Goal: Contribute content: Contribute content

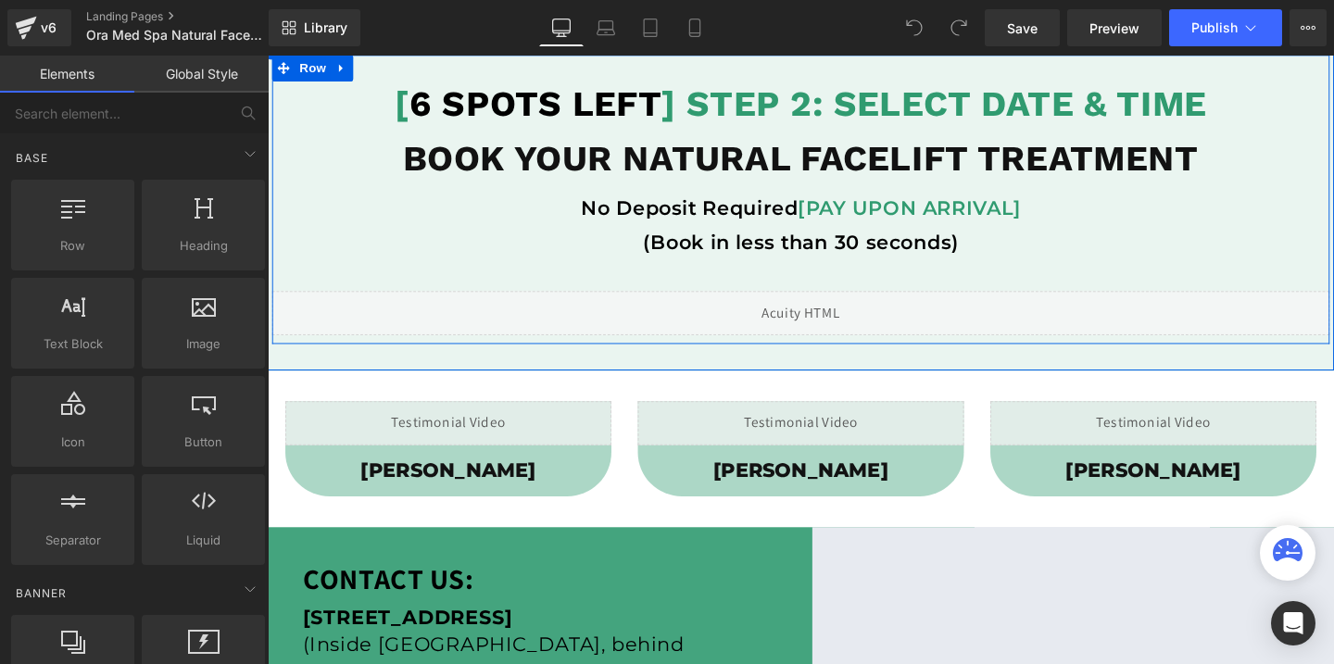
scroll to position [133, 0]
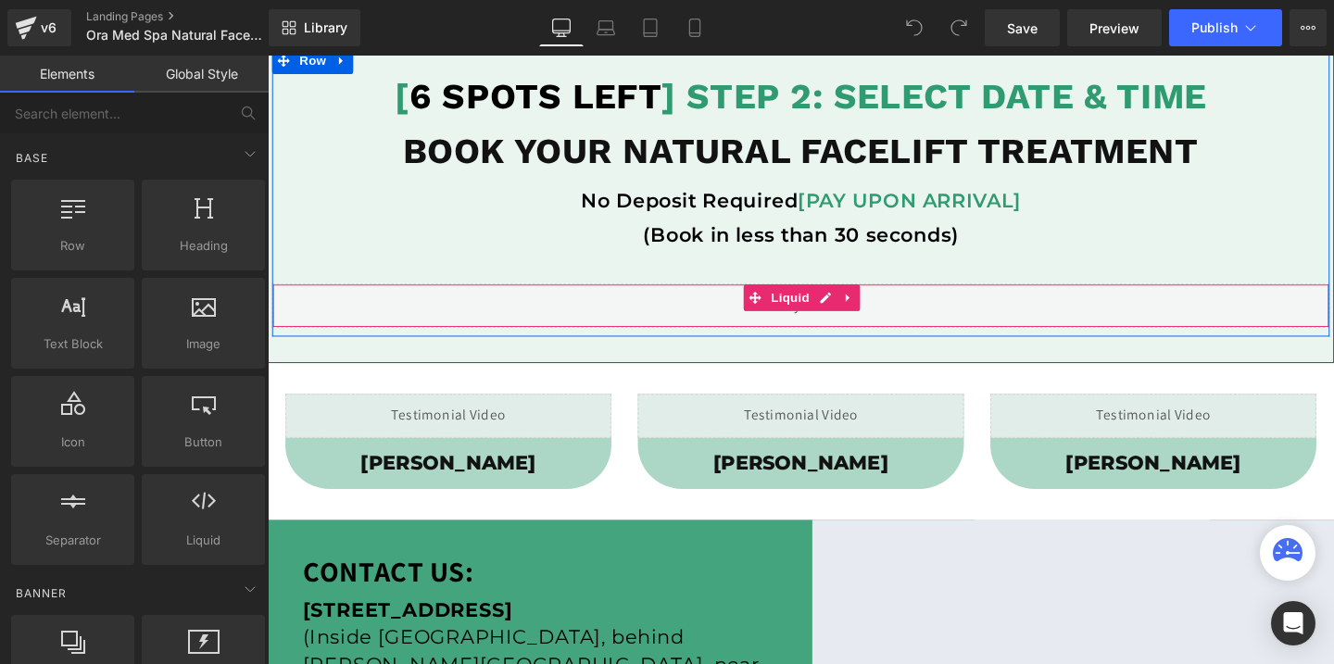
click at [844, 330] on div "Liquid" at bounding box center [827, 318] width 1111 height 46
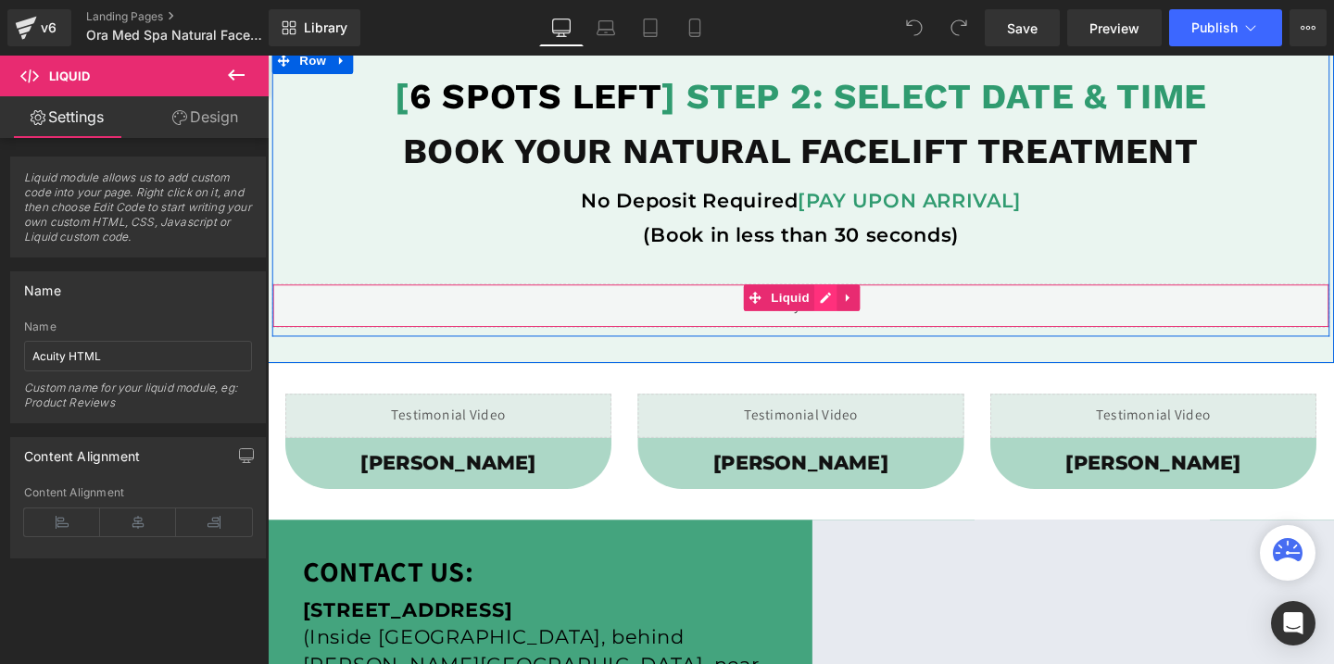
click at [857, 307] on div "Liquid" at bounding box center [827, 318] width 1111 height 46
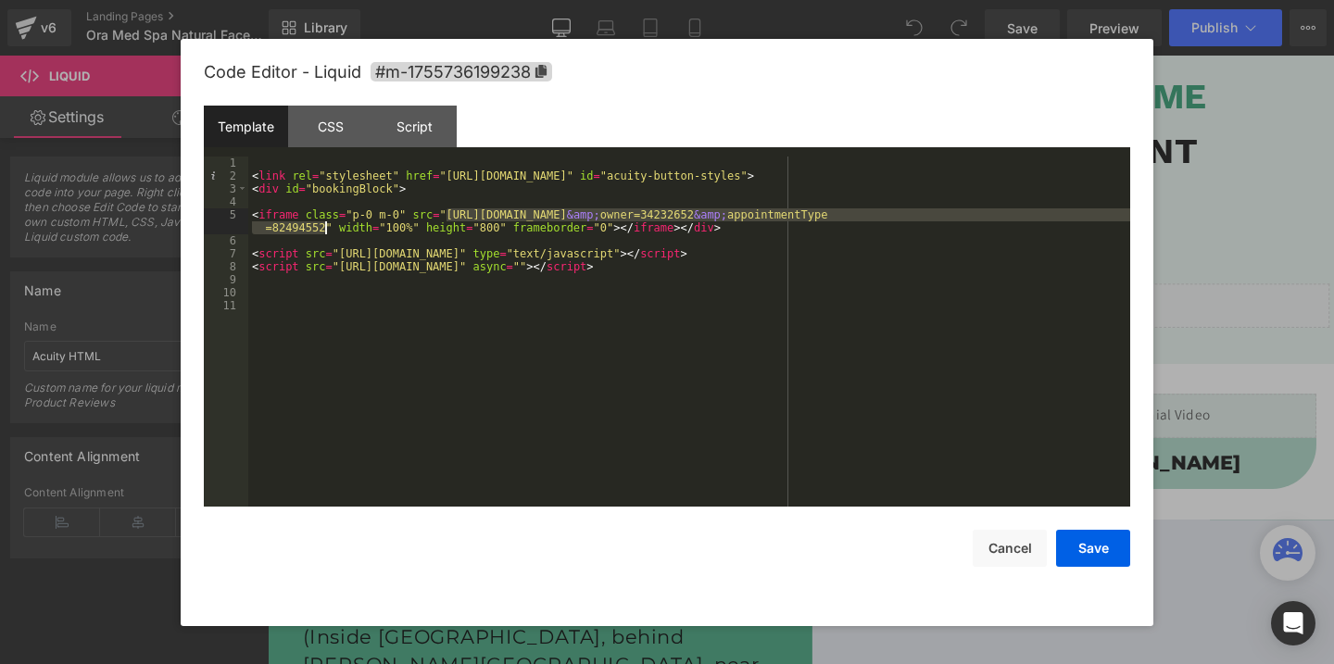
drag, startPoint x: 449, startPoint y: 214, endPoint x: 328, endPoint y: 229, distance: 122.2
click at [328, 229] on div "< link rel = "stylesheet" href = "[URL][DOMAIN_NAME]" id = "acuity-button-style…" at bounding box center [689, 345] width 882 height 376
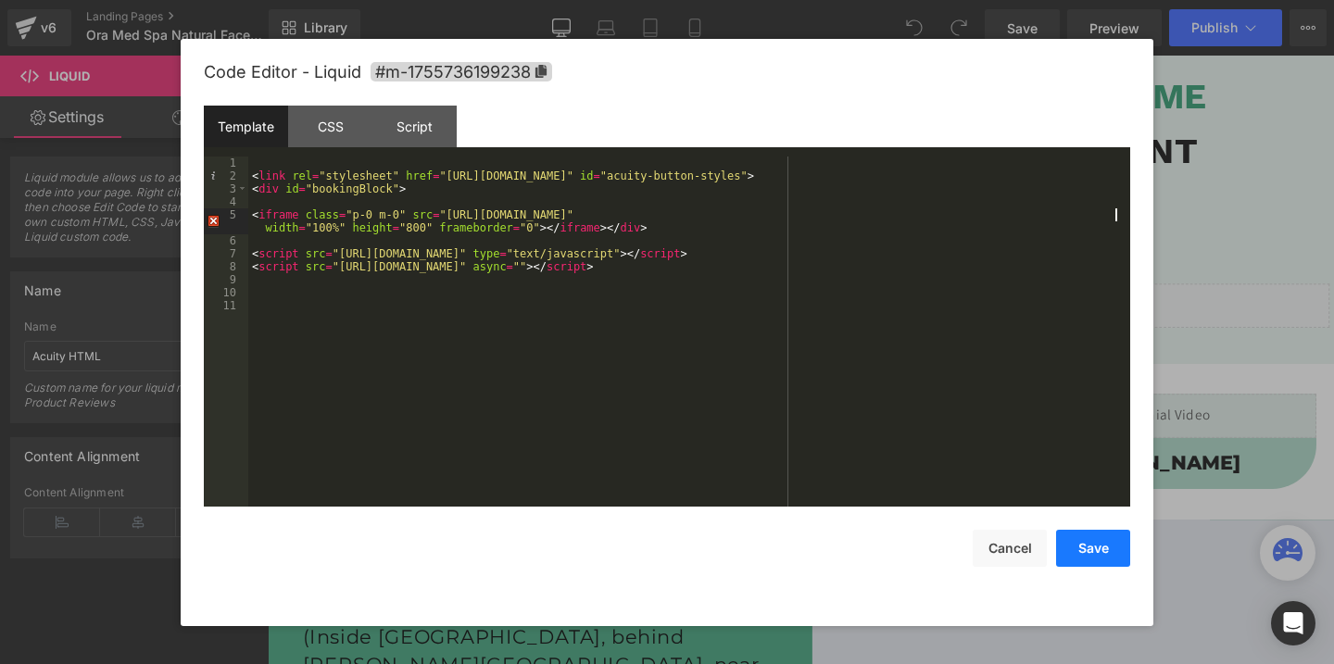
click at [1093, 545] on button "Save" at bounding box center [1093, 548] width 74 height 37
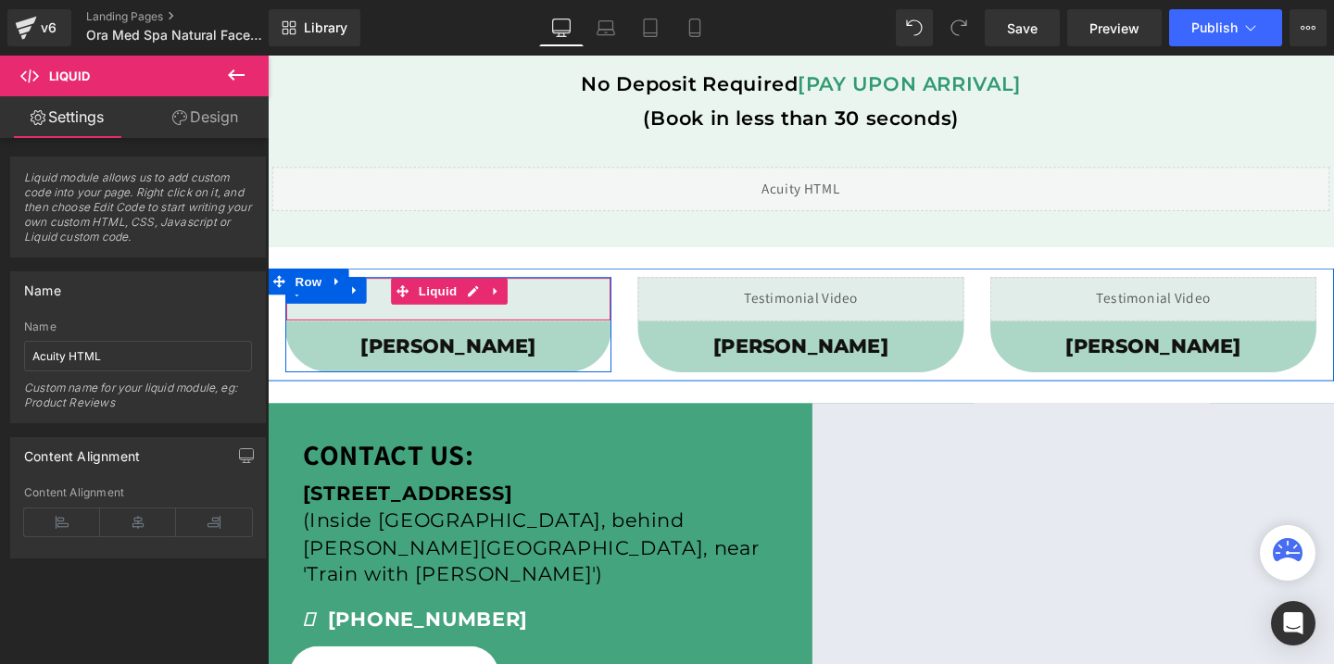
scroll to position [387, 0]
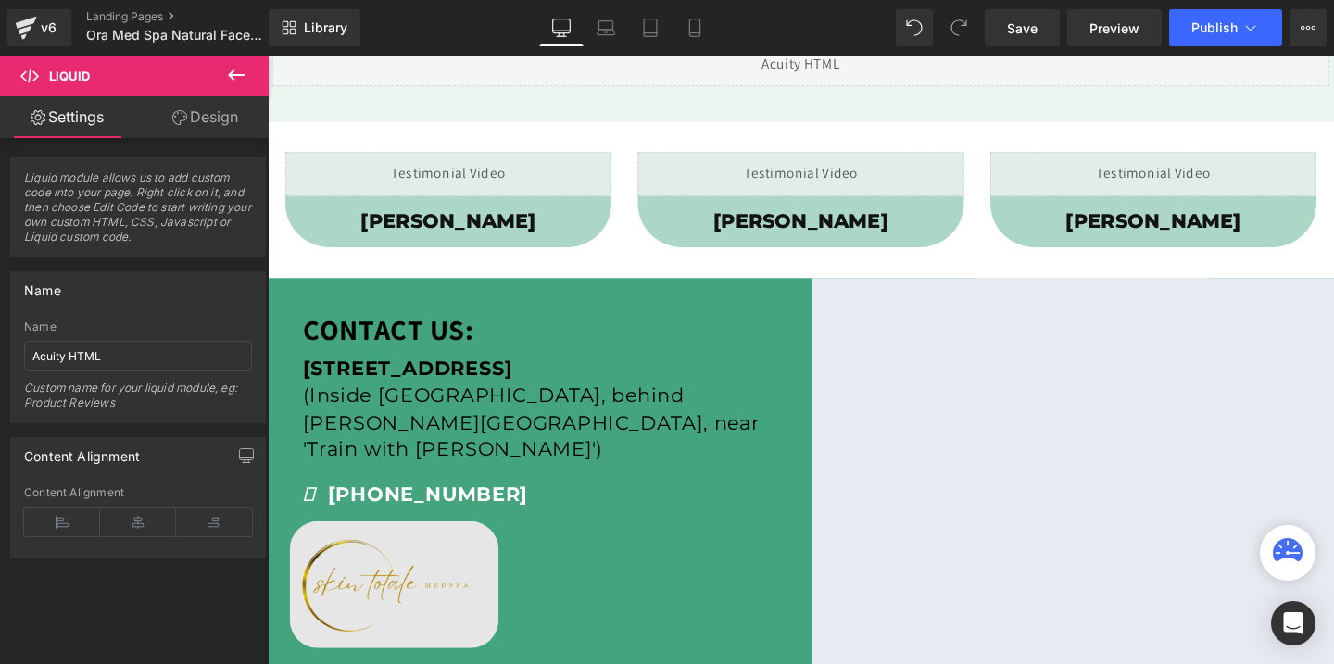
click at [441, 573] on img at bounding box center [400, 612] width 219 height 134
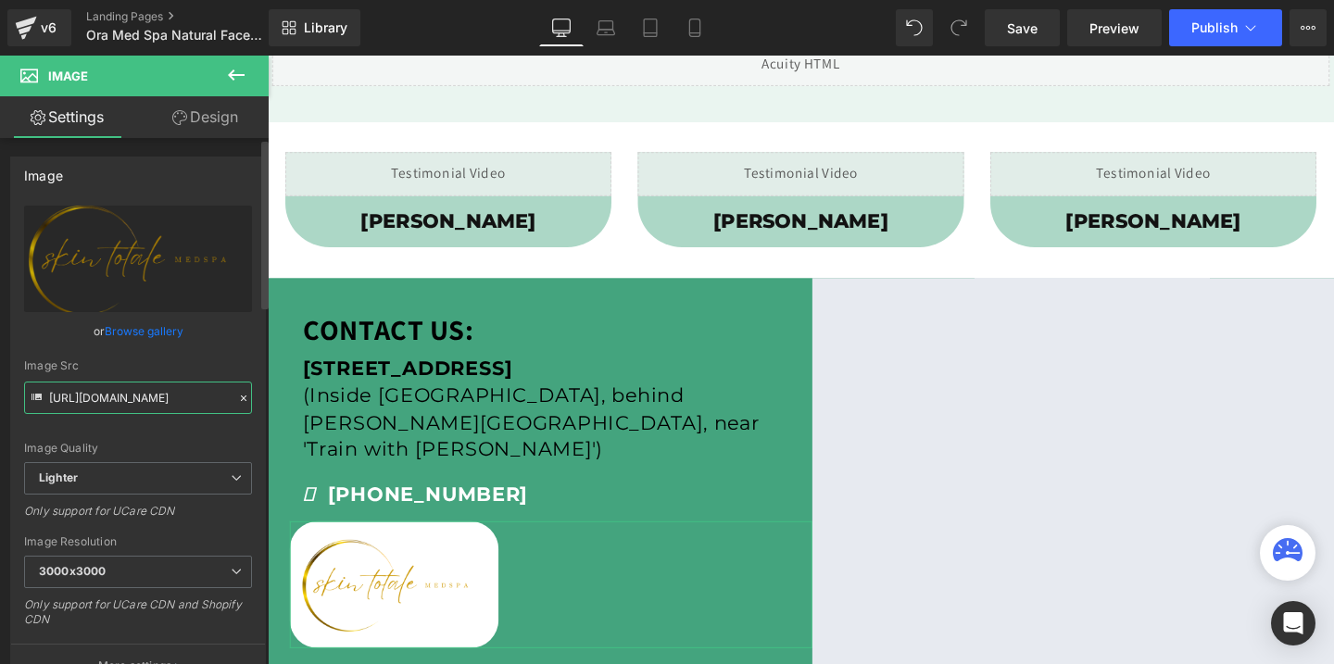
click at [154, 398] on input "[URL][DOMAIN_NAME]" at bounding box center [138, 398] width 228 height 32
paste input "[DOMAIN_NAME][URL]"
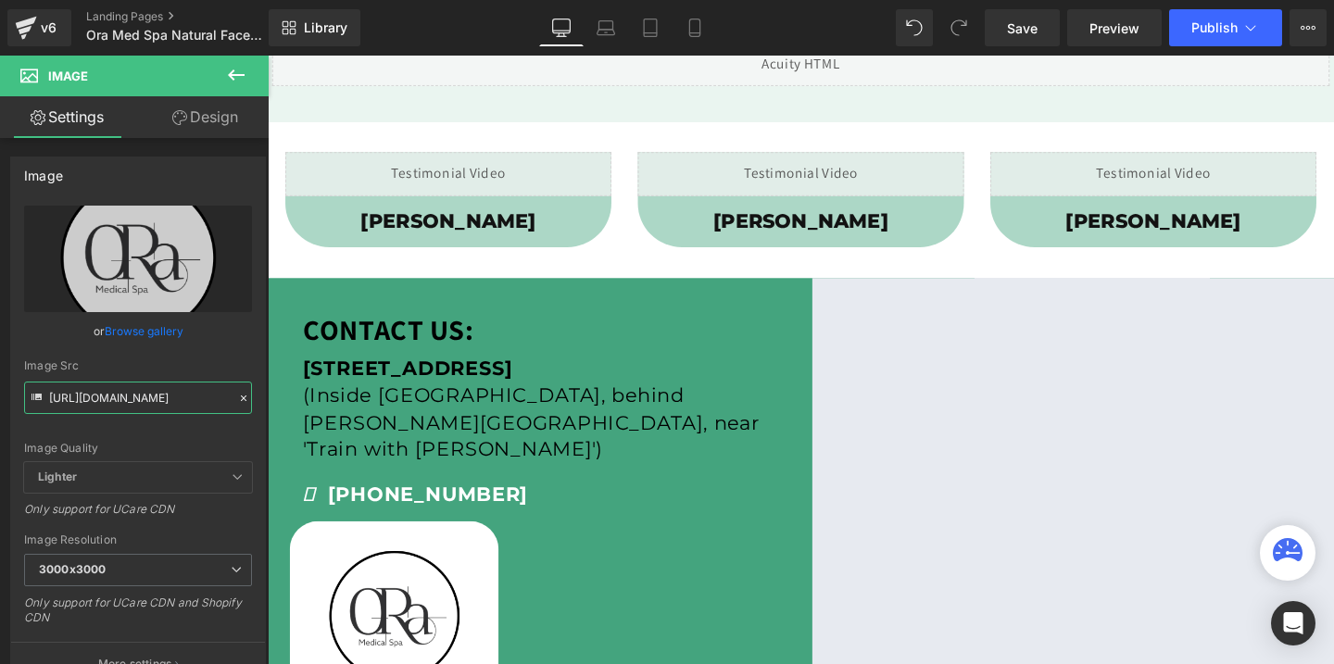
type input "[URL][DOMAIN_NAME]"
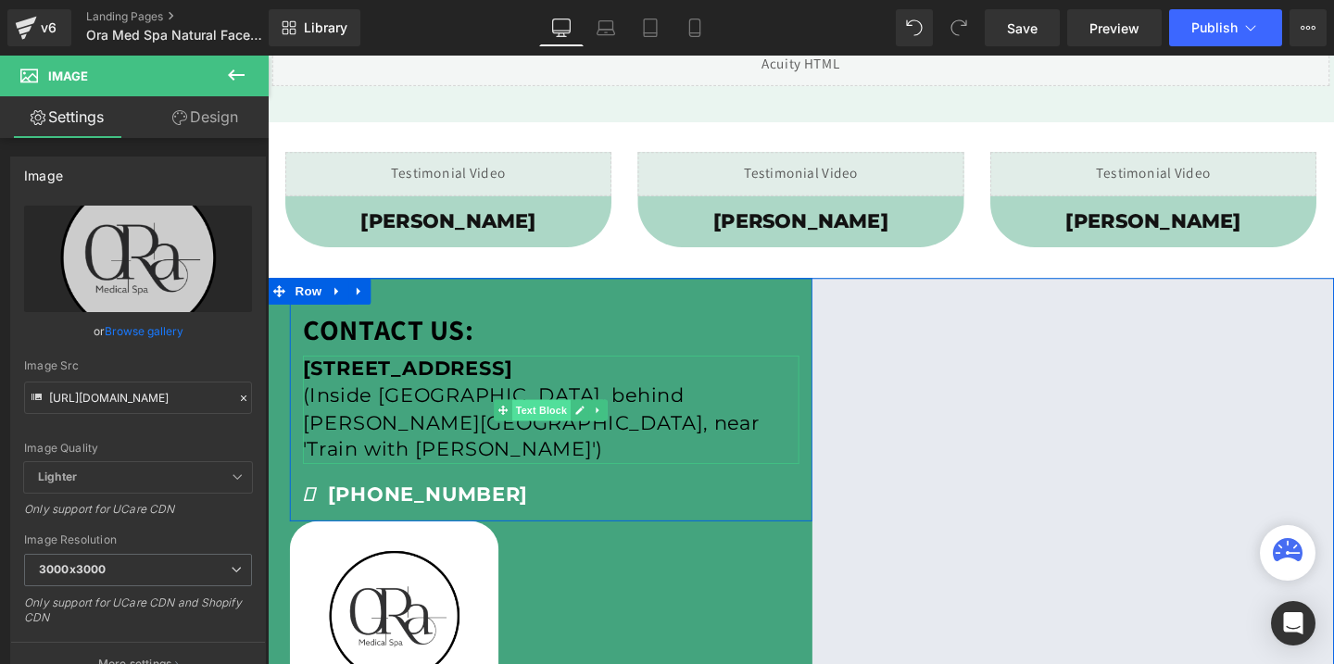
click at [545, 432] on span "Text Block" at bounding box center [555, 429] width 61 height 22
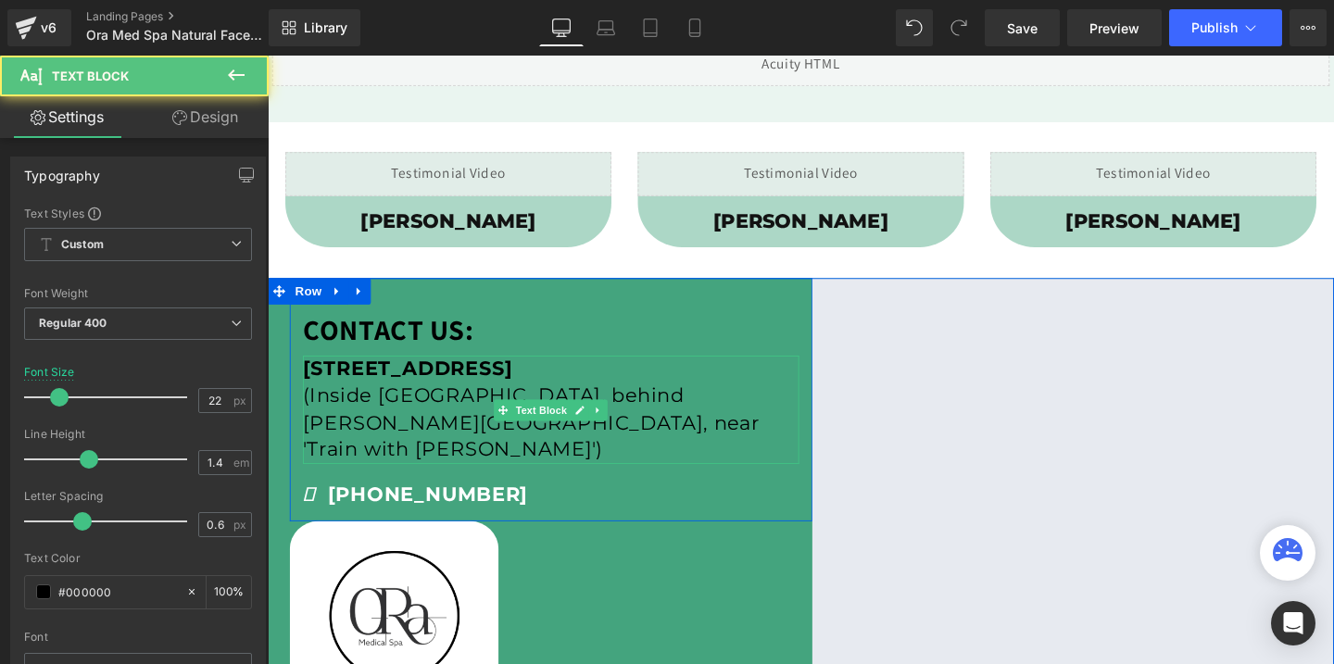
click at [388, 461] on p "(Inside [GEOGRAPHIC_DATA], behind [PERSON_NAME][GEOGRAPHIC_DATA], near 'Train w…" at bounding box center [565, 442] width 521 height 85
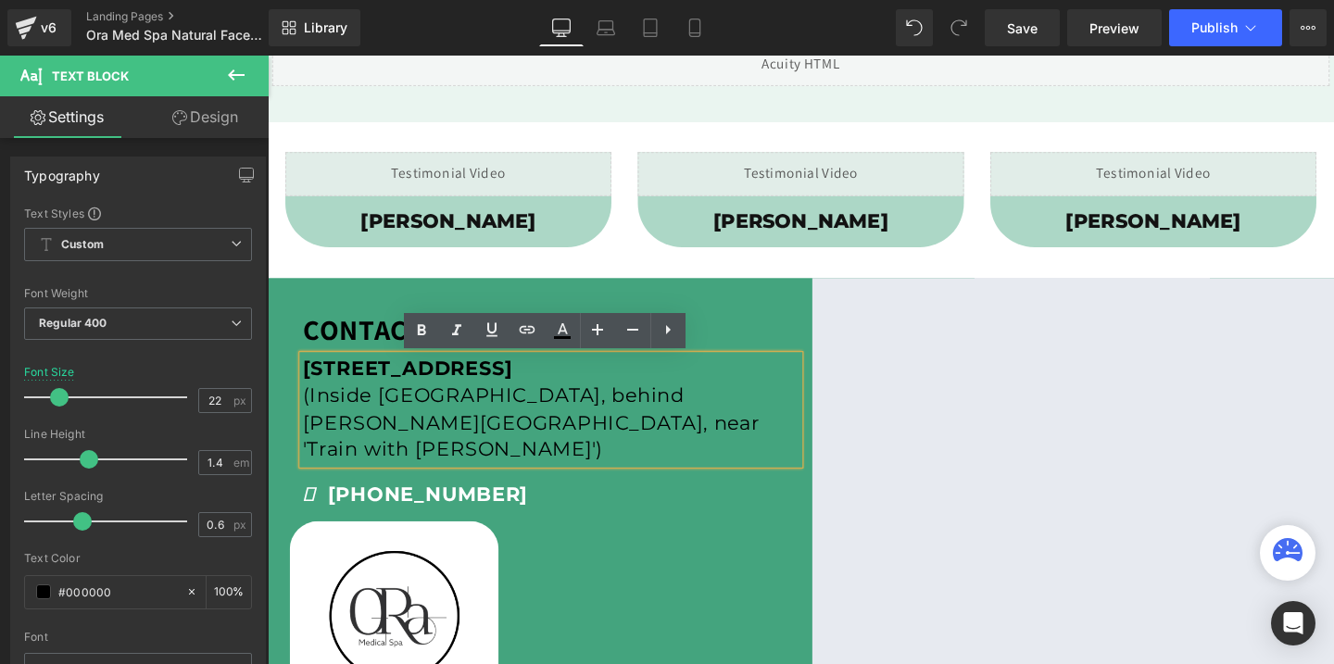
drag, startPoint x: 380, startPoint y: 471, endPoint x: 289, endPoint y: 371, distance: 135.1
click at [289, 371] on div "CONTACT US: Text Block [STREET_ADDRESS] (Inside [GEOGRAPHIC_DATA], behind [PERS…" at bounding box center [828, 521] width 1121 height 463
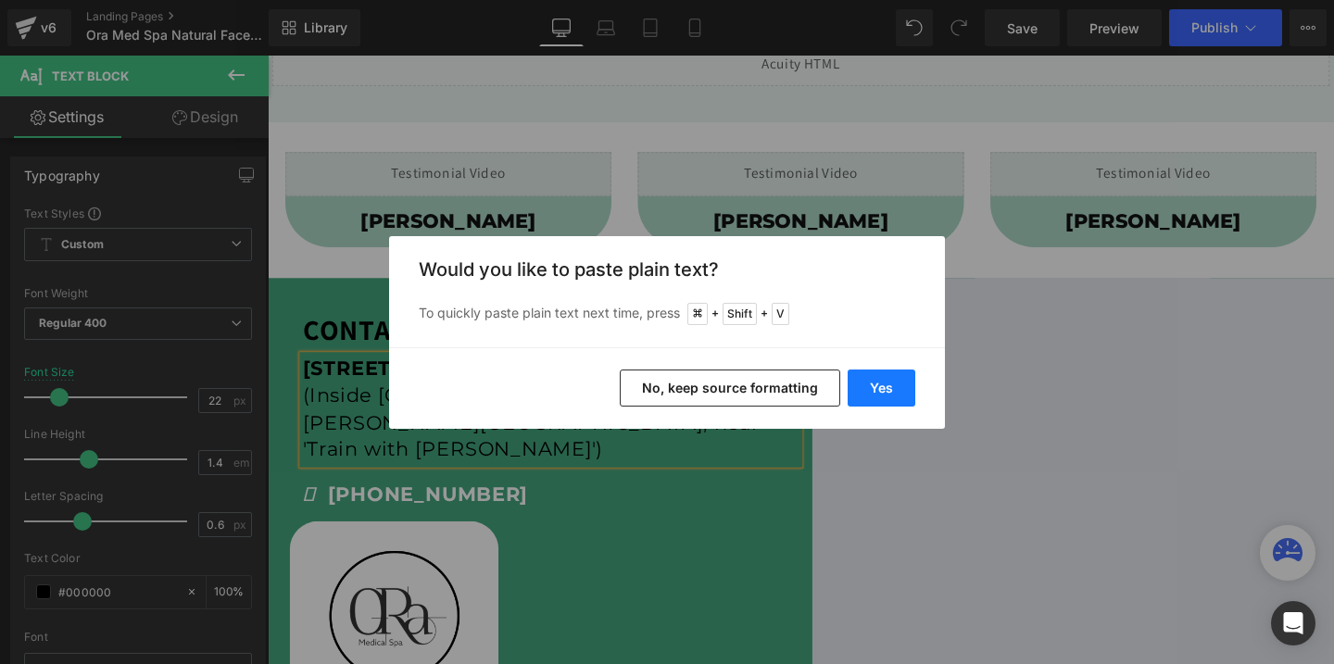
click at [867, 384] on button "Yes" at bounding box center [881, 388] width 68 height 37
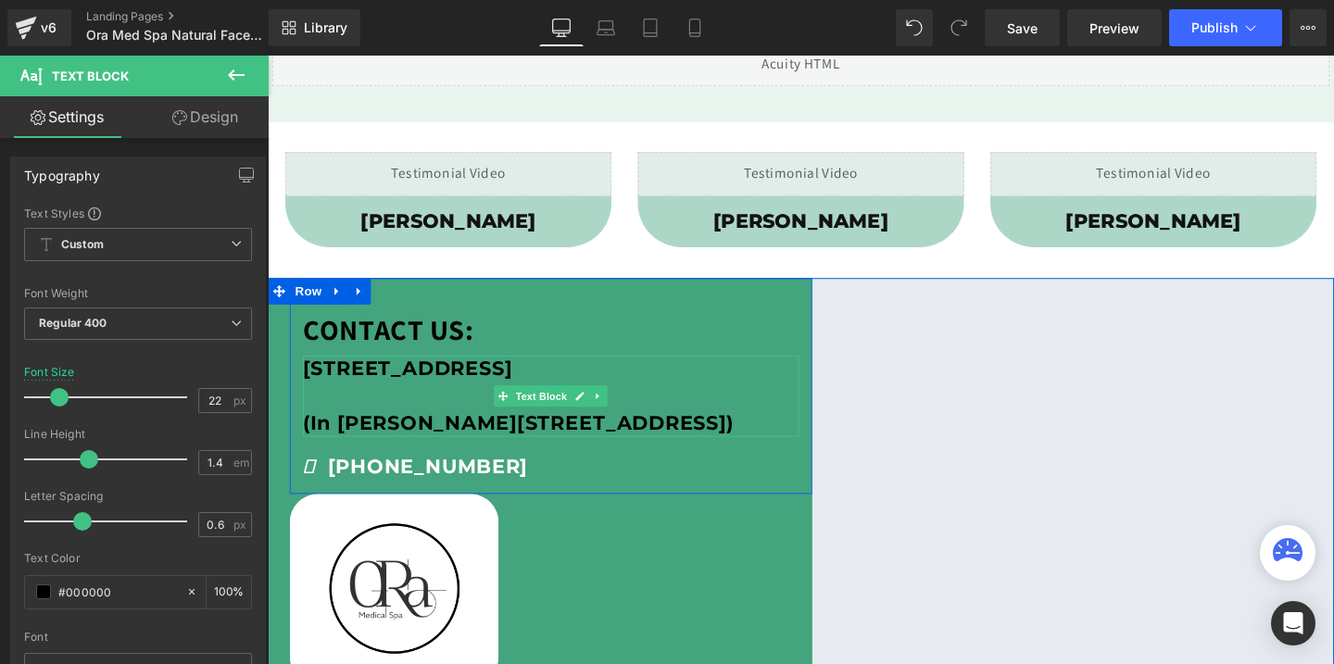
click at [326, 433] on b "(In [PERSON_NAME][STREET_ADDRESS])" at bounding box center [531, 442] width 453 height 25
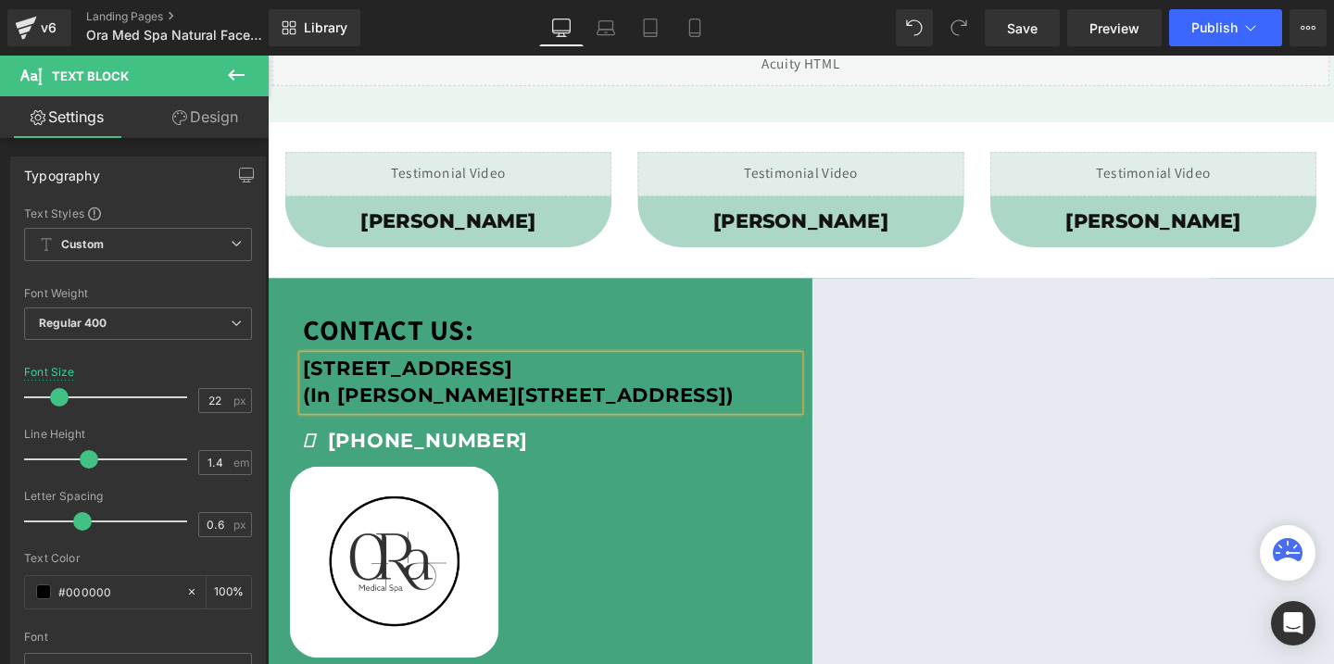
click at [477, 420] on b "(In [PERSON_NAME][STREET_ADDRESS])" at bounding box center [531, 413] width 453 height 25
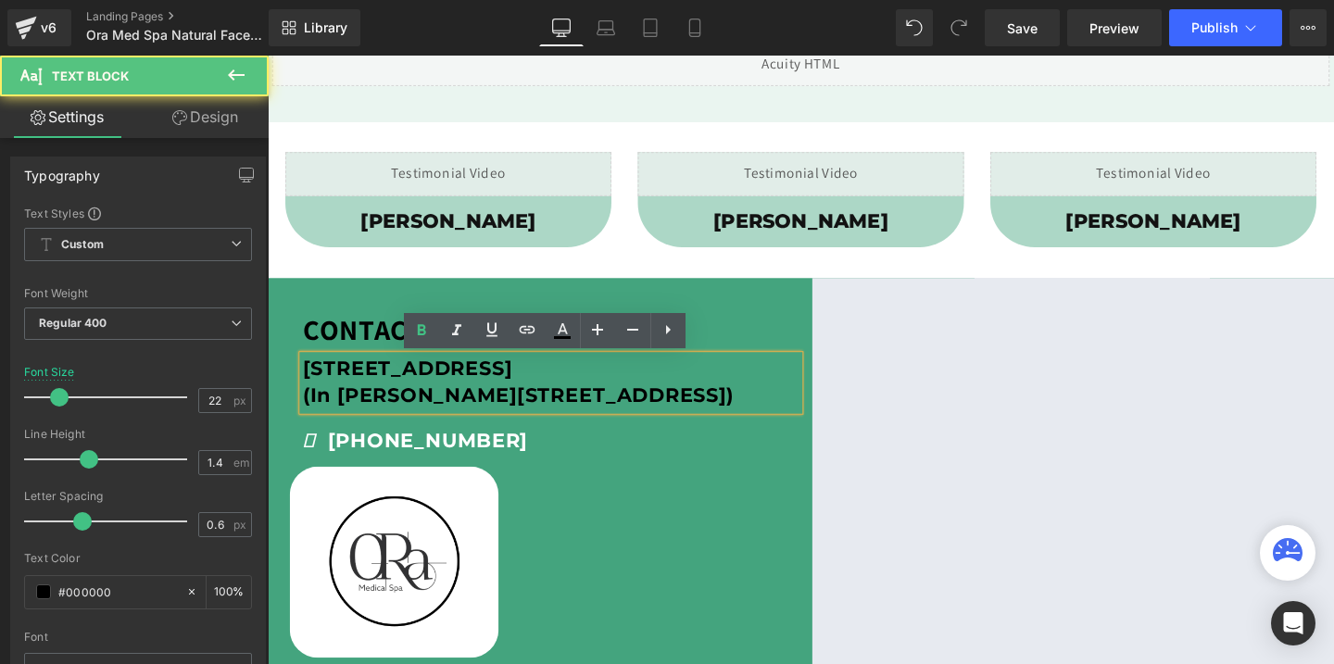
click at [477, 420] on b "(In [PERSON_NAME][STREET_ADDRESS])" at bounding box center [531, 413] width 453 height 25
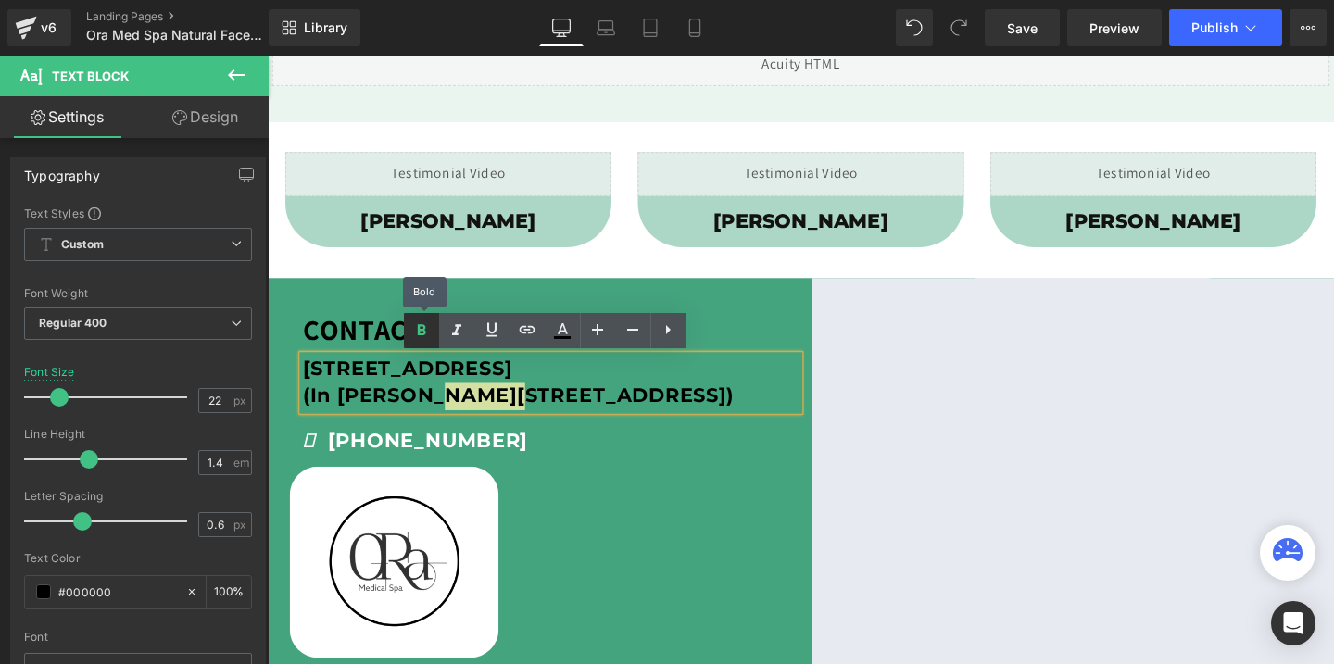
click at [428, 324] on icon at bounding box center [421, 331] width 22 height 22
click at [832, 346] on div "CONTACT US: Text Block [STREET_ADDRESS] (In [PERSON_NAME][STREET_ADDRESS]) Text…" at bounding box center [565, 398] width 549 height 161
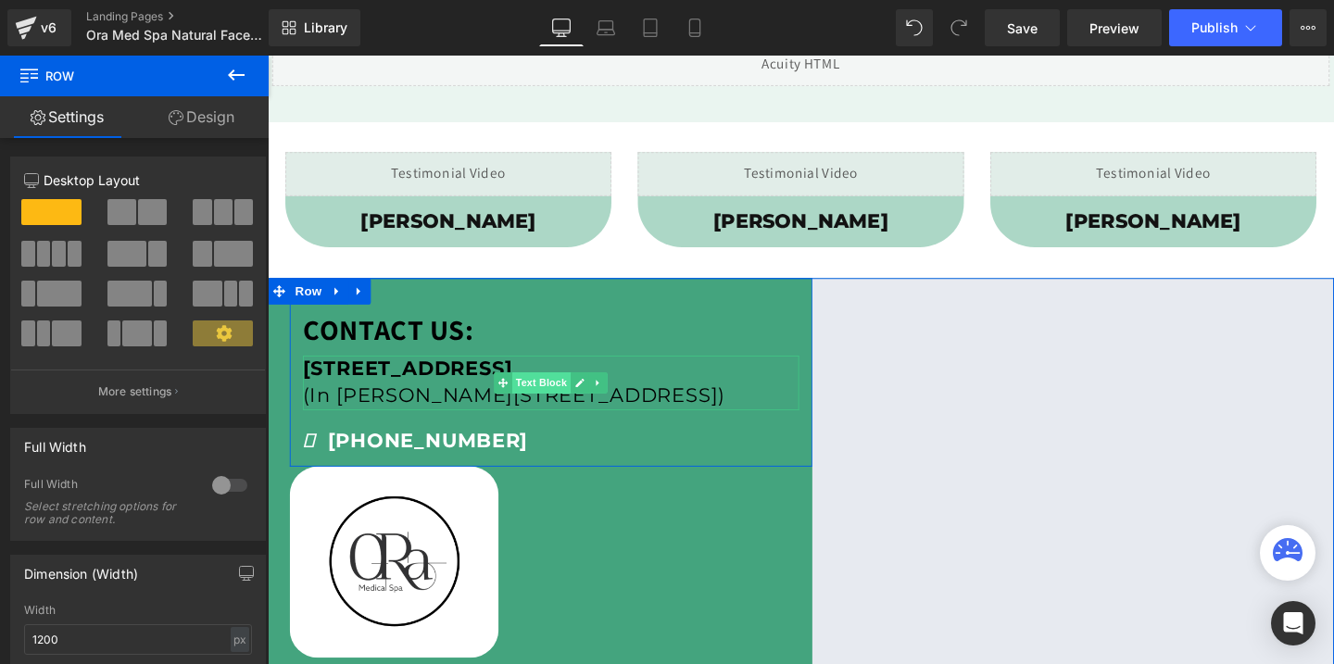
click at [571, 410] on span "Text Block" at bounding box center [555, 400] width 61 height 22
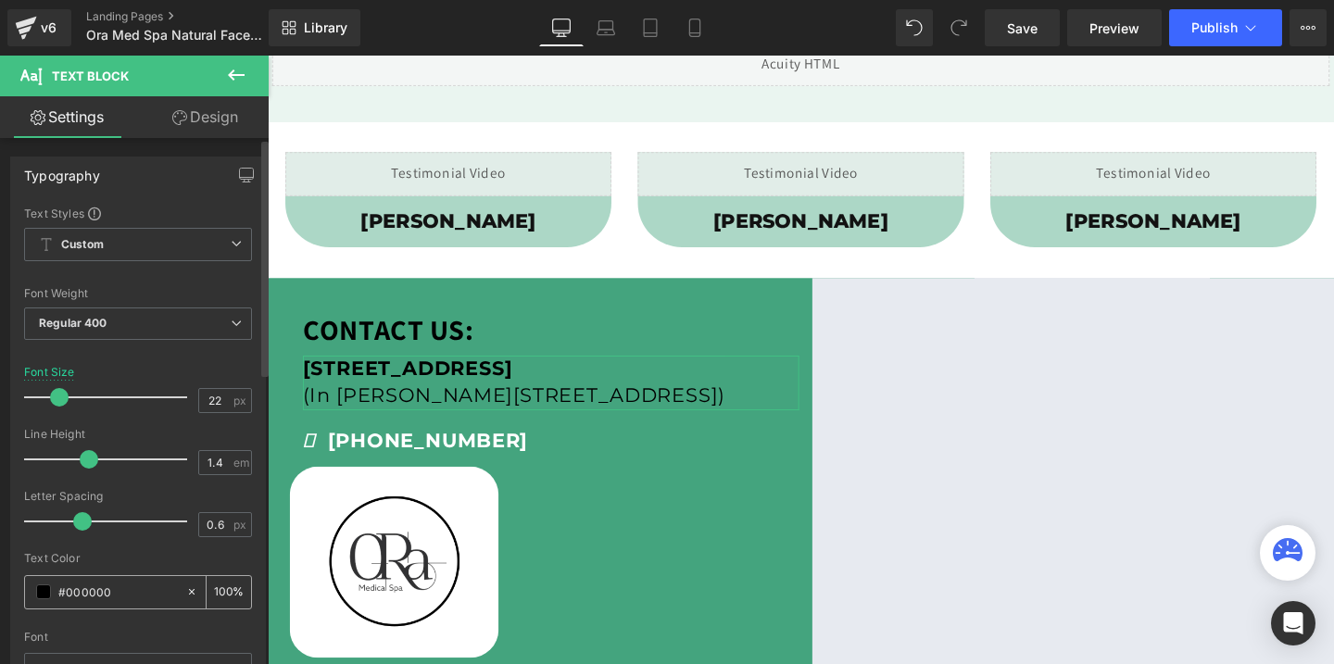
click at [143, 587] on input "#000000" at bounding box center [117, 592] width 119 height 20
type input "#f"
type input "0"
type input "#fff"
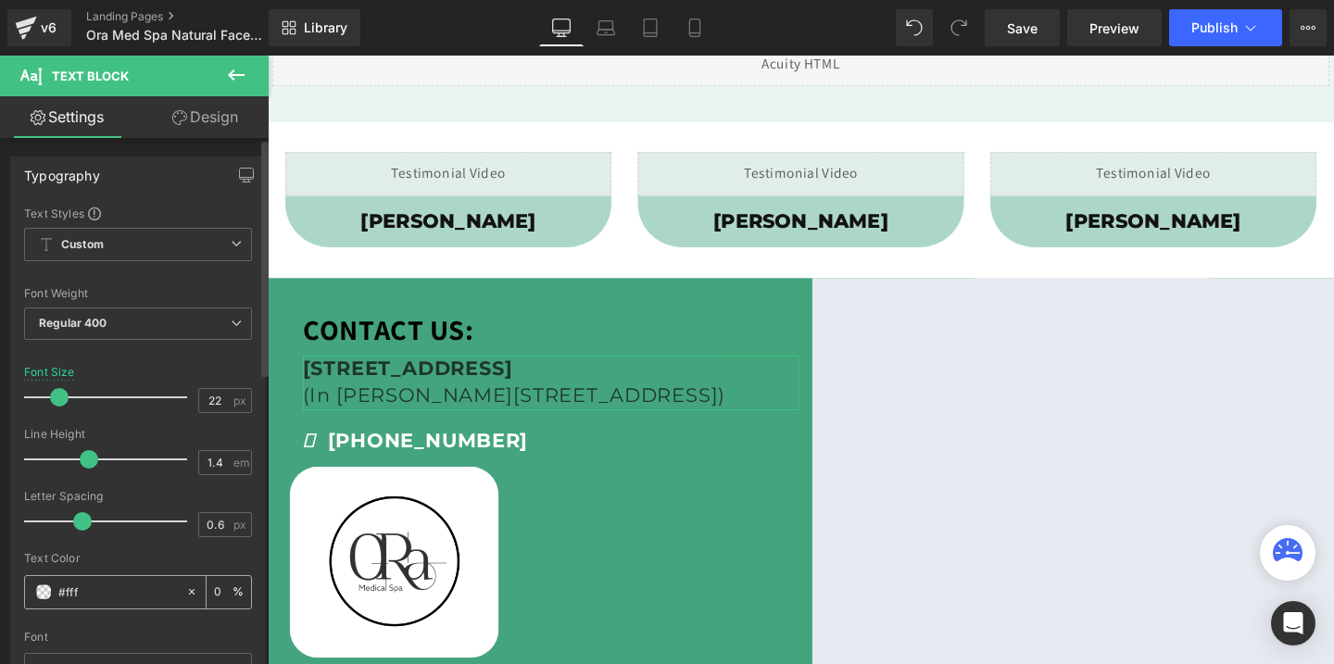
type input "100"
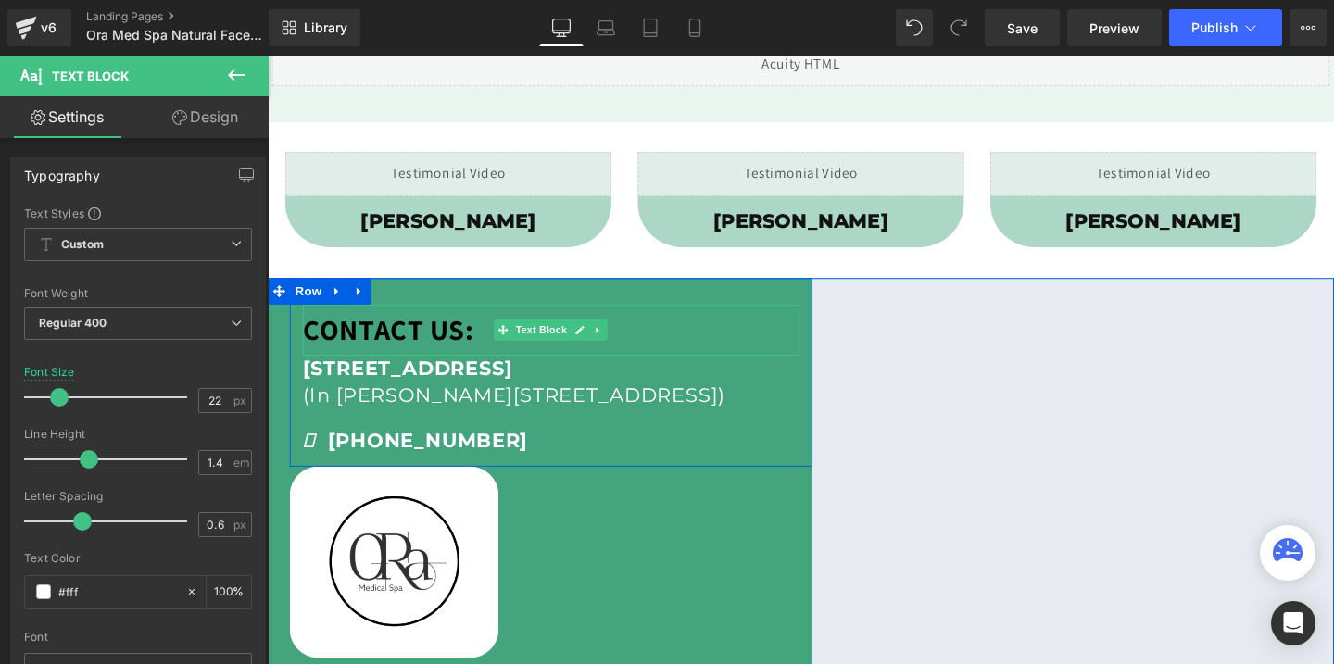
click at [442, 345] on strong "CONTACT US:" at bounding box center [395, 343] width 180 height 39
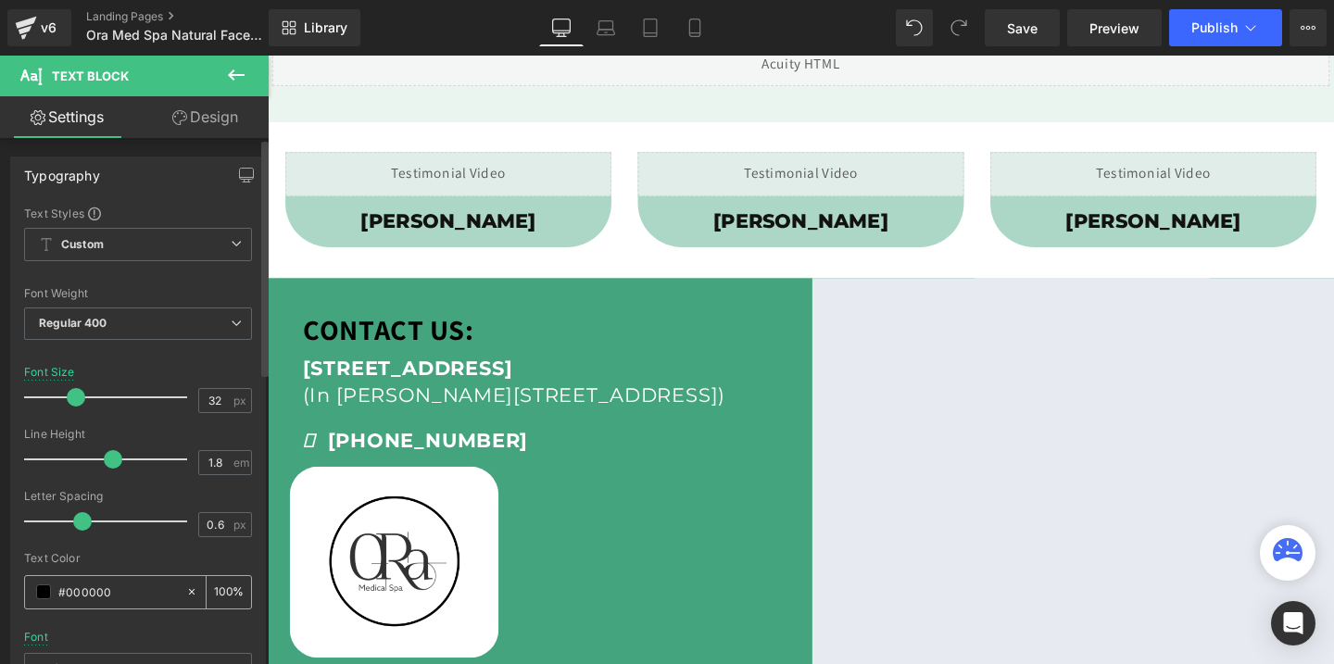
click at [101, 583] on input "#000000" at bounding box center [117, 592] width 119 height 20
click at [116, 588] on input "#000000" at bounding box center [117, 592] width 119 height 20
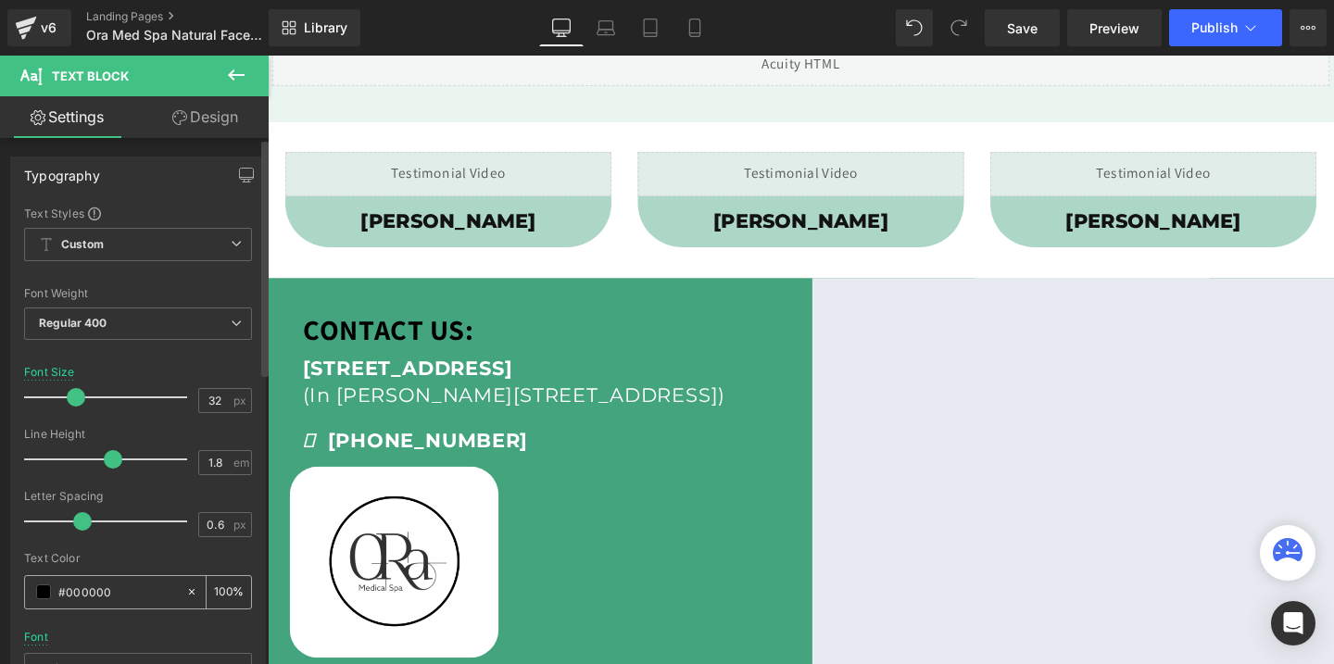
type input "f"
type input "0"
type input "fff"
type input "100"
type input "fff"
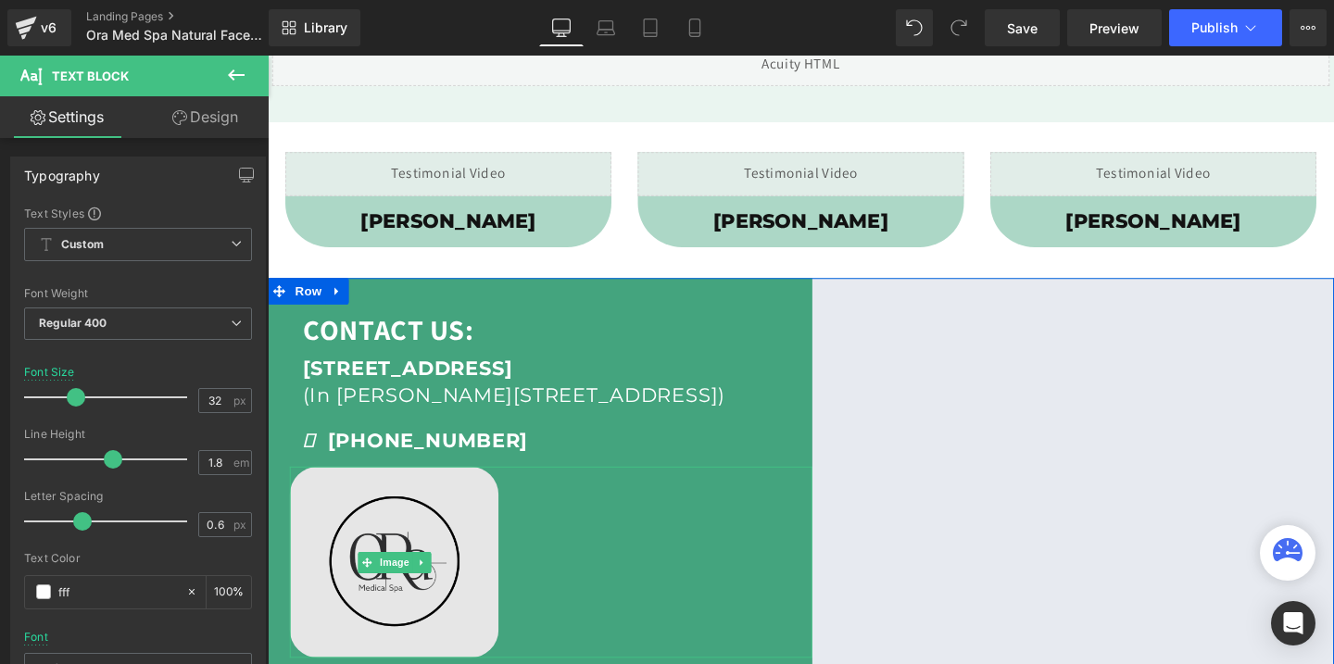
click at [410, 518] on img at bounding box center [400, 588] width 219 height 201
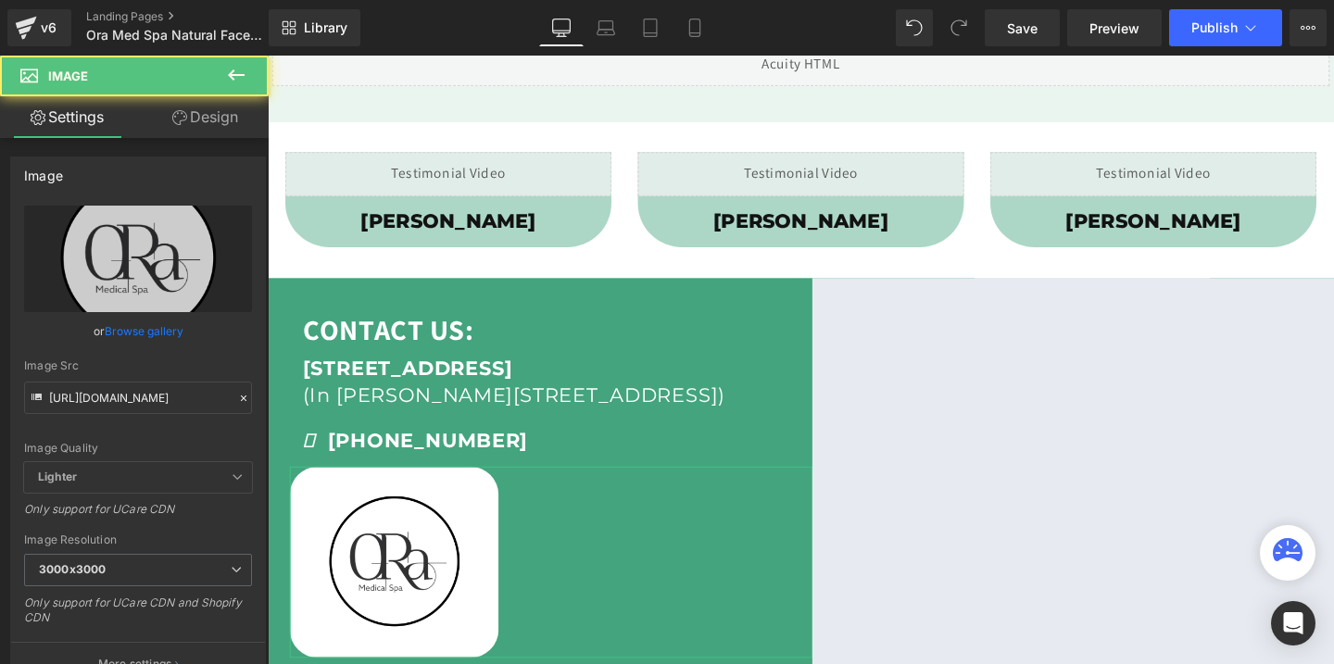
click at [198, 107] on link "Design" at bounding box center [205, 117] width 134 height 42
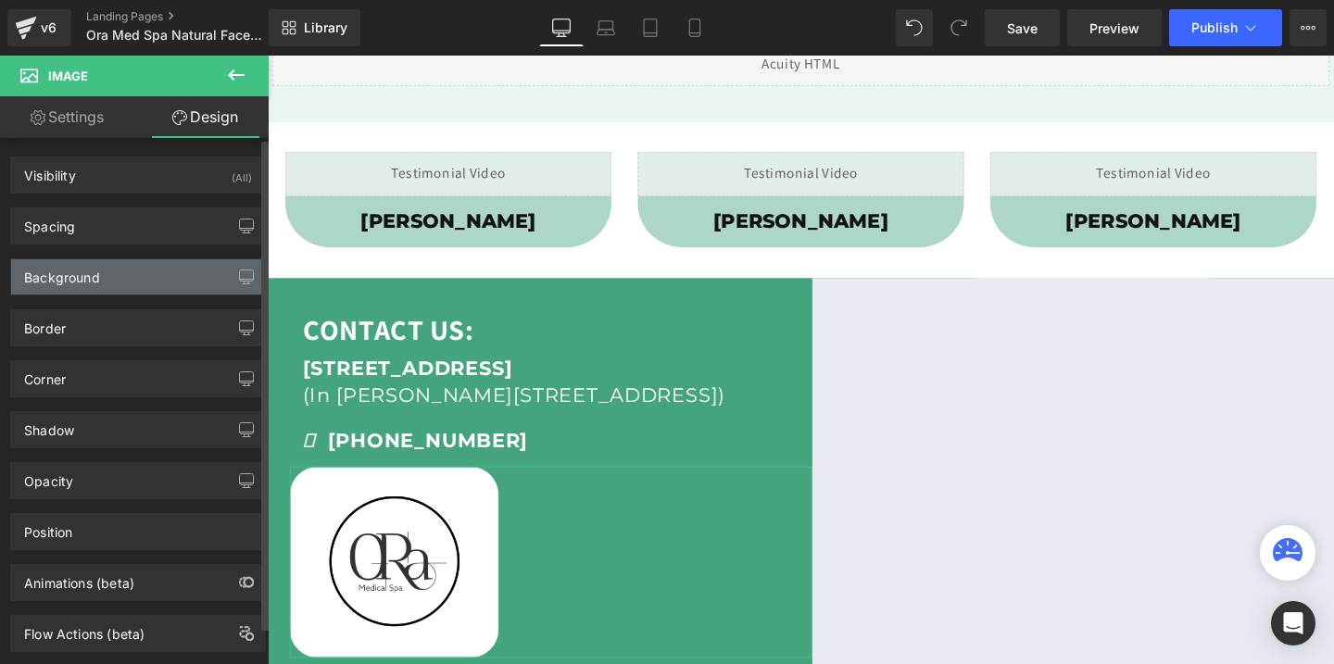
click at [127, 265] on div "Background" at bounding box center [138, 276] width 254 height 35
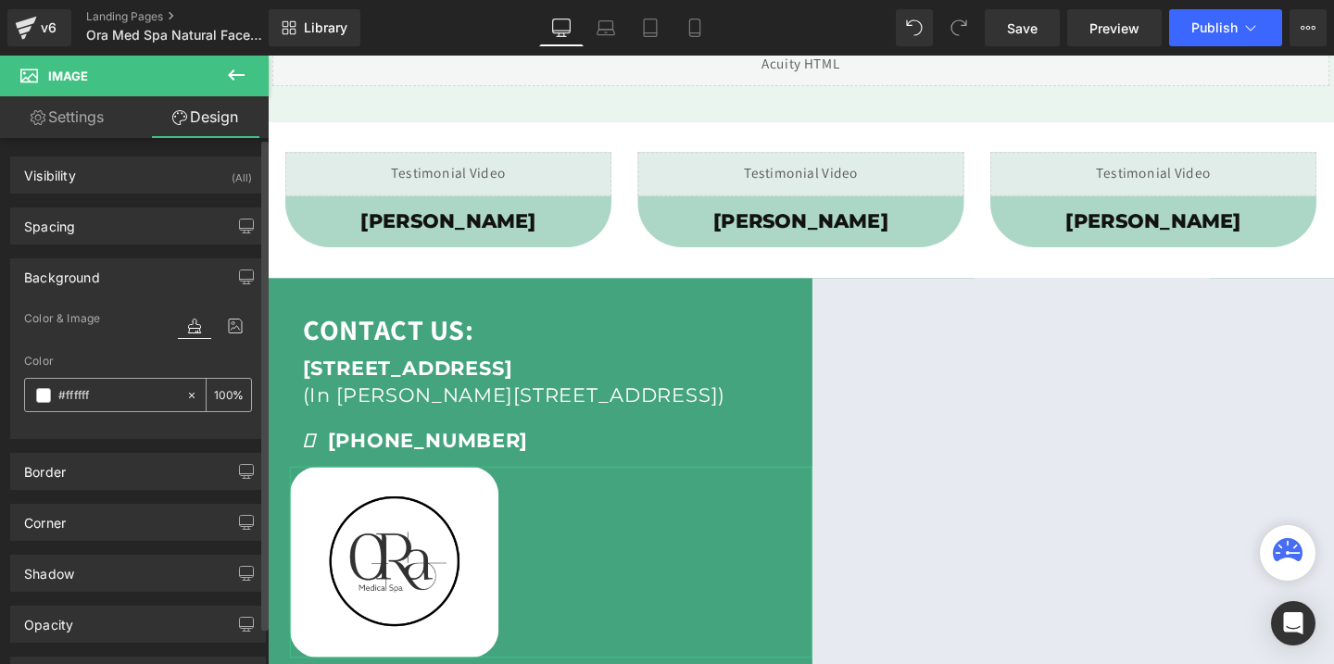
click at [189, 398] on icon at bounding box center [191, 395] width 13 height 13
type input "none"
type input "0"
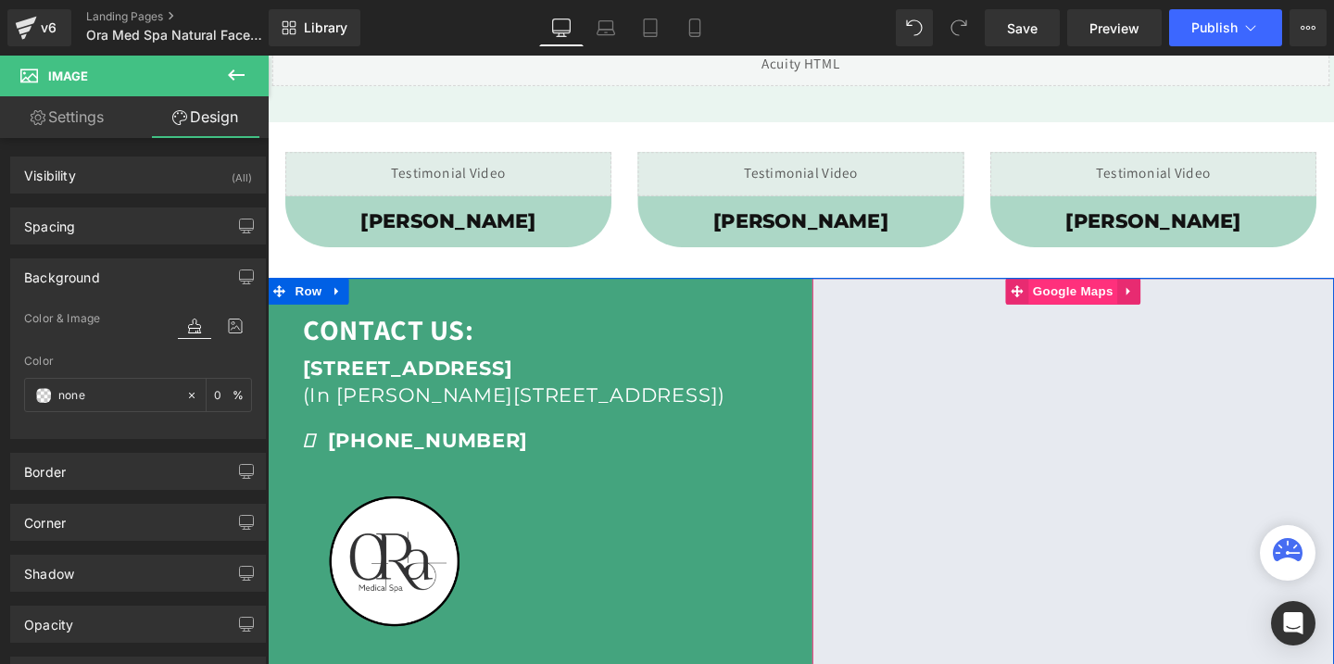
click at [1106, 303] on span "Google Maps" at bounding box center [1114, 304] width 94 height 28
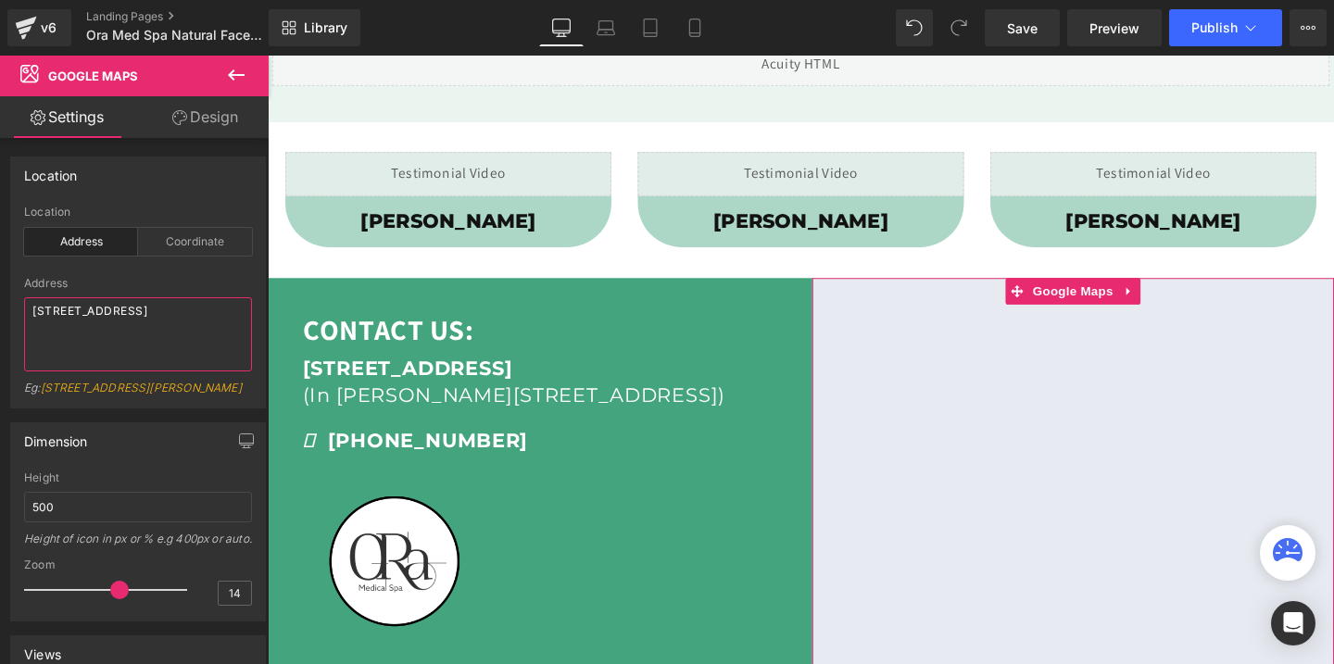
click at [111, 313] on textarea "[STREET_ADDRESS]" at bounding box center [138, 334] width 228 height 74
paste textarea "[STREET_ADDRESS]"
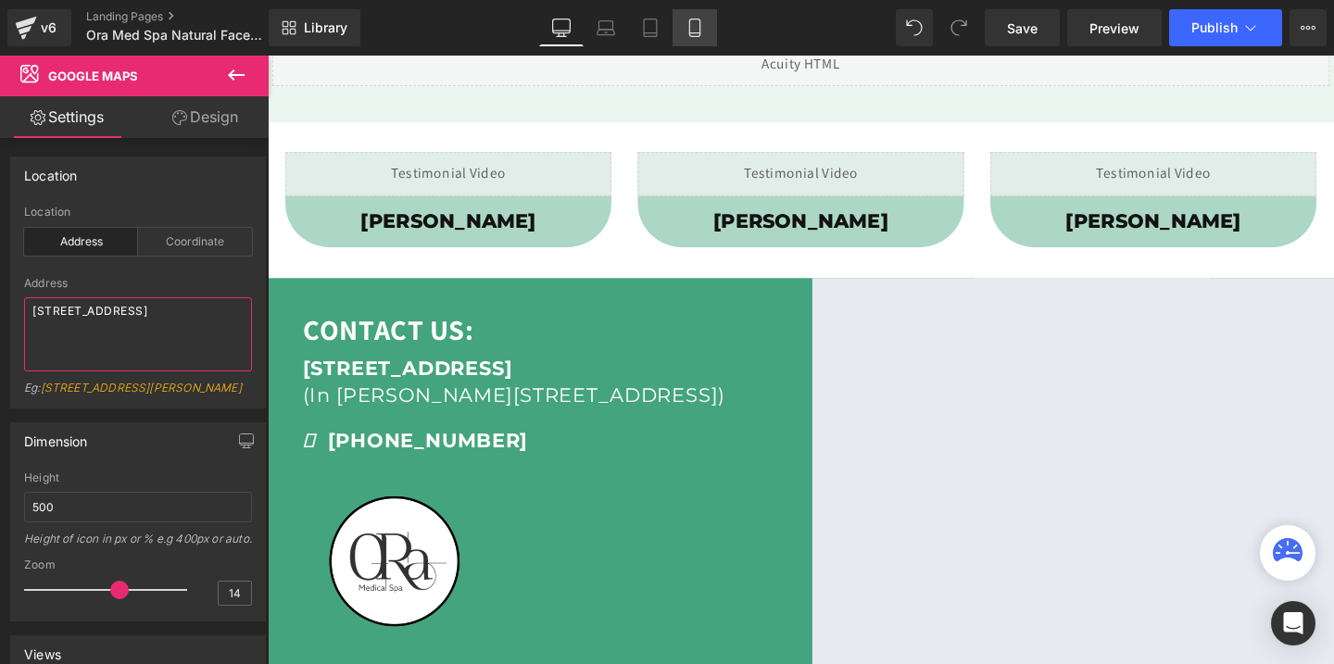
type textarea "[STREET_ADDRESS]"
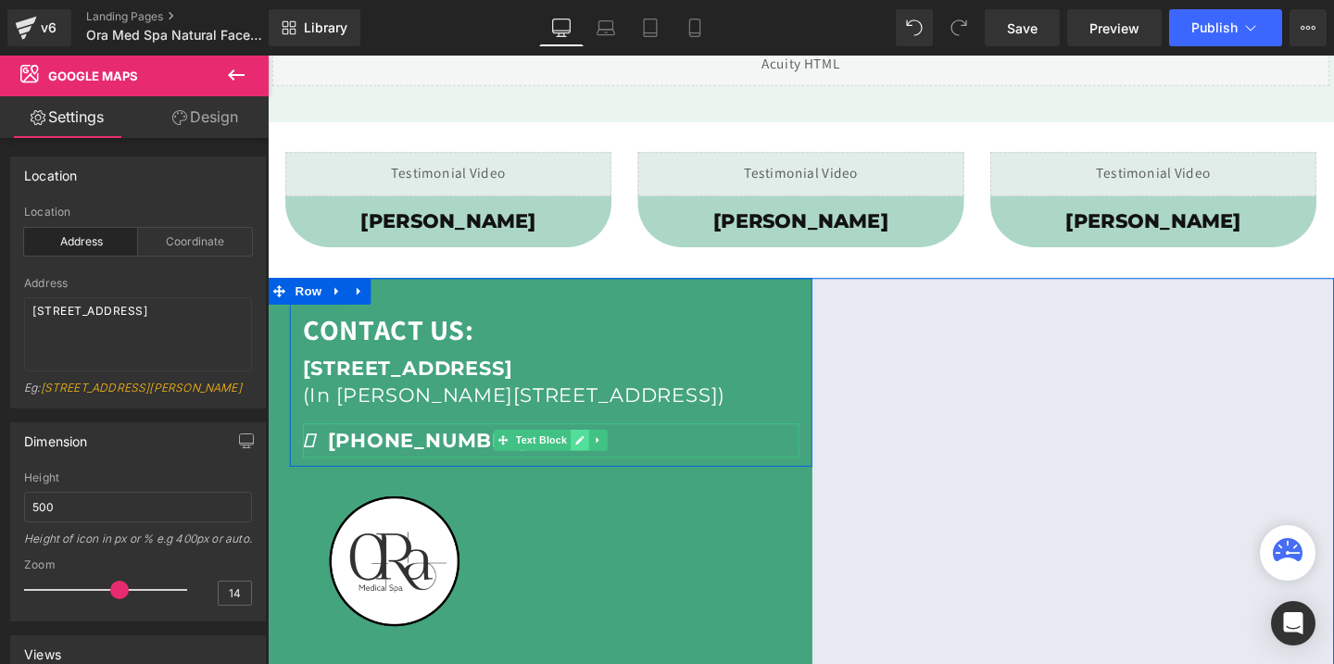
click at [592, 458] on icon at bounding box center [596, 460] width 10 height 11
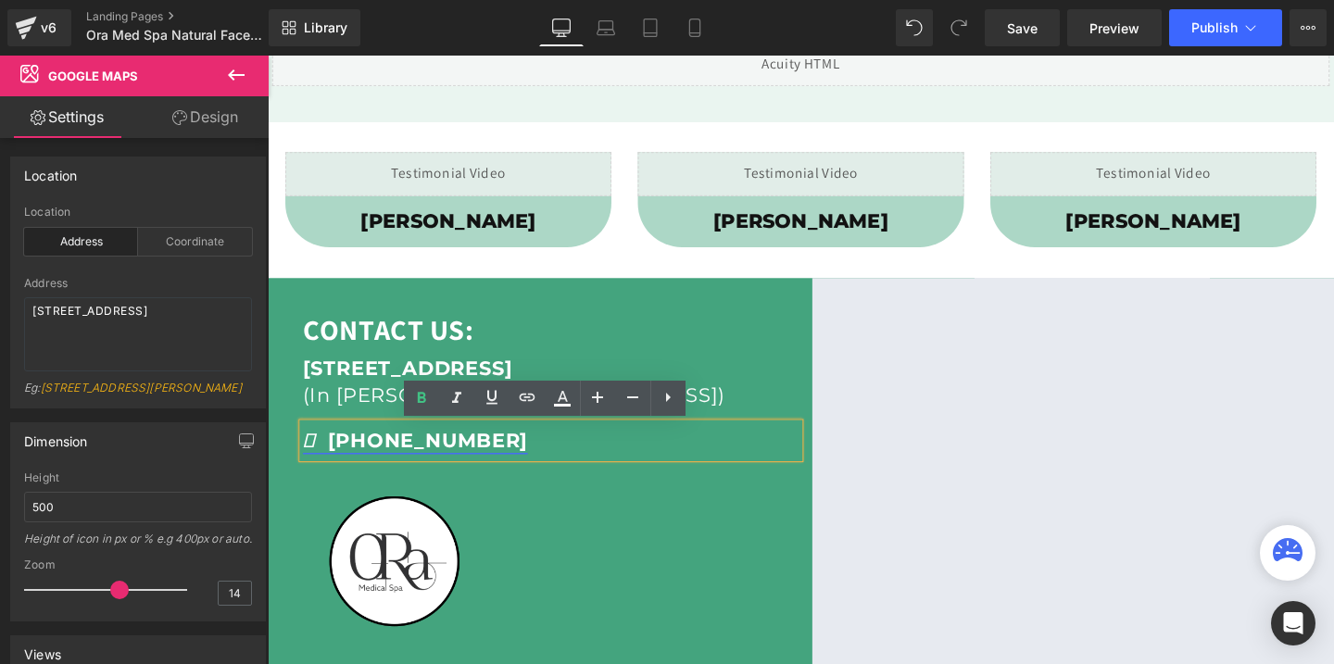
click at [480, 470] on link "[PHONE_NUMBER]" at bounding box center [423, 460] width 236 height 25
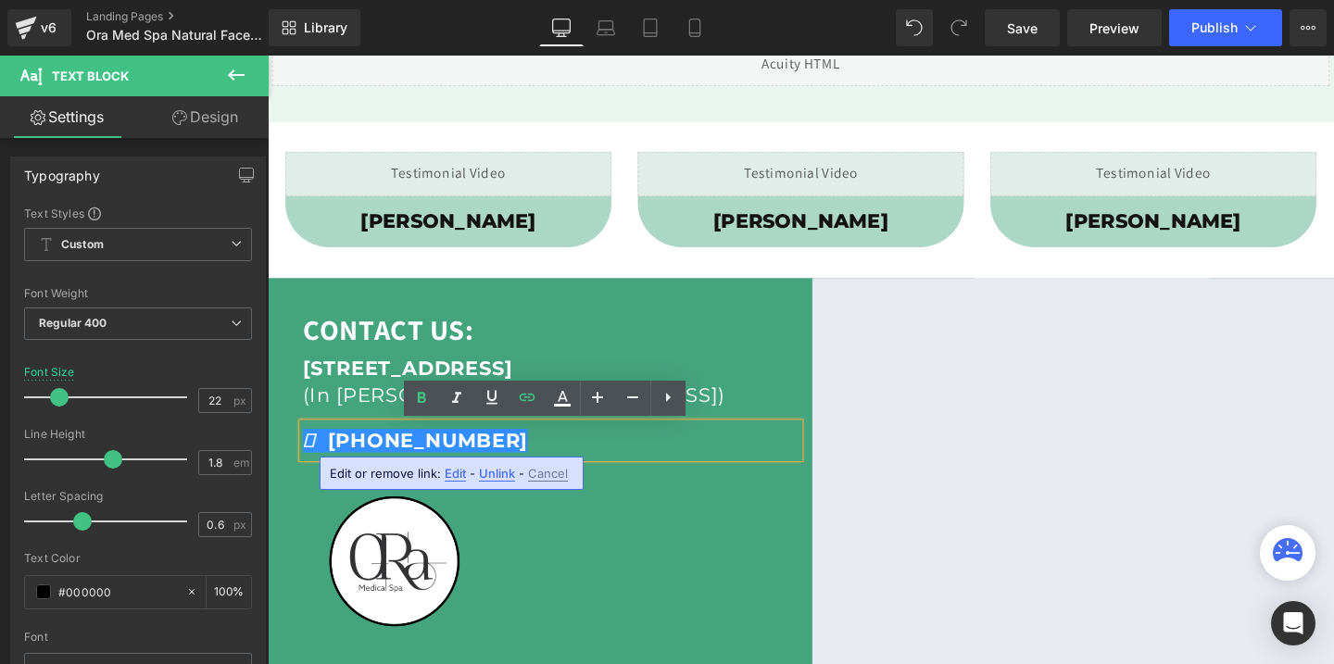
click at [457, 470] on span "Edit" at bounding box center [455, 474] width 21 height 16
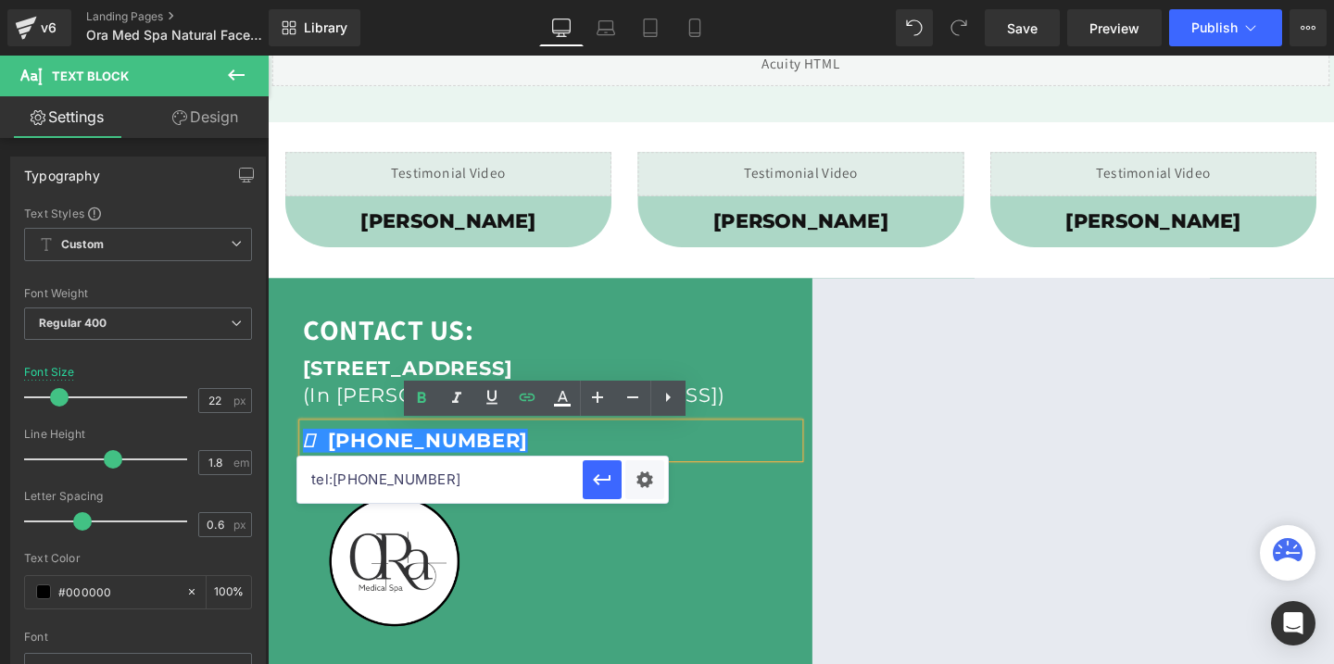
click at [443, 478] on input "tel:[PHONE_NUMBER]" at bounding box center [439, 480] width 285 height 46
drag, startPoint x: 443, startPoint y: 478, endPoint x: 332, endPoint y: 480, distance: 110.2
click at [332, 480] on input "tel:[PHONE_NUMBER]" at bounding box center [439, 480] width 285 height 46
paste input "tel:[PHONE_NUMBER]"
drag, startPoint x: 601, startPoint y: 533, endPoint x: 295, endPoint y: 499, distance: 308.4
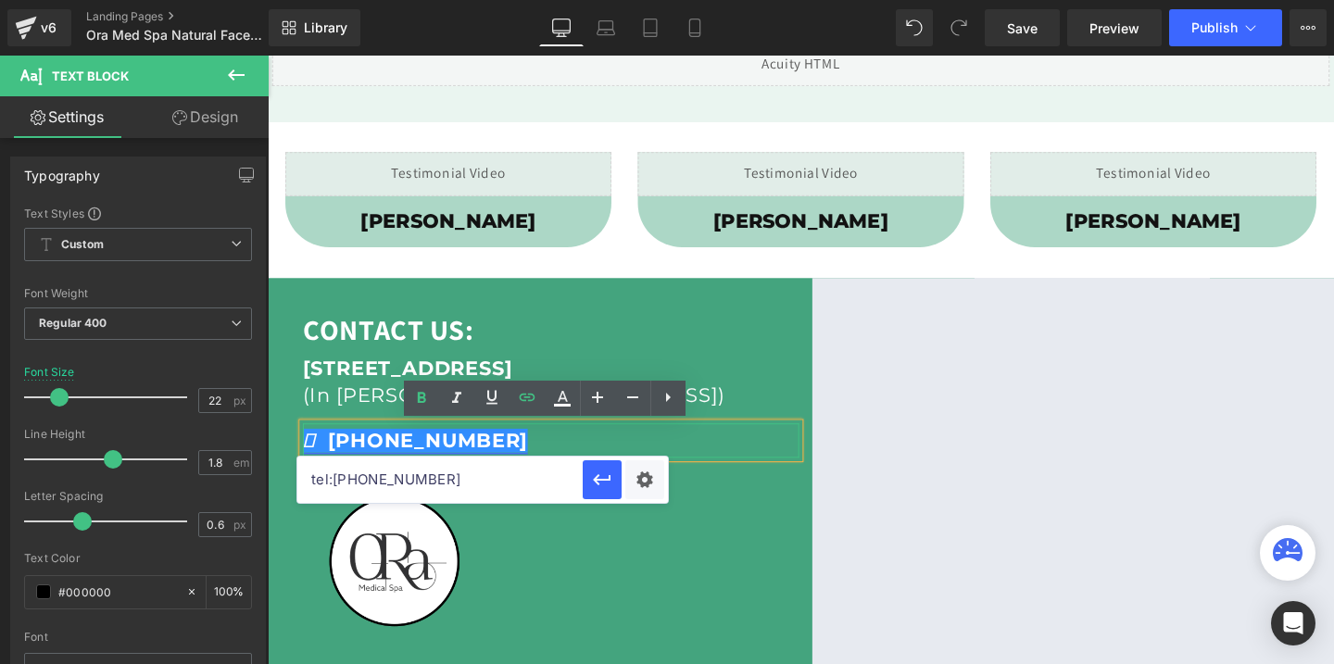
type input "tel:[PHONE_NUMBER]"
click at [420, 458] on link "[PHONE_NUMBER]" at bounding box center [423, 460] width 236 height 25
click at [597, 479] on icon "button" at bounding box center [602, 480] width 18 height 11
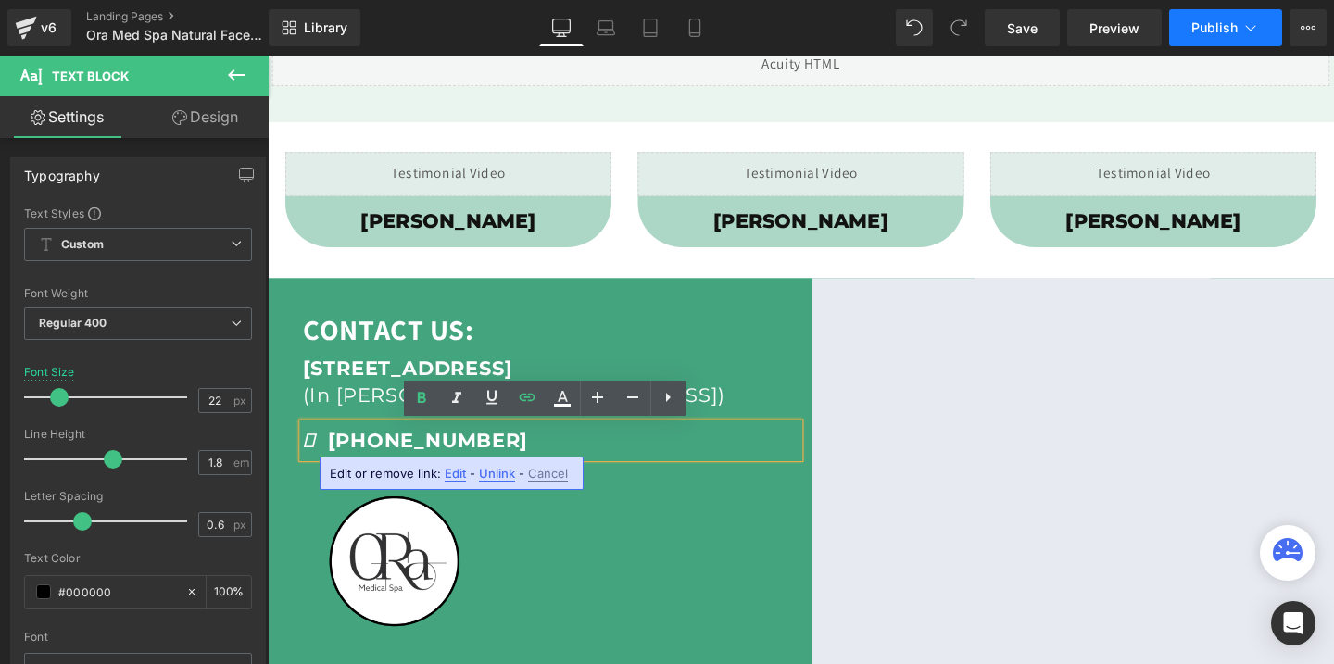
click at [1206, 42] on button "Publish" at bounding box center [1225, 27] width 113 height 37
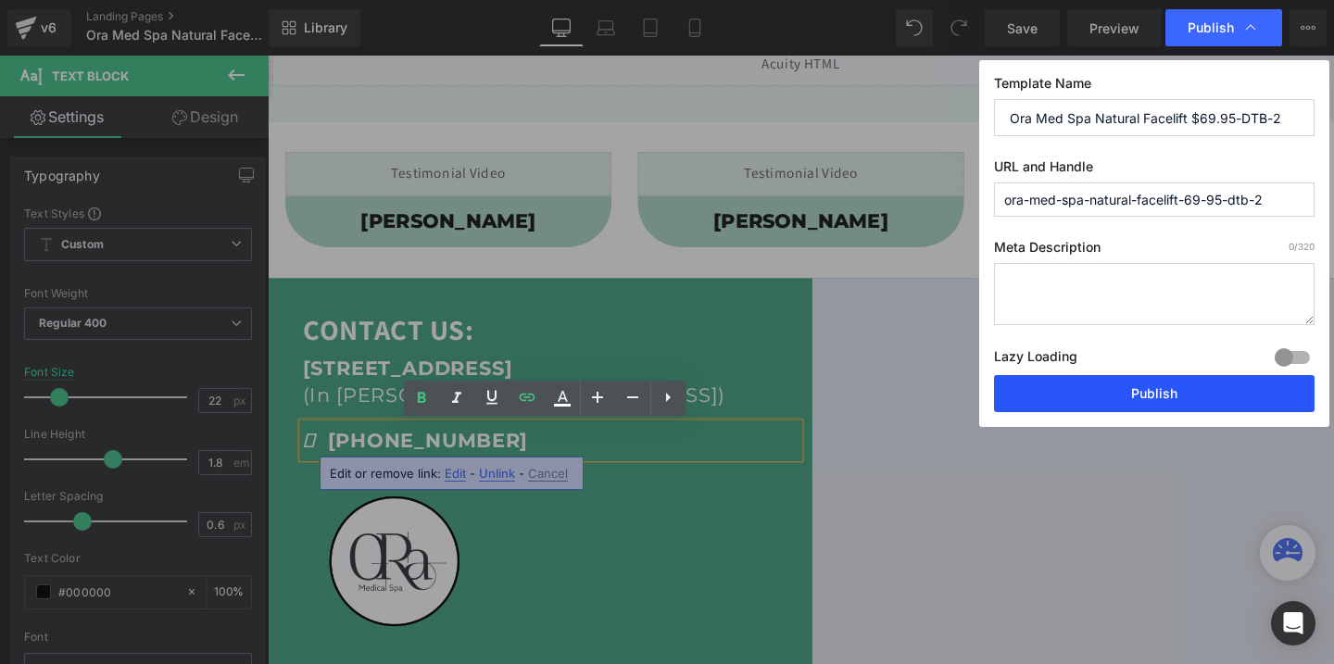
click at [1098, 400] on button "Publish" at bounding box center [1154, 393] width 320 height 37
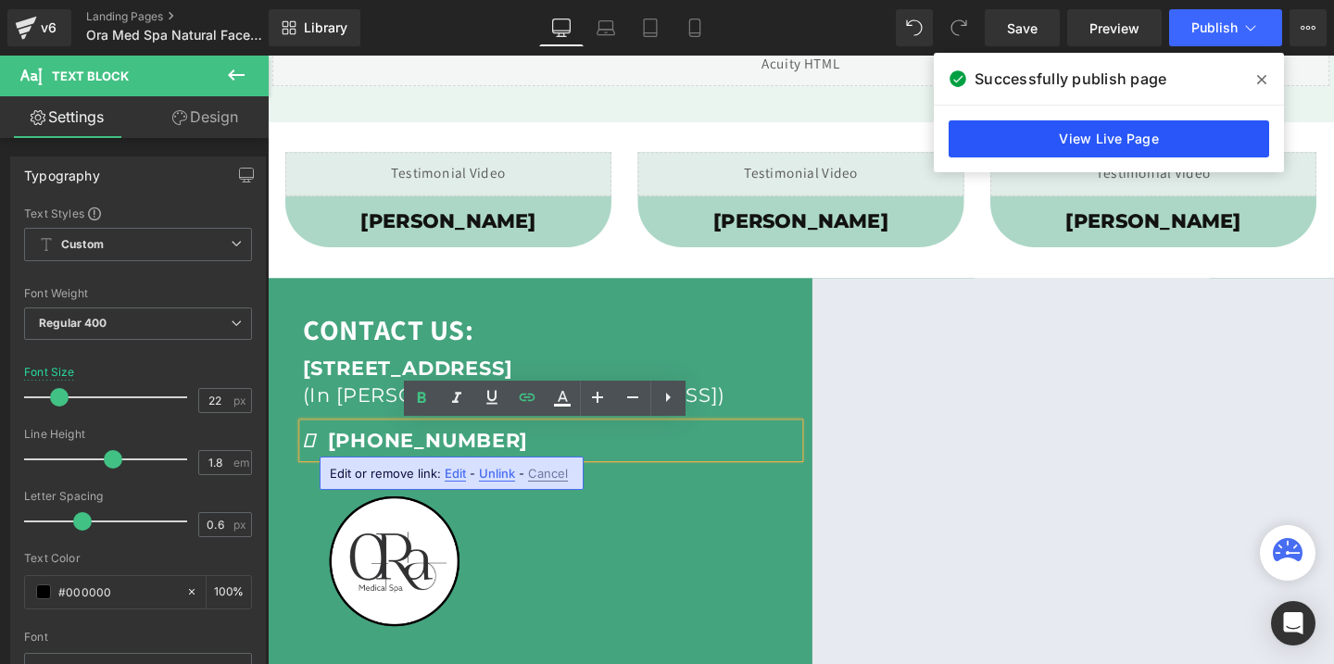
click at [1064, 138] on link "View Live Page" at bounding box center [1108, 138] width 320 height 37
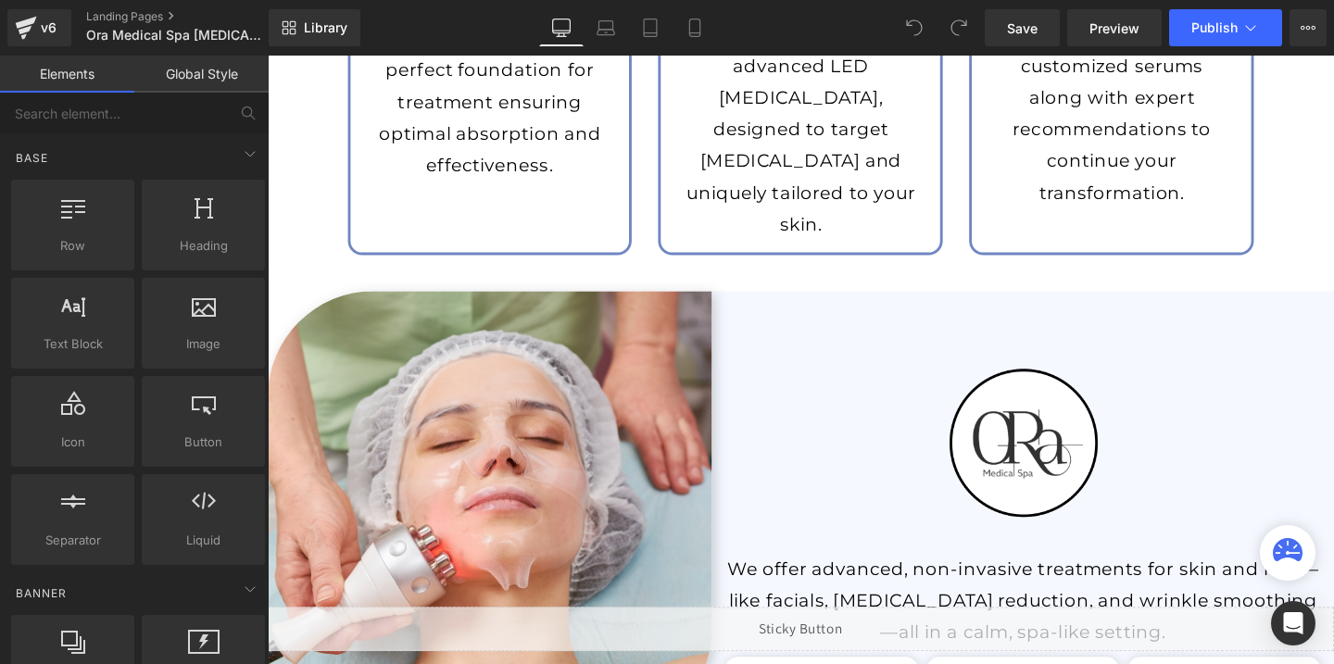
scroll to position [2787, 0]
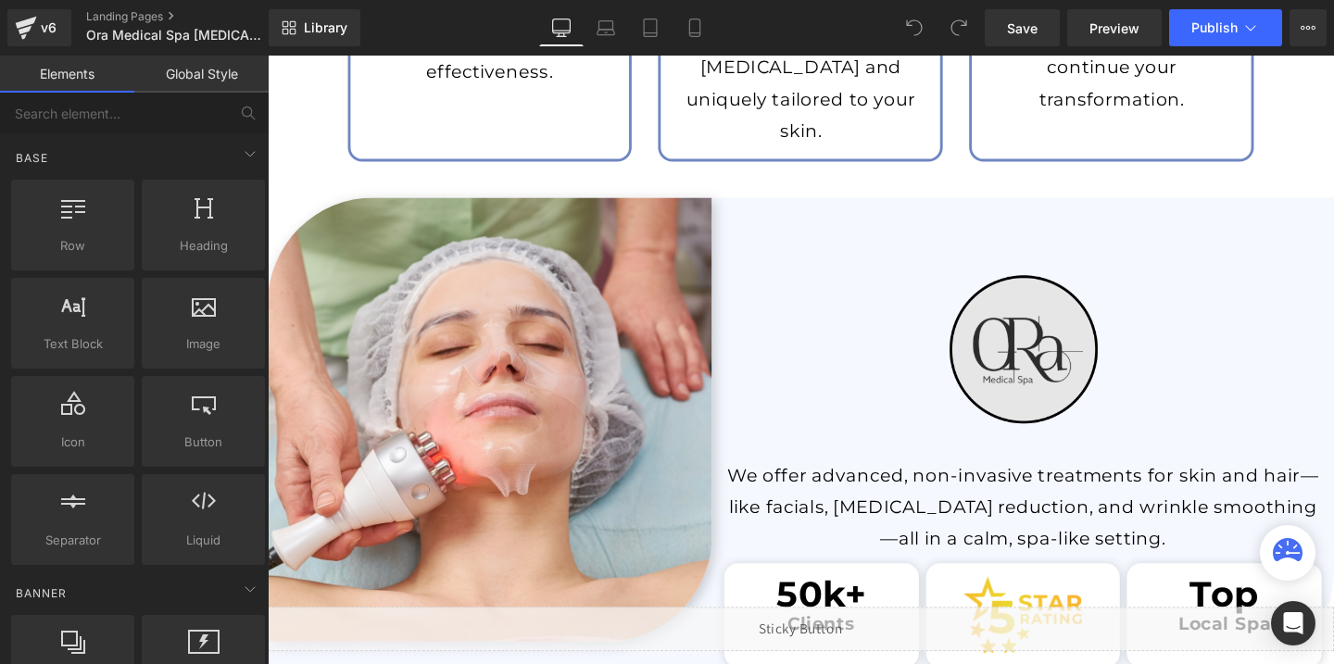
click at [1033, 303] on img at bounding box center [1061, 365] width 229 height 229
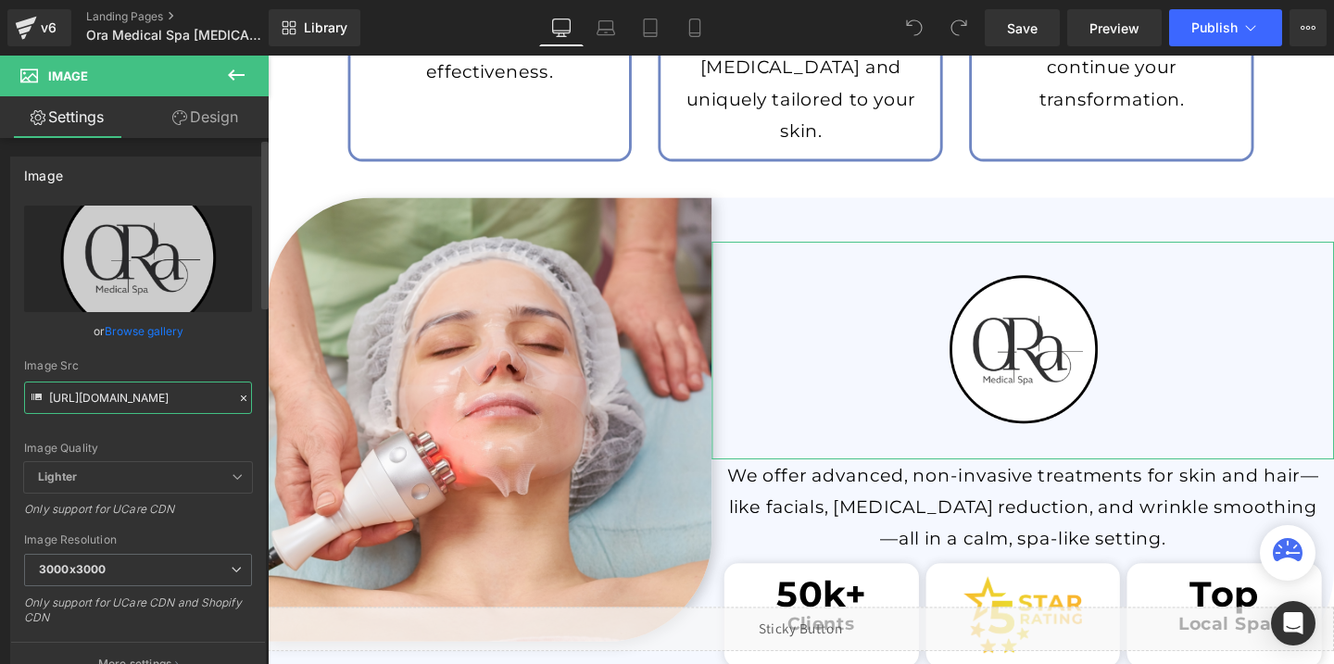
click at [134, 391] on input "[URL][DOMAIN_NAME]" at bounding box center [138, 398] width 228 height 32
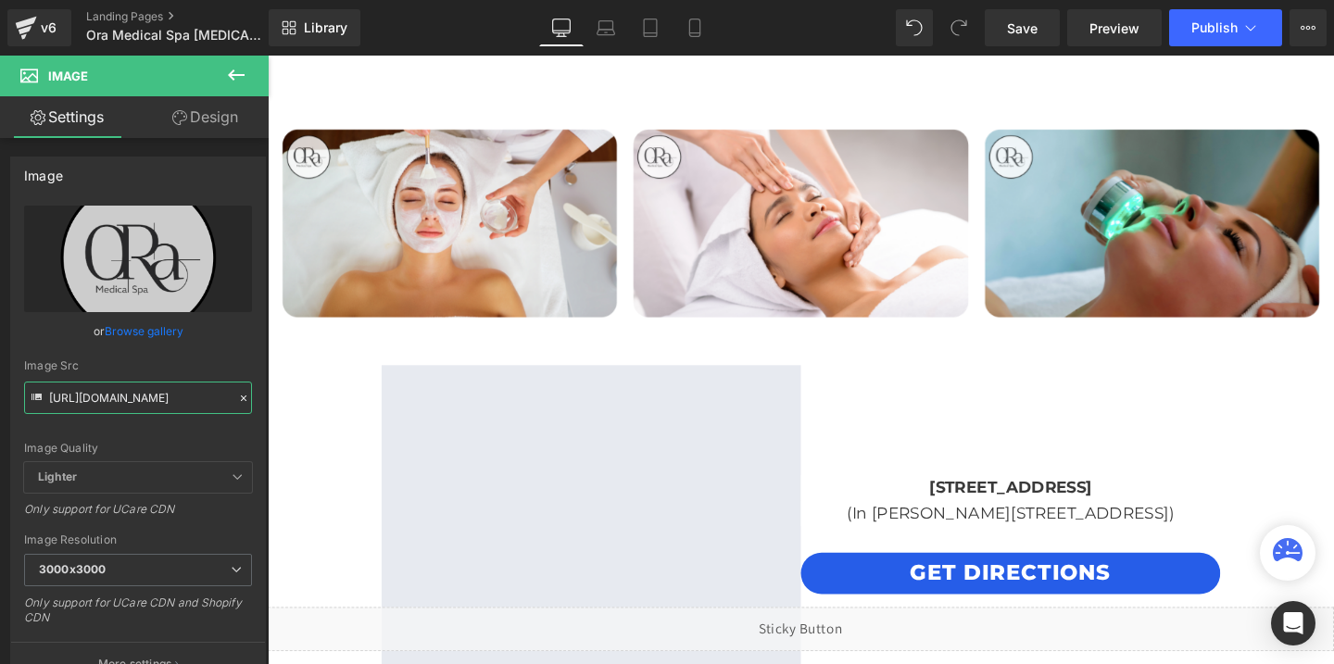
scroll to position [4005, 0]
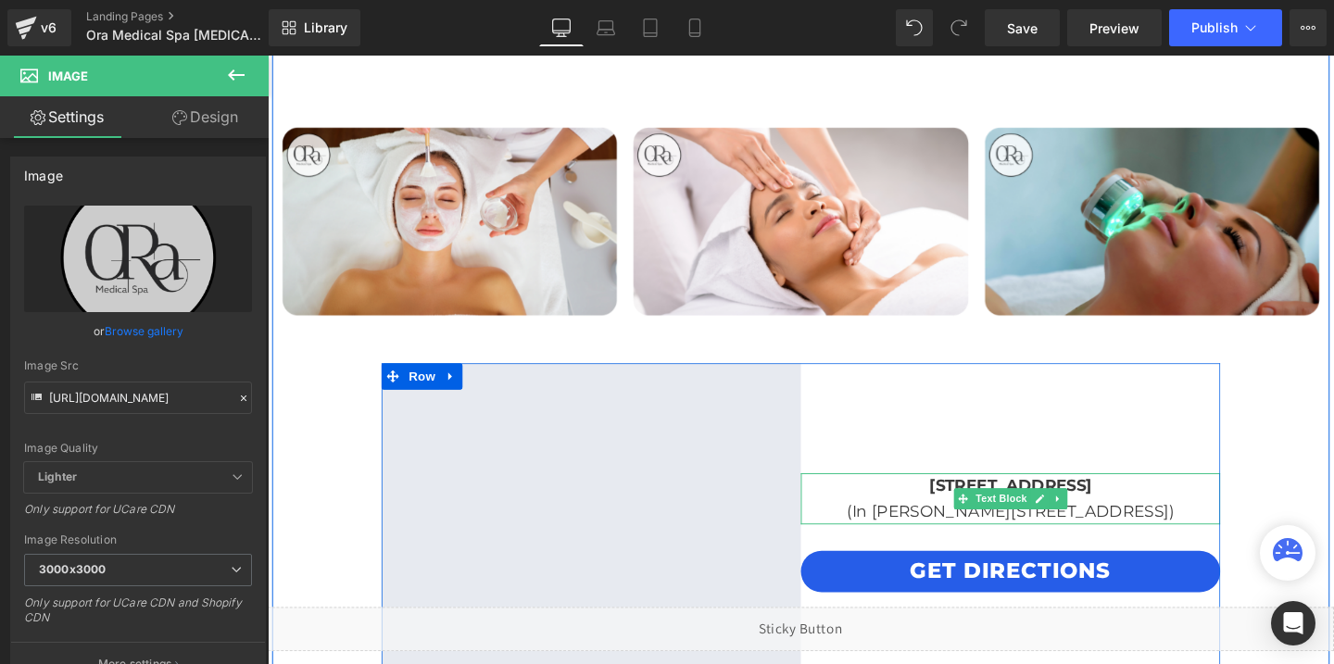
click at [963, 510] on b "[STREET_ADDRESS]" at bounding box center [1048, 507] width 171 height 20
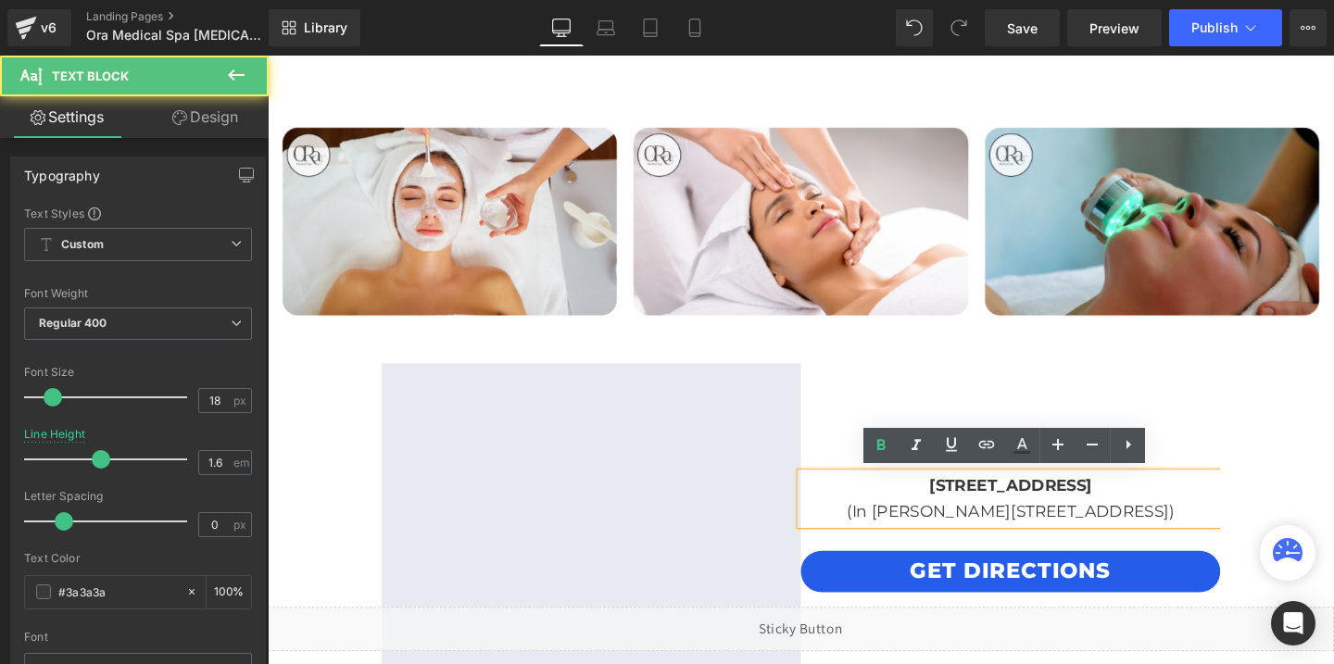
drag, startPoint x: 878, startPoint y: 505, endPoint x: 1212, endPoint y: 543, distance: 336.5
click at [1212, 543] on div "[STREET_ADDRESS] (In [PERSON_NAME][GEOGRAPHIC_DATA])" at bounding box center [1048, 522] width 441 height 54
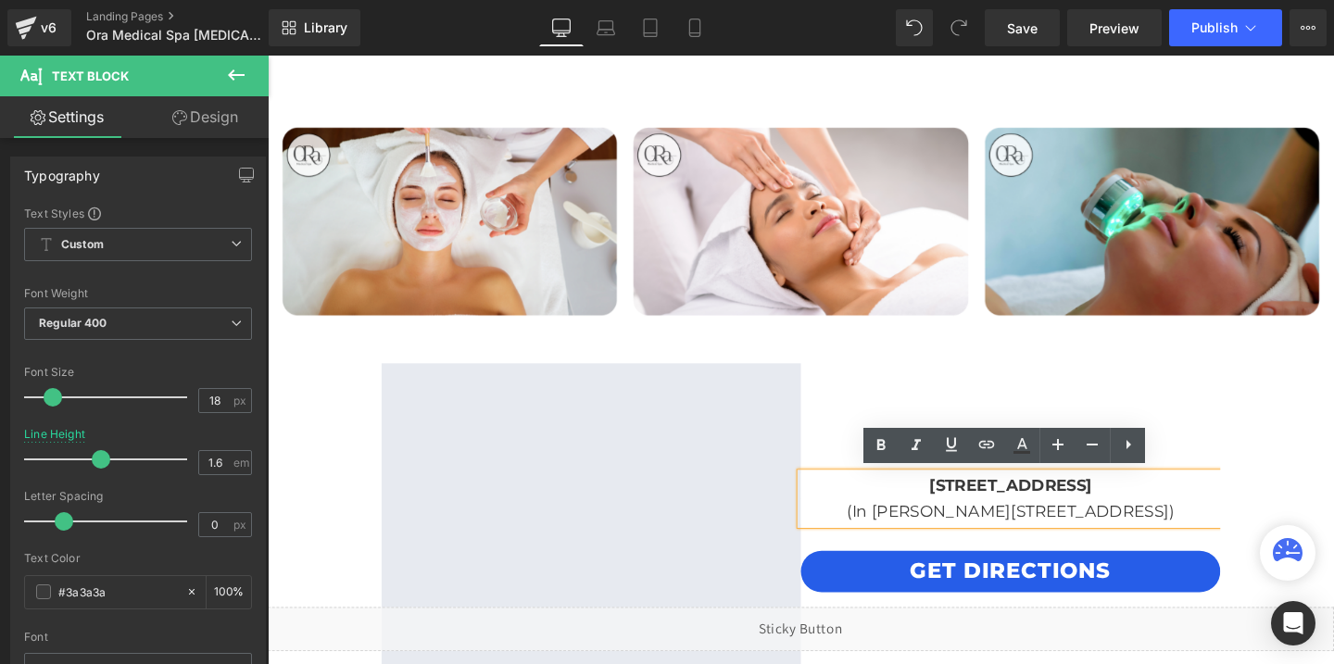
copy div "[STREET_ADDRESS] (In [PERSON_NAME][GEOGRAPHIC_DATA])"
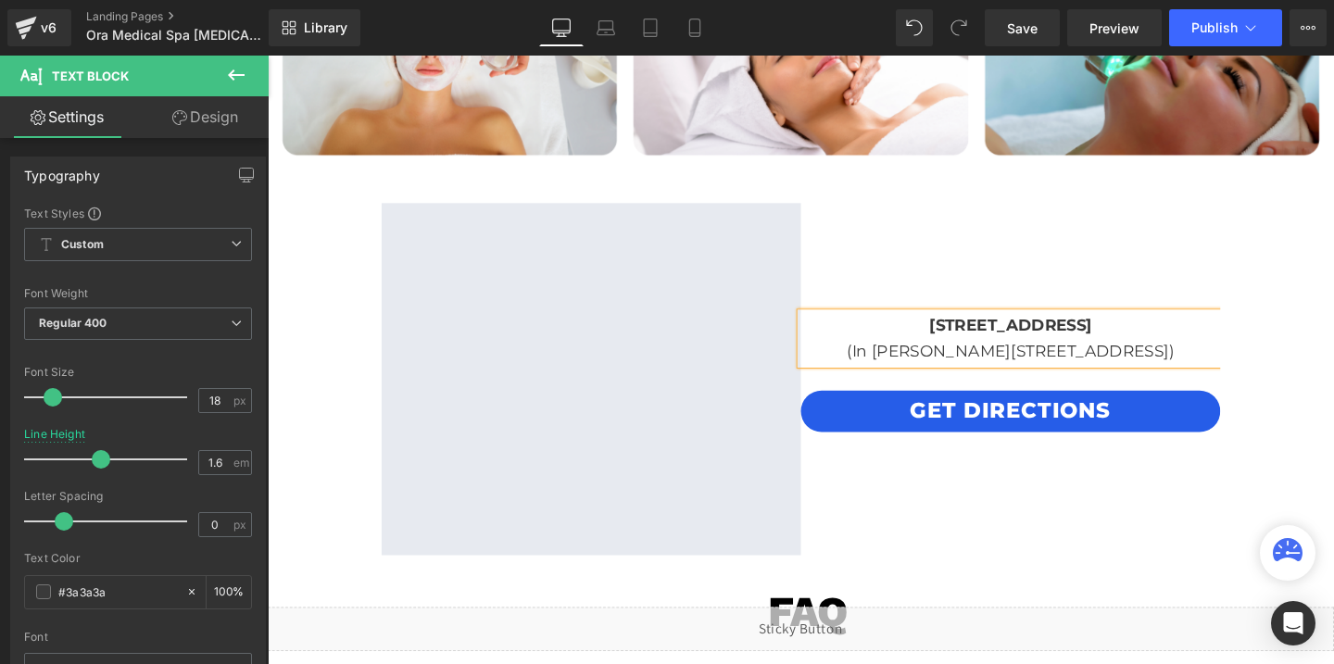
scroll to position [4170, 0]
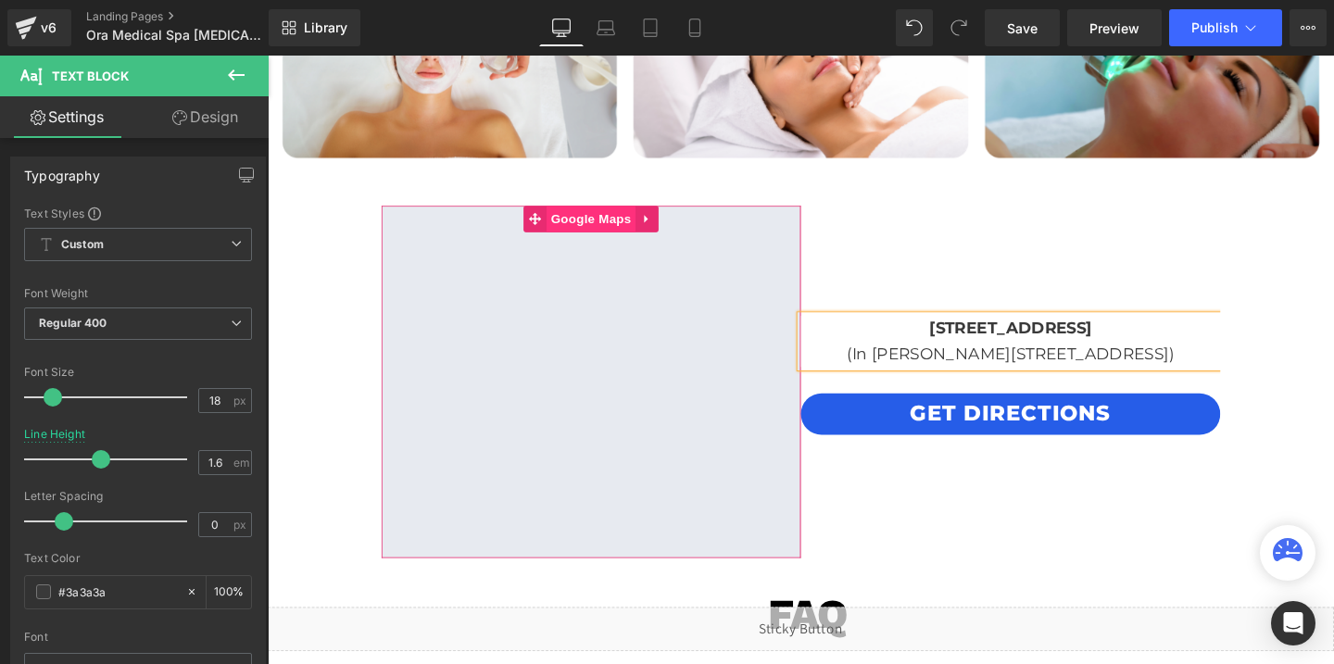
click at [611, 224] on span "Google Maps" at bounding box center [607, 227] width 94 height 28
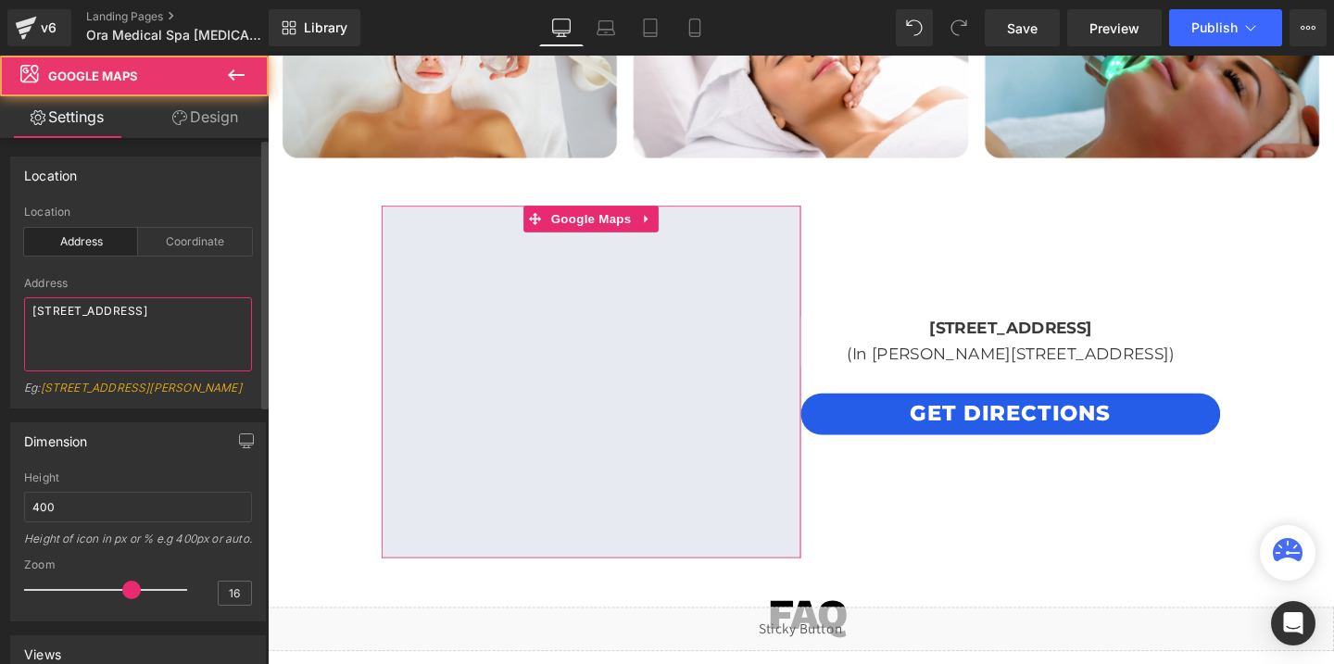
click at [149, 320] on textarea "[STREET_ADDRESS]" at bounding box center [138, 334] width 228 height 74
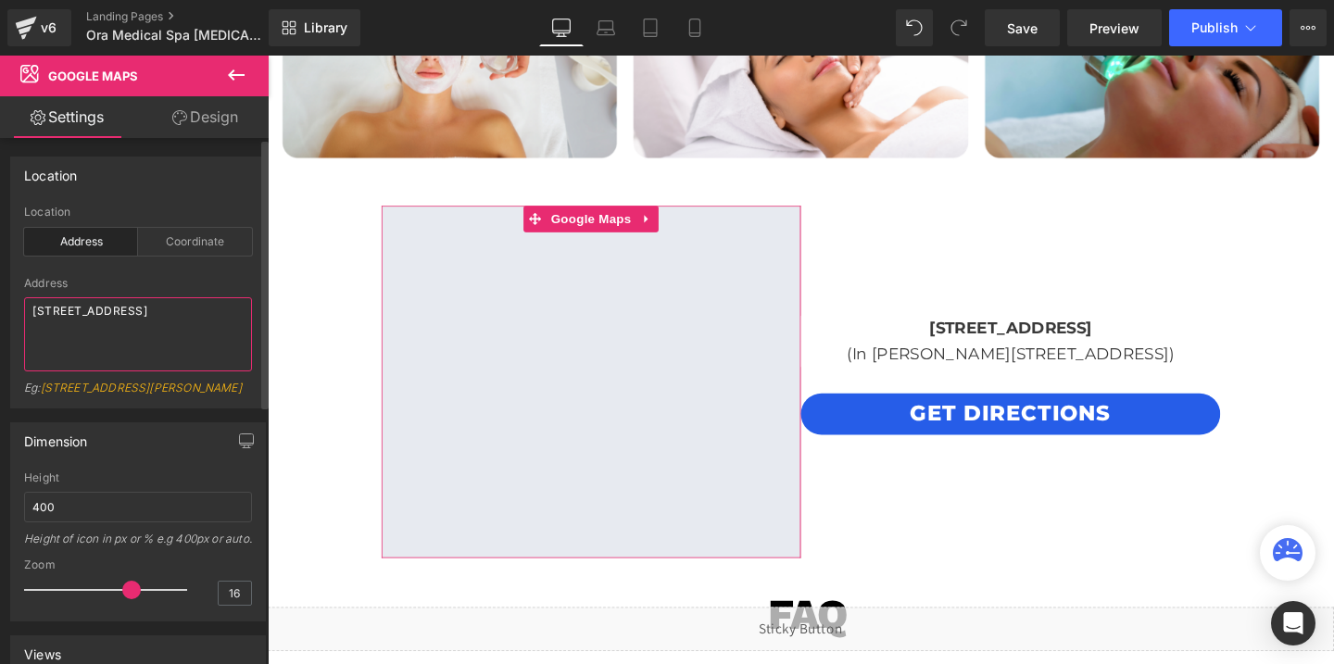
click at [149, 320] on textarea "[STREET_ADDRESS]" at bounding box center [138, 334] width 228 height 74
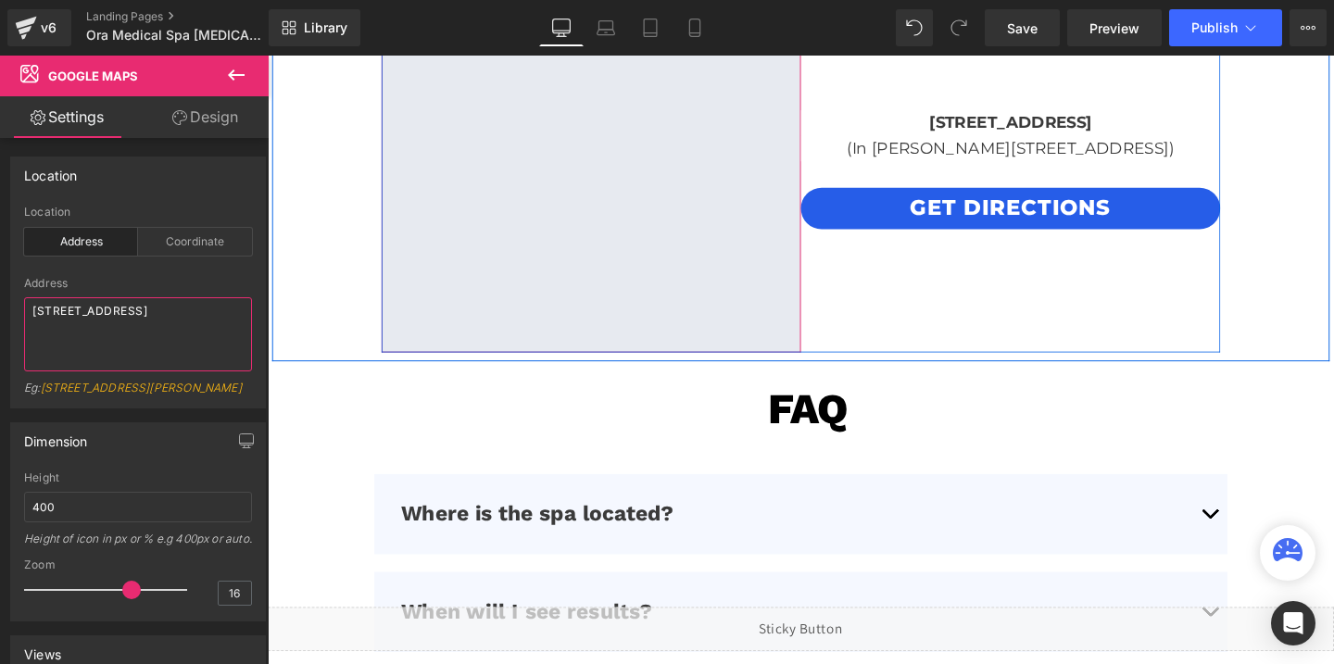
scroll to position [4658, 0]
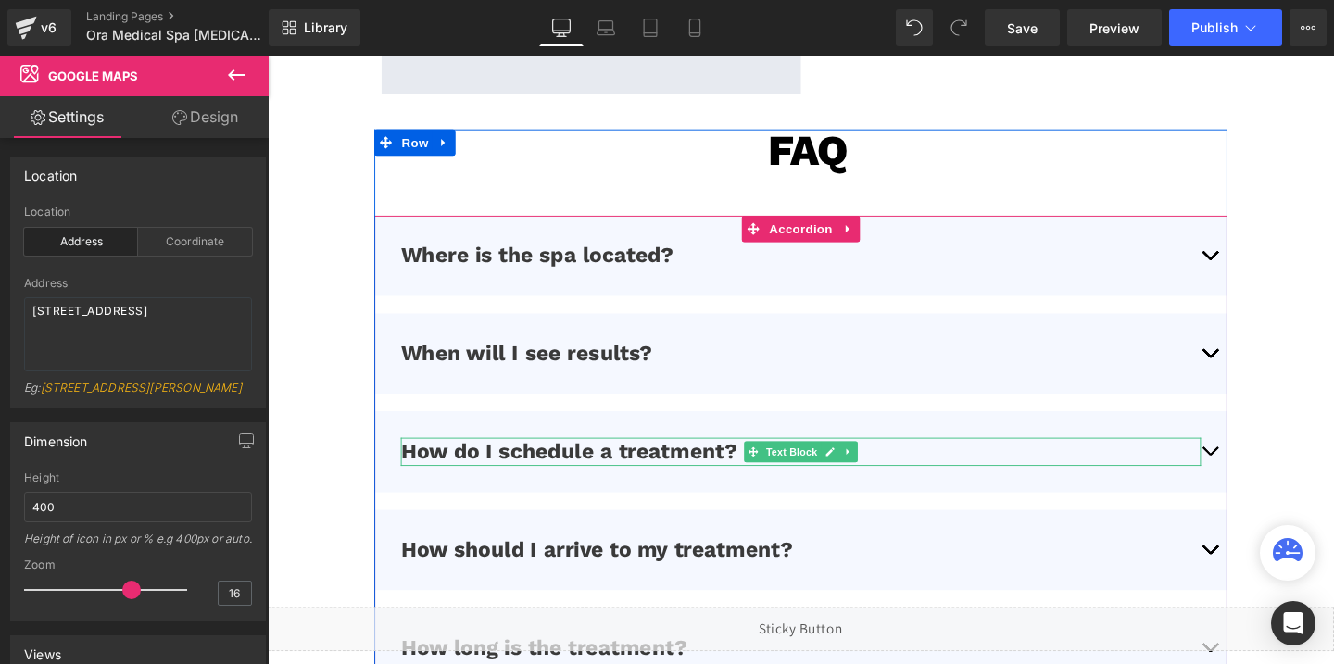
click at [914, 471] on p "How do I schedule a treatment?" at bounding box center [828, 472] width 841 height 29
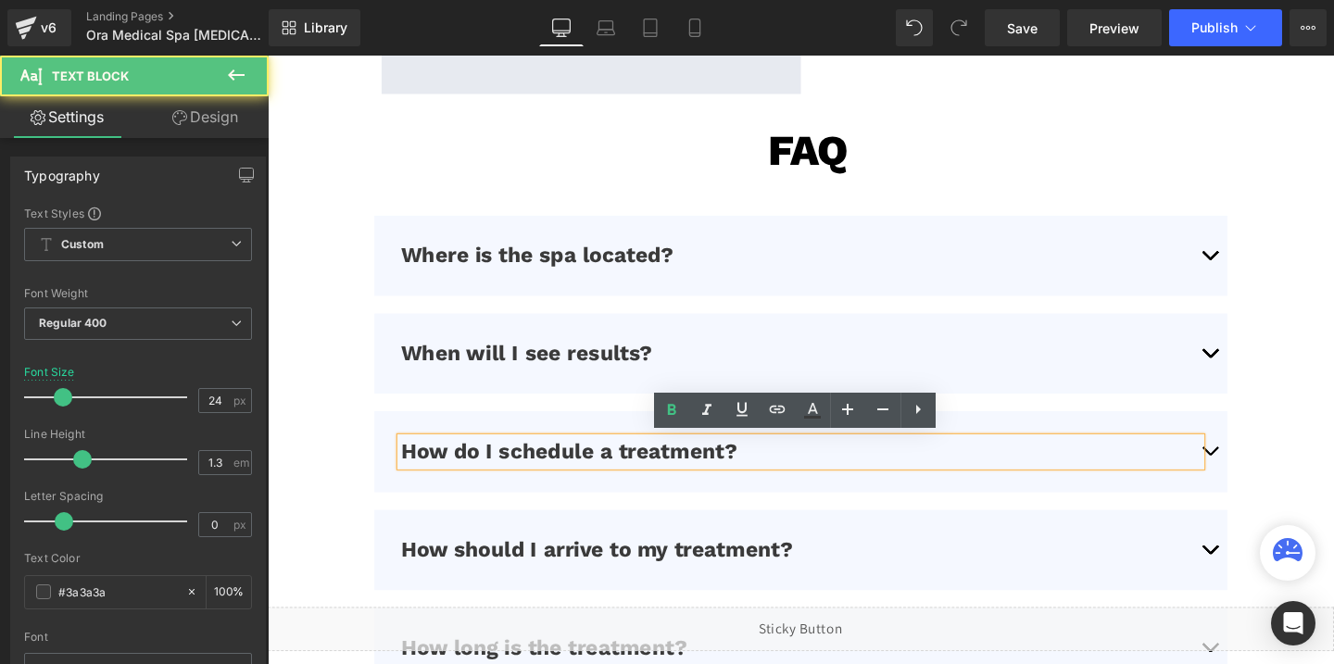
click at [1254, 473] on button "button" at bounding box center [1257, 472] width 37 height 84
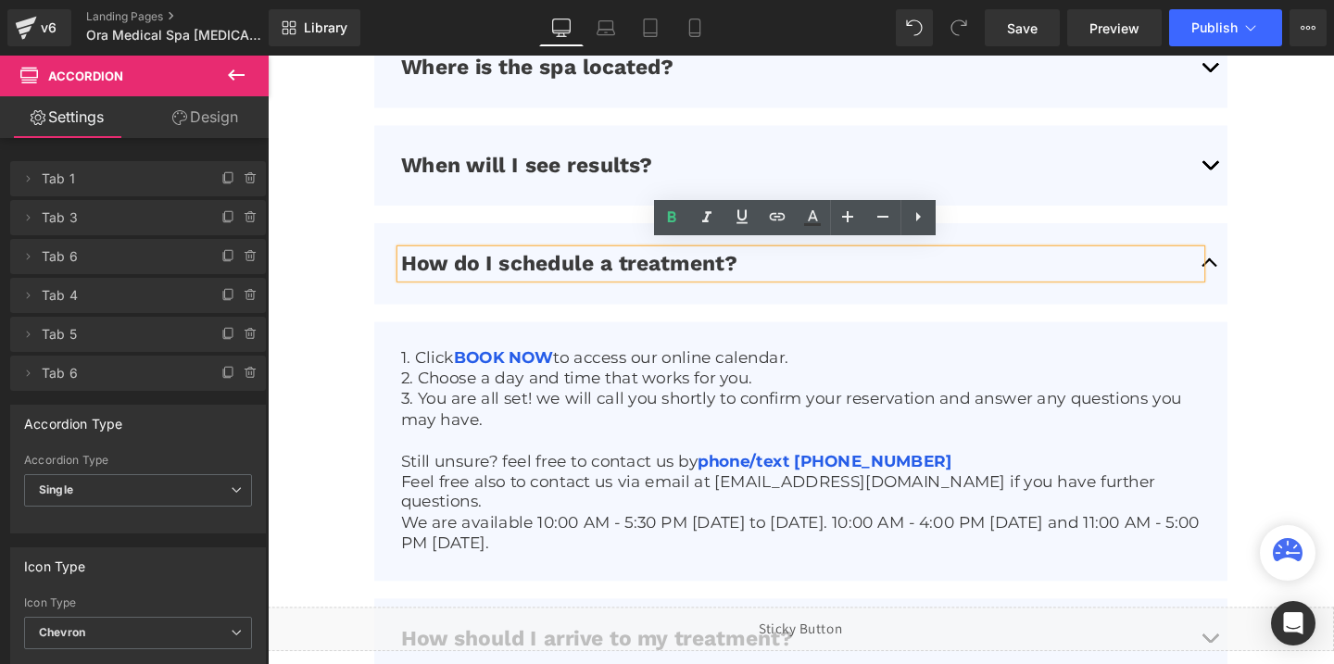
scroll to position [4860, 0]
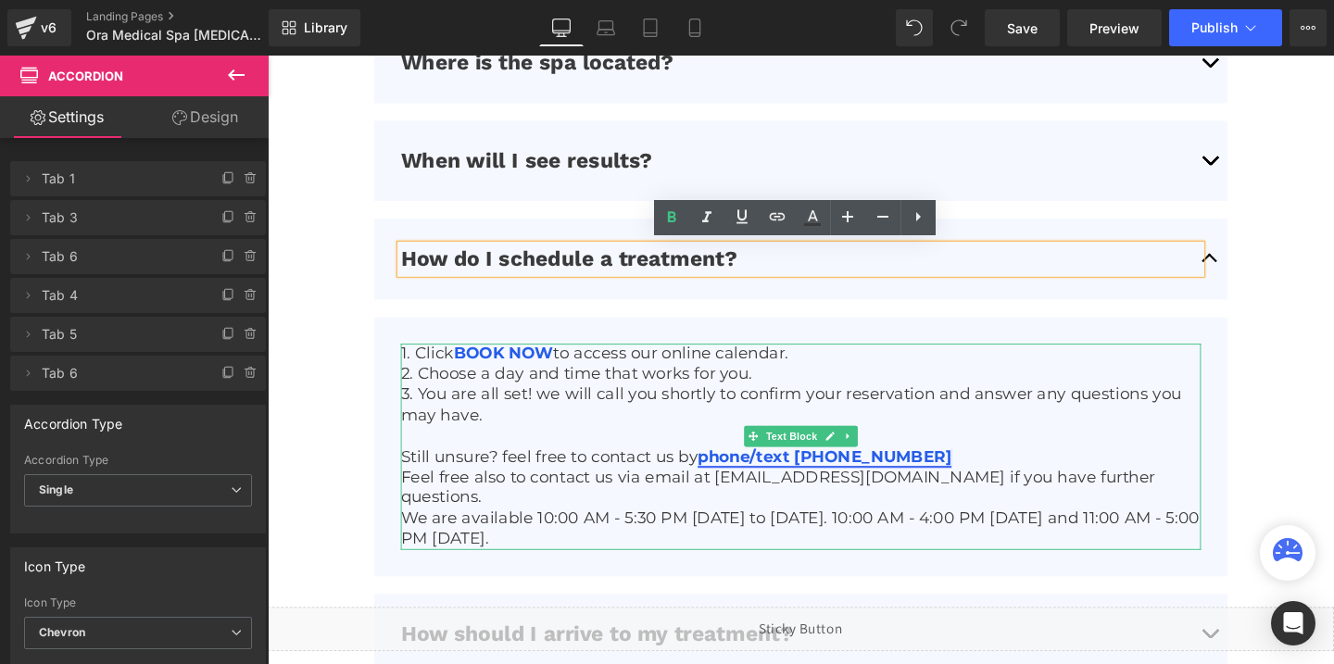
click at [926, 467] on link "phone/text (850) 988-9735" at bounding box center [853, 477] width 267 height 20
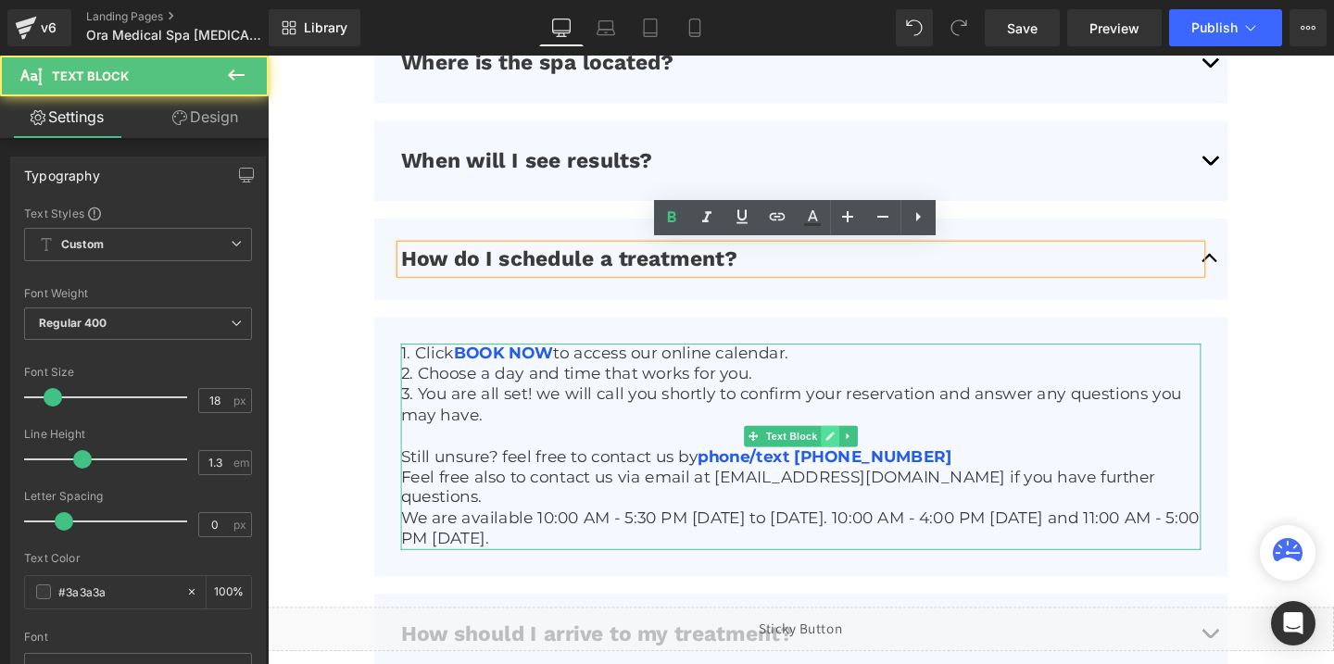
click at [857, 453] on icon at bounding box center [859, 455] width 10 height 11
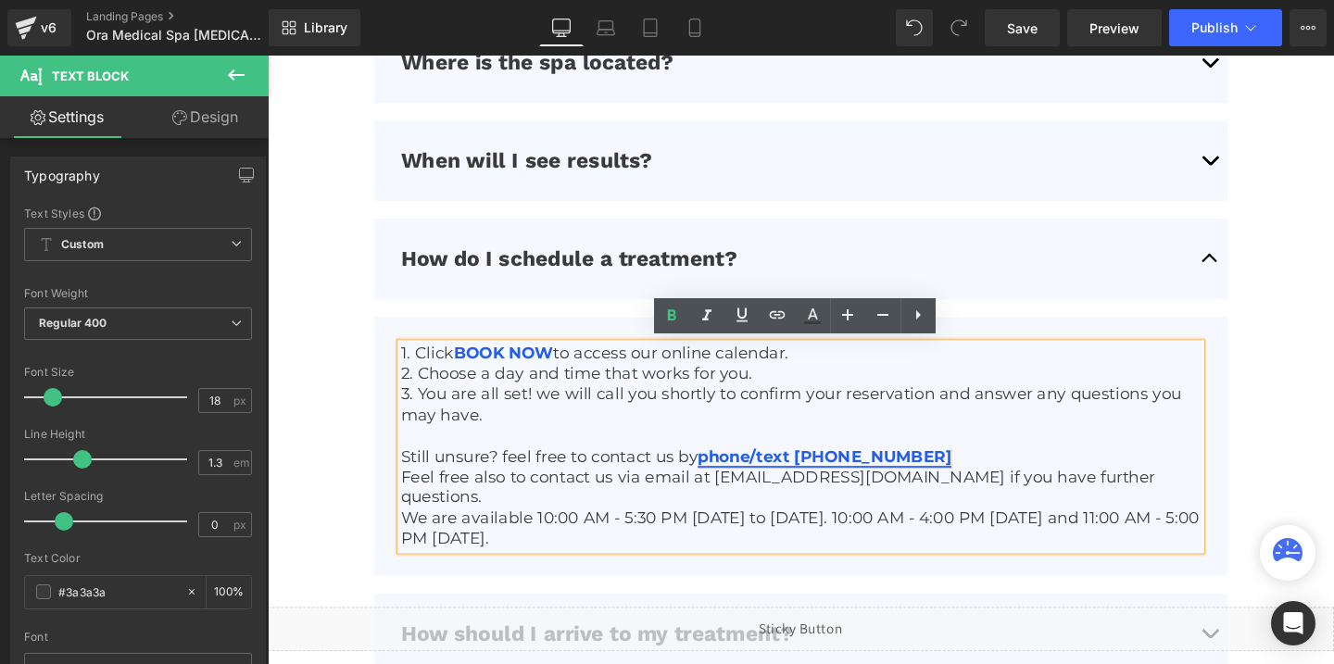
click at [870, 469] on link "phone/text (850) 988-9735" at bounding box center [853, 477] width 267 height 20
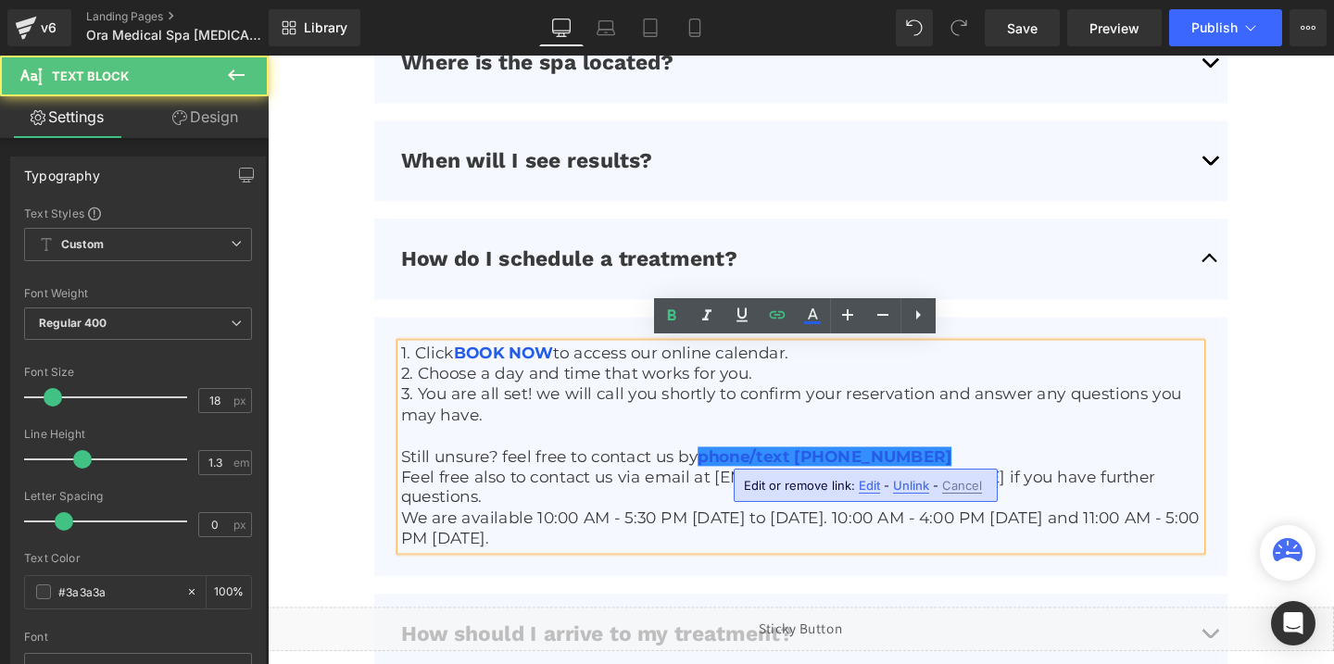
click at [875, 483] on span "Edit" at bounding box center [869, 486] width 21 height 16
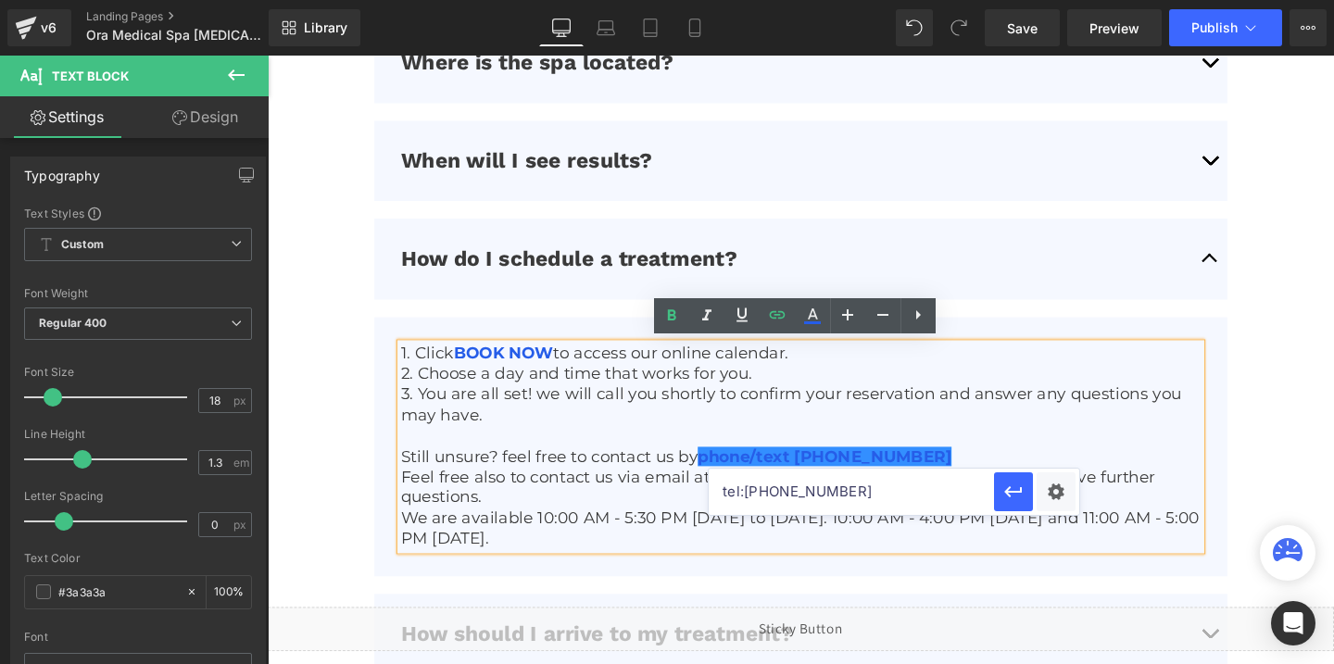
click at [833, 491] on input "tel:7144506547" at bounding box center [850, 492] width 285 height 46
click at [829, 485] on input "tel:7144506547" at bounding box center [850, 492] width 285 height 46
drag, startPoint x: 829, startPoint y: 485, endPoint x: 746, endPoint y: 486, distance: 83.4
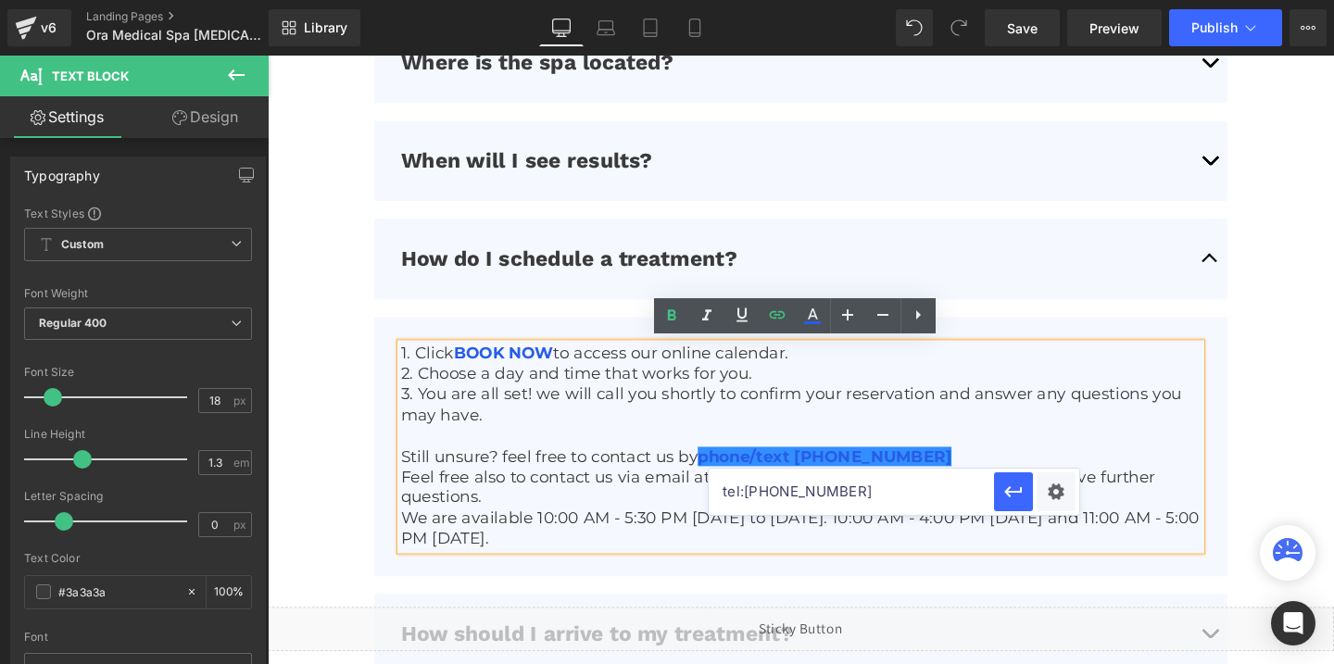
click at [746, 486] on input "tel:7144506547" at bounding box center [850, 492] width 285 height 46
paste input "[PHONE_NUMBER]"
click at [762, 497] on input "tel:[PHONE_NUMBER]" at bounding box center [850, 492] width 285 height 46
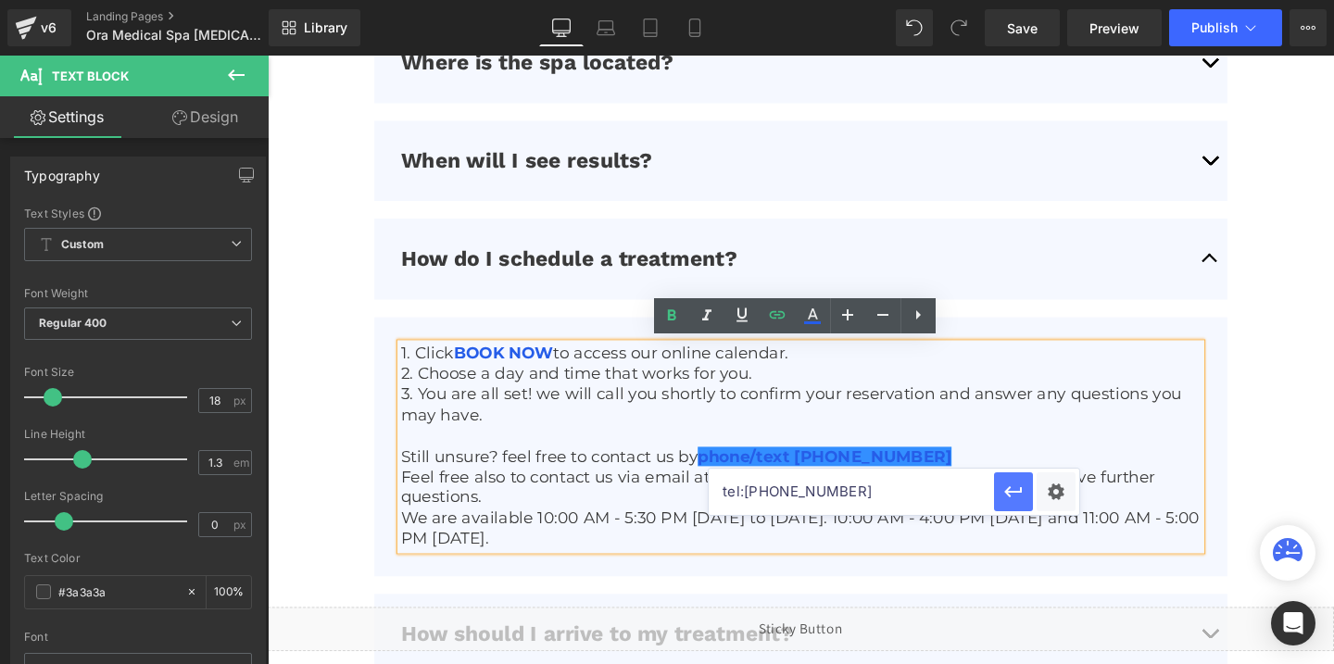
click at [1022, 494] on icon "button" at bounding box center [1013, 492] width 22 height 22
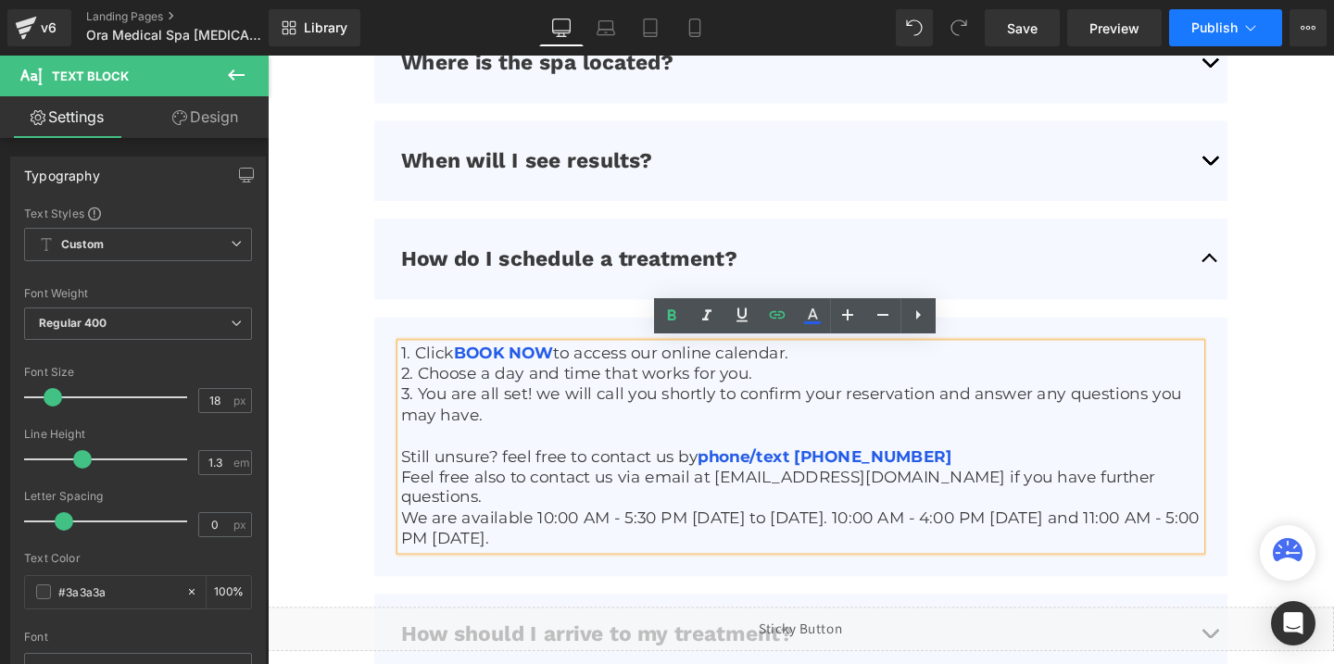
click at [1214, 36] on button "Publish" at bounding box center [1225, 27] width 113 height 37
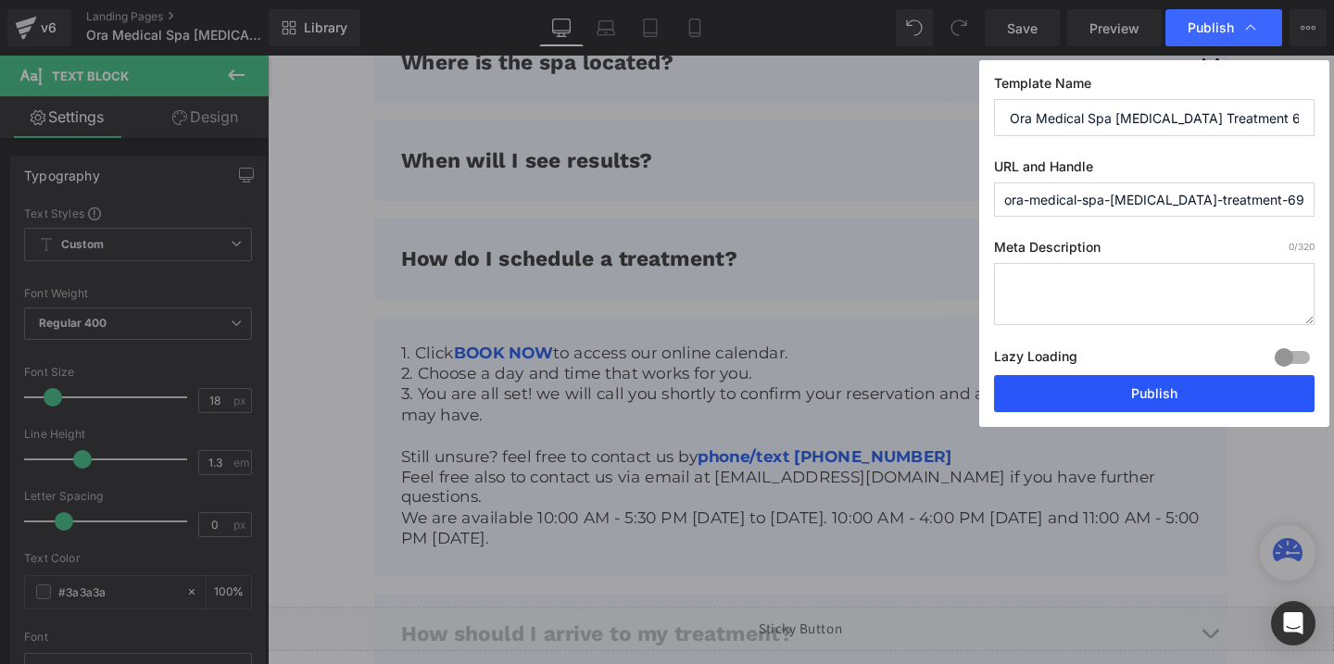
click at [1119, 394] on button "Publish" at bounding box center [1154, 393] width 320 height 37
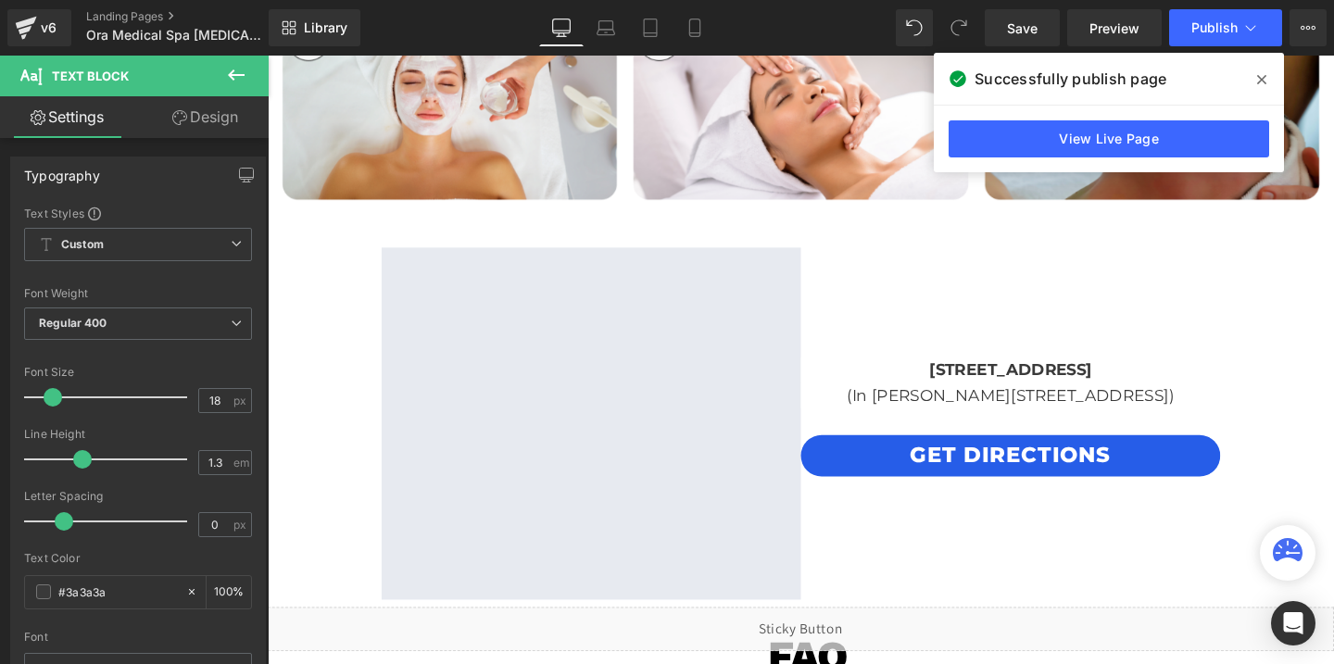
scroll to position [4090, 0]
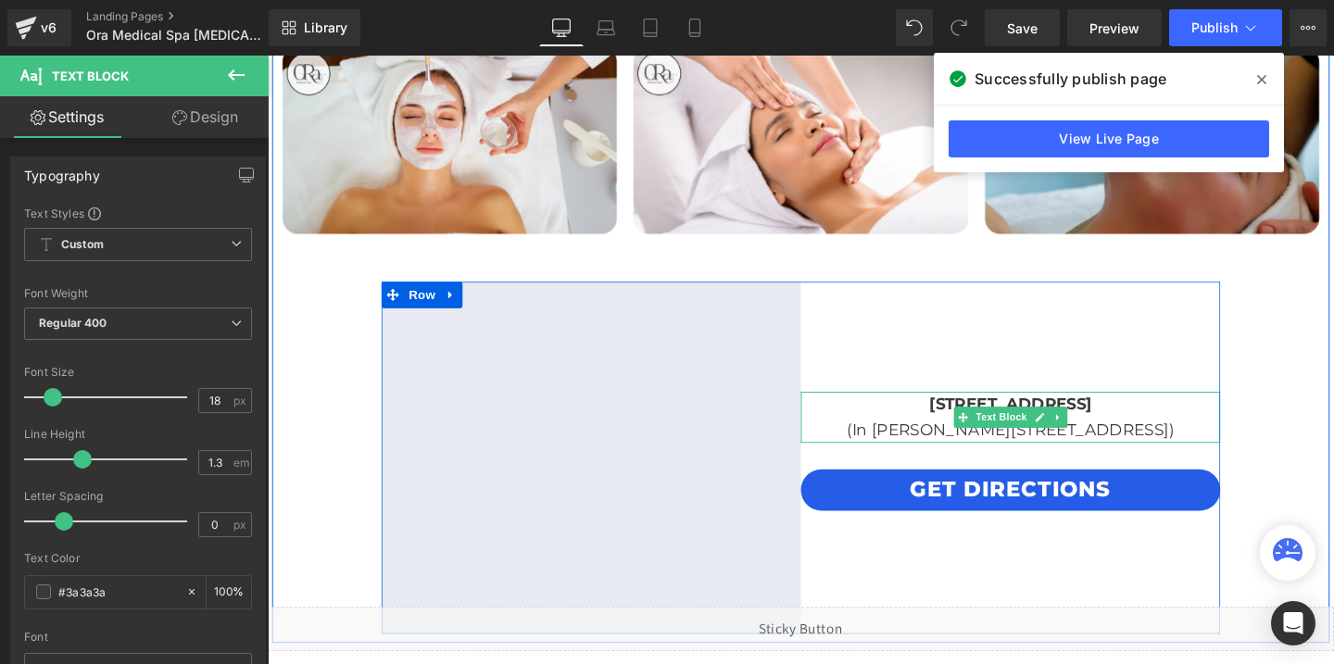
click at [951, 431] on p "[STREET_ADDRESS]" at bounding box center [1048, 422] width 441 height 27
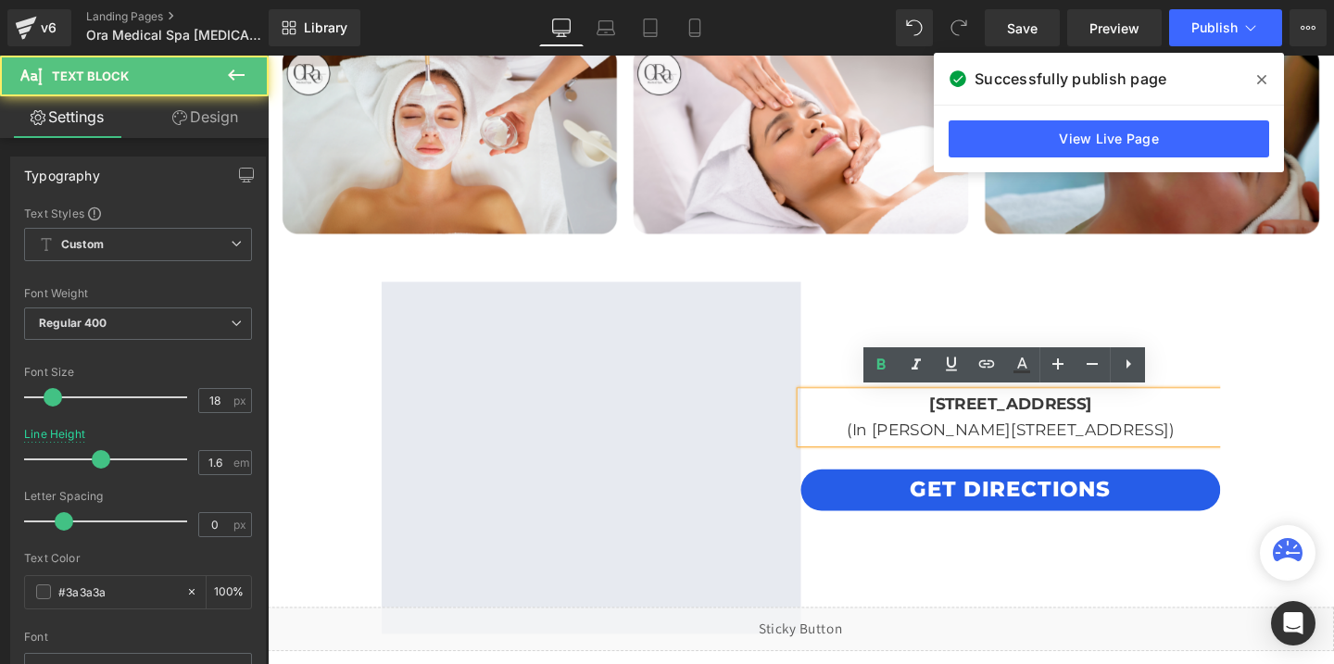
drag, startPoint x: 884, startPoint y: 421, endPoint x: 1217, endPoint y: 448, distance: 334.5
click at [1217, 448] on div "[STREET_ADDRESS] (In [PERSON_NAME][GEOGRAPHIC_DATA])" at bounding box center [1048, 436] width 441 height 54
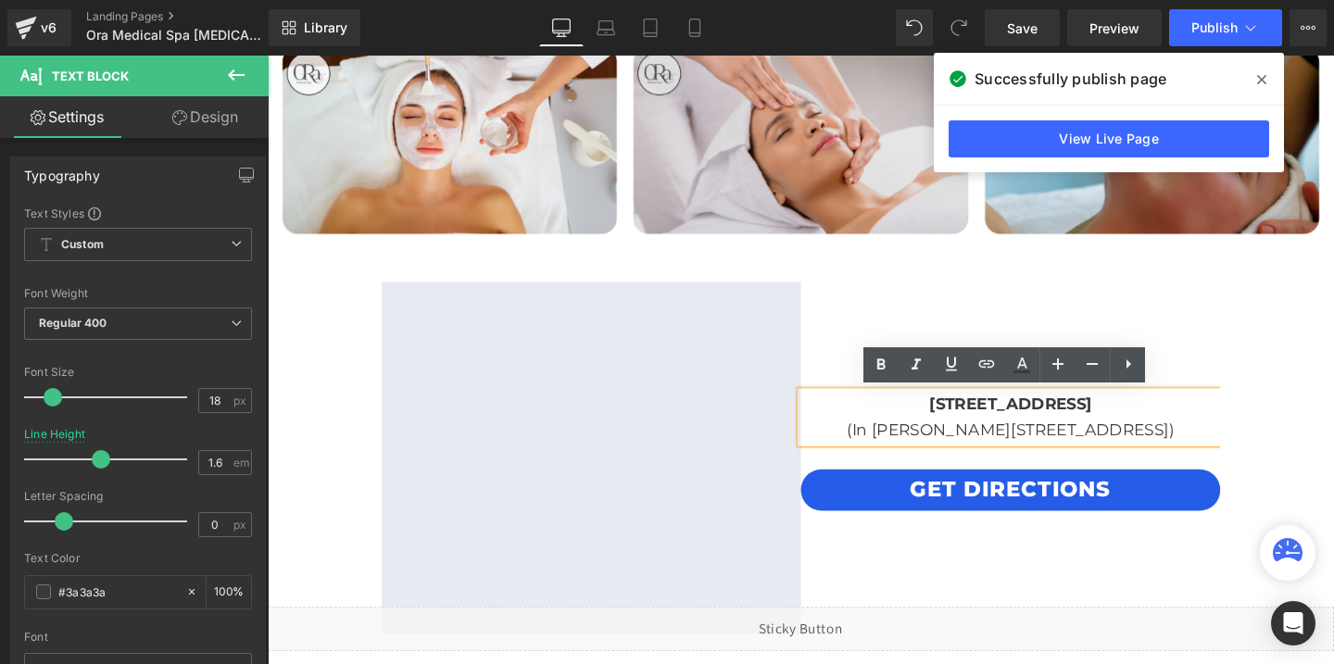
copy div "[STREET_ADDRESS] (In [PERSON_NAME][GEOGRAPHIC_DATA])"
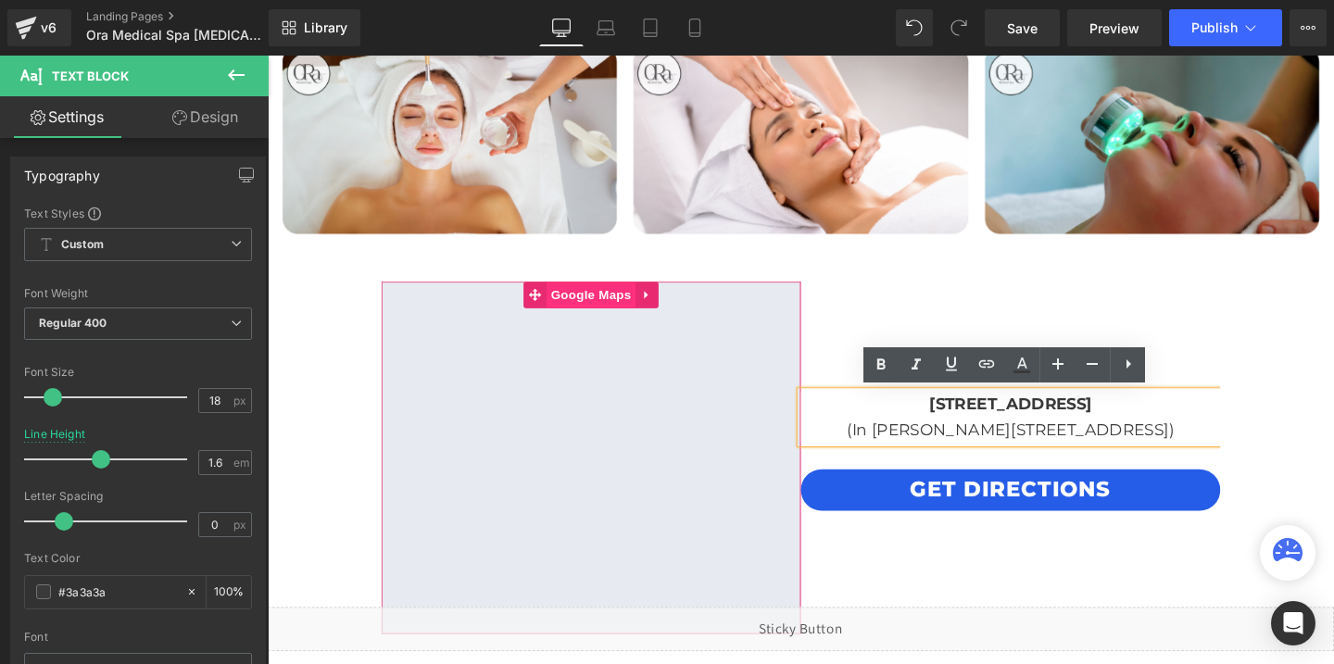
click at [615, 314] on span "Google Maps" at bounding box center [607, 308] width 94 height 28
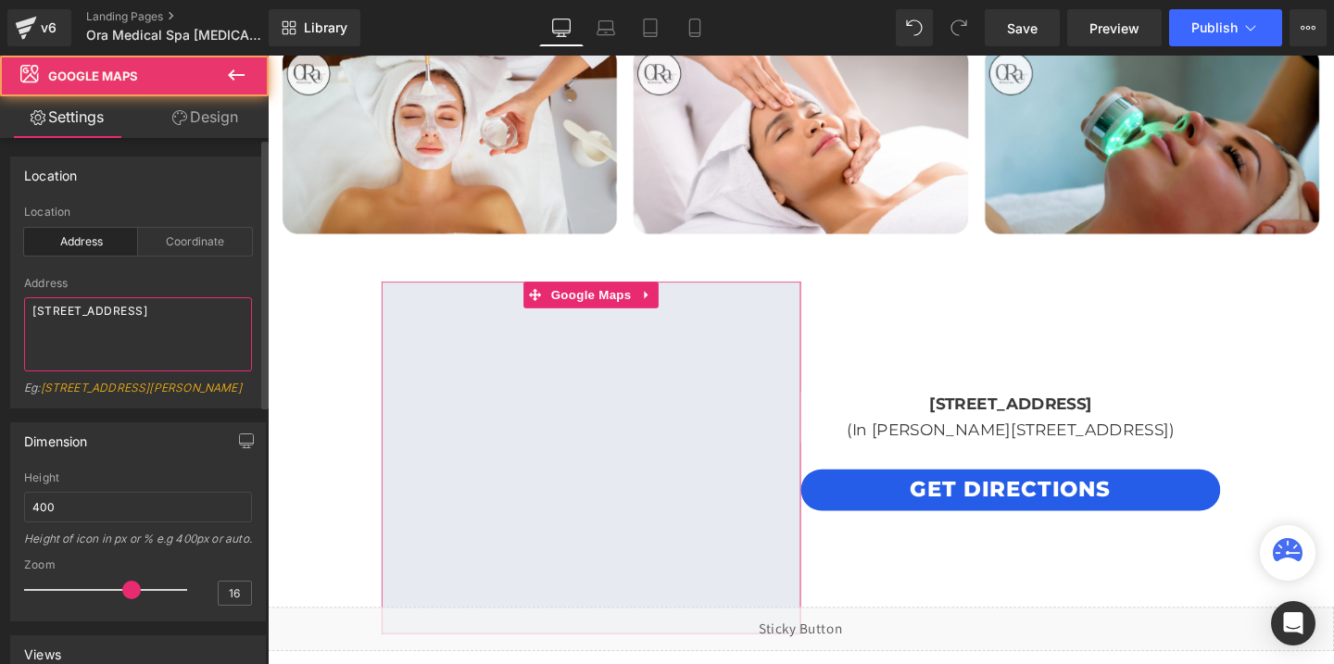
click at [56, 317] on textarea "[STREET_ADDRESS]" at bounding box center [138, 334] width 228 height 74
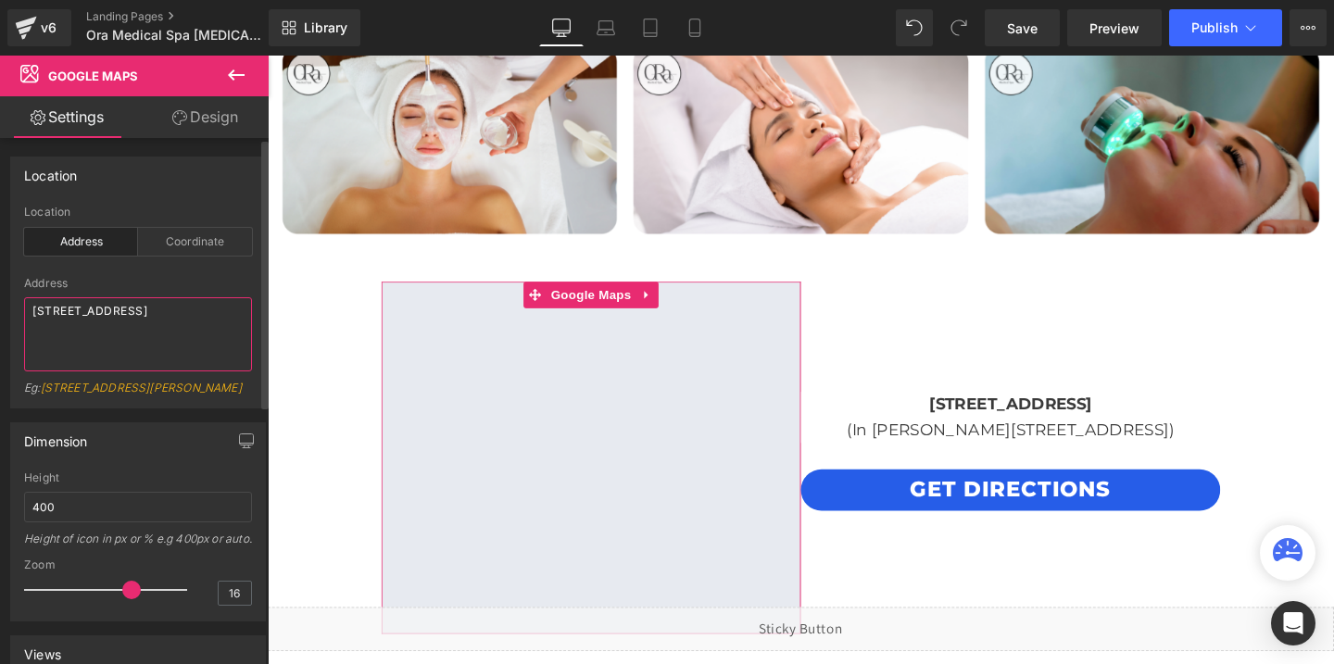
click at [56, 317] on textarea "[STREET_ADDRESS]" at bounding box center [138, 334] width 228 height 74
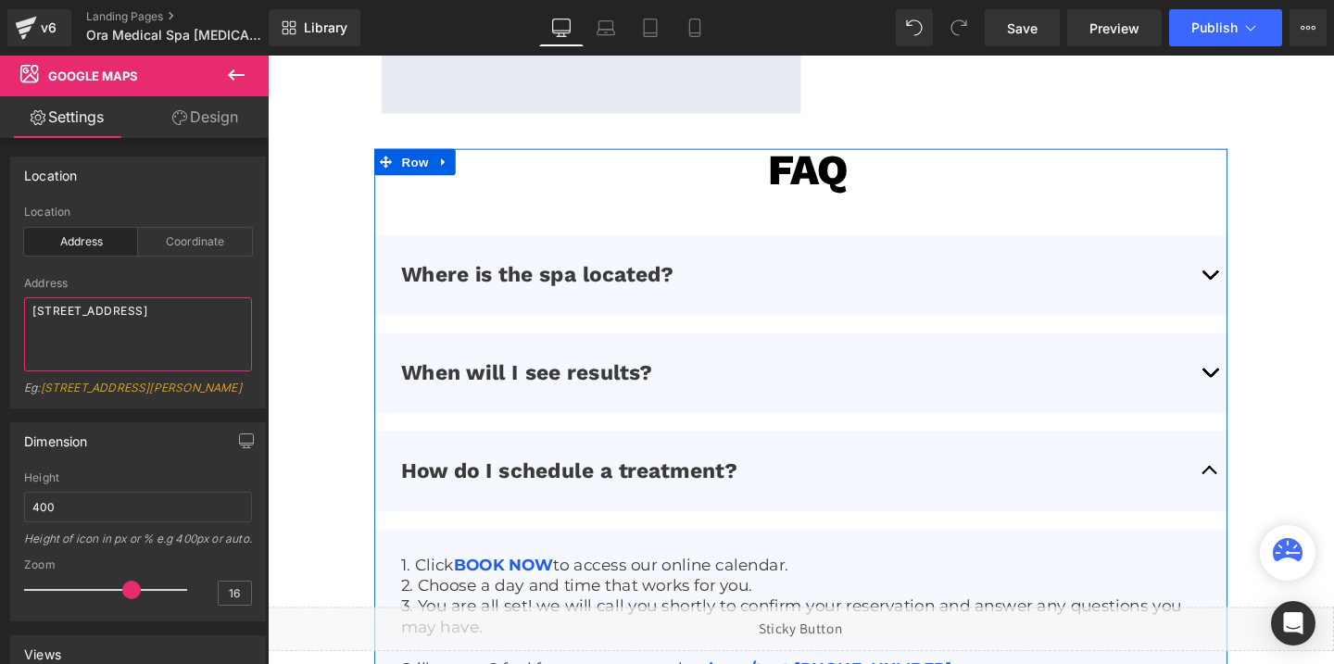
scroll to position [4621, 0]
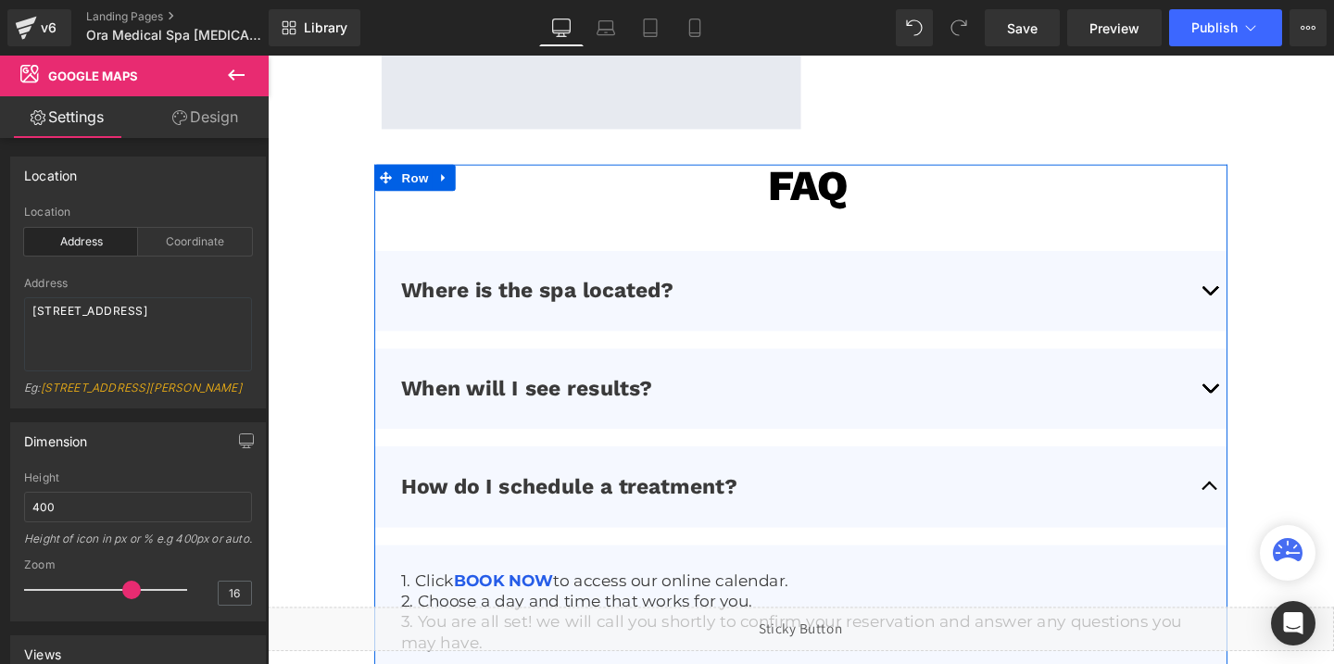
click at [1258, 307] on span "button" at bounding box center [1258, 307] width 0 height 0
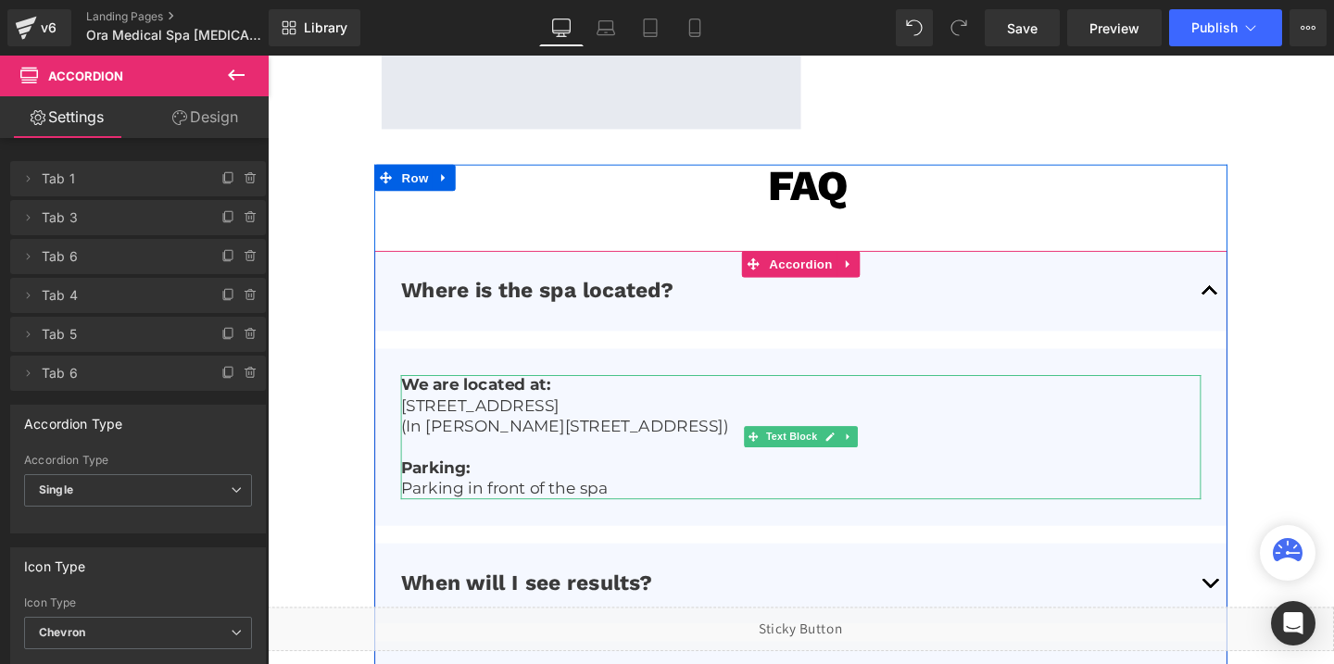
click at [560, 502] on p "Parking in front of the spa" at bounding box center [828, 510] width 841 height 21
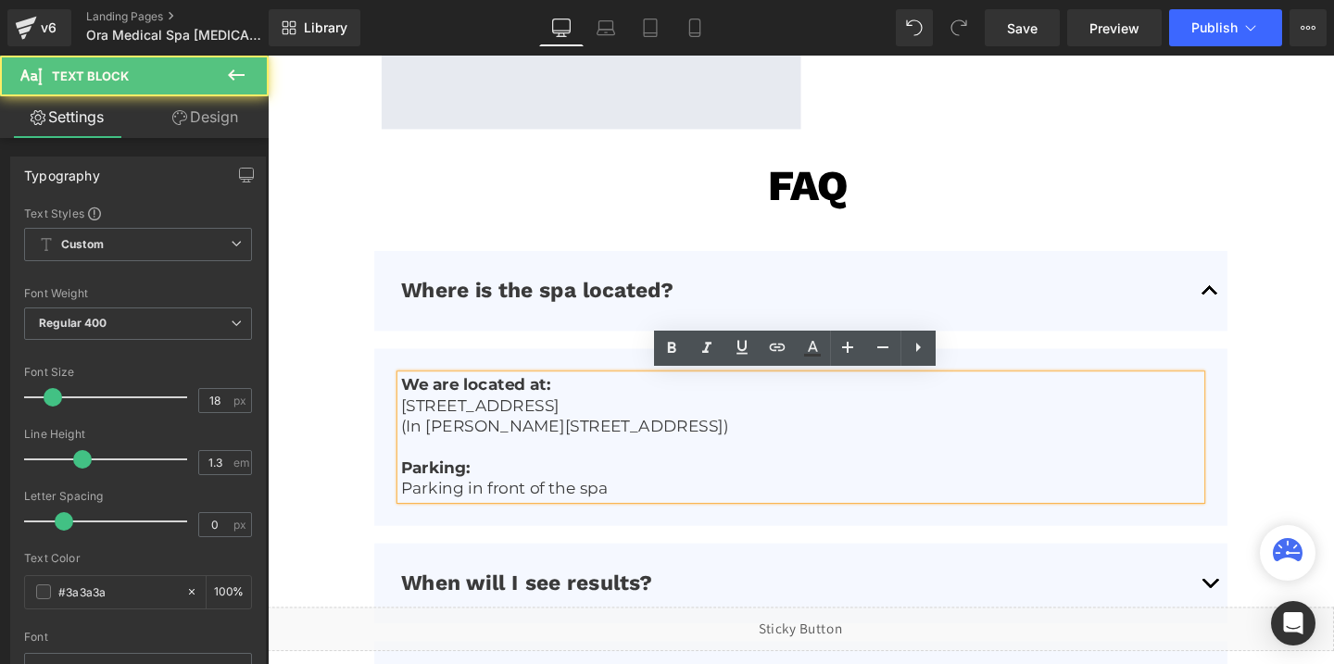
click at [560, 502] on p "Parking in front of the spa" at bounding box center [828, 510] width 841 height 21
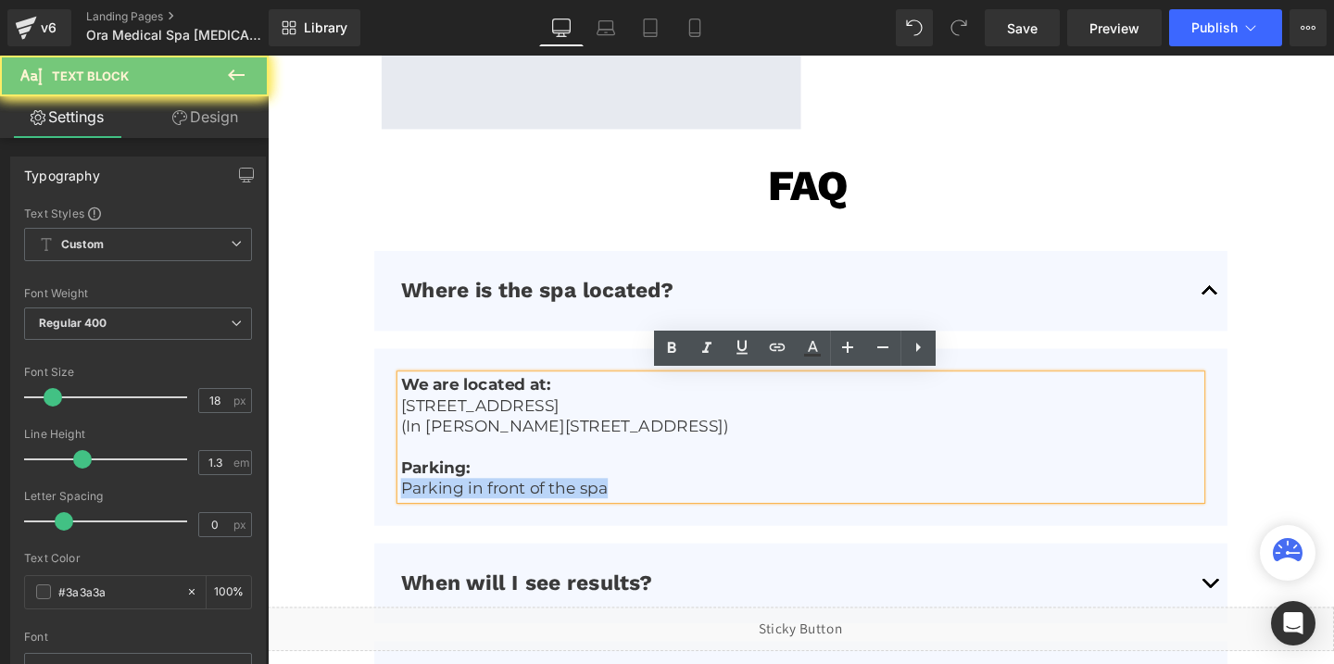
copy p "Parking in front of the spa"
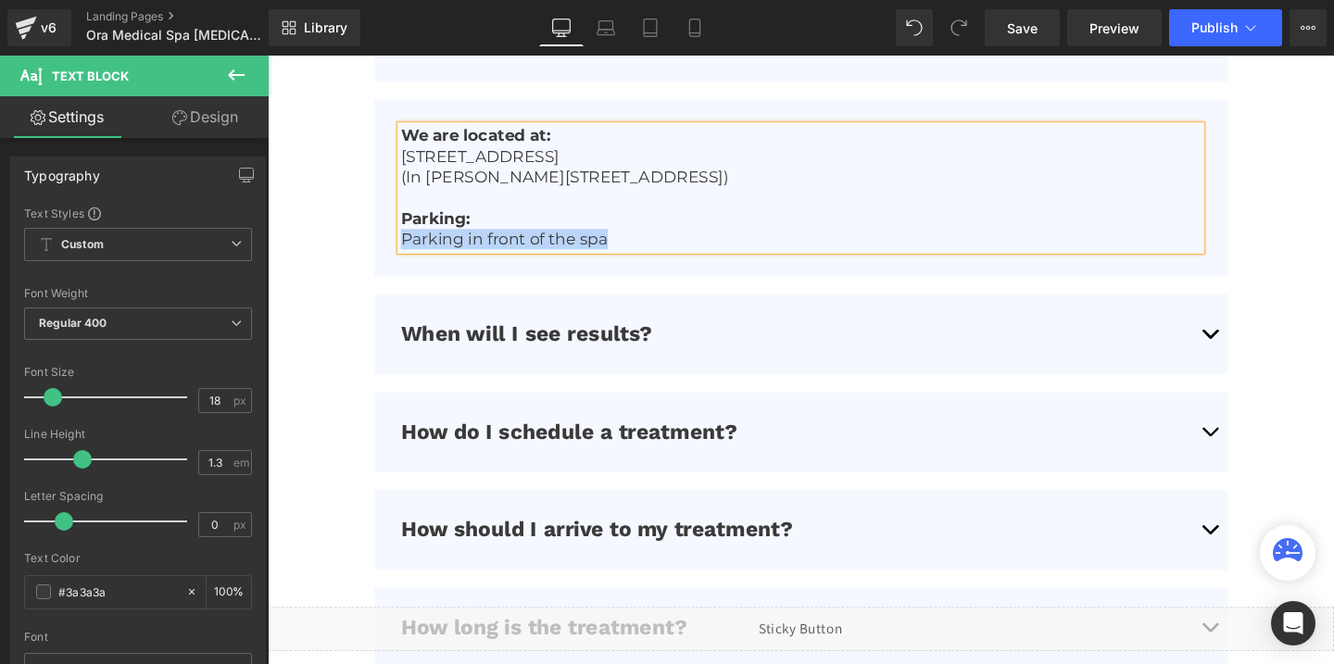
scroll to position [4997, 0]
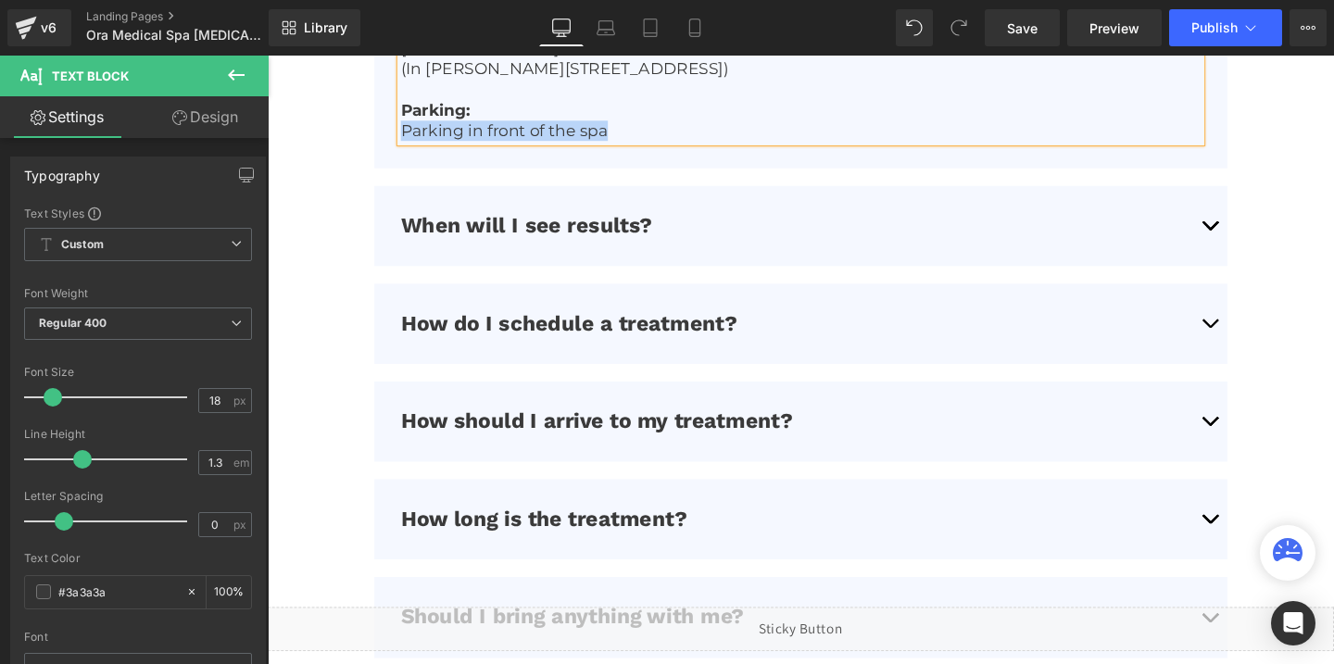
click at [1253, 322] on button "button" at bounding box center [1257, 337] width 37 height 84
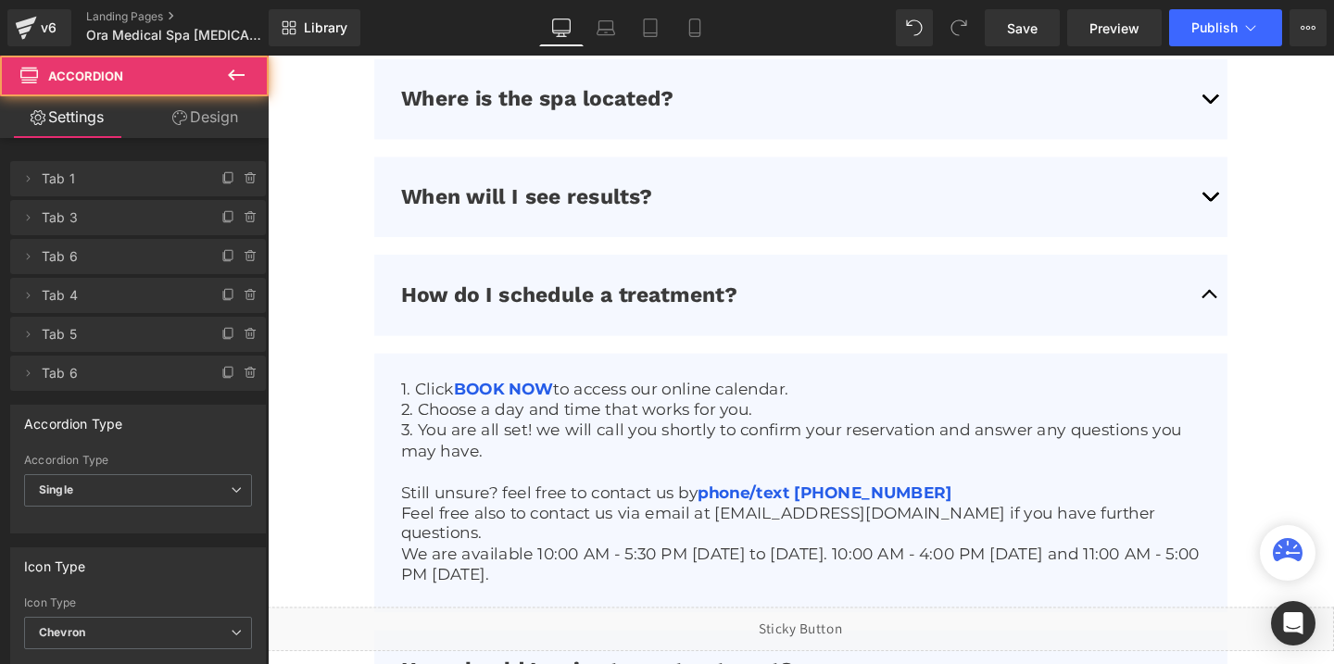
scroll to position [4811, 0]
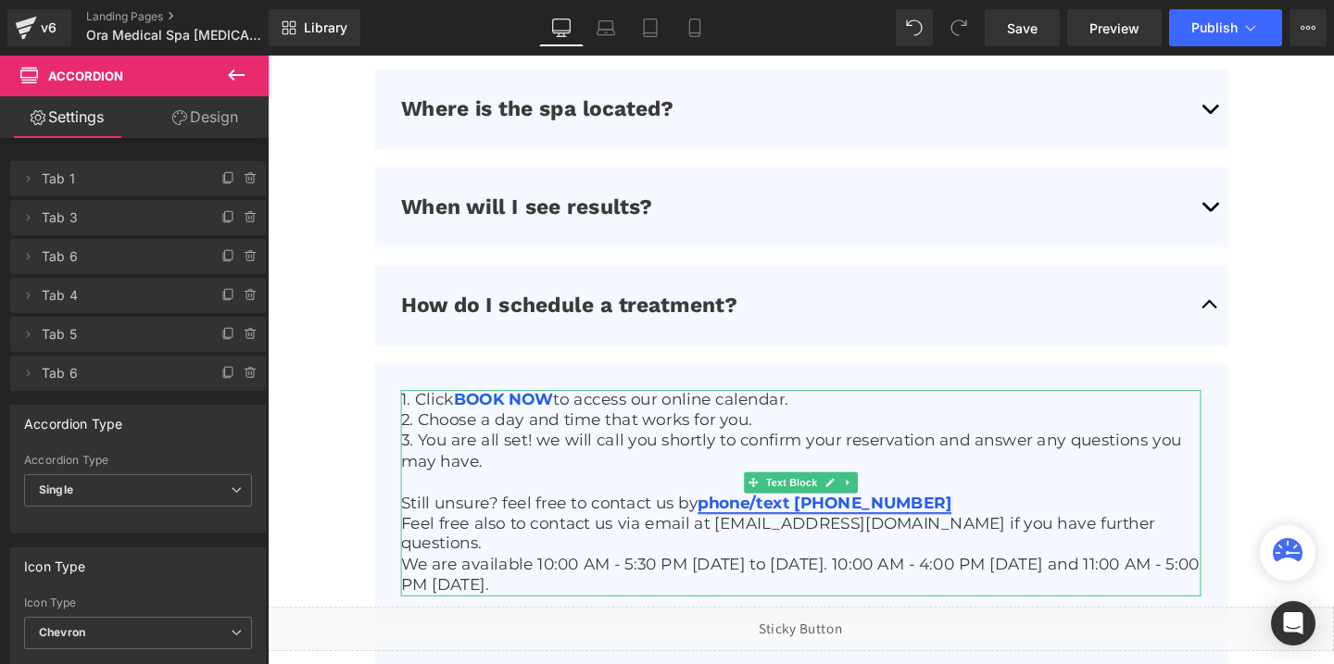
click at [851, 530] on link "phone/text (850) 988-9735" at bounding box center [853, 526] width 267 height 20
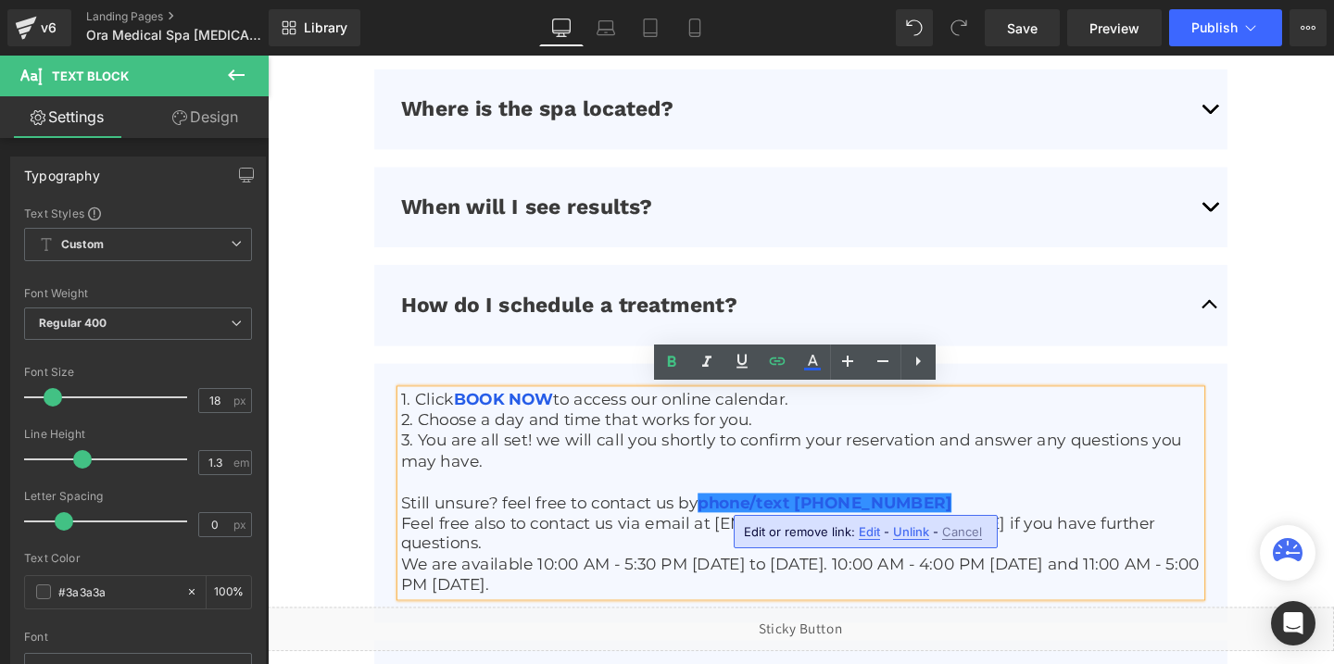
click at [865, 529] on span "Edit" at bounding box center [869, 532] width 21 height 16
type input "tel:[PHONE_NUMBER]"
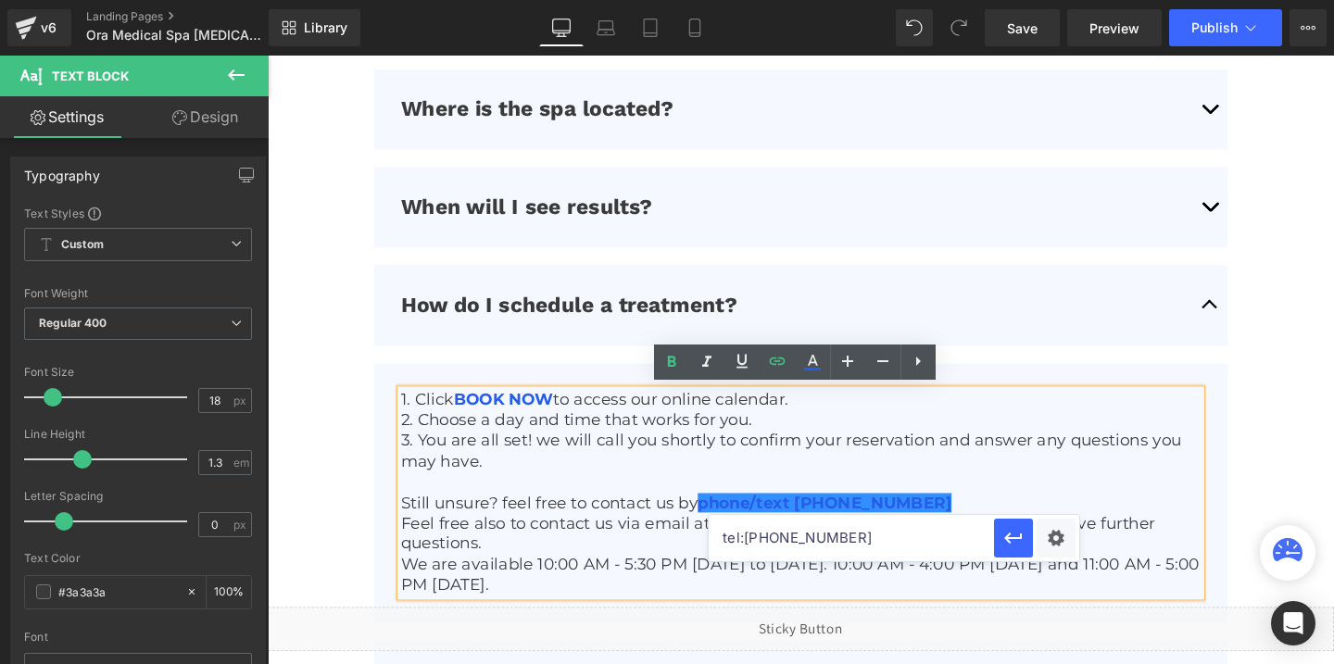
click at [827, 539] on input "tel:[PHONE_NUMBER]" at bounding box center [850, 538] width 285 height 46
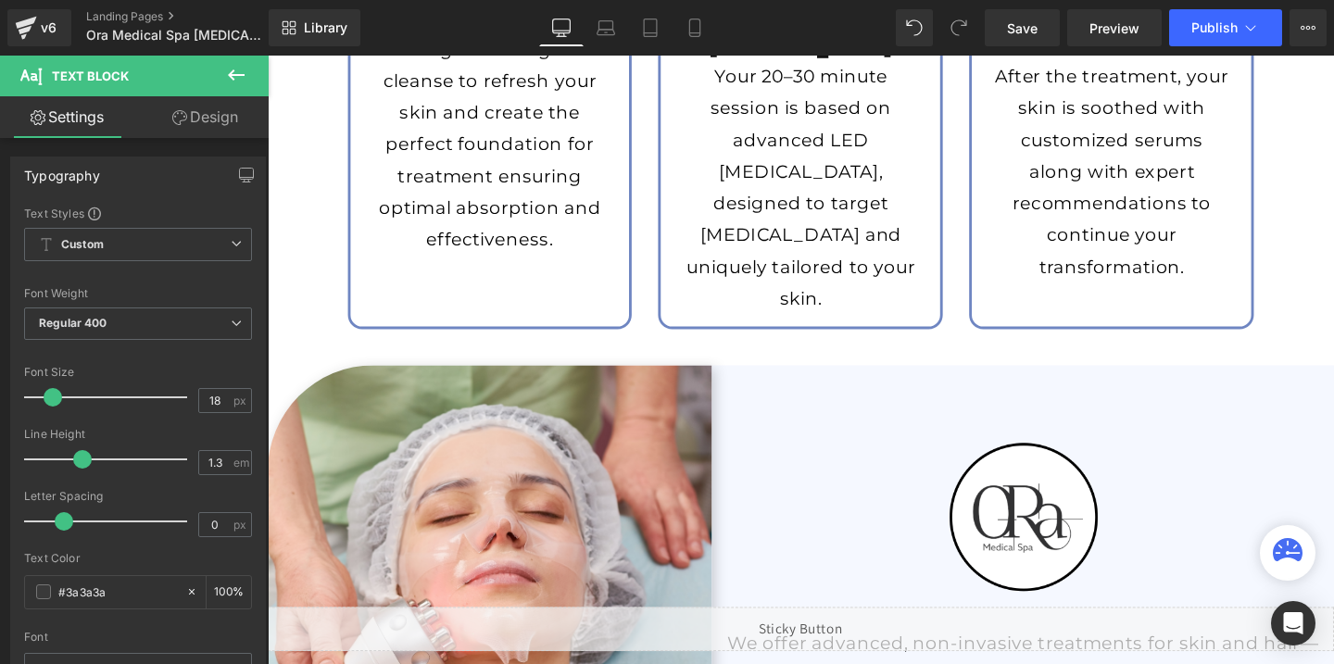
scroll to position [2796, 0]
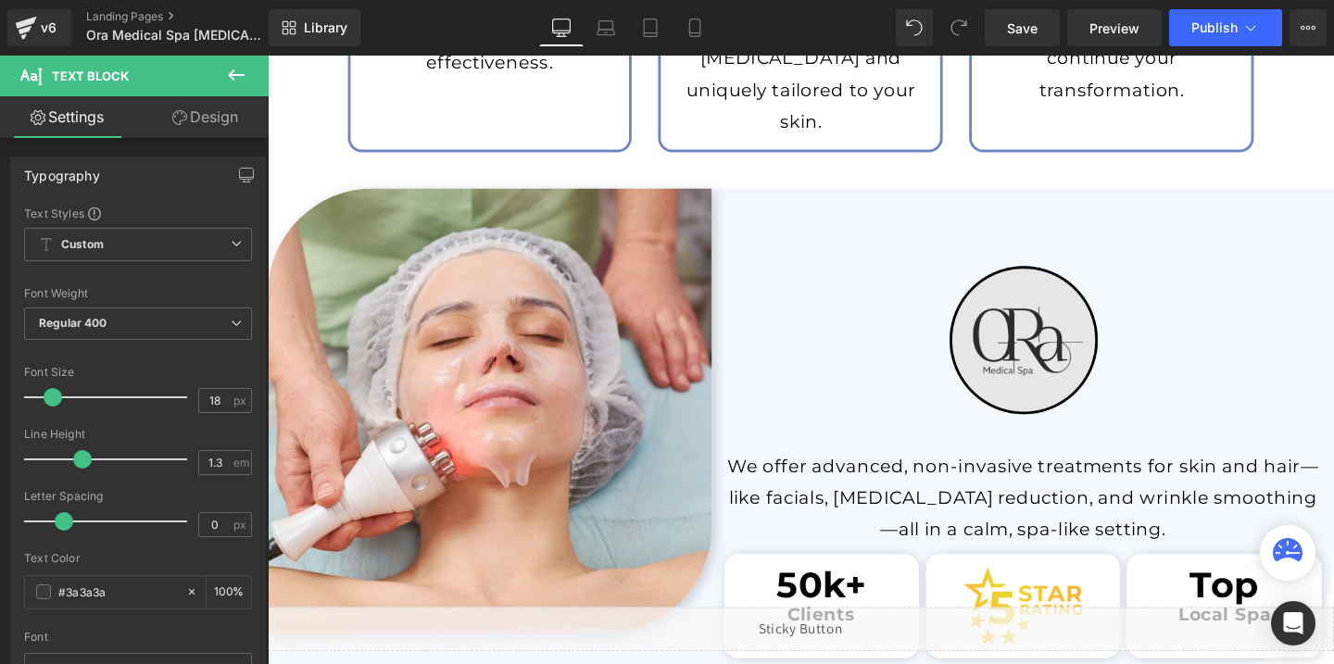
click at [1034, 344] on div "Image" at bounding box center [1061, 356] width 654 height 229
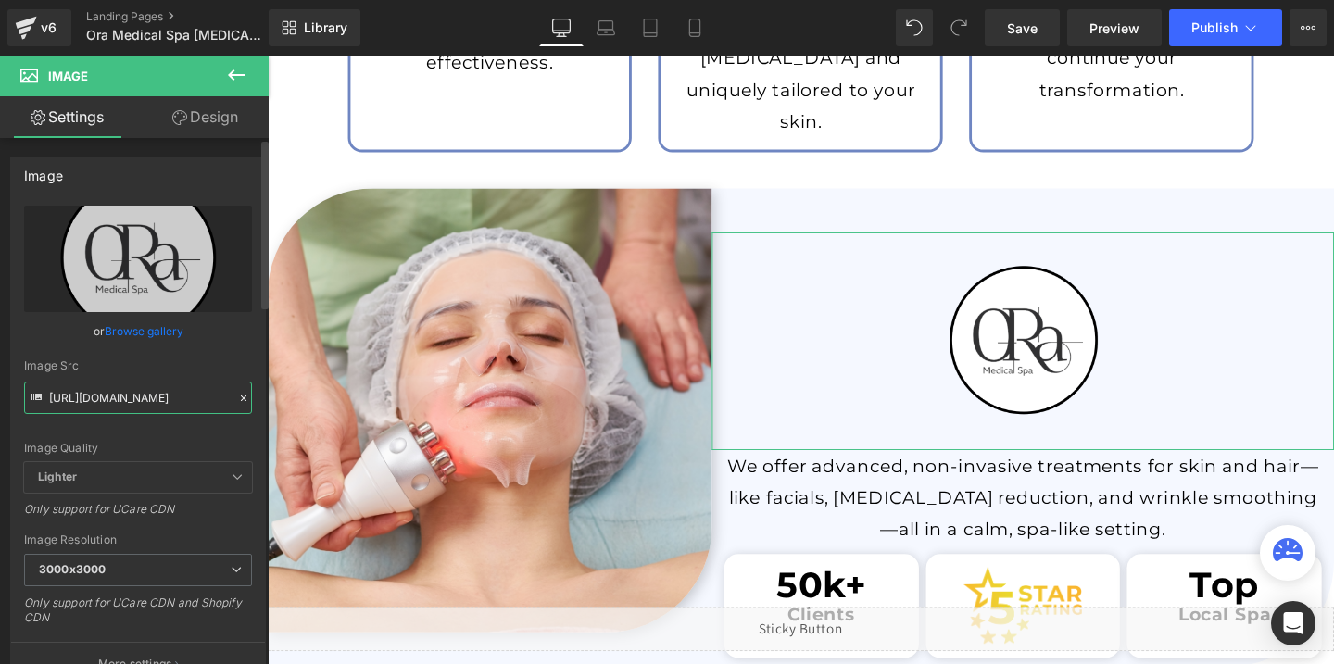
click at [101, 399] on input "[URL][DOMAIN_NAME]" at bounding box center [138, 398] width 228 height 32
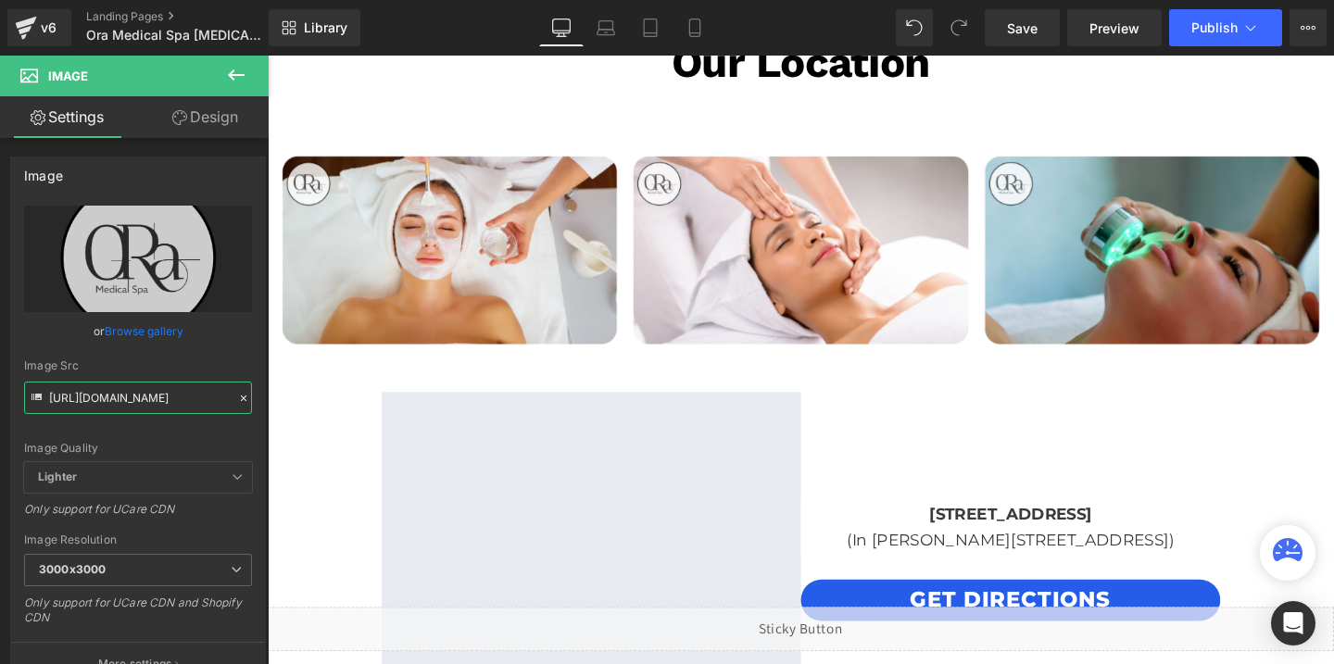
scroll to position [3981, 0]
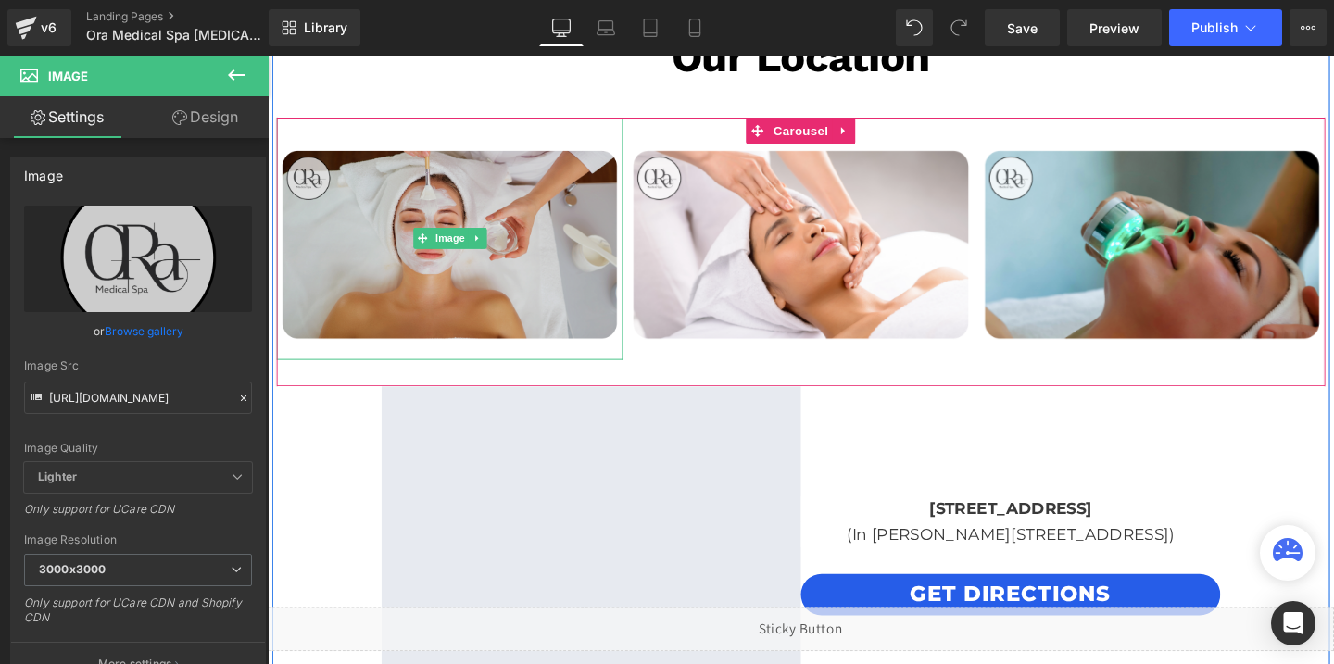
click at [555, 293] on img at bounding box center [459, 247] width 364 height 255
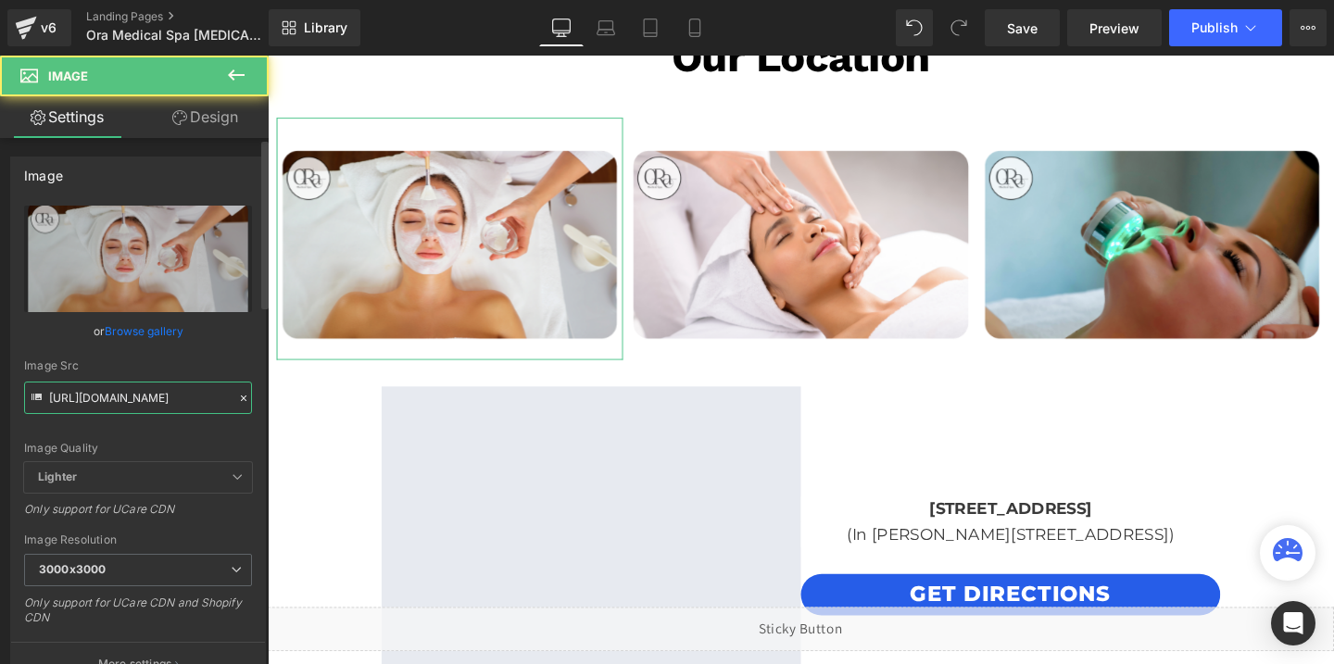
click at [146, 392] on input "https://cdn.shopify.com/s/files/1/0738/7430/9416/files/OraMedSpa_temp_3000x3000…" at bounding box center [138, 398] width 228 height 32
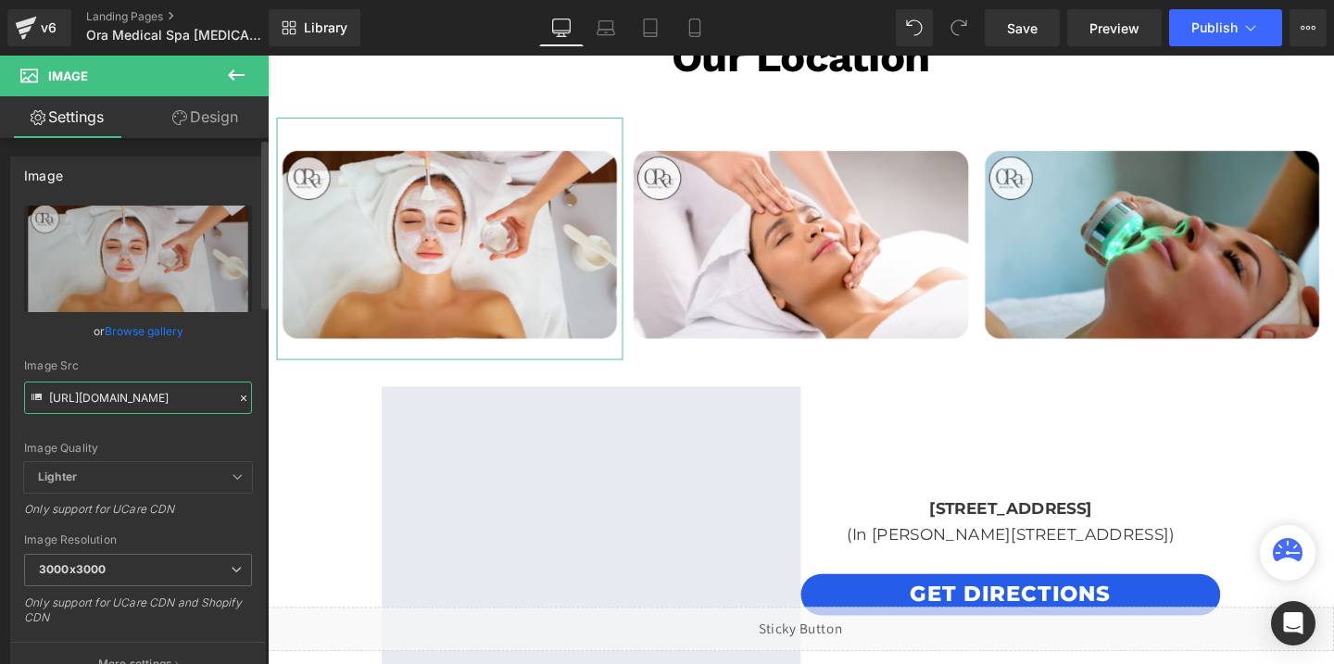
click at [146, 392] on input "https://cdn.shopify.com/s/files/1/0738/7430/9416/files/OraMedSpa_temp_3000x3000…" at bounding box center [138, 398] width 228 height 32
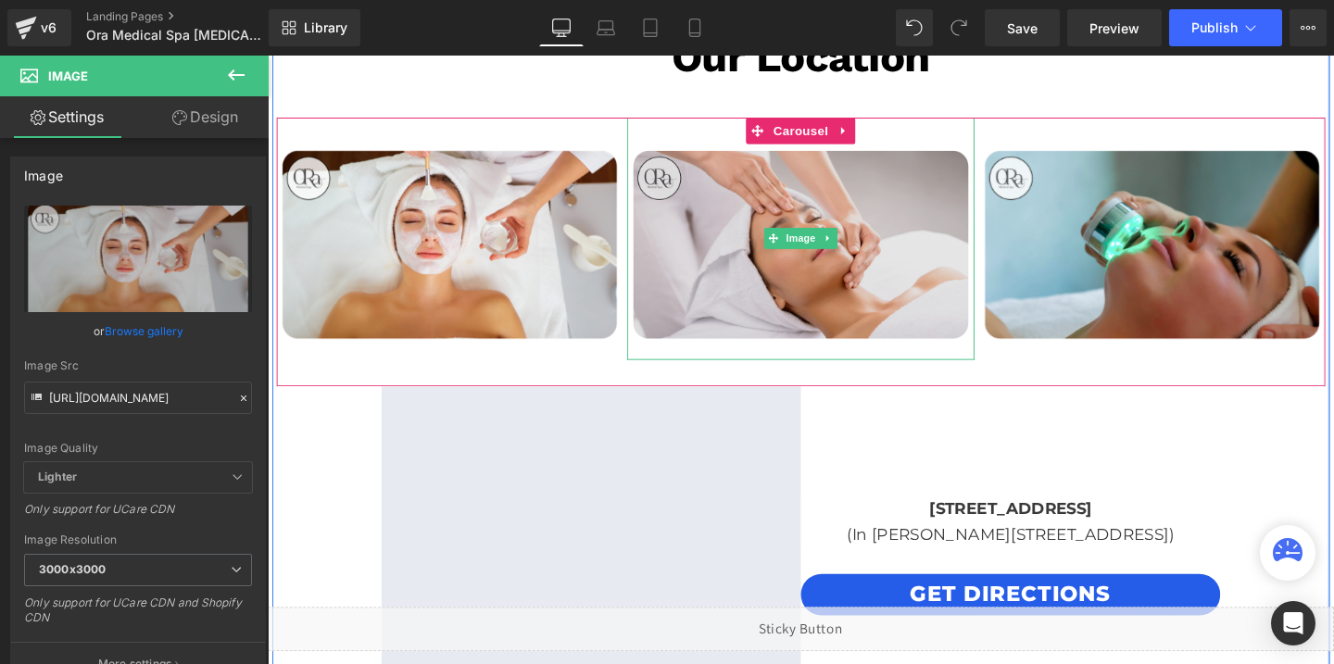
click at [777, 259] on img at bounding box center [828, 247] width 364 height 255
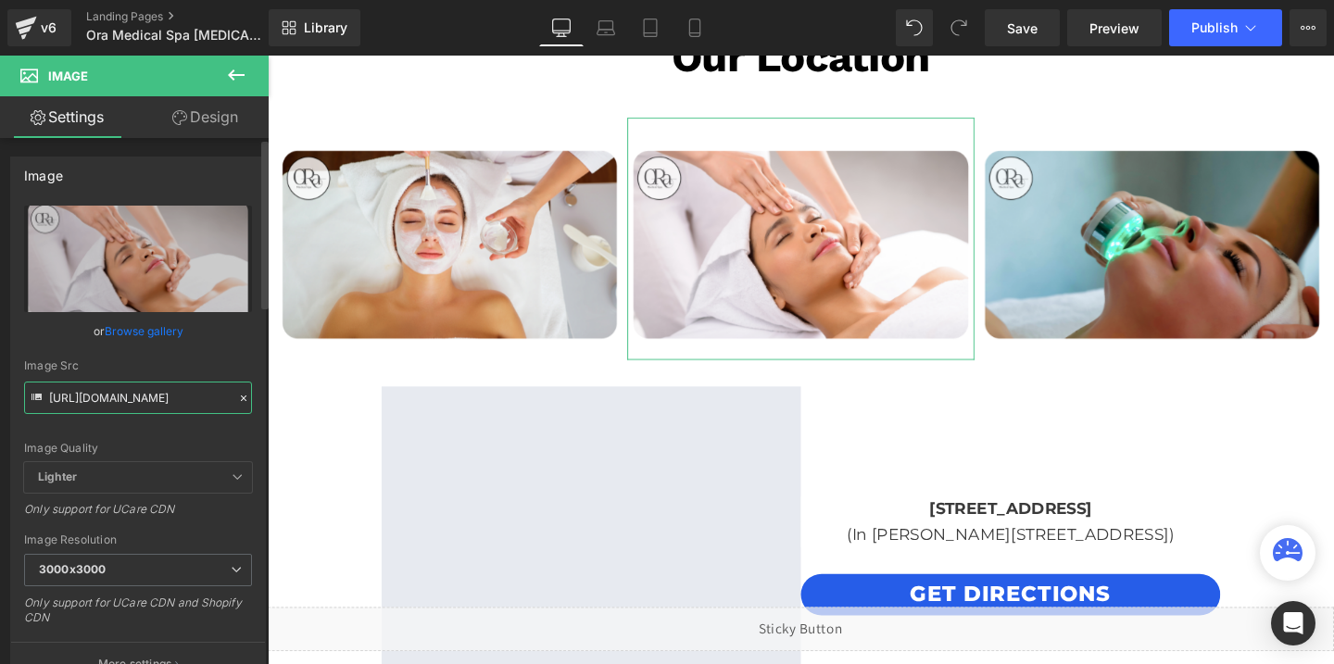
click at [152, 411] on input "https://cdn.shopify.com/s/files/1/0738/7430/9416/files/OraMedSpa_temp_2_3000x30…" at bounding box center [138, 398] width 228 height 32
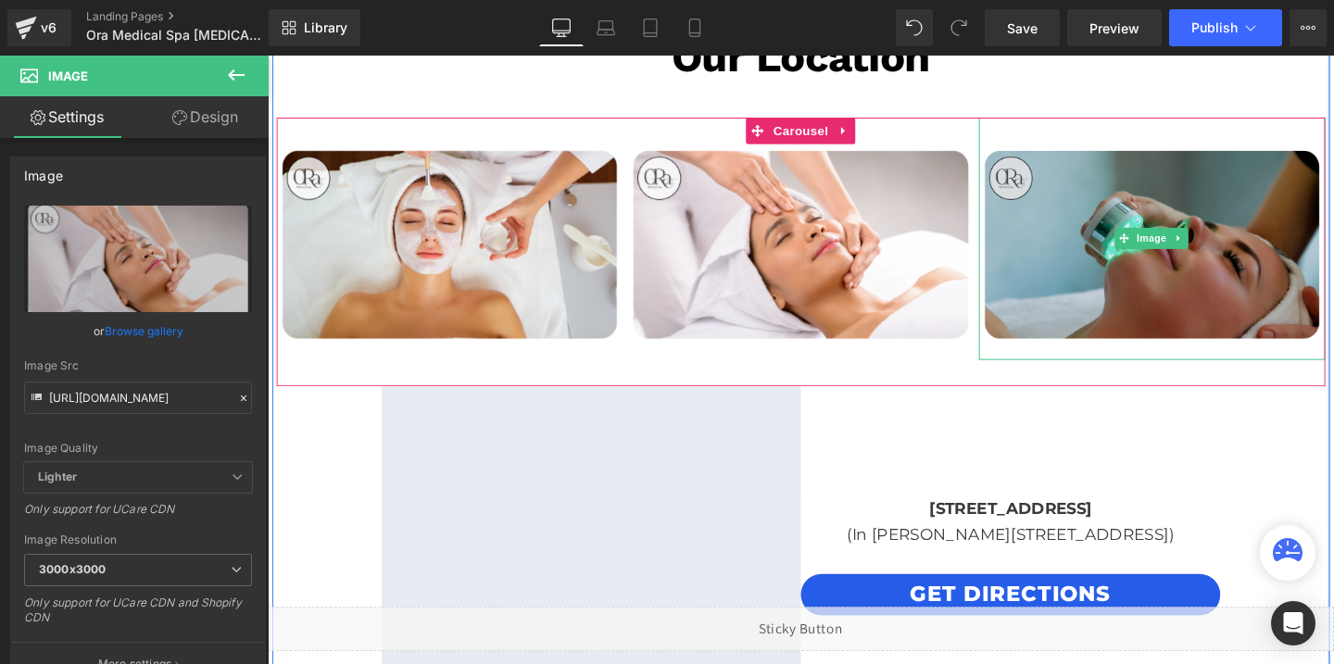
click at [1124, 236] on img at bounding box center [1197, 247] width 364 height 255
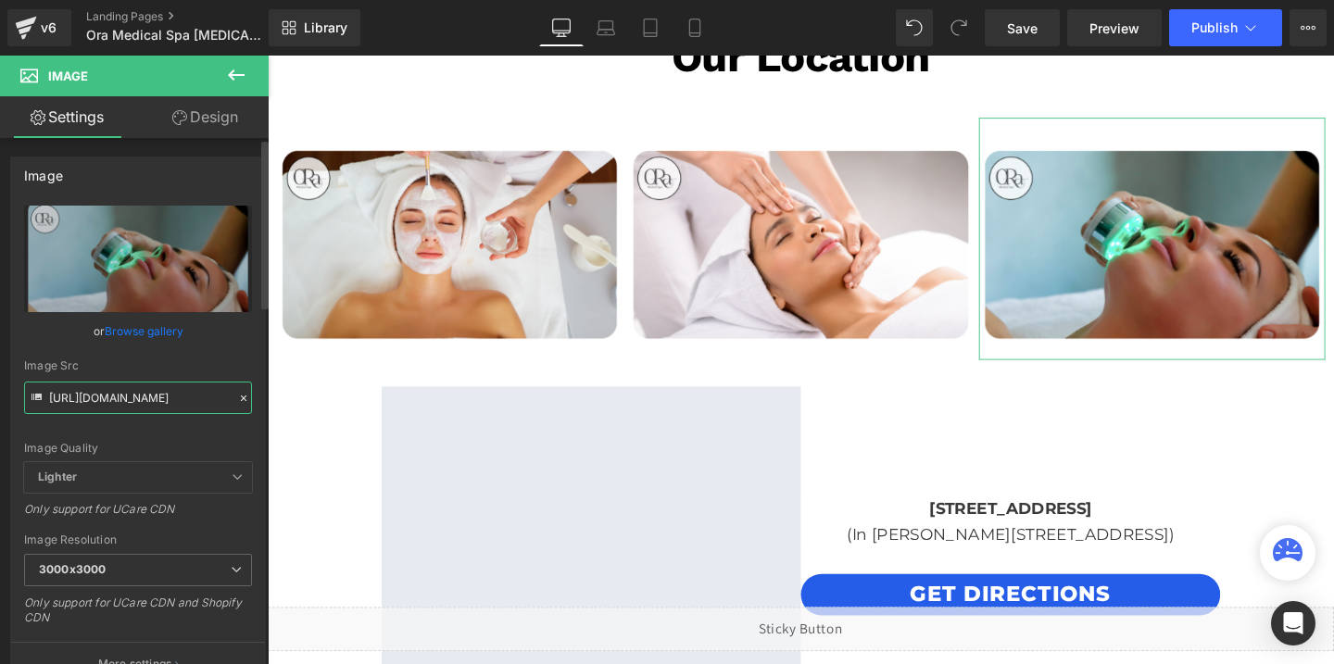
click at [105, 395] on input "https://cdn.shopify.com/s/files/1/0738/7430/9416/files/OraMedSpa_temp_3_3000x30…" at bounding box center [138, 398] width 228 height 32
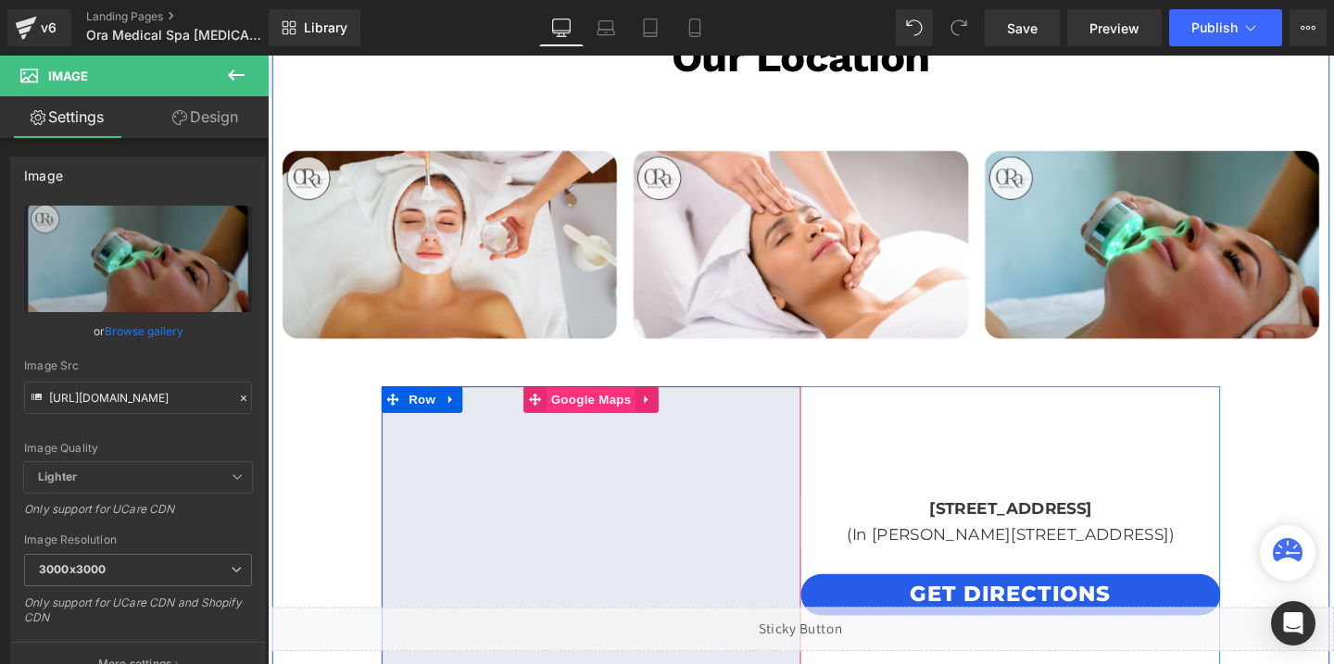
click at [607, 415] on span "Google Maps" at bounding box center [607, 417] width 94 height 28
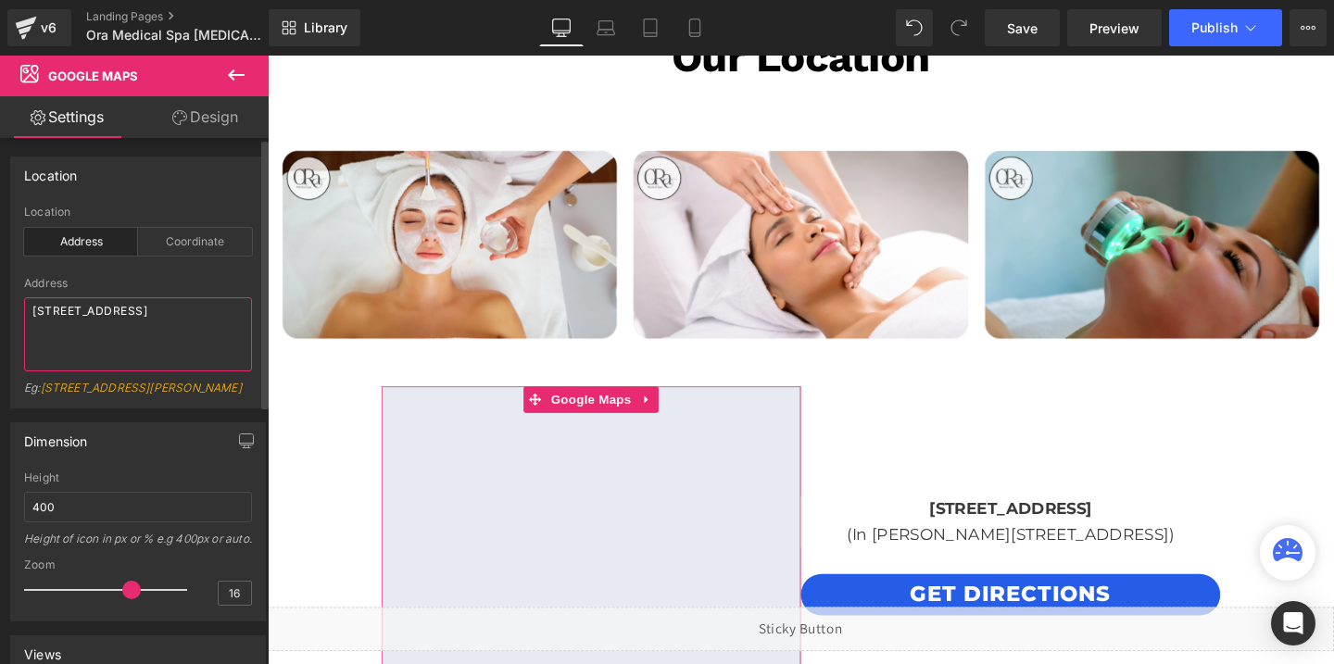
click at [112, 312] on textarea "[STREET_ADDRESS]" at bounding box center [138, 334] width 228 height 74
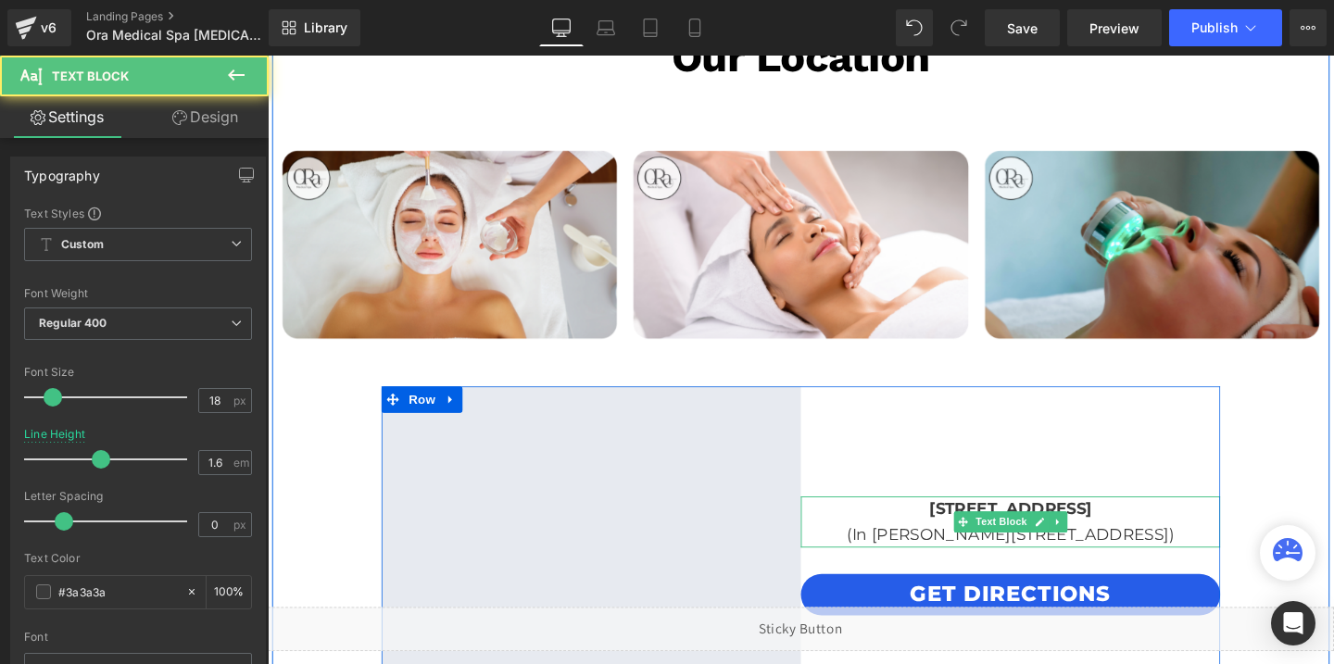
drag, startPoint x: 884, startPoint y: 531, endPoint x: 1214, endPoint y: 553, distance: 331.4
click at [1214, 553] on div "[STREET_ADDRESS] (In [PERSON_NAME][GEOGRAPHIC_DATA])" at bounding box center [1048, 546] width 441 height 54
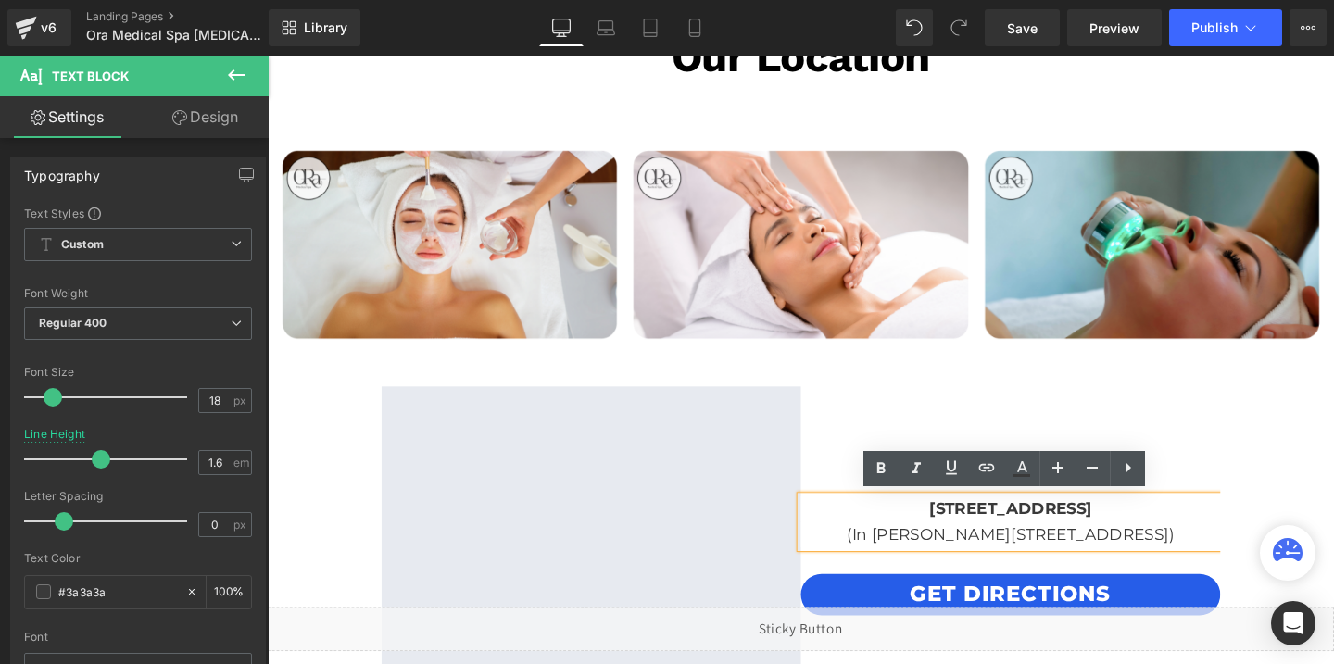
copy div "[STREET_ADDRESS] (In [PERSON_NAME][GEOGRAPHIC_DATA])"
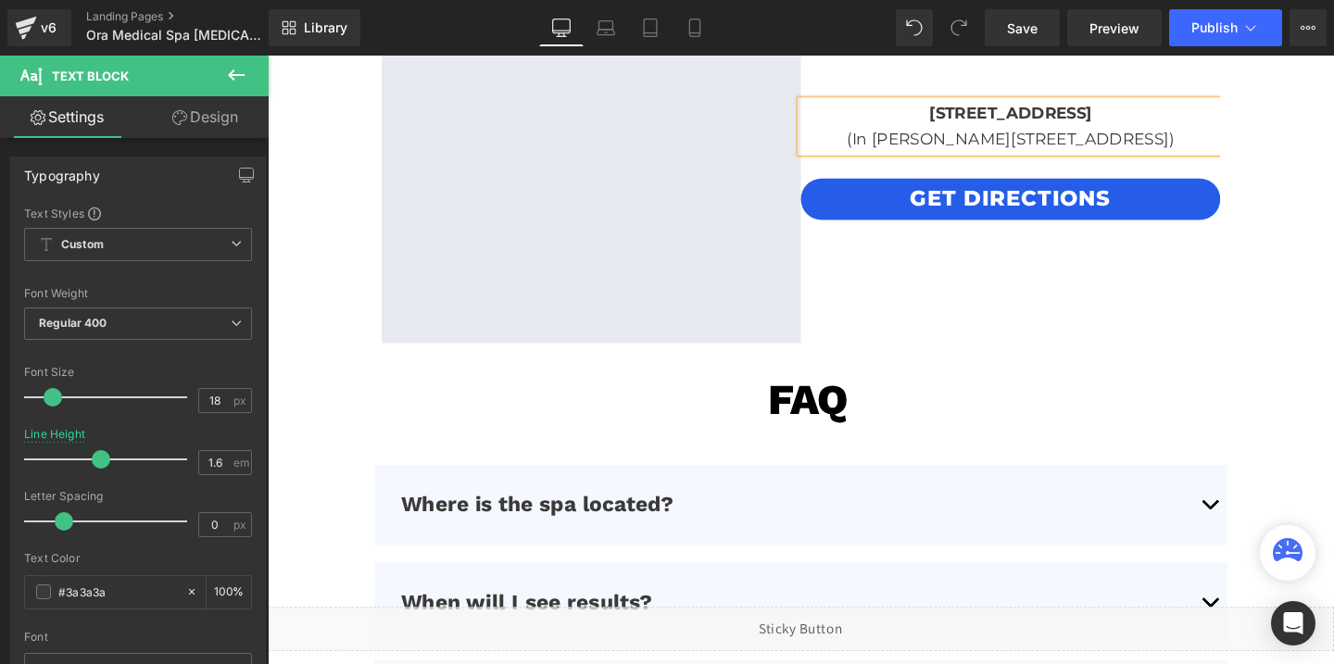
scroll to position [4601, 0]
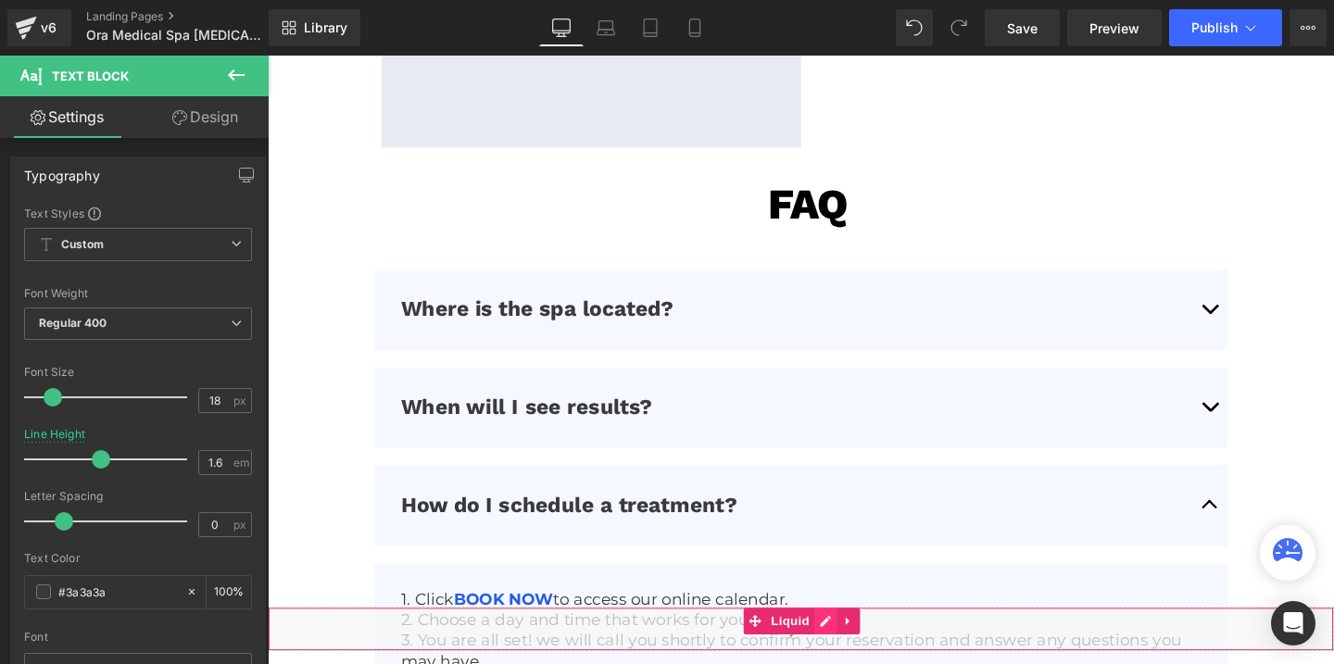
click at [846, 653] on div "Liquid" at bounding box center [828, 658] width 1121 height 46
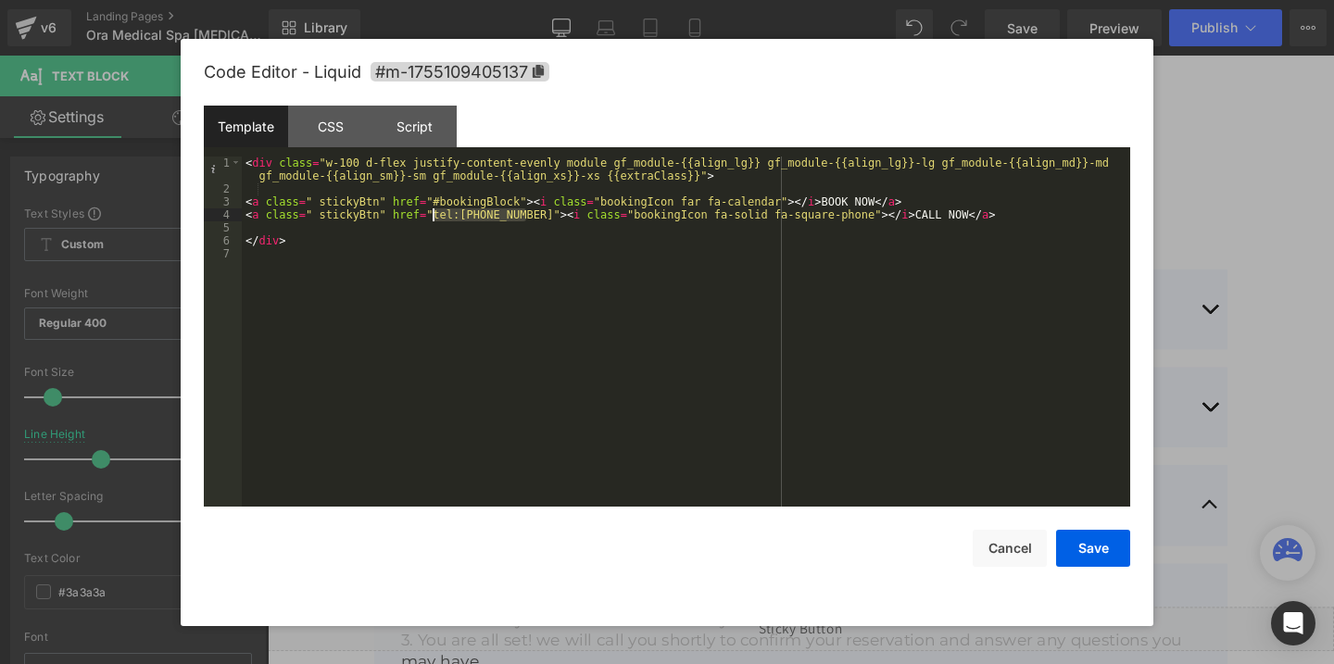
drag, startPoint x: 526, startPoint y: 219, endPoint x: 433, endPoint y: 220, distance: 93.6
click at [433, 220] on div "< div class = "w-100 d-flex justify-content-evenly module gf_module-{{align_lg}…" at bounding box center [686, 351] width 888 height 389
click at [1001, 545] on button "Cancel" at bounding box center [1009, 548] width 74 height 37
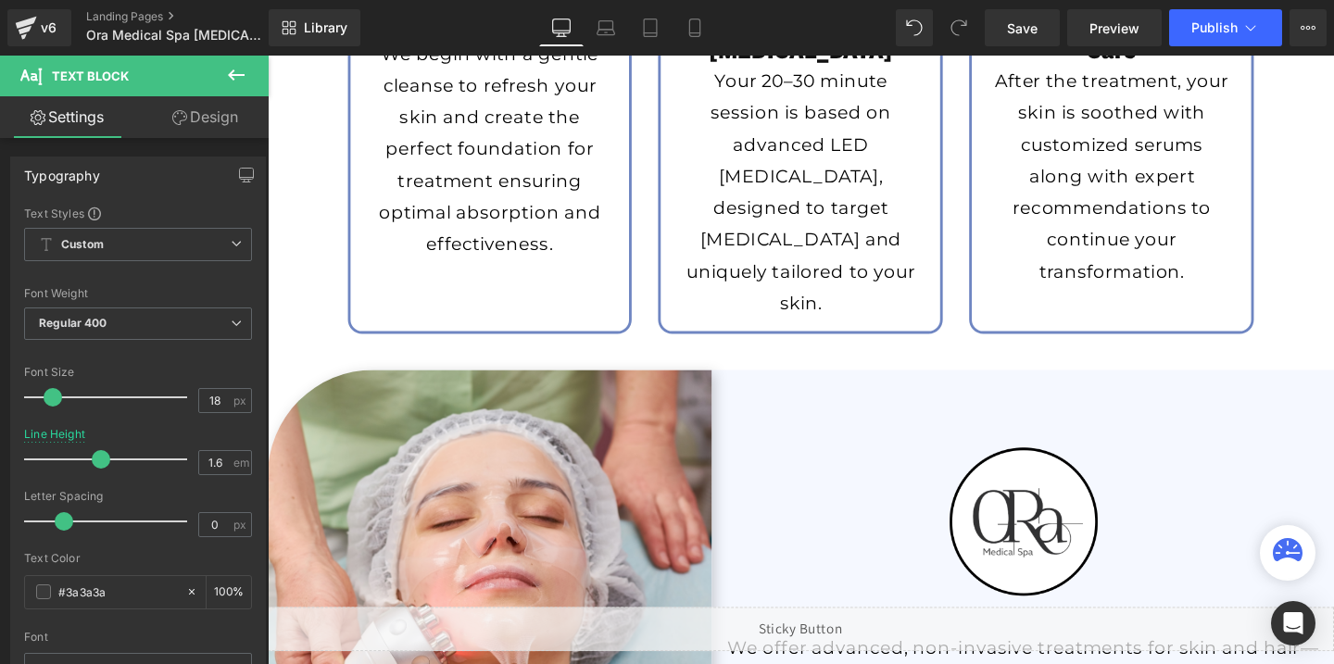
scroll to position [2596, 0]
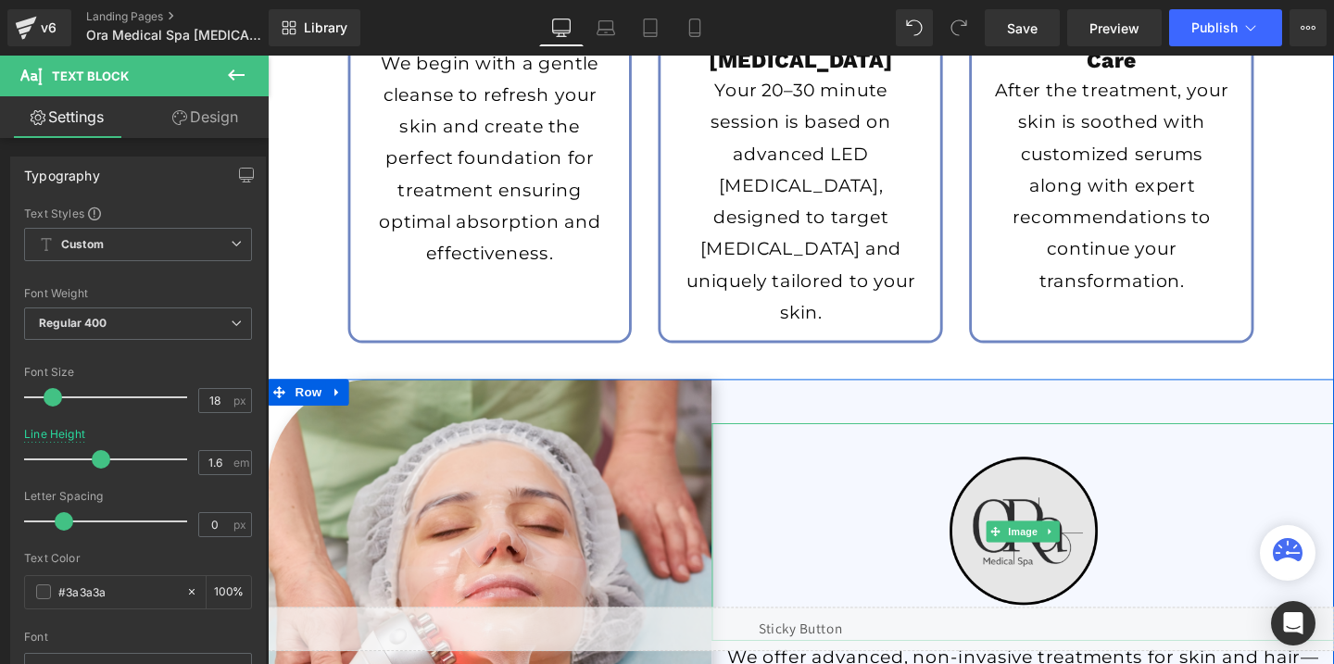
click at [1039, 498] on img at bounding box center [1061, 556] width 229 height 229
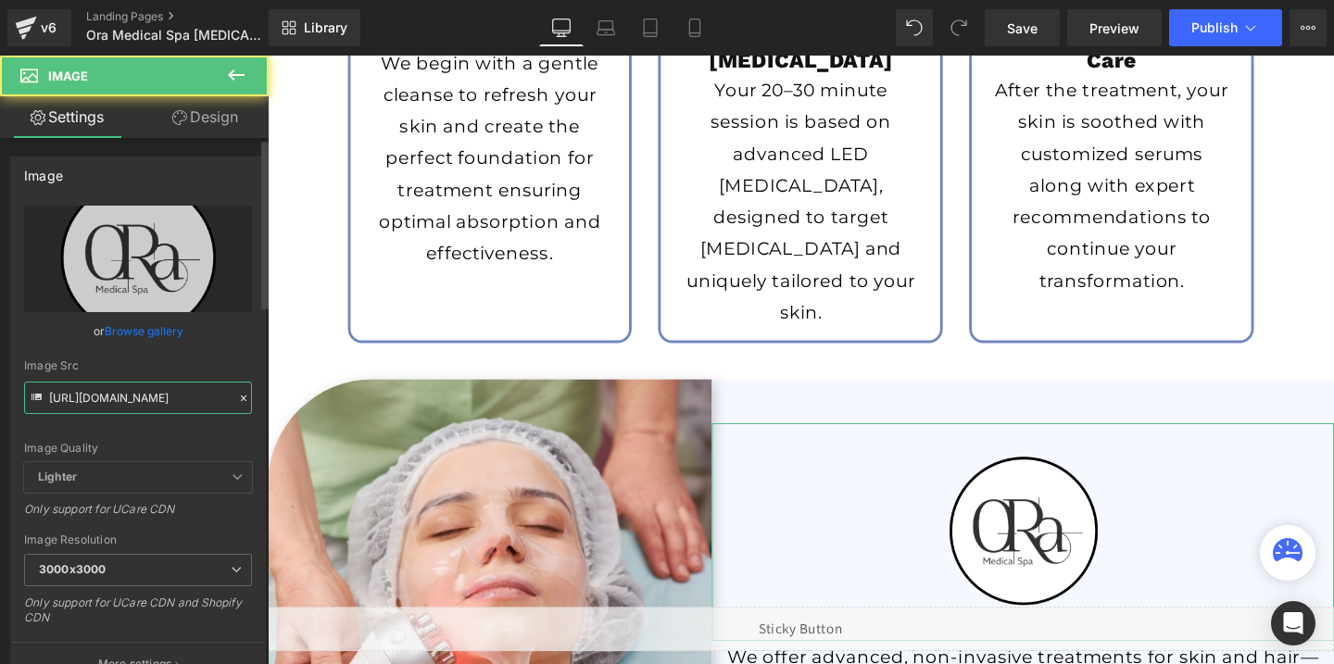
click at [98, 396] on input "[URL][DOMAIN_NAME]" at bounding box center [138, 398] width 228 height 32
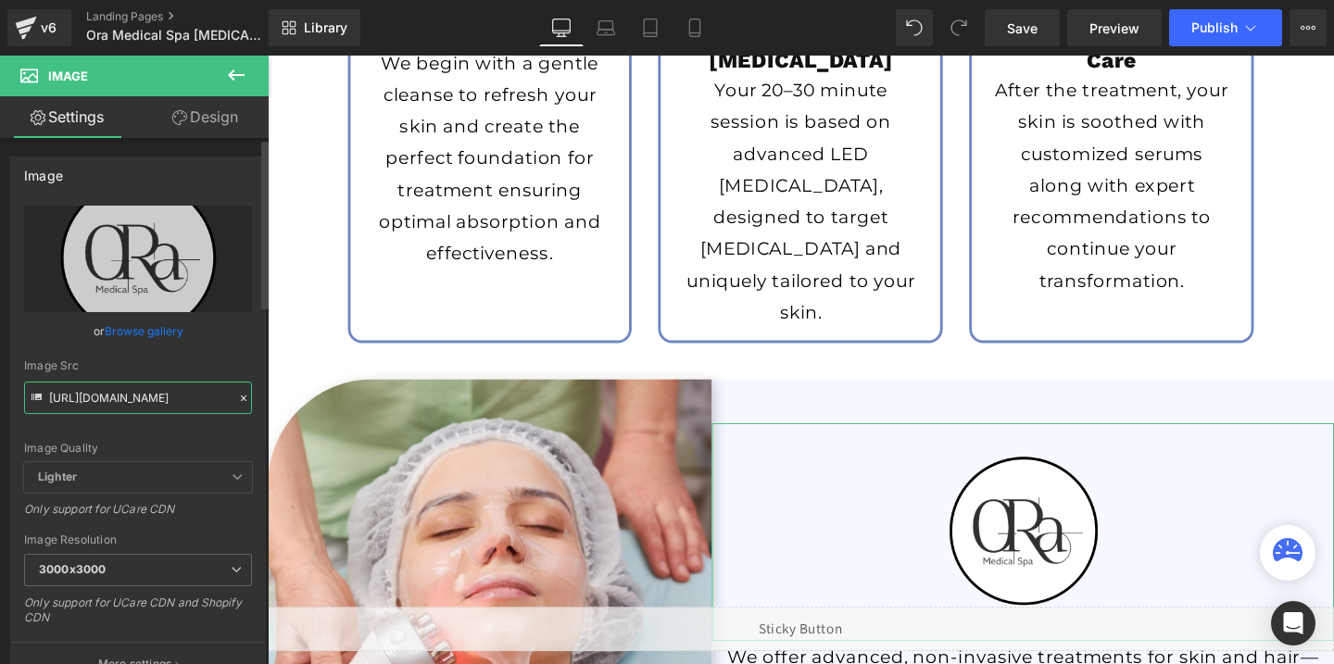
click at [98, 396] on input "[URL][DOMAIN_NAME]" at bounding box center [138, 398] width 228 height 32
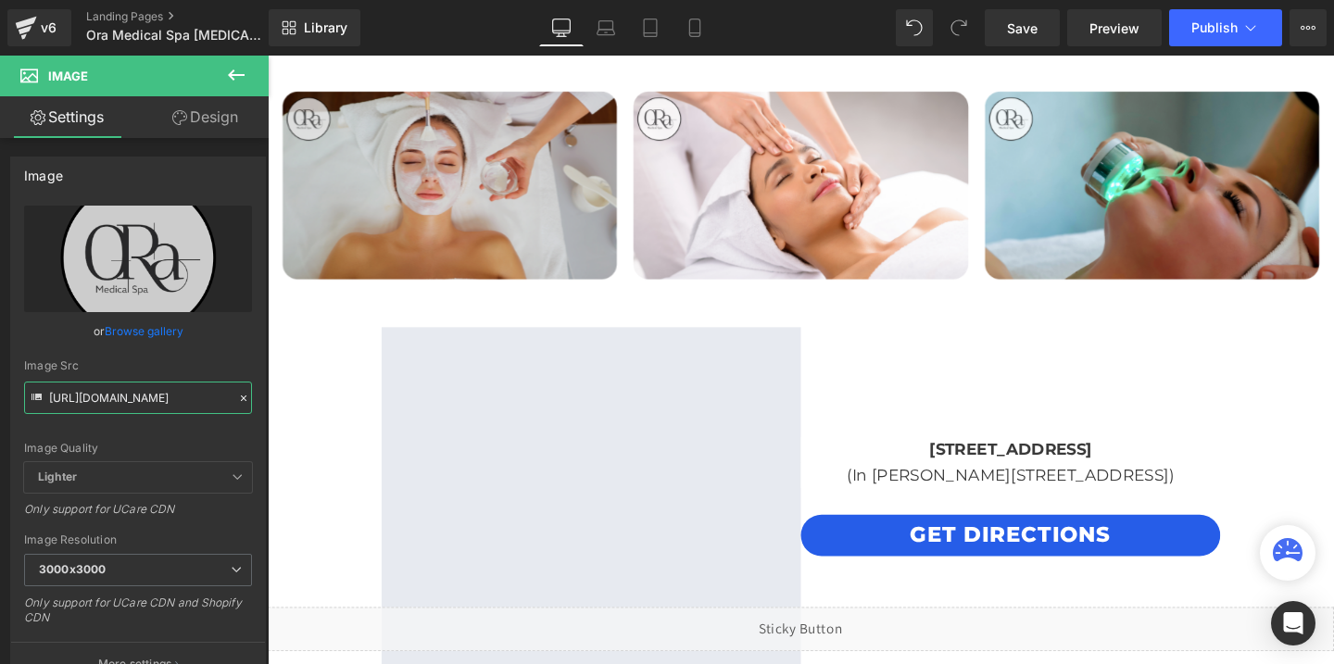
scroll to position [4036, 0]
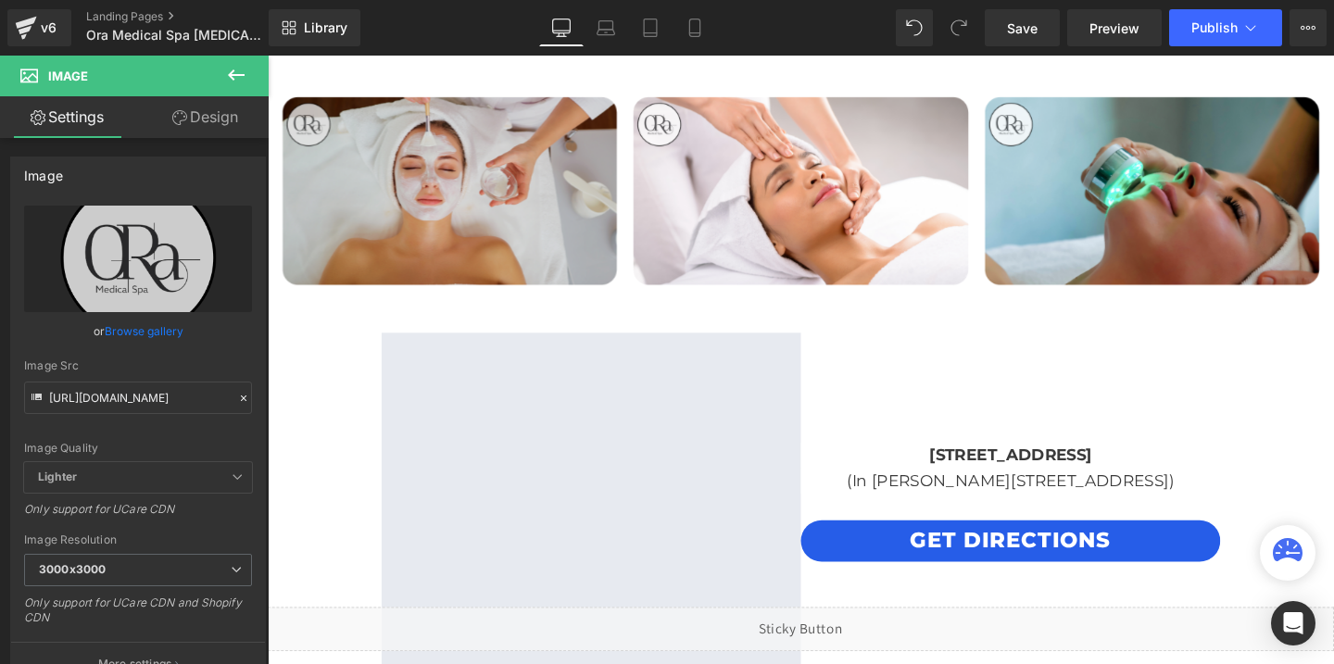
click at [465, 132] on img at bounding box center [459, 192] width 364 height 255
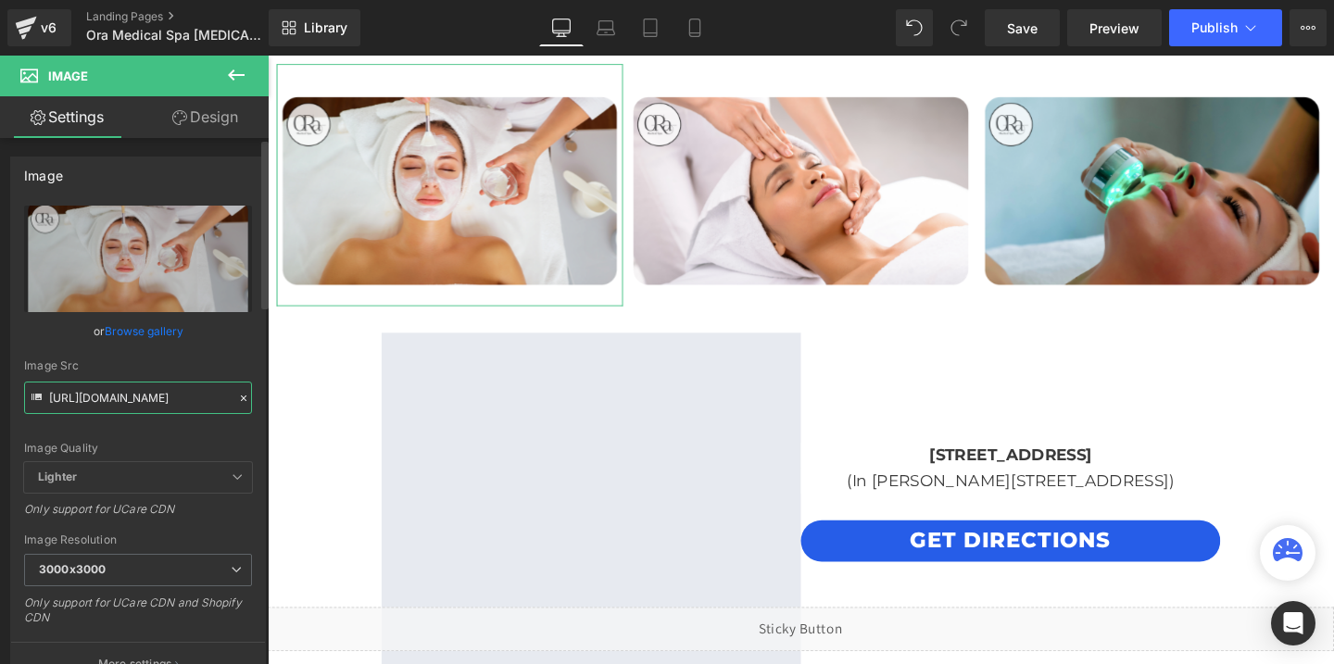
click at [112, 383] on input "https://cdn.shopify.com/s/files/1/0738/7430/9416/files/OraMedSpa_temp_3000x3000…" at bounding box center [138, 398] width 228 height 32
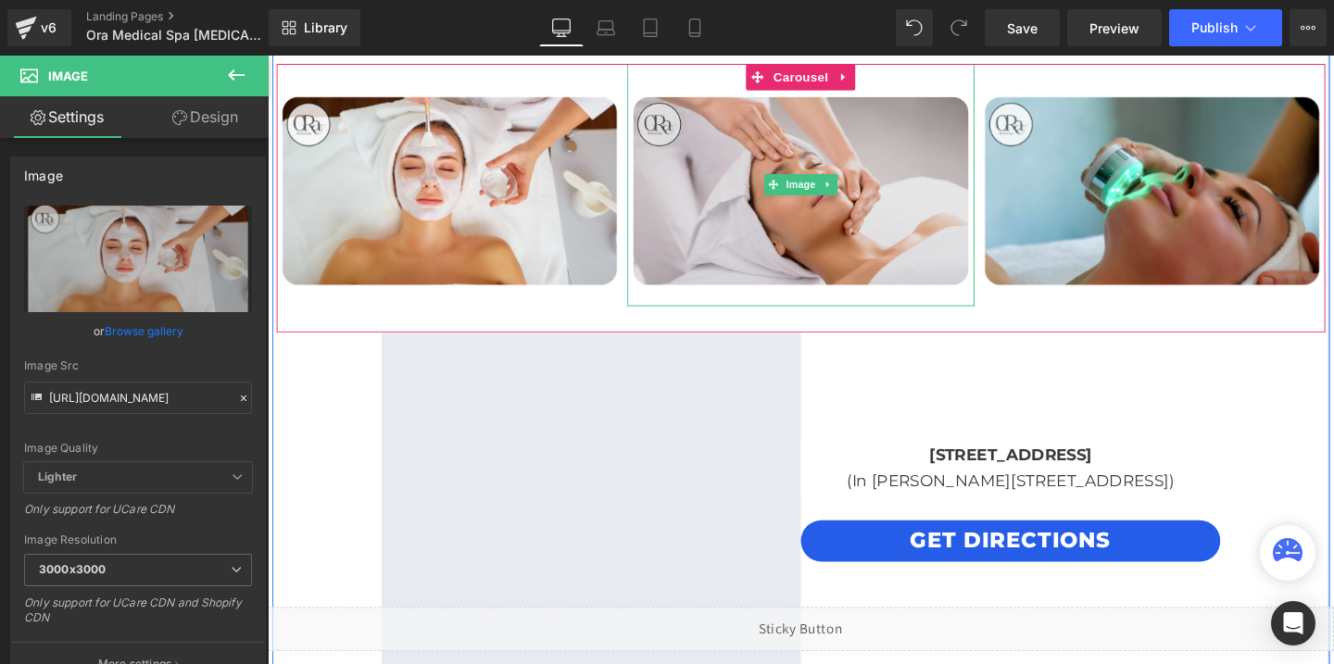
click at [774, 169] on img at bounding box center [828, 192] width 364 height 255
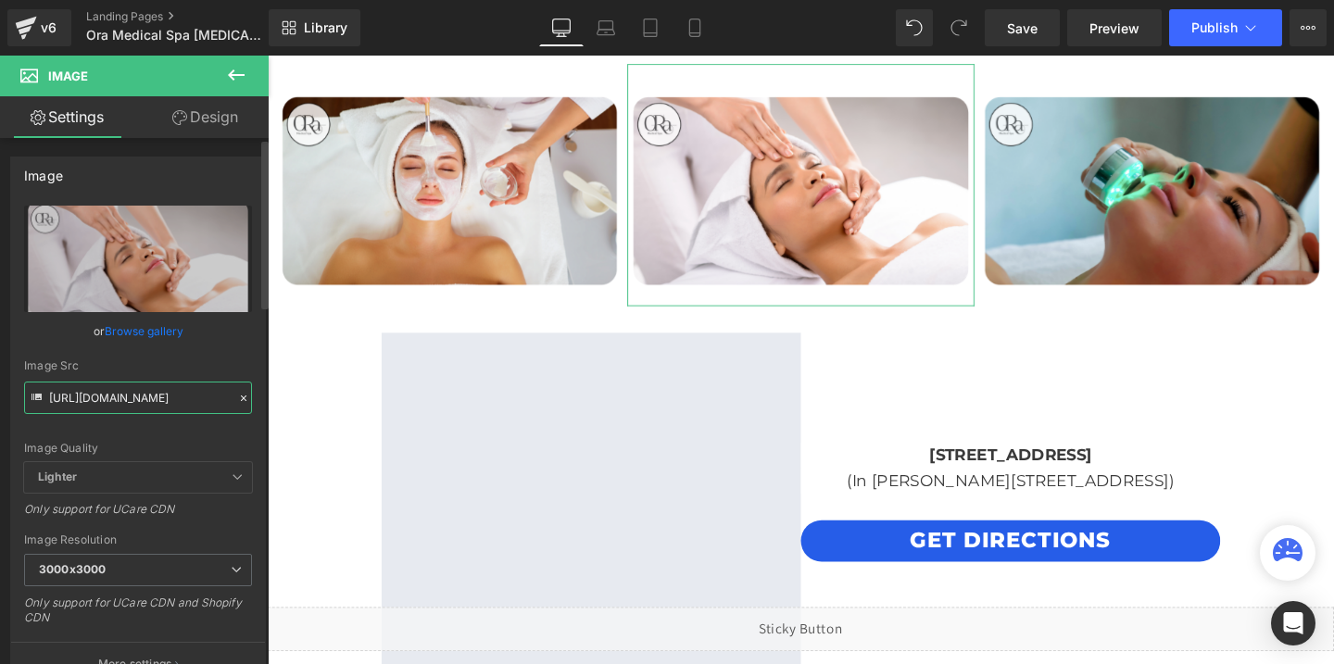
click at [145, 391] on input "https://cdn.shopify.com/s/files/1/0738/7430/9416/files/OraMedSpa_temp_2_3000x30…" at bounding box center [138, 398] width 228 height 32
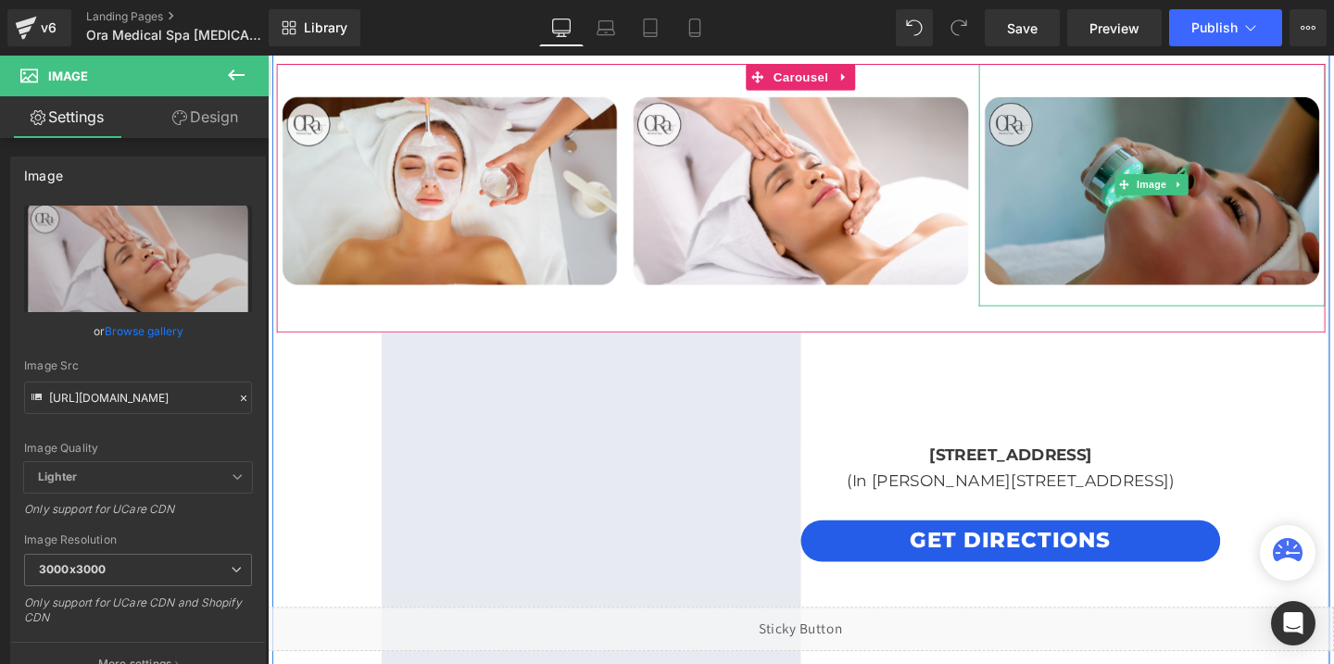
click at [1094, 213] on img at bounding box center [1197, 192] width 364 height 255
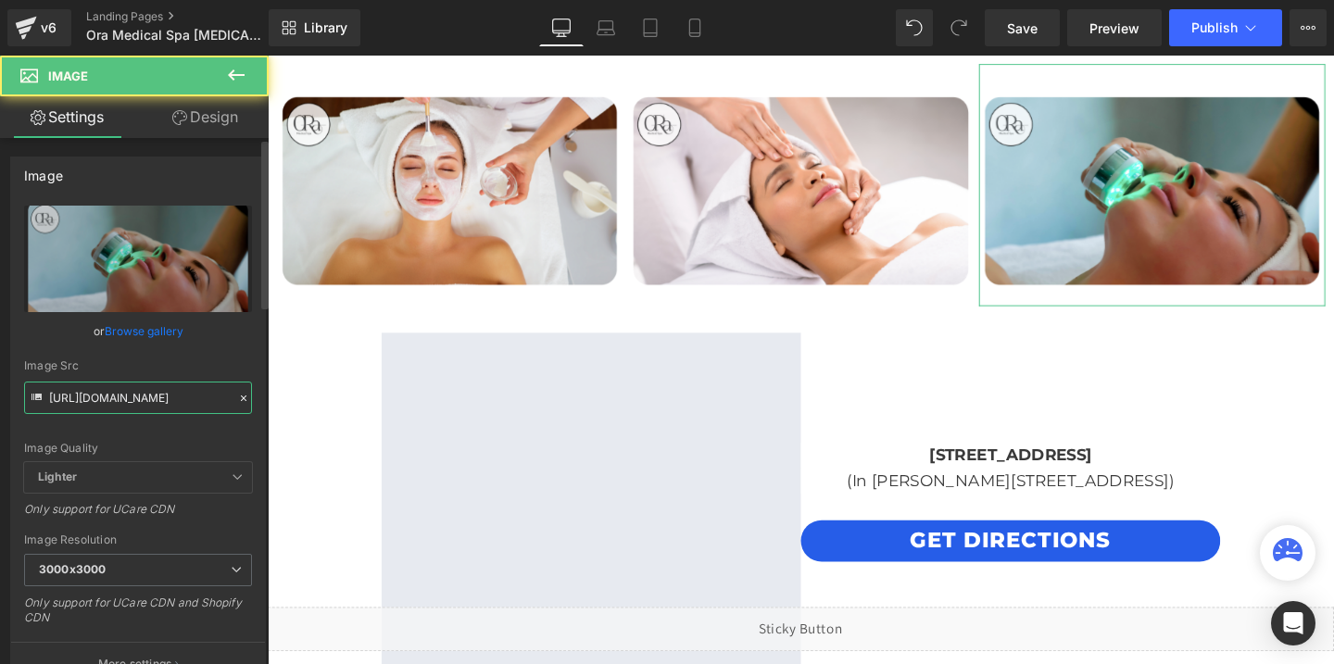
click at [155, 403] on input "https://cdn.shopify.com/s/files/1/0738/7430/9416/files/OraMedSpa_temp_3_3000x30…" at bounding box center [138, 398] width 228 height 32
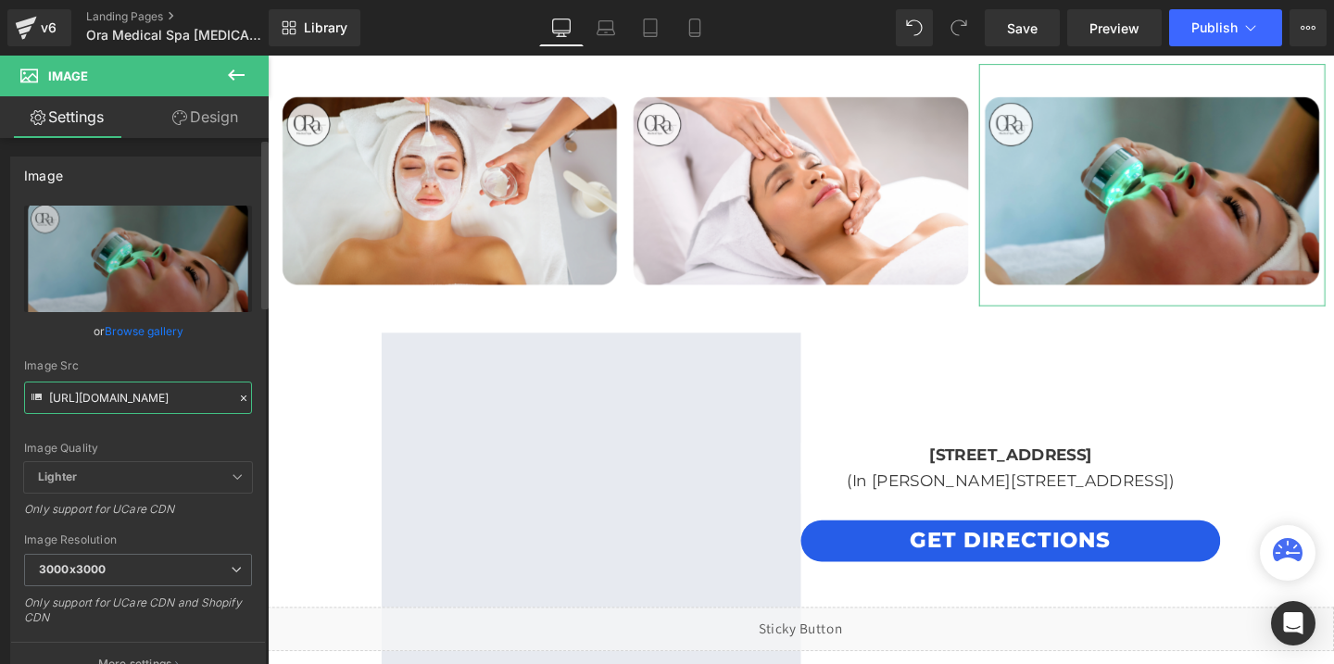
click at [155, 403] on input "https://cdn.shopify.com/s/files/1/0738/7430/9416/files/OraMedSpa_temp_3_3000x30…" at bounding box center [138, 398] width 228 height 32
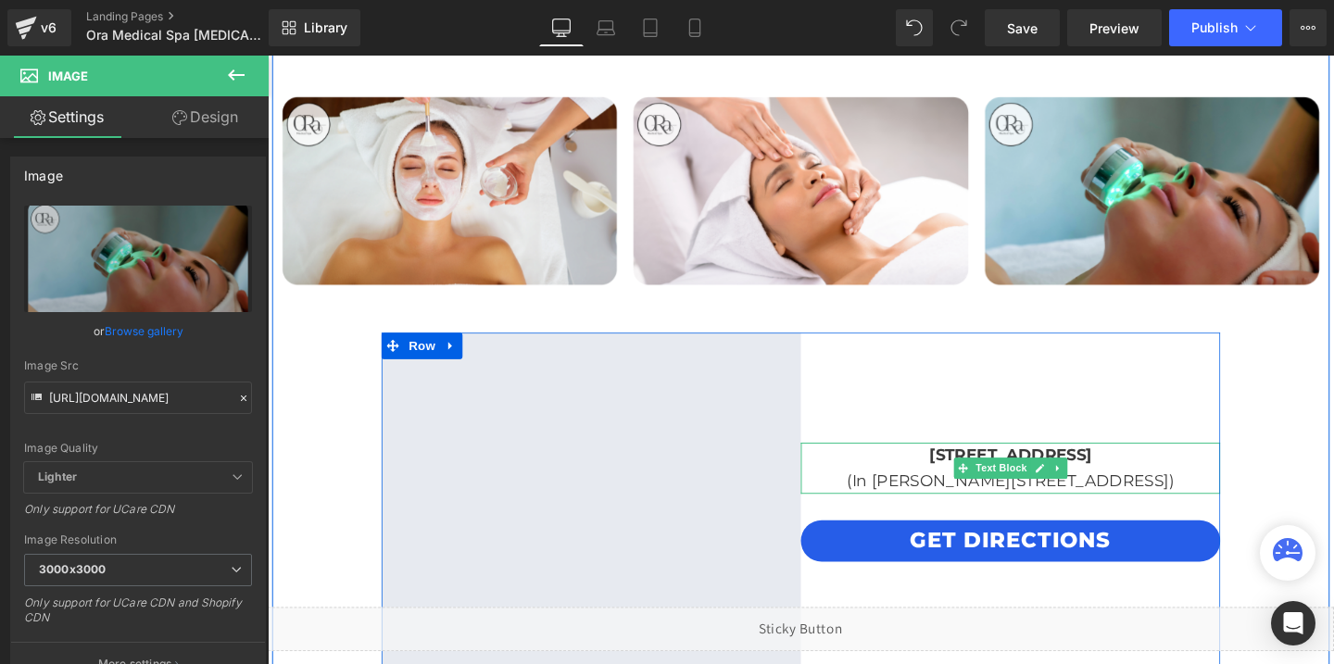
click at [923, 507] on p "(In [PERSON_NAME][STREET_ADDRESS])" at bounding box center [1048, 503] width 441 height 27
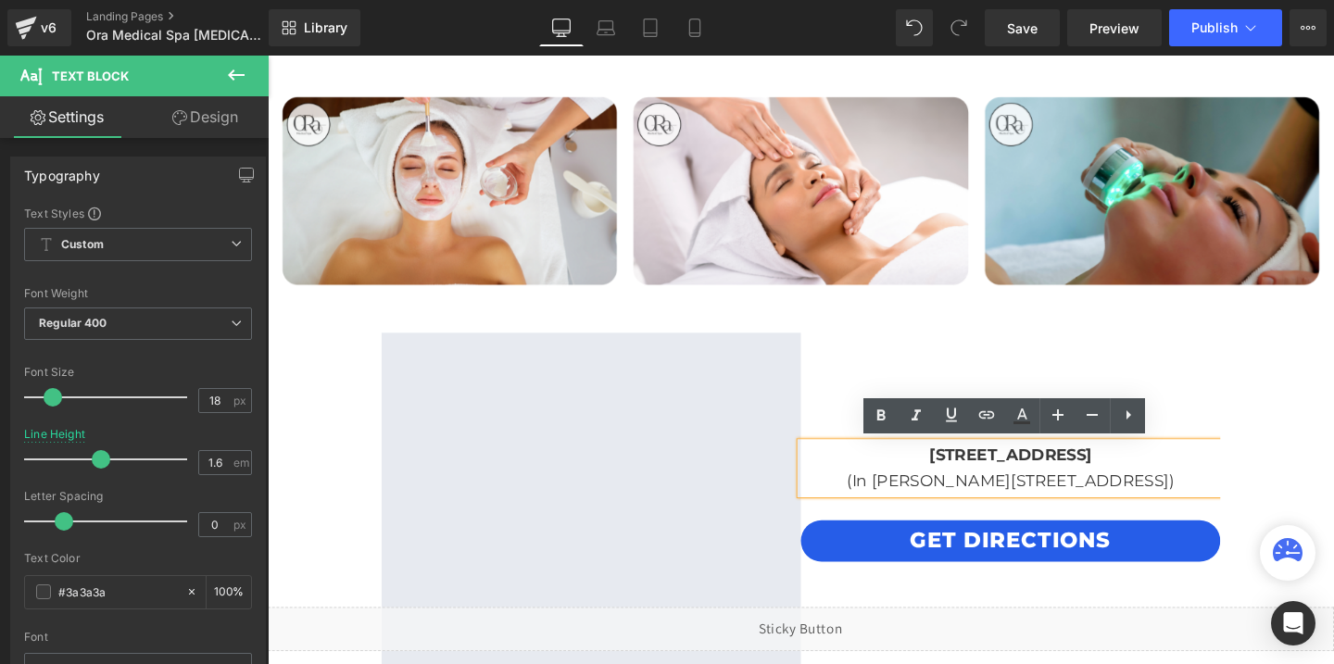
drag, startPoint x: 882, startPoint y: 471, endPoint x: 1210, endPoint y: 492, distance: 328.5
click at [1210, 492] on div "[STREET_ADDRESS] (In [PERSON_NAME][GEOGRAPHIC_DATA])" at bounding box center [1048, 490] width 441 height 54
copy div "[STREET_ADDRESS] (In [PERSON_NAME][GEOGRAPHIC_DATA])"
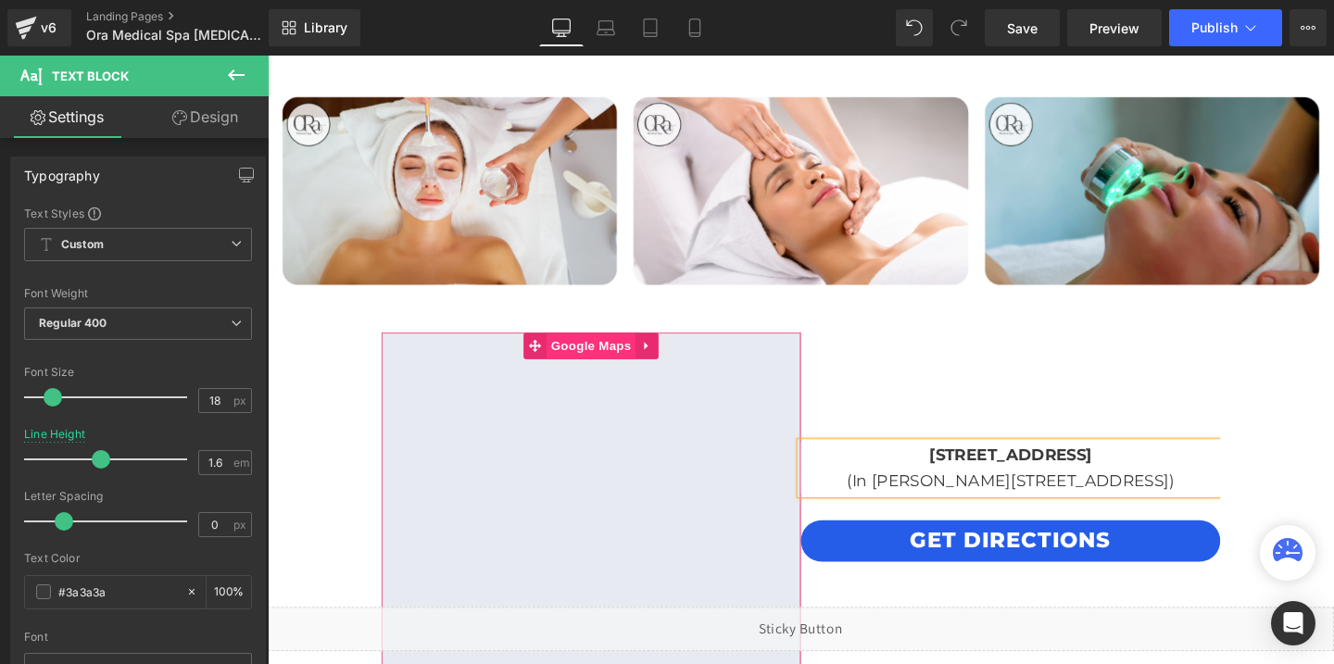
click at [585, 362] on span "Google Maps" at bounding box center [607, 361] width 94 height 28
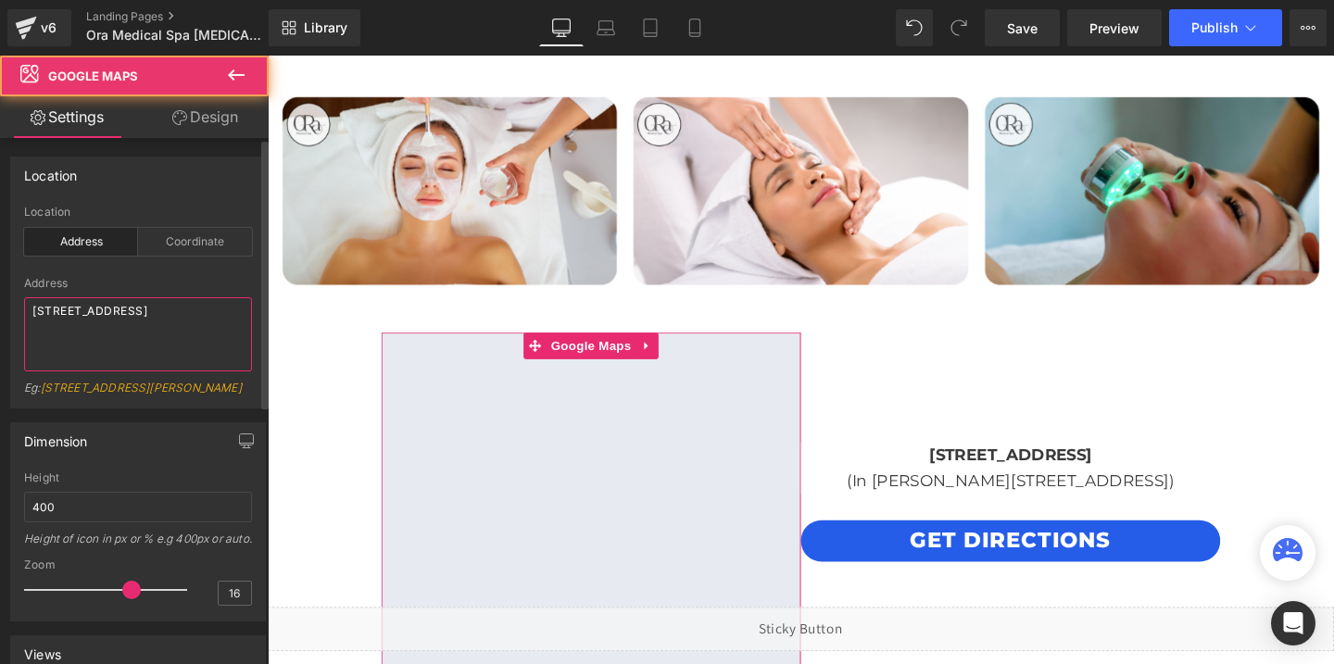
click at [77, 314] on textarea "[STREET_ADDRESS]" at bounding box center [138, 334] width 228 height 74
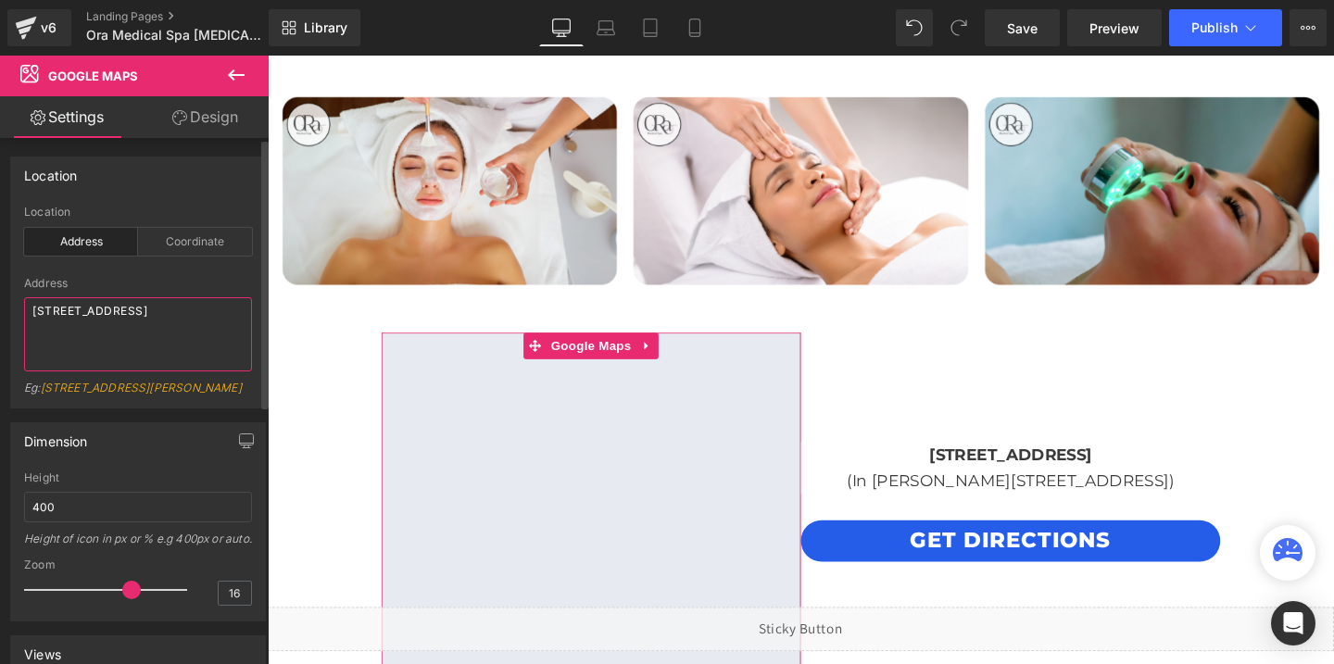
click at [77, 314] on textarea "[STREET_ADDRESS]" at bounding box center [138, 334] width 228 height 74
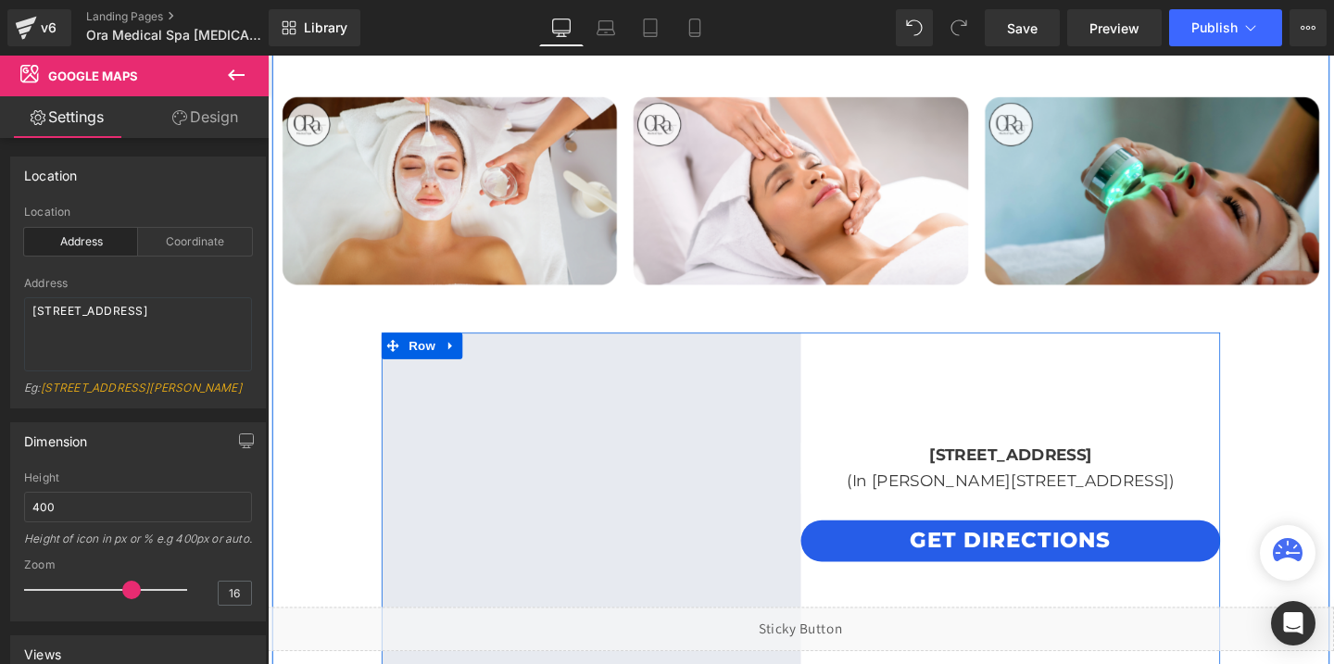
click at [1047, 482] on span "Text Block" at bounding box center [1038, 490] width 61 height 22
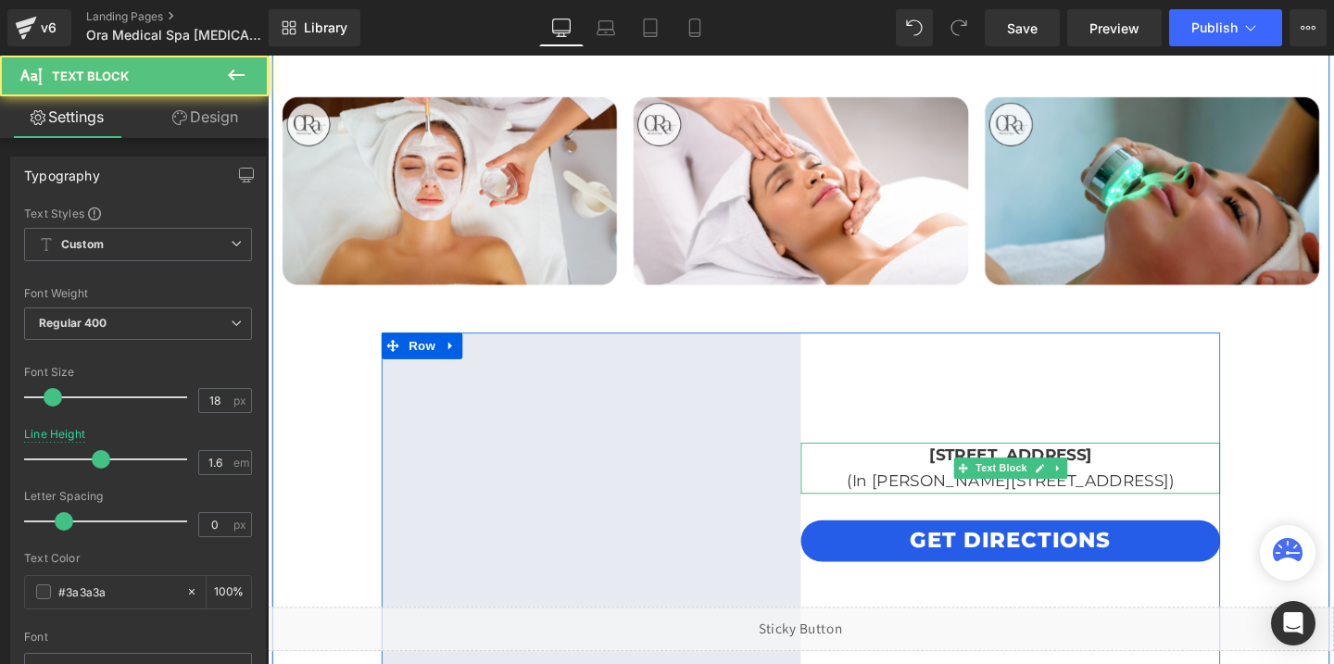
click at [872, 494] on p "(In [PERSON_NAME][STREET_ADDRESS])" at bounding box center [1048, 503] width 441 height 27
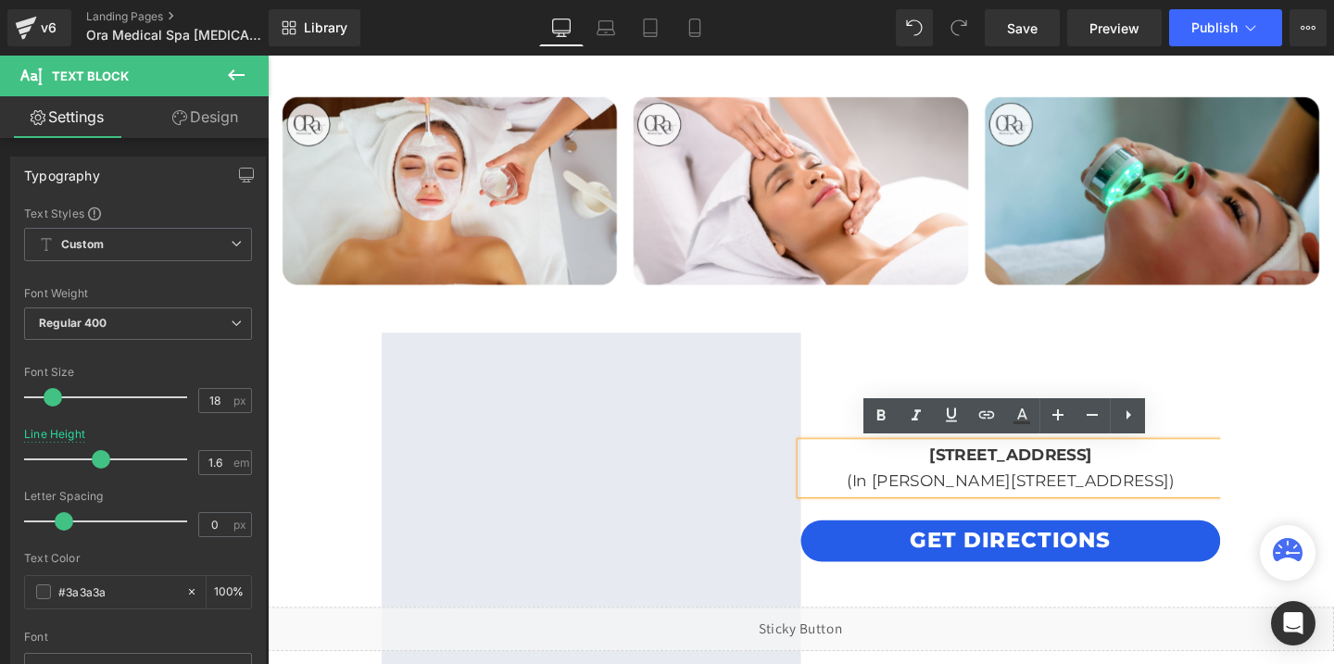
drag, startPoint x: 885, startPoint y: 496, endPoint x: 1209, endPoint y: 500, distance: 323.2
click at [1209, 500] on p "(In [PERSON_NAME][STREET_ADDRESS])" at bounding box center [1048, 503] width 441 height 27
copy p "(In [PERSON_NAME][STREET_ADDRESS])"
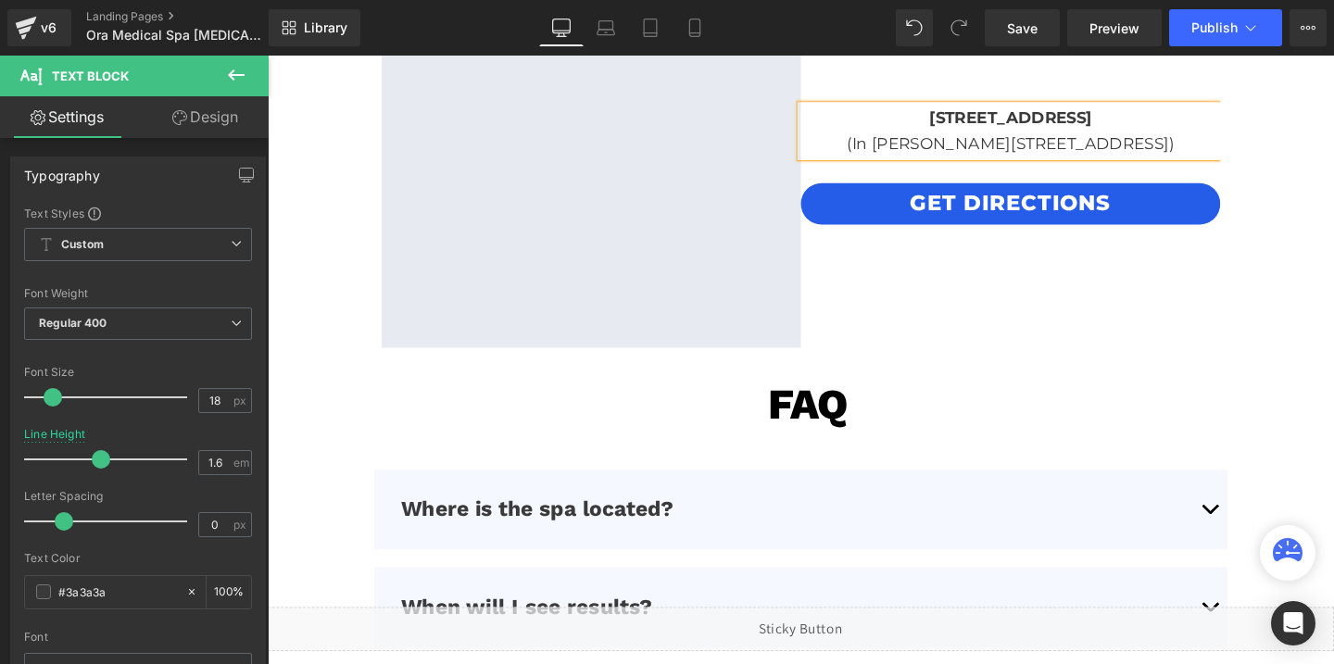
scroll to position [4676, 0]
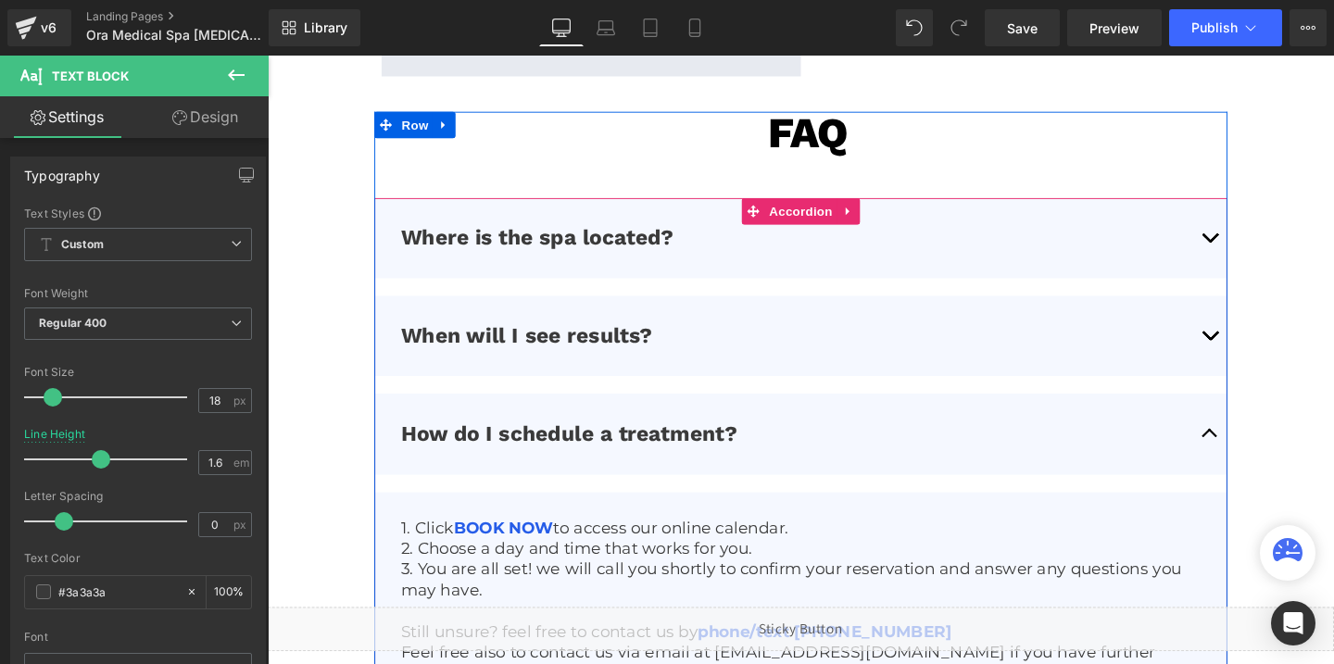
click at [1261, 249] on button "button" at bounding box center [1257, 248] width 37 height 84
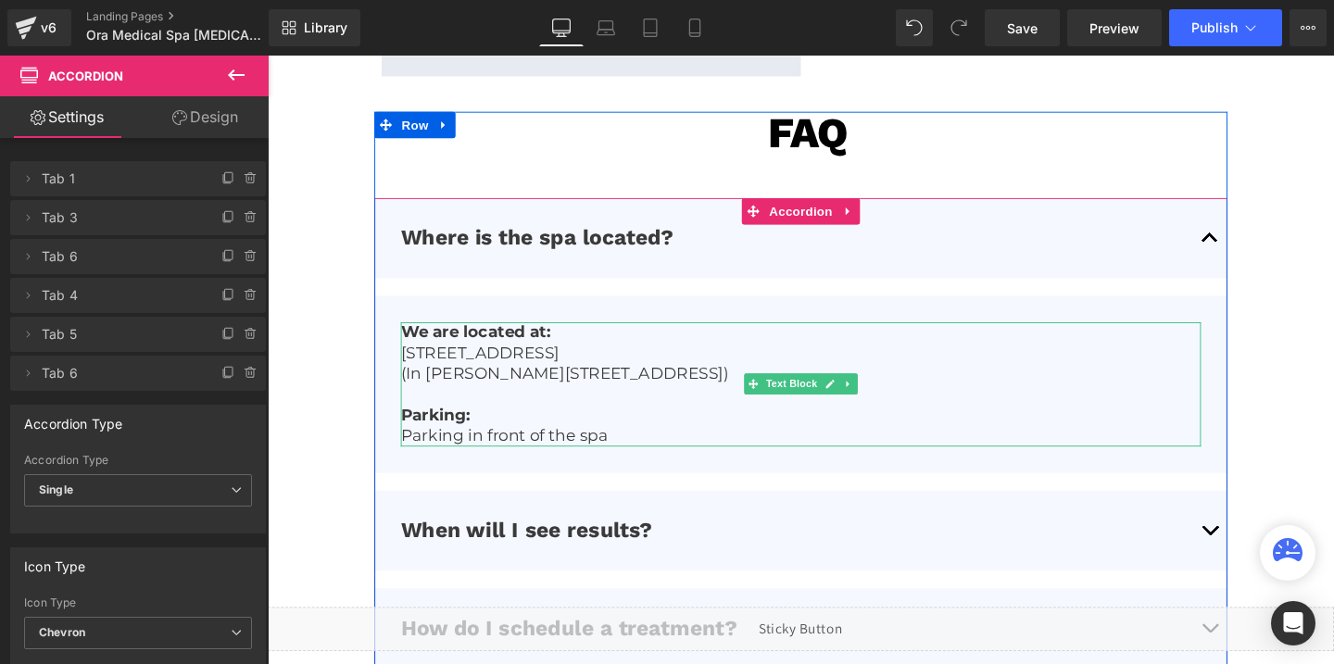
click at [531, 455] on p "Parking in front of the spa" at bounding box center [828, 455] width 841 height 21
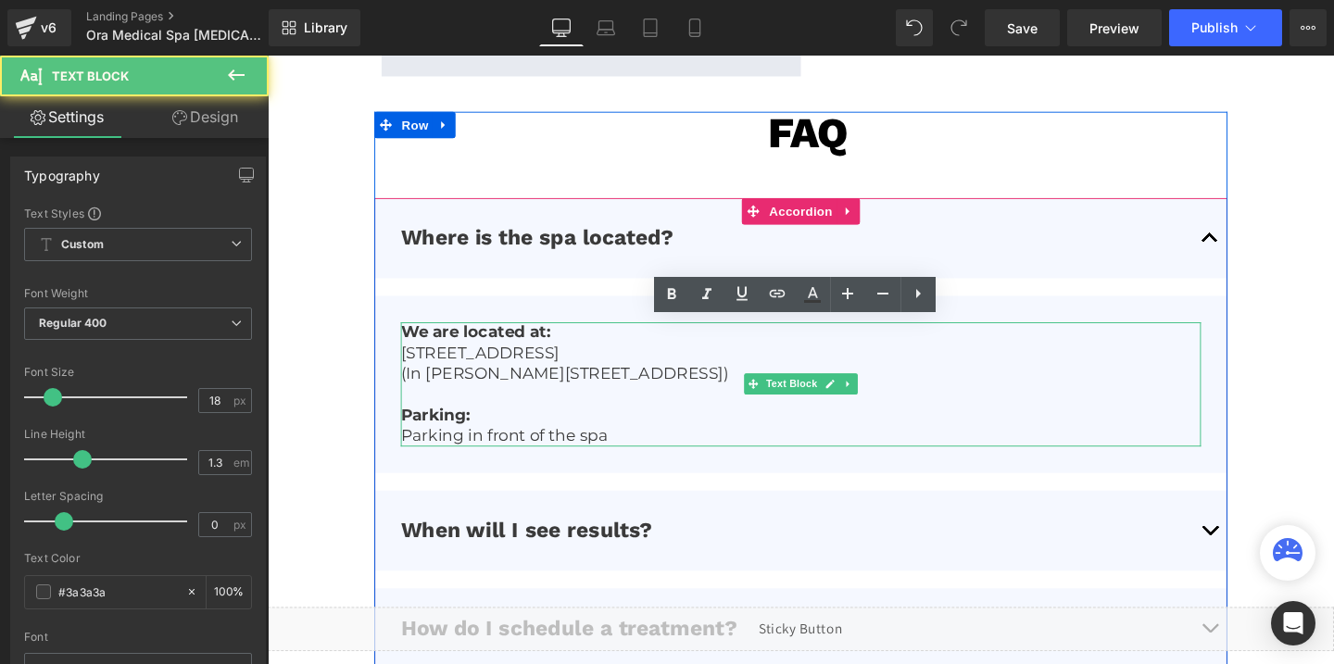
click at [531, 455] on p "Parking in front of the spa" at bounding box center [828, 455] width 841 height 21
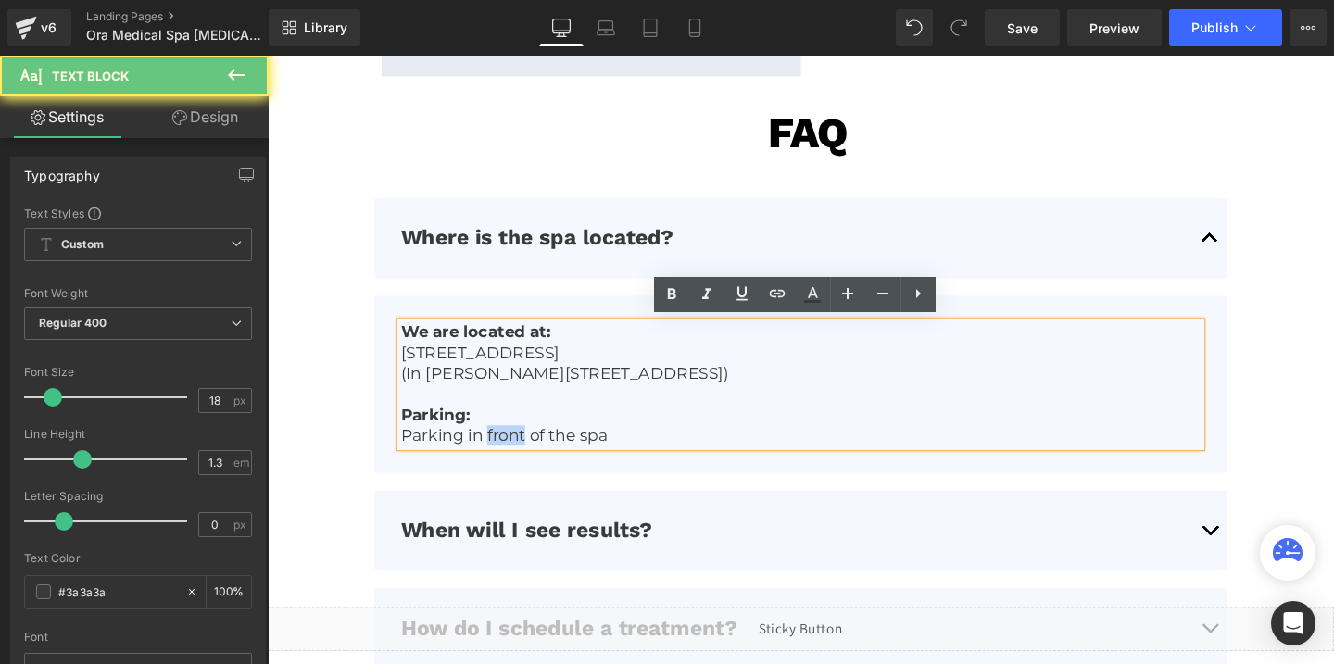
click at [531, 455] on p "Parking in front of the spa" at bounding box center [828, 455] width 841 height 21
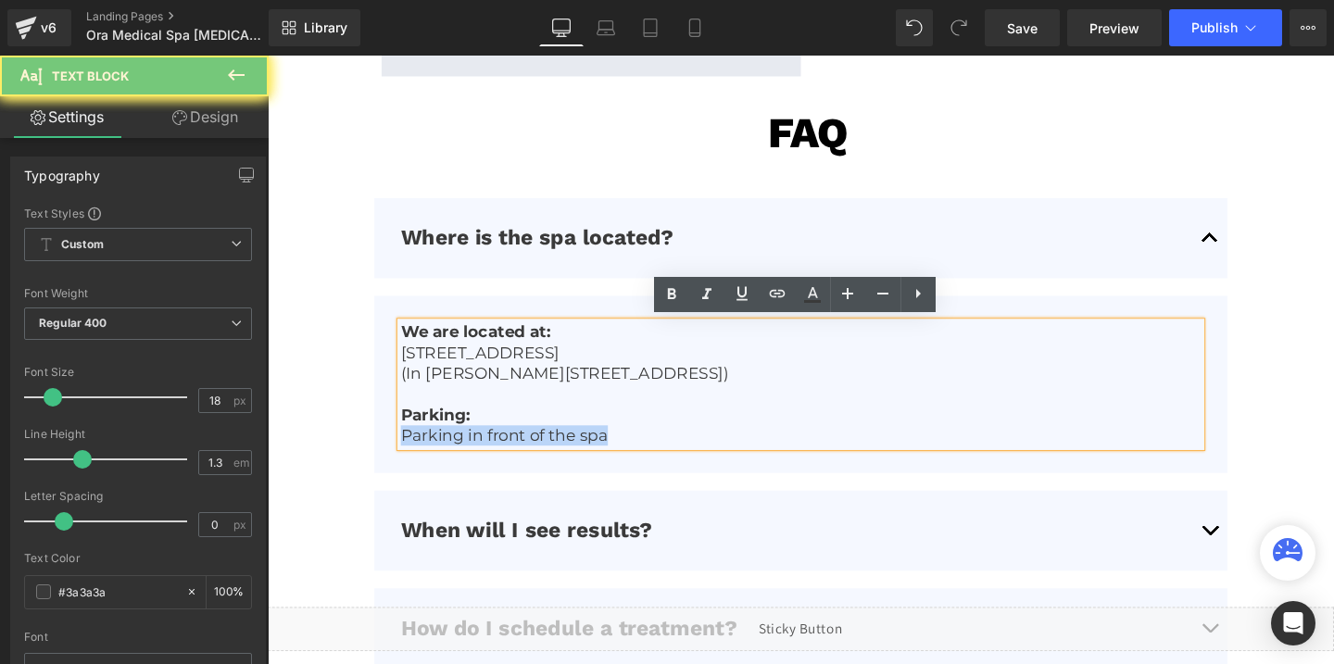
copy p "Parking in front of the spa"
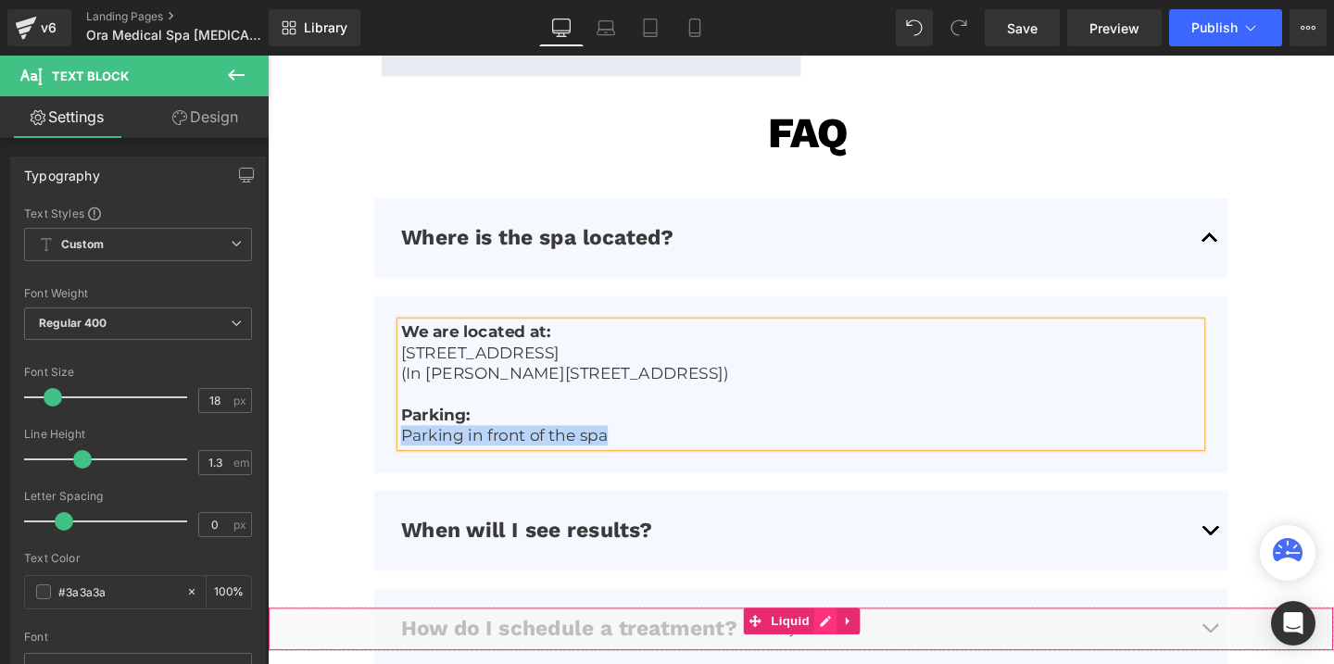
click at [851, 648] on div "Liquid" at bounding box center [828, 658] width 1121 height 46
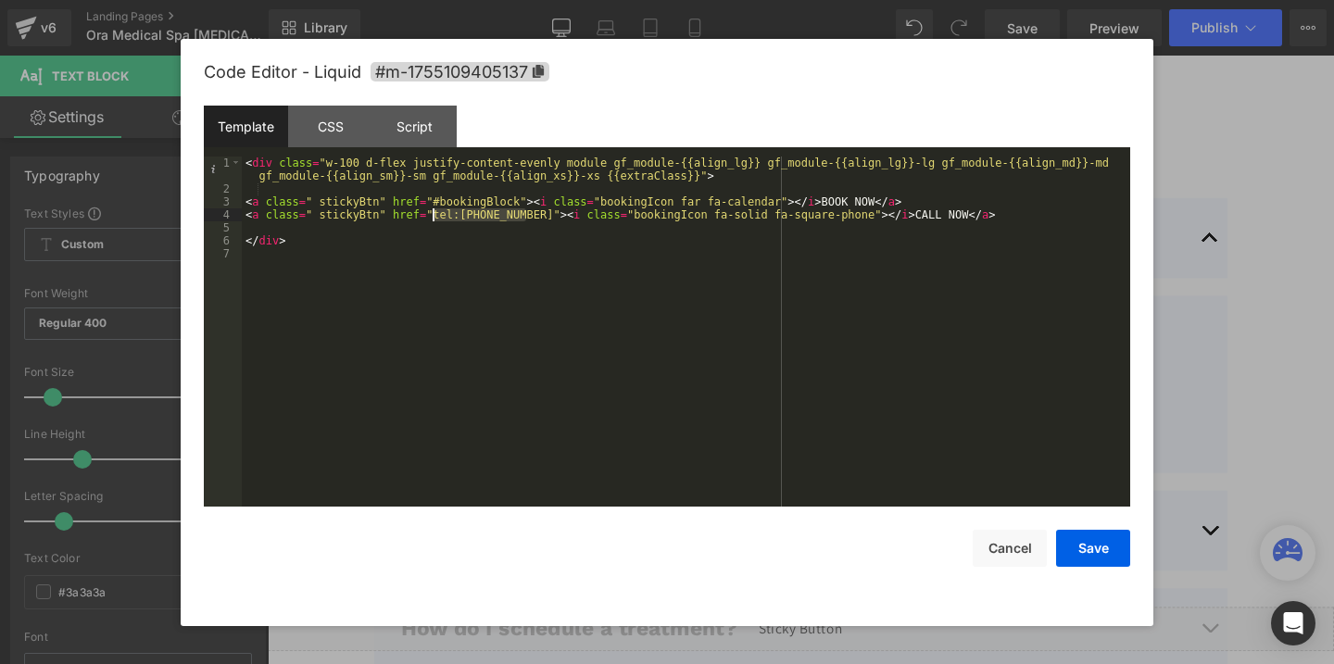
drag, startPoint x: 528, startPoint y: 214, endPoint x: 435, endPoint y: 220, distance: 92.8
click at [435, 220] on div "< div class = "w-100 d-flex justify-content-evenly module gf_module-{{align_lg}…" at bounding box center [686, 351] width 888 height 389
click at [1009, 543] on button "Cancel" at bounding box center [1009, 548] width 74 height 37
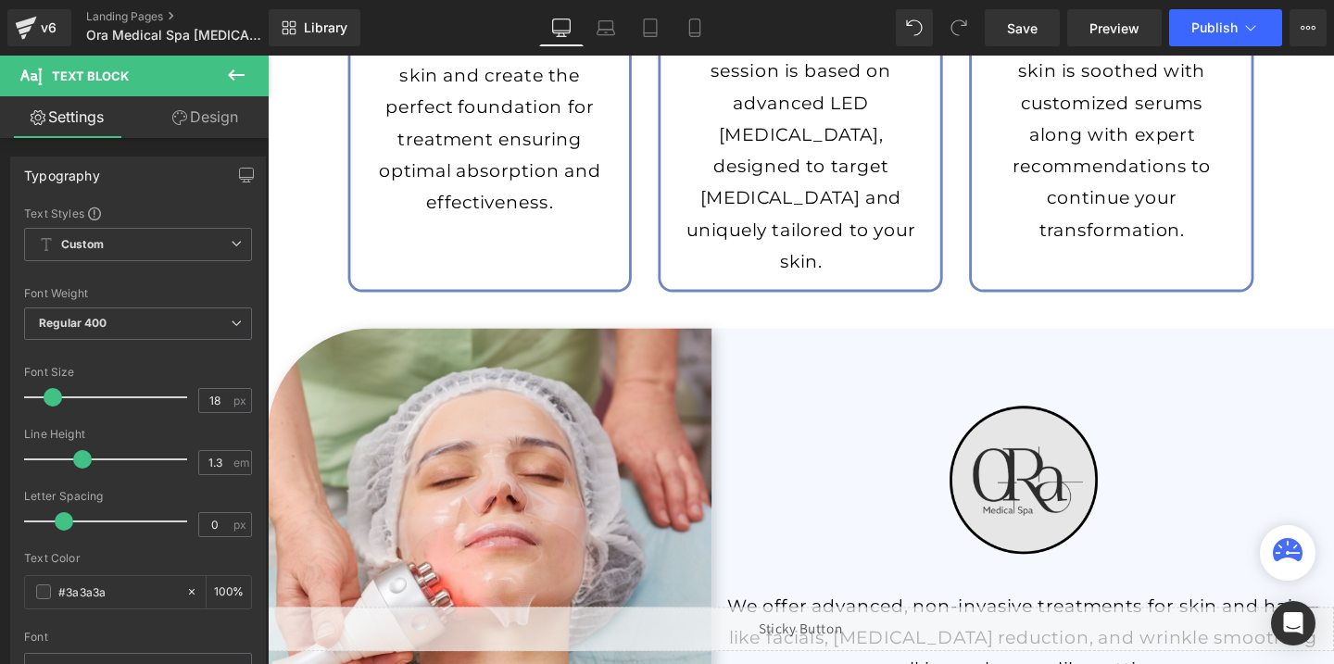
scroll to position [2690, 0]
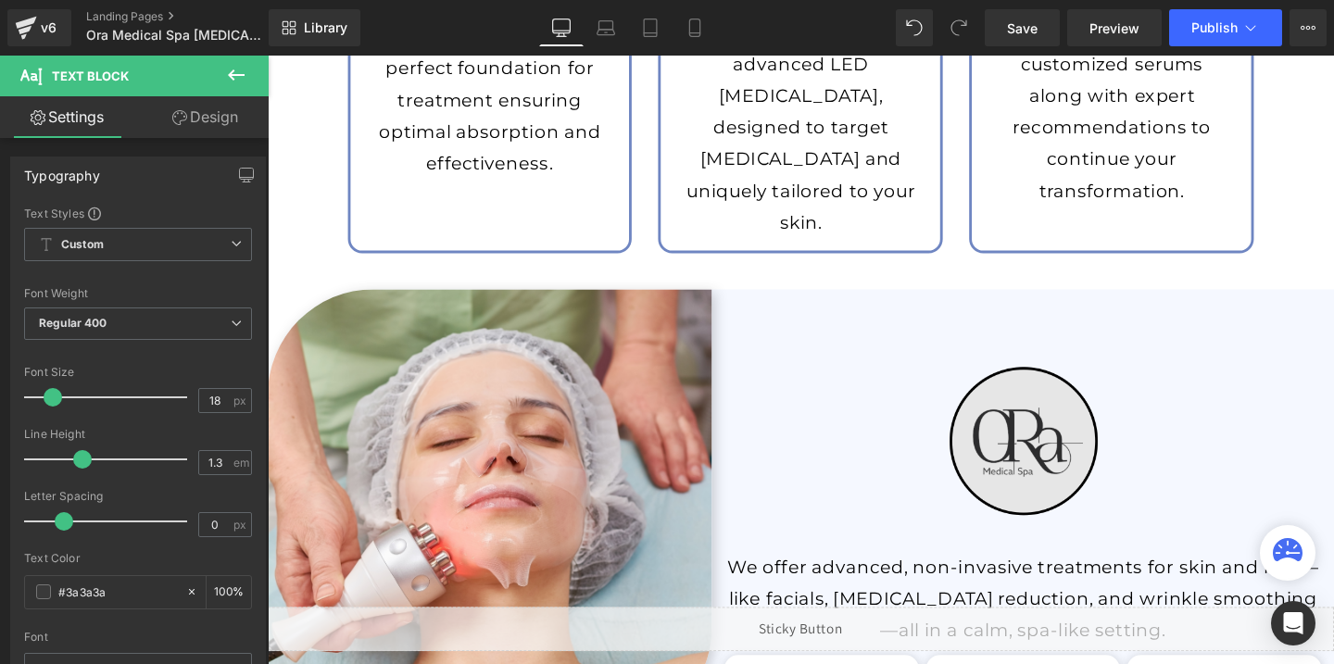
click at [1008, 446] on img at bounding box center [1061, 461] width 229 height 229
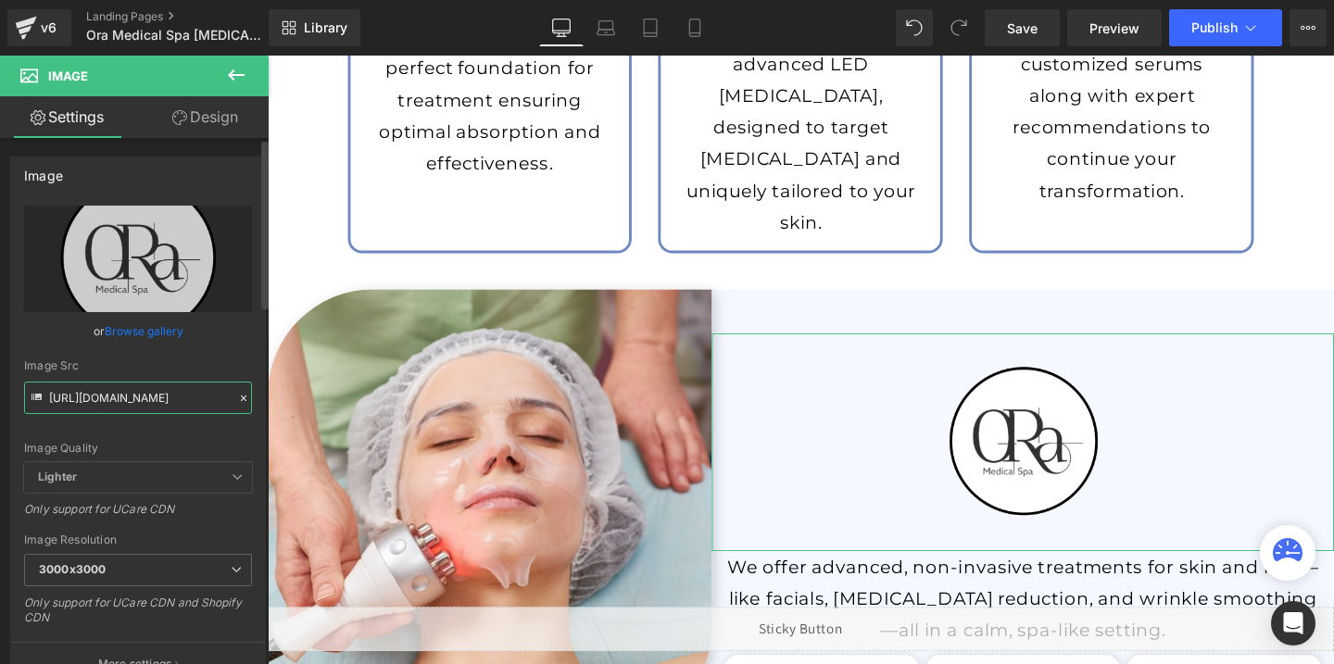
click at [109, 401] on input "[URL][DOMAIN_NAME]" at bounding box center [138, 398] width 228 height 32
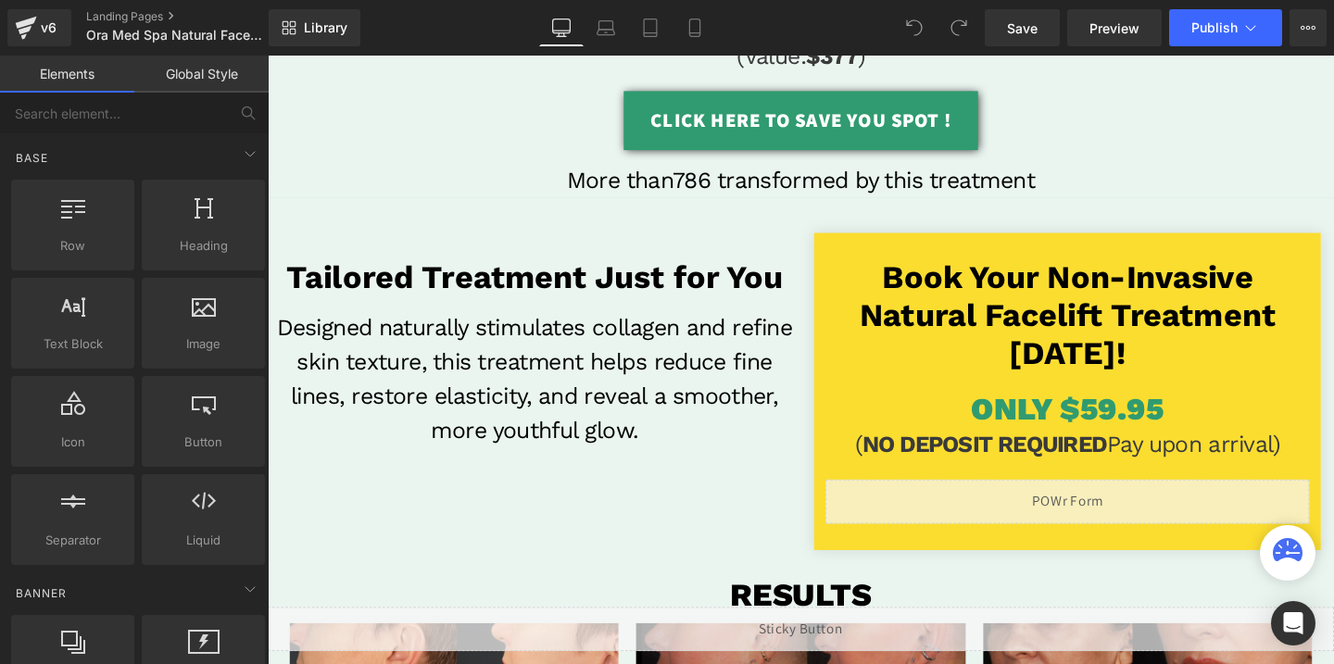
scroll to position [375, 0]
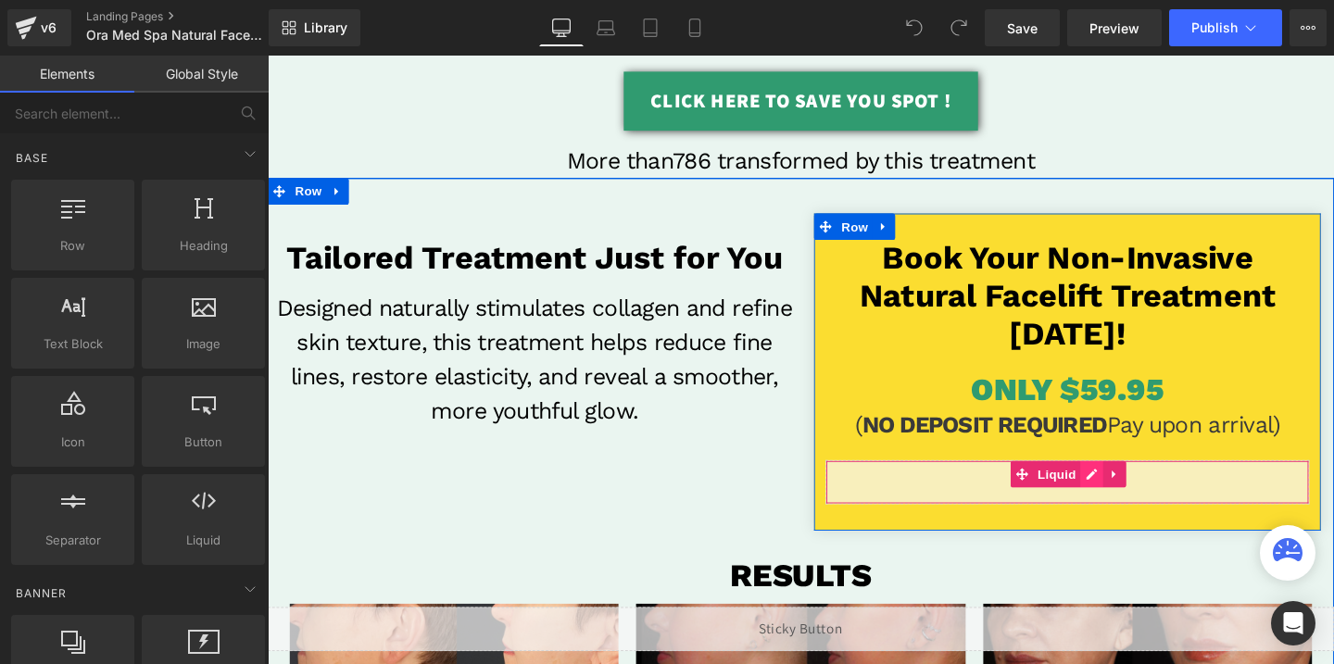
click at [1135, 504] on div "Liquid" at bounding box center [1108, 504] width 508 height 46
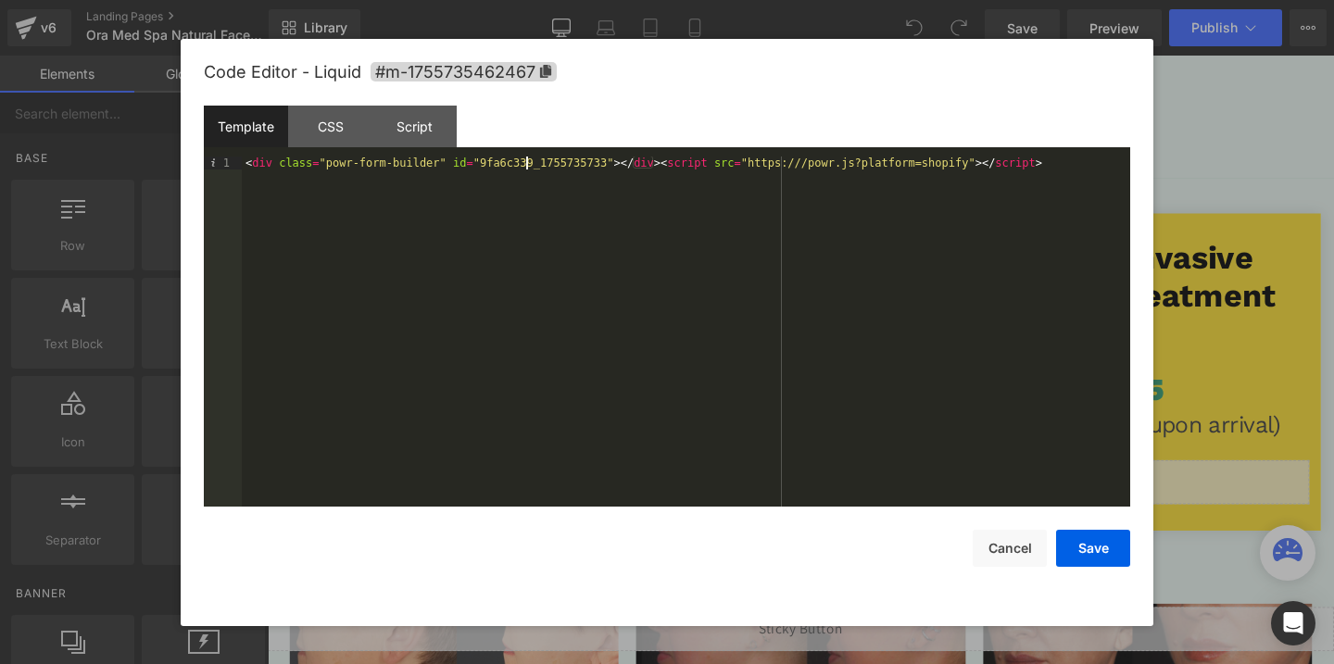
click at [524, 166] on div "< div class = "powr-form-builder" id = "9fa6c339_1755735733" > </ div > < scrip…" at bounding box center [686, 345] width 888 height 376
click at [1076, 555] on button "Save" at bounding box center [1093, 548] width 74 height 37
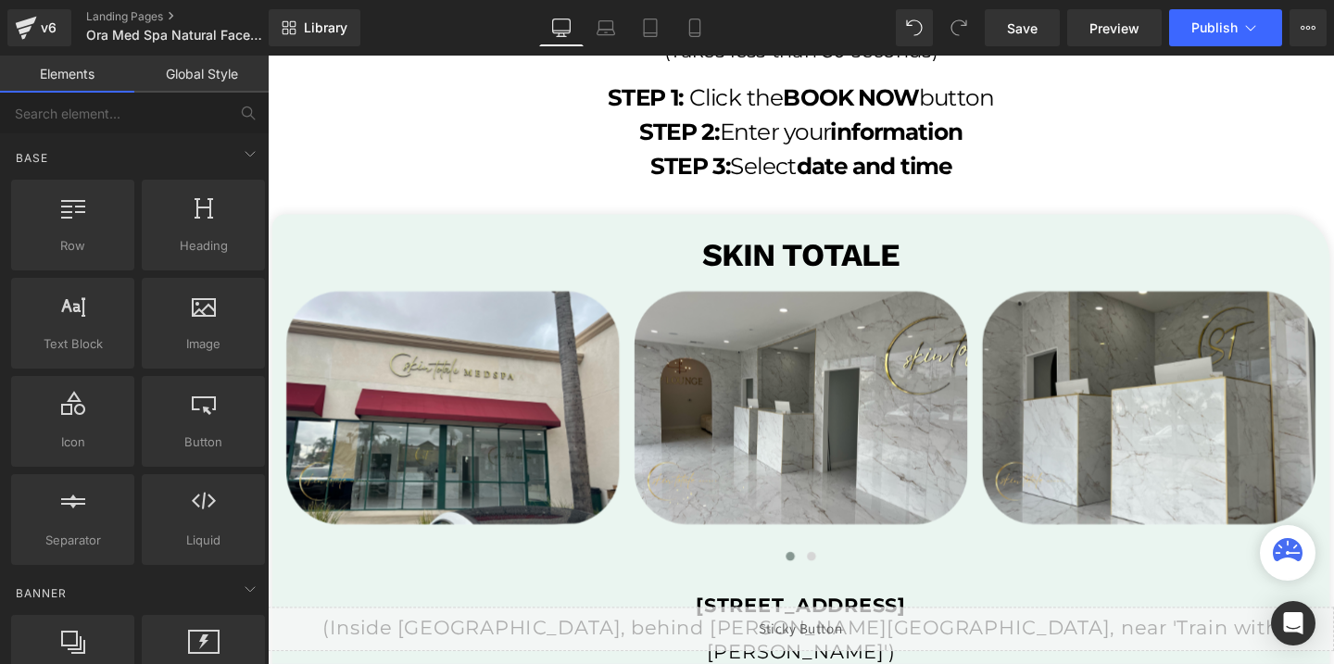
scroll to position [3661, 0]
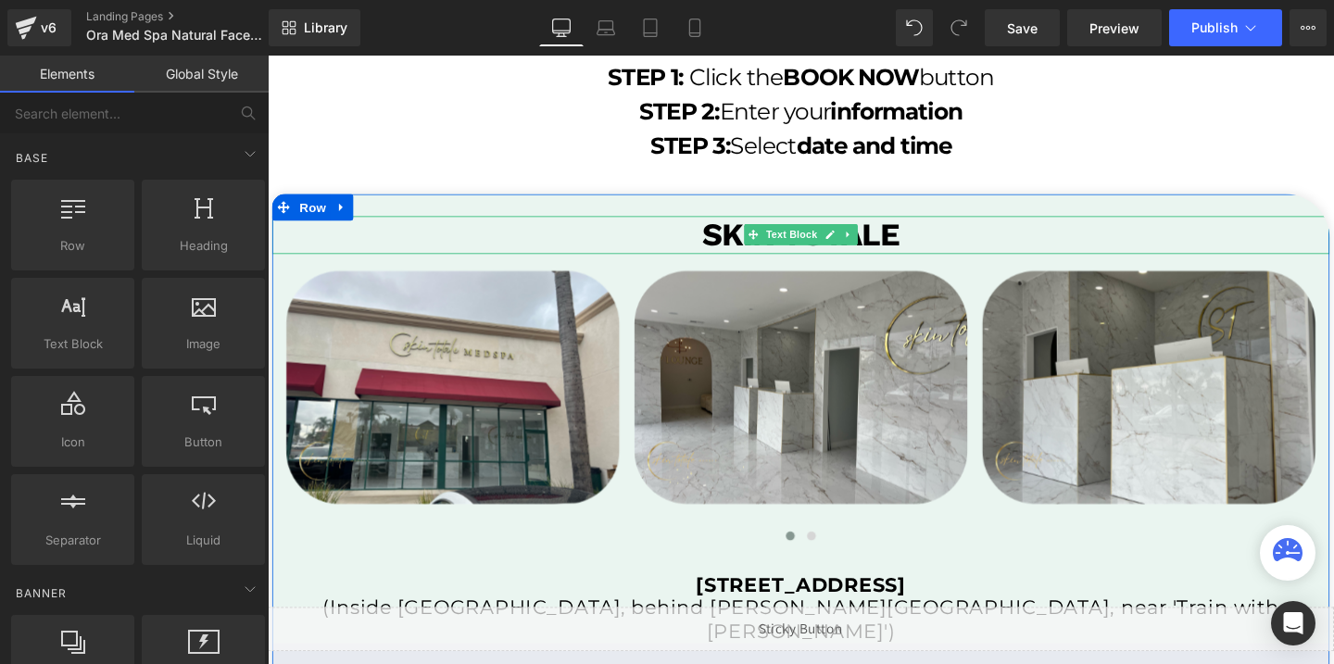
click at [941, 246] on p "skin totale" at bounding box center [827, 244] width 1111 height 40
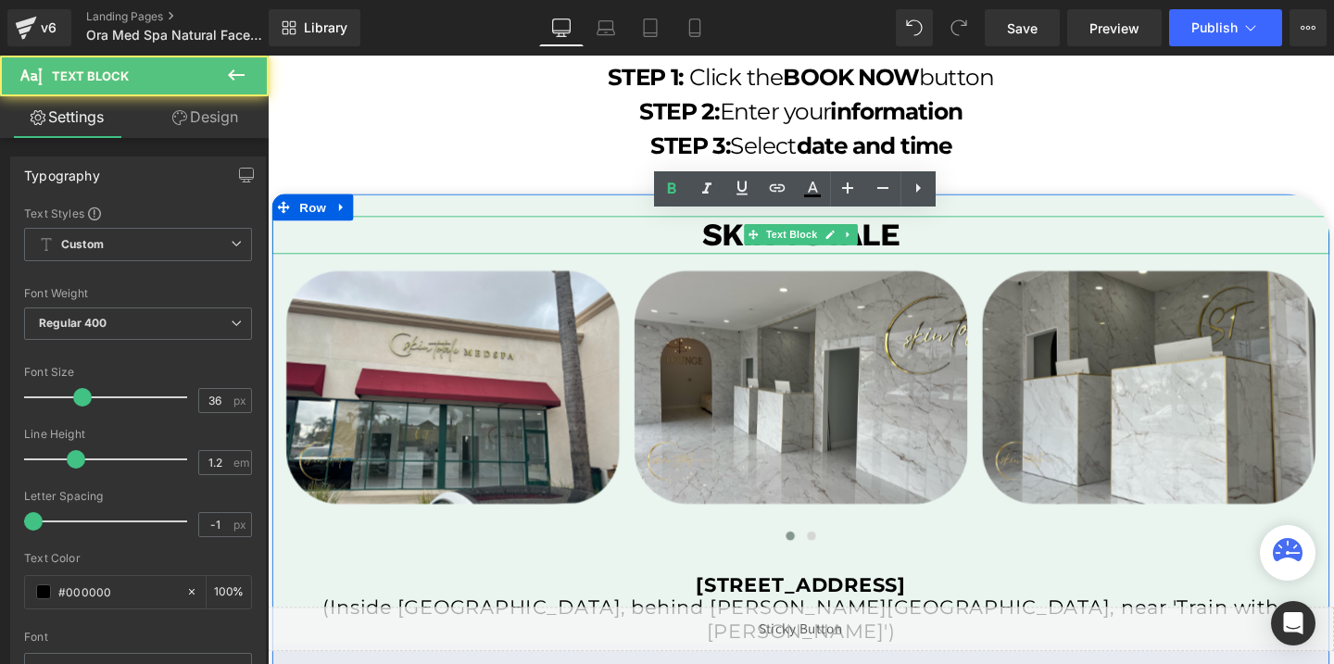
click at [941, 246] on p "skin totale" at bounding box center [827, 244] width 1111 height 40
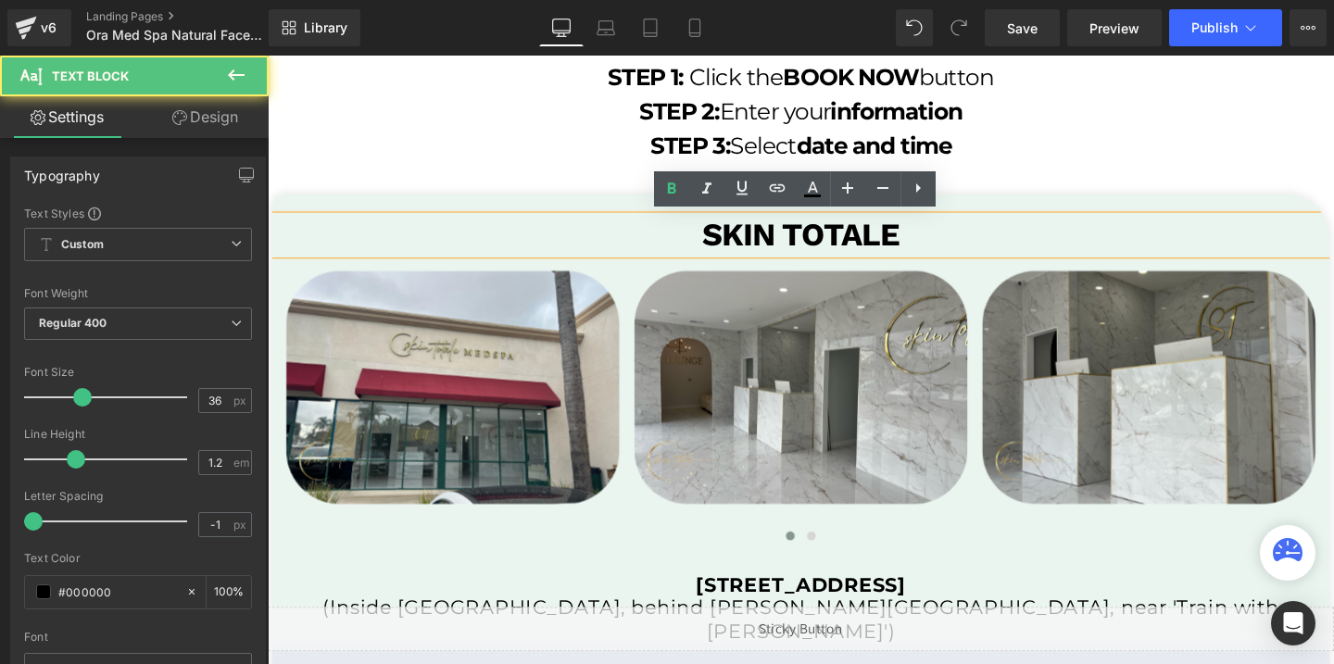
click at [941, 246] on p "skin totale" at bounding box center [827, 244] width 1111 height 40
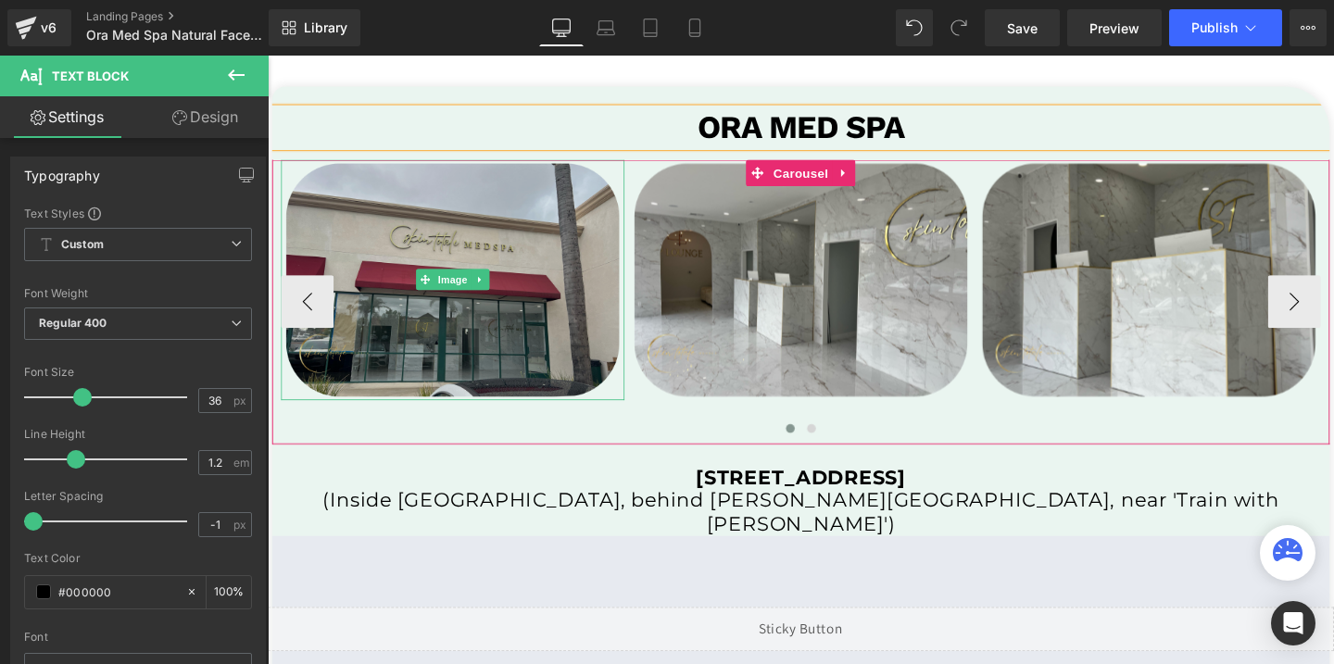
scroll to position [3910, 0]
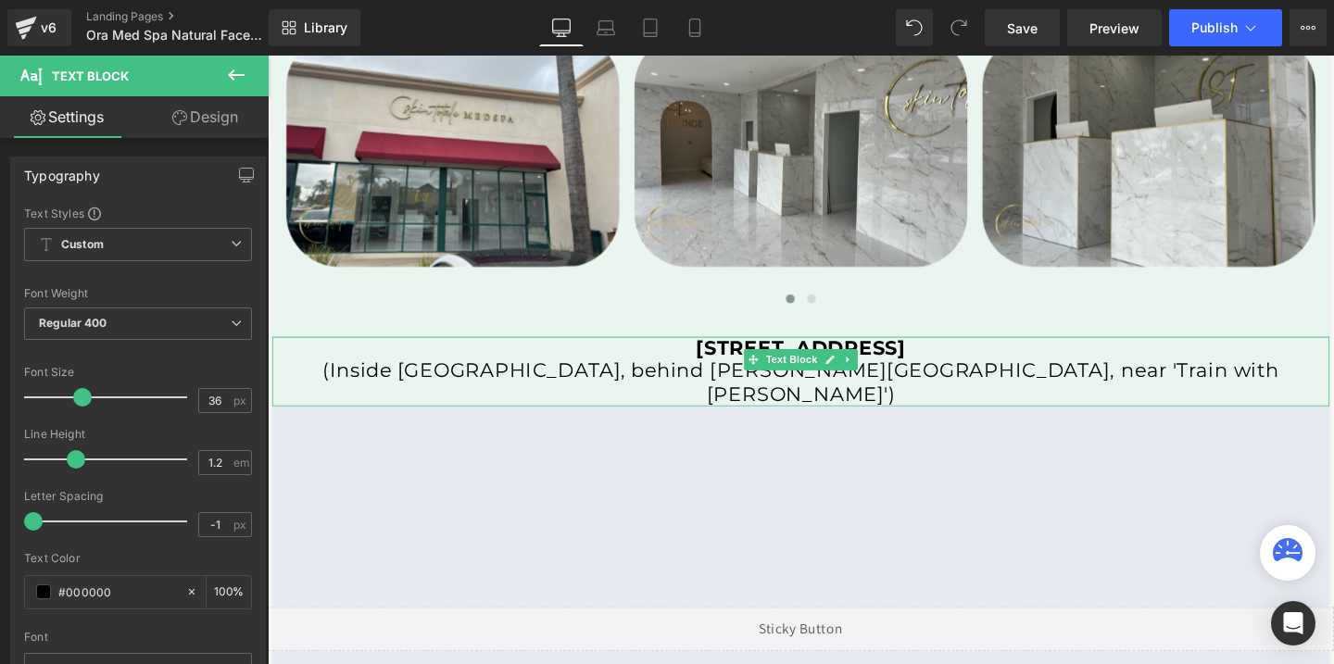
click at [718, 367] on b "[STREET_ADDRESS]" at bounding box center [828, 362] width 220 height 25
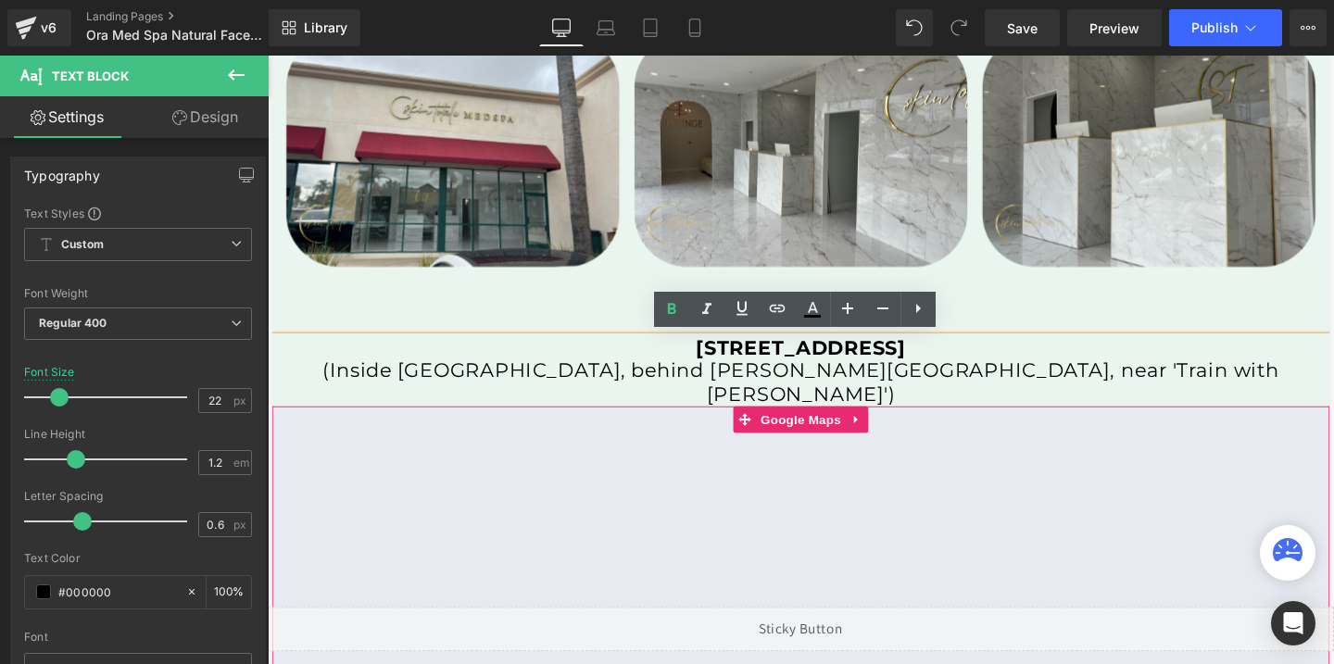
drag, startPoint x: 605, startPoint y: 363, endPoint x: 712, endPoint y: 408, distance: 116.3
click at [713, 413] on div "ora med spa Text Block Image Image Image Image Image" at bounding box center [827, 385] width 1111 height 820
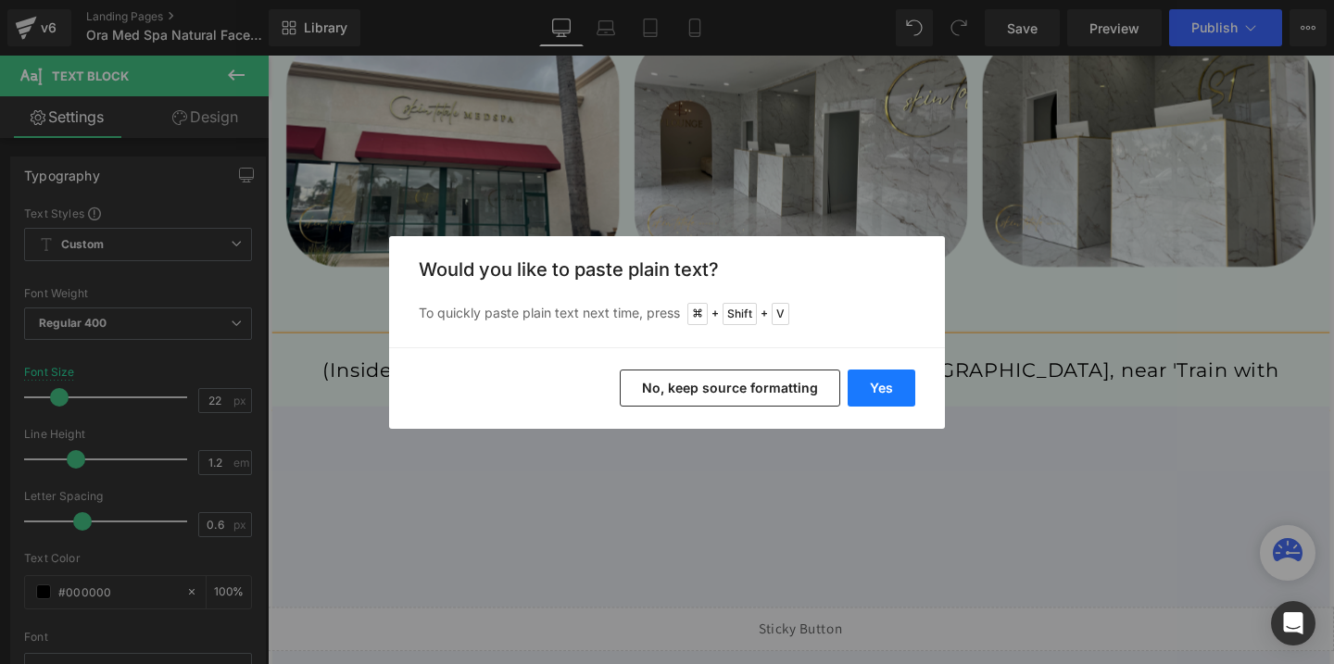
click at [880, 391] on button "Yes" at bounding box center [881, 388] width 68 height 37
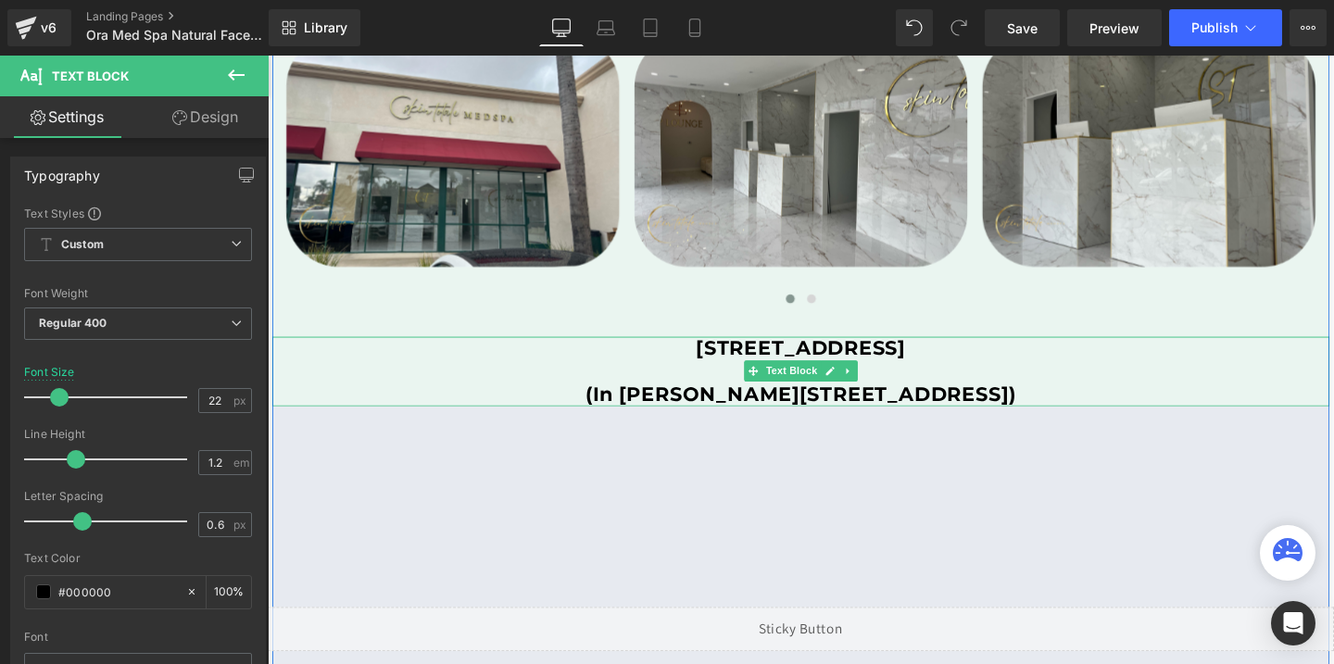
click at [606, 407] on p "(In [PERSON_NAME][STREET_ADDRESS])" at bounding box center [827, 412] width 1111 height 24
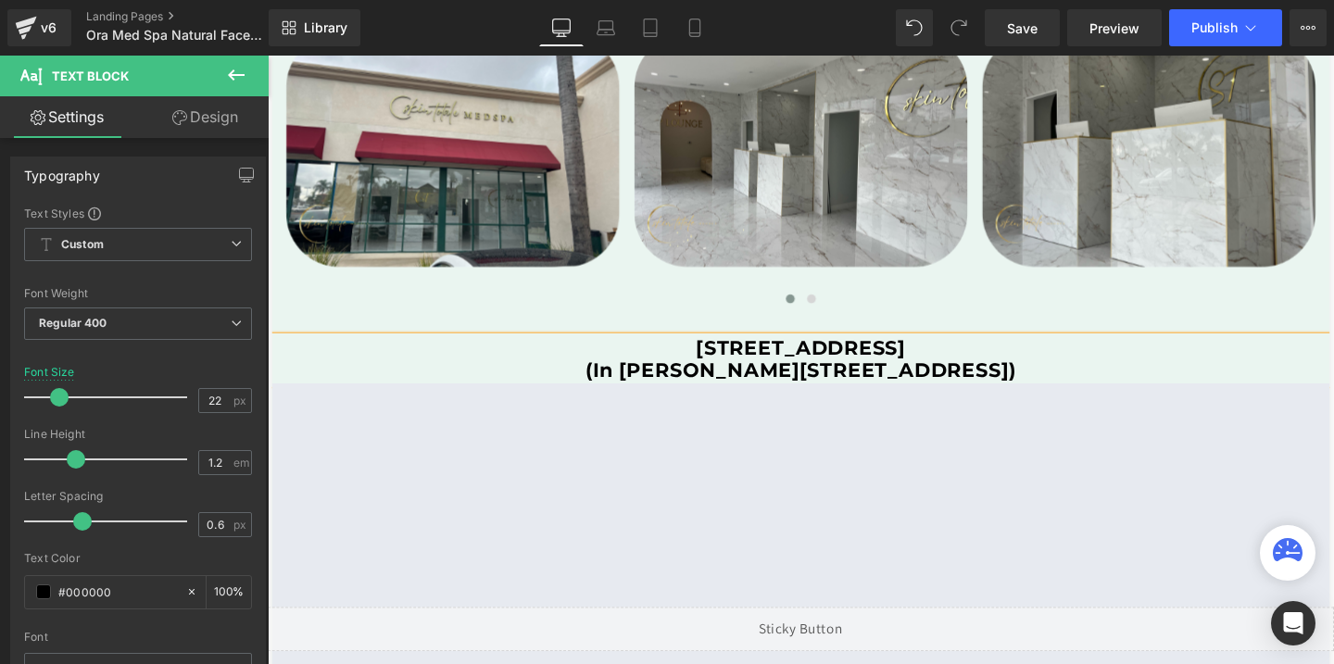
click at [696, 395] on b "(In [PERSON_NAME][STREET_ADDRESS])" at bounding box center [827, 386] width 453 height 25
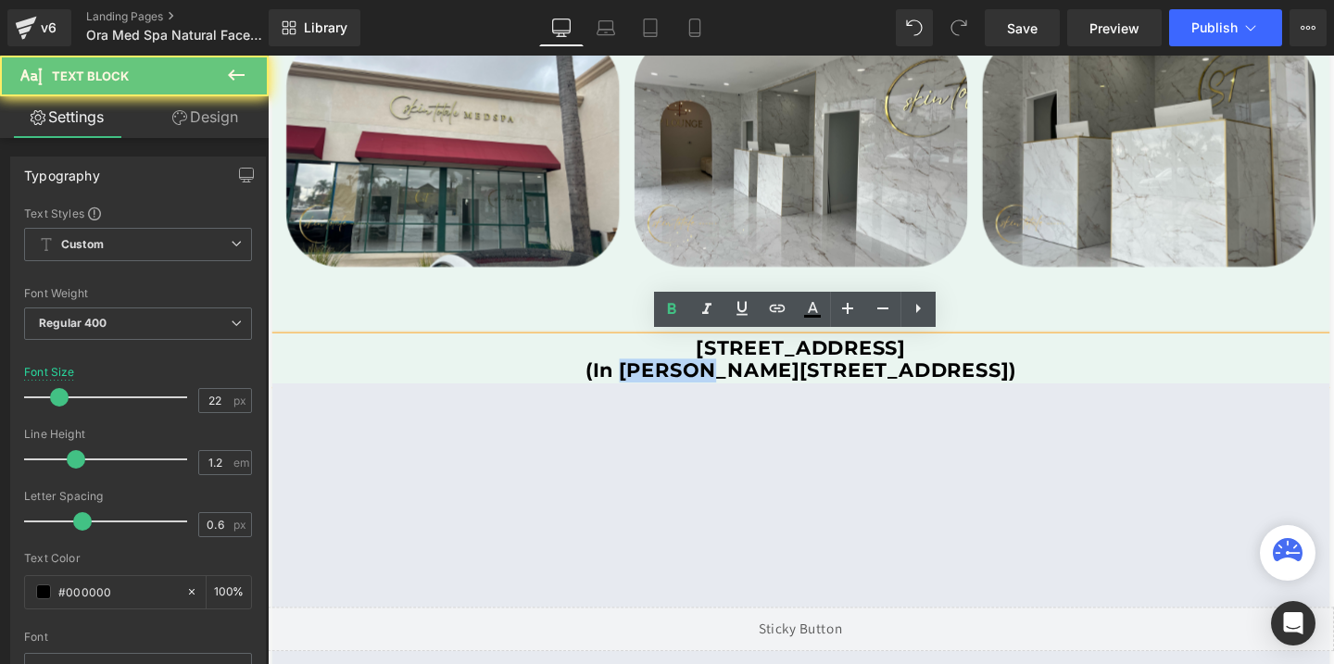
click at [696, 395] on b "(In [PERSON_NAME][STREET_ADDRESS])" at bounding box center [827, 386] width 453 height 25
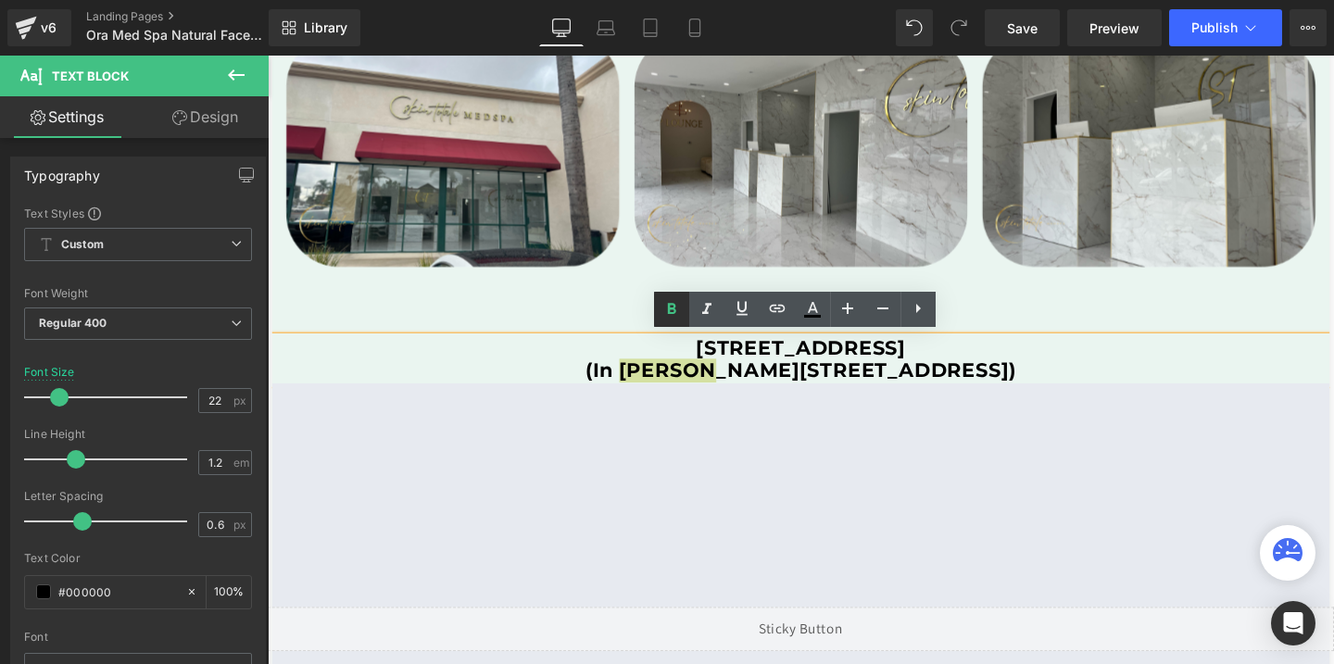
click at [673, 304] on icon at bounding box center [672, 308] width 8 height 11
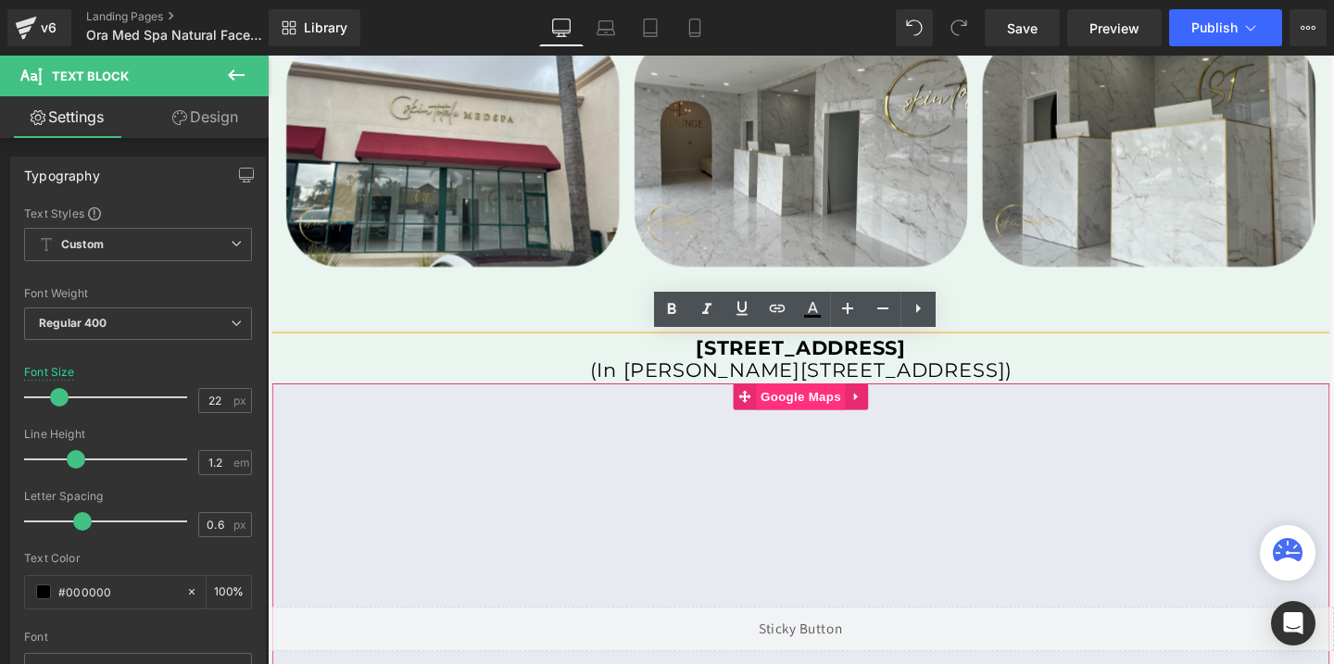
click at [833, 413] on span "Google Maps" at bounding box center [828, 414] width 94 height 28
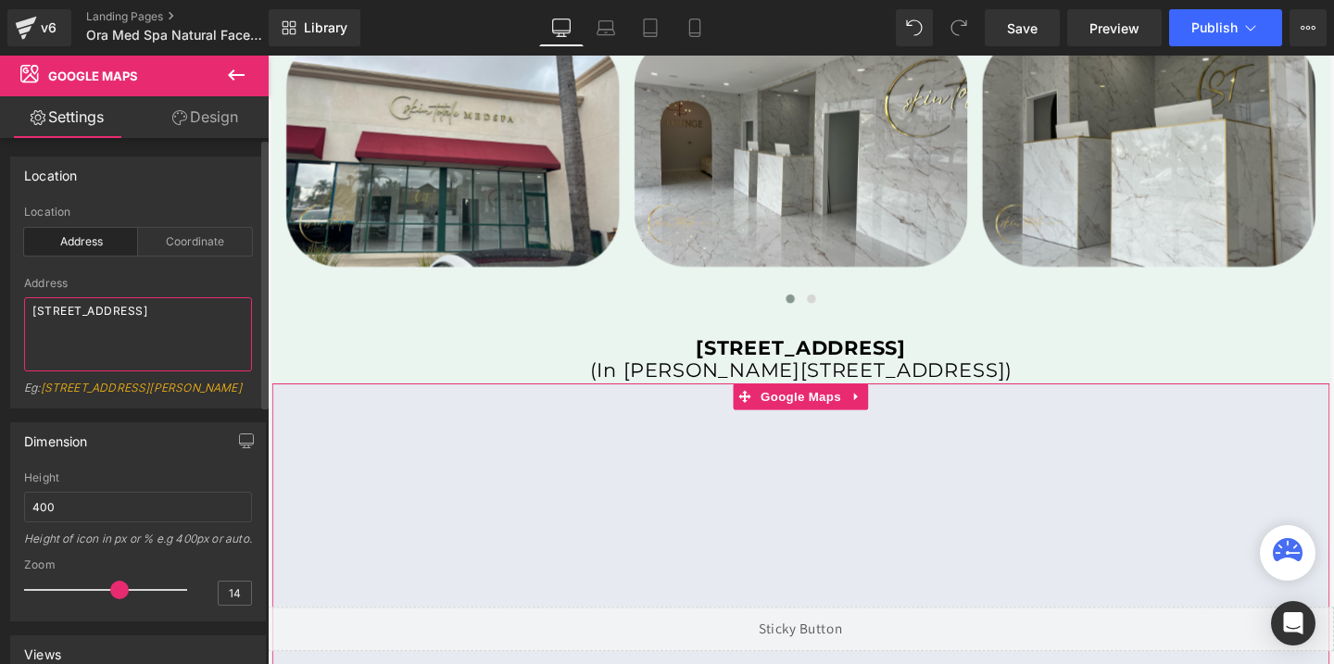
click at [178, 316] on textarea "[STREET_ADDRESS]" at bounding box center [138, 334] width 228 height 74
paste textarea "[STREET_ADDRESS]"
type textarea "[STREET_ADDRESS]"
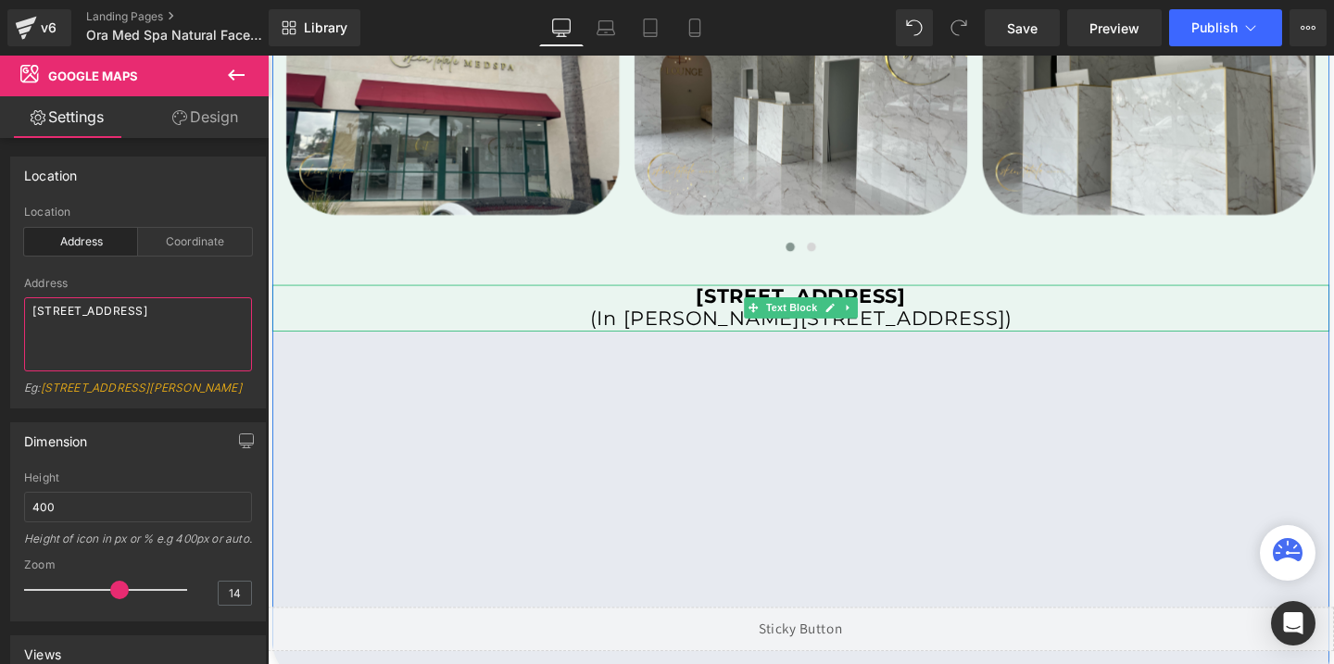
scroll to position [4029, 0]
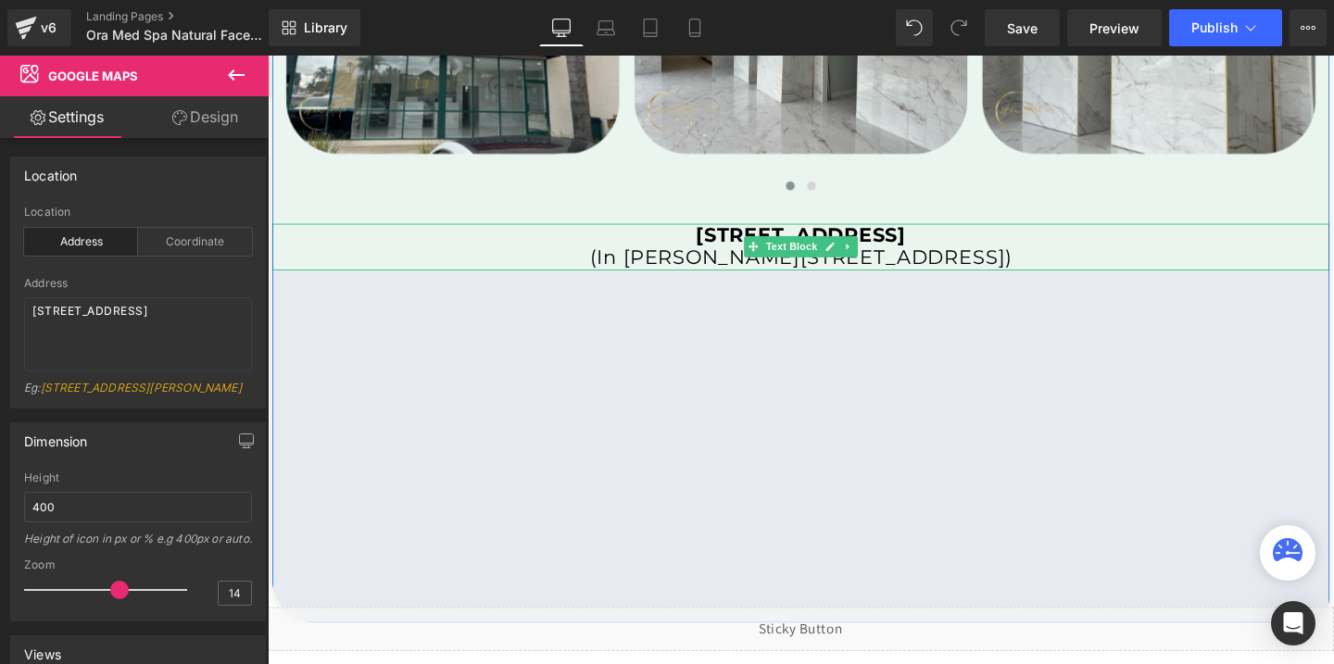
click at [718, 245] on b "[STREET_ADDRESS]" at bounding box center [828, 244] width 220 height 25
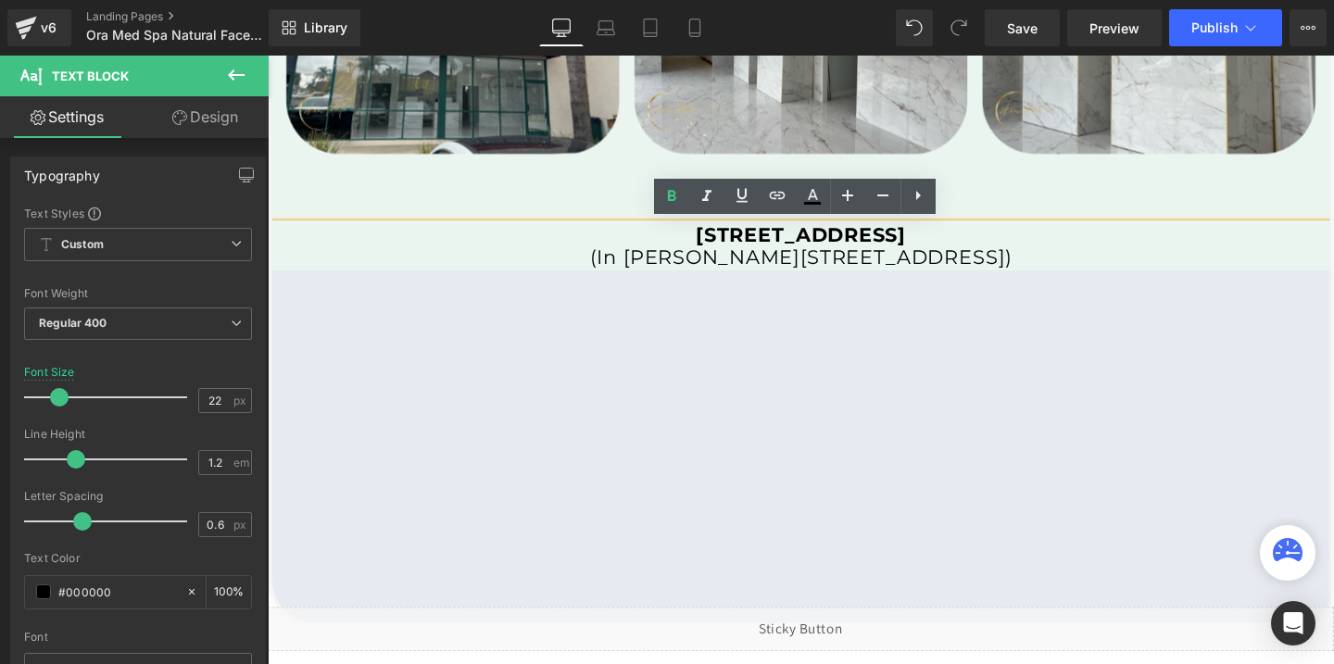
drag, startPoint x: 608, startPoint y: 239, endPoint x: 1034, endPoint y: 267, distance: 426.9
click at [1034, 267] on div "[STREET_ADDRESS] (In [PERSON_NAME][GEOGRAPHIC_DATA])" at bounding box center [827, 256] width 1111 height 49
copy div "[STREET_ADDRESS] (In [PERSON_NAME][GEOGRAPHIC_DATA])"
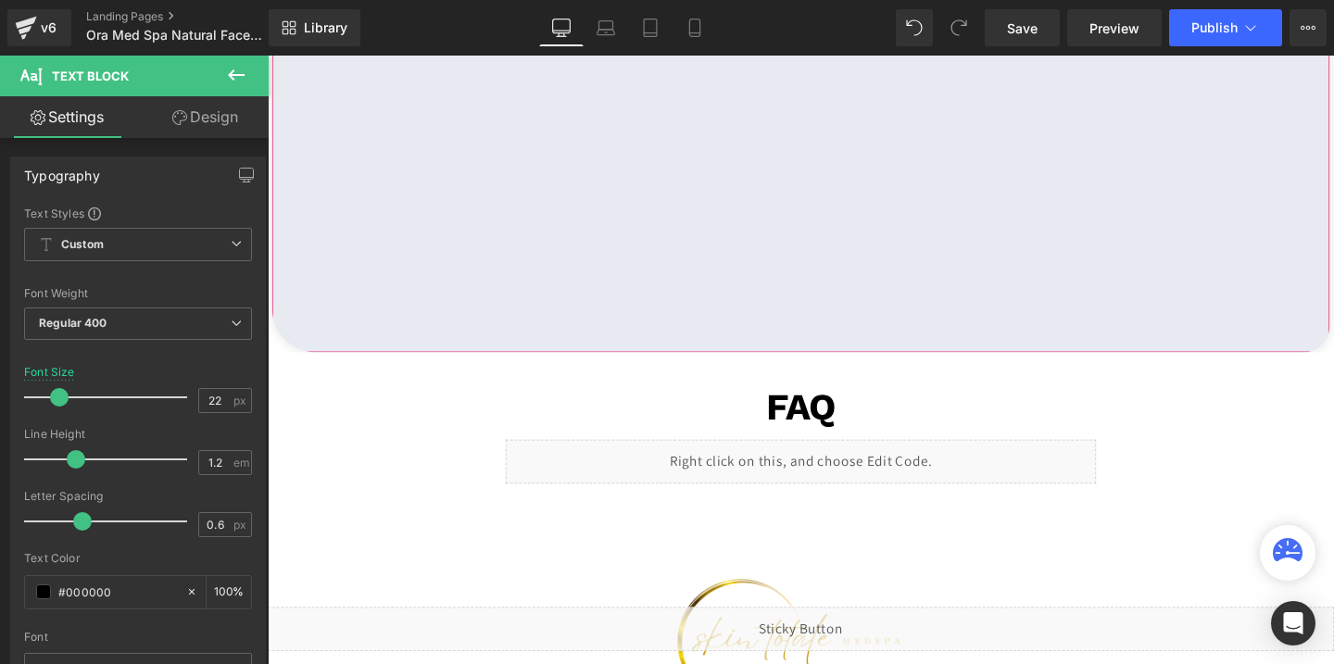
scroll to position [4558, 0]
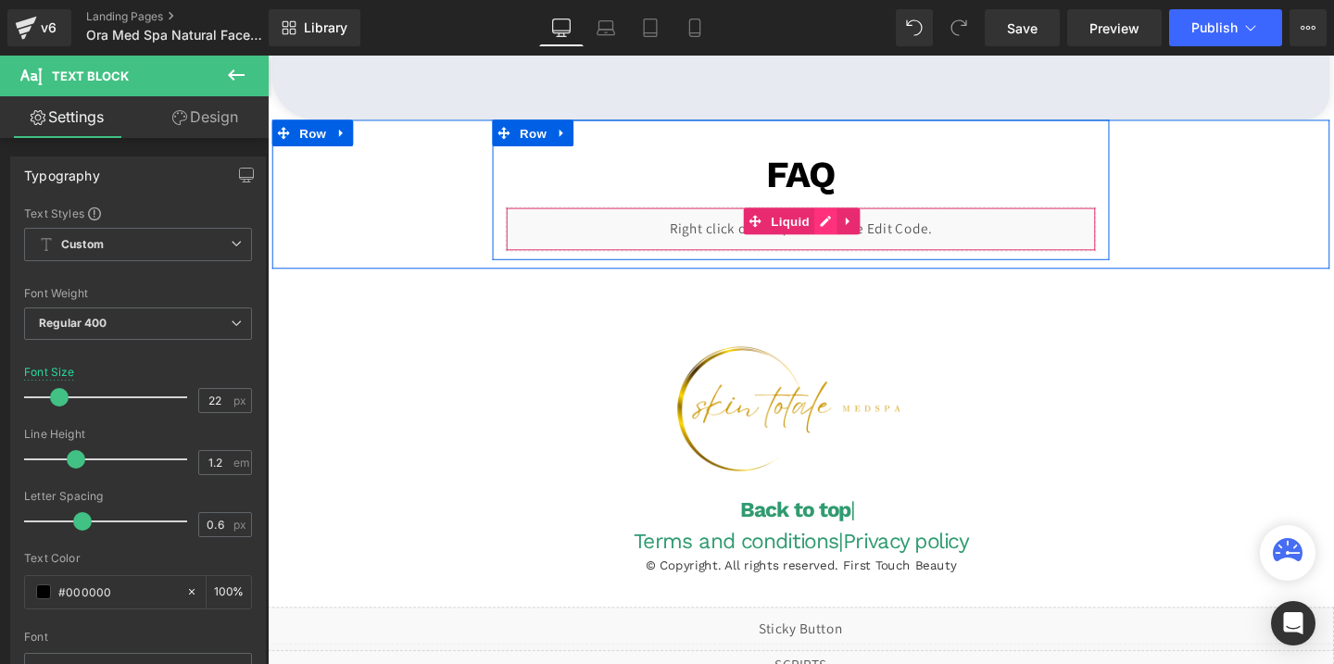
click at [851, 228] on div "Liquid" at bounding box center [828, 238] width 621 height 46
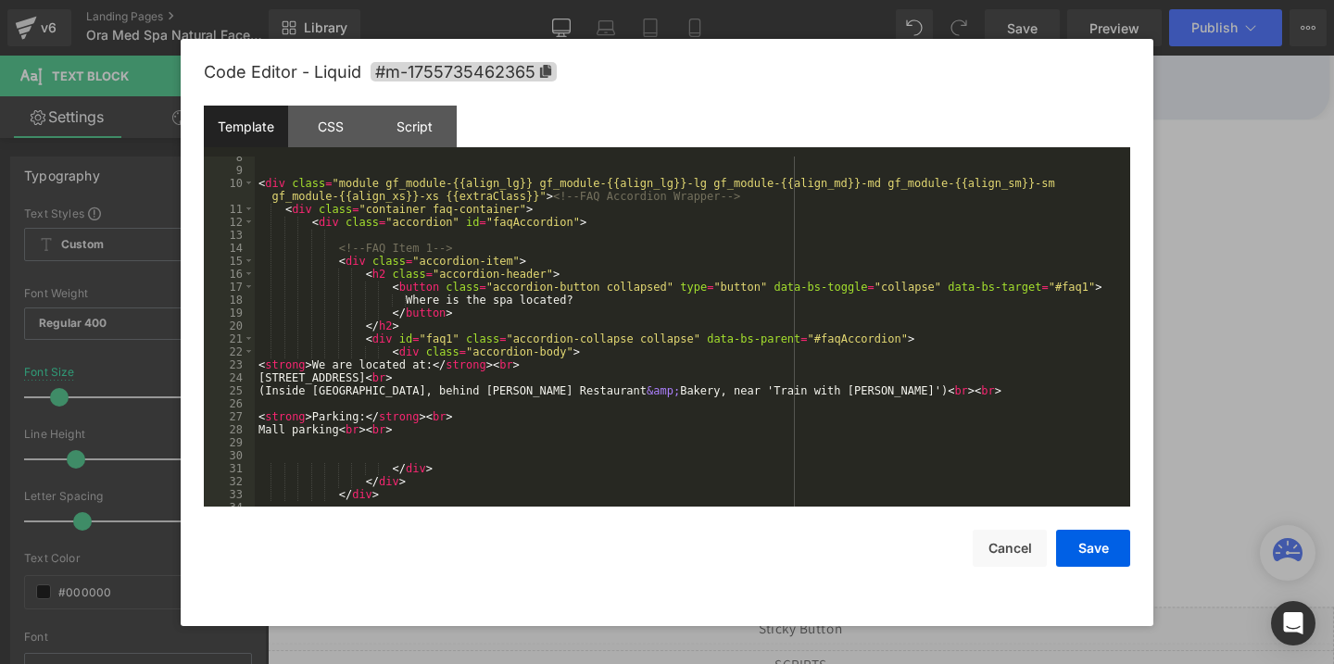
scroll to position [129, 0]
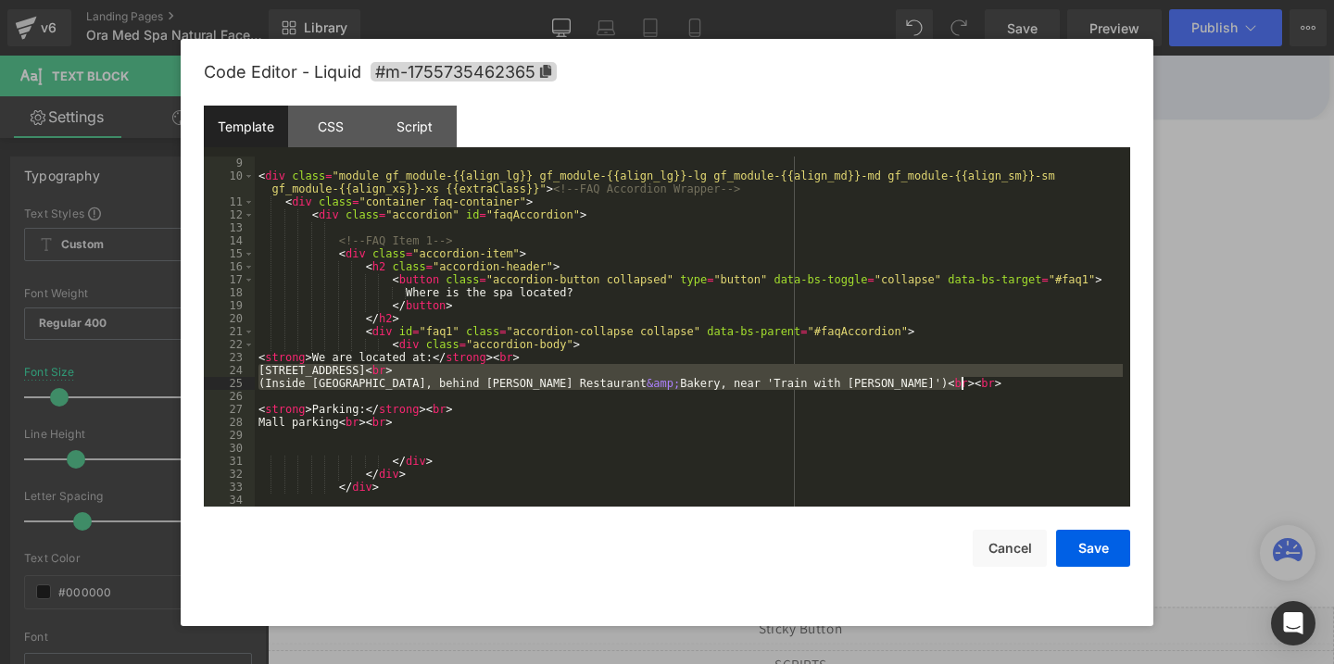
drag, startPoint x: 258, startPoint y: 371, endPoint x: 962, endPoint y: 384, distance: 704.0
click at [962, 384] on div "< div class = "module gf_module-{{align_lg}} gf_module-{{align_lg}}-lg gf_modul…" at bounding box center [689, 332] width 868 height 376
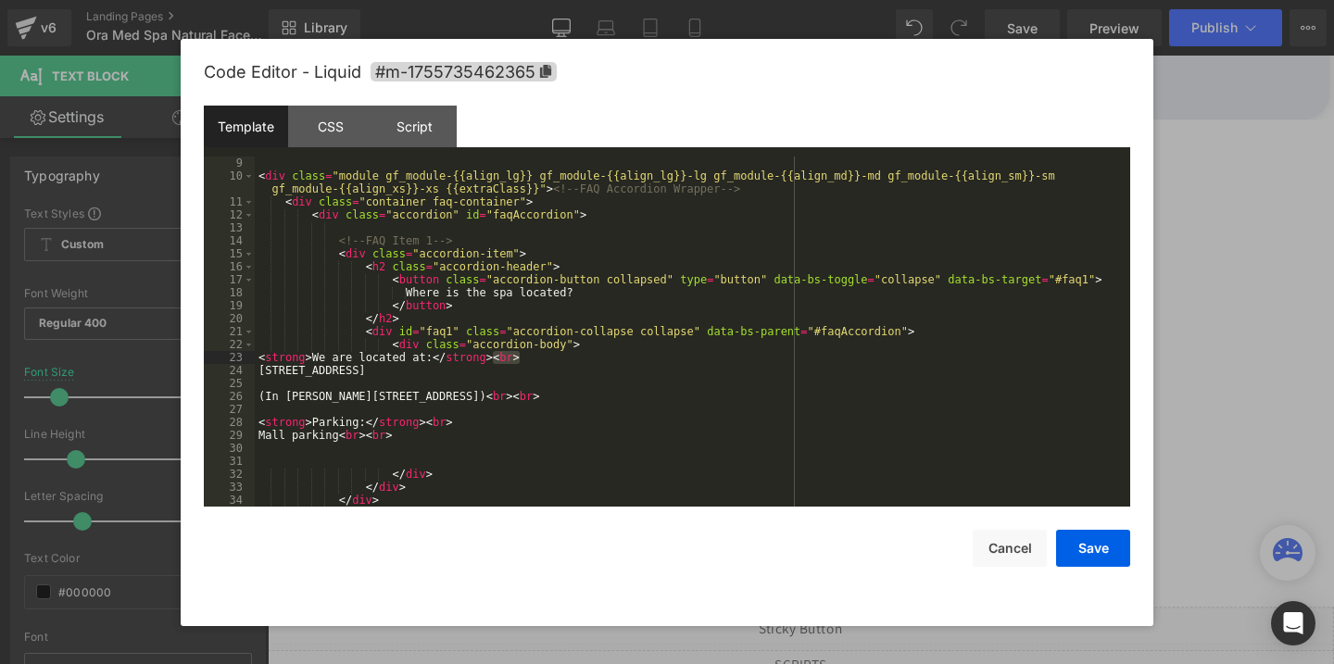
drag, startPoint x: 523, startPoint y: 361, endPoint x: 492, endPoint y: 362, distance: 31.5
click at [492, 362] on div "< div class = "module gf_module-{{align_lg}} gf_module-{{align_lg}}-lg gf_modul…" at bounding box center [689, 332] width 868 height 376
click at [526, 376] on div "< div class = "module gf_module-{{align_lg}} gf_module-{{align_lg}}-lg gf_modul…" at bounding box center [689, 332] width 868 height 376
drag, startPoint x: 335, startPoint y: 438, endPoint x: 257, endPoint y: 437, distance: 77.8
click at [257, 437] on div "< div class = "module gf_module-{{align_lg}} gf_module-{{align_lg}}-lg gf_modul…" at bounding box center [689, 332] width 868 height 376
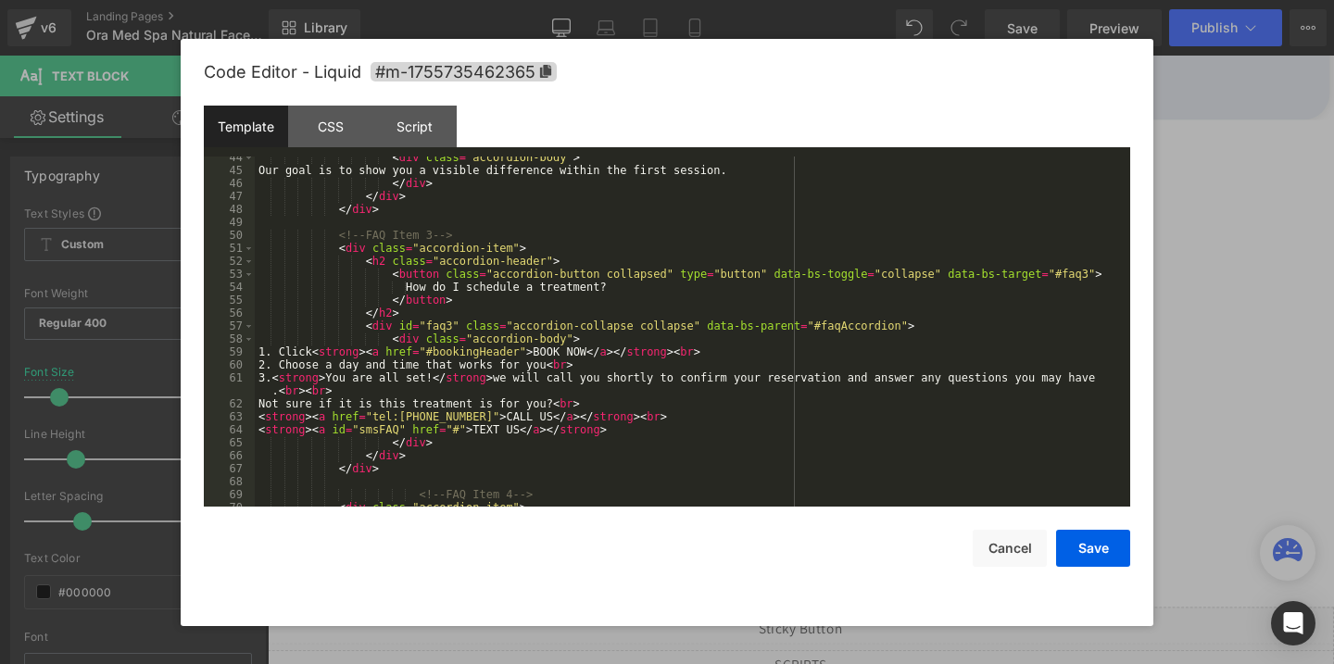
scroll to position [607, 0]
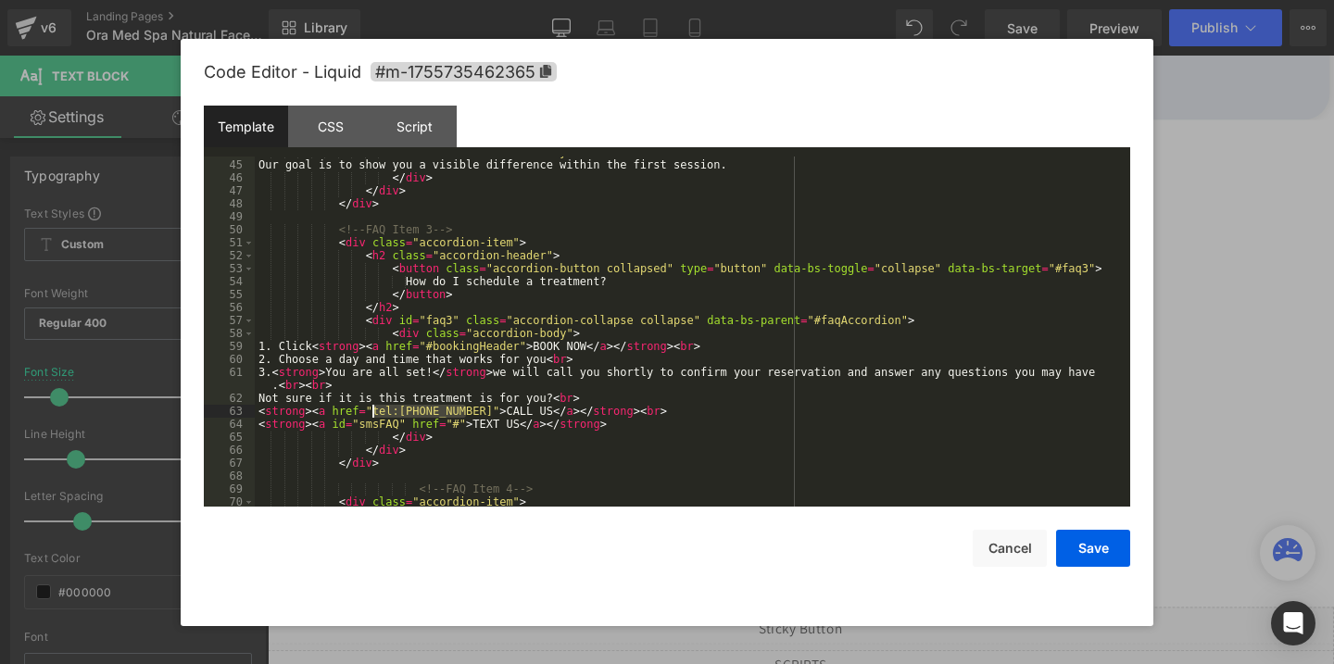
drag, startPoint x: 467, startPoint y: 409, endPoint x: 376, endPoint y: 412, distance: 90.8
click at [376, 412] on div "< div class = "accordion-body" > Our goal is to show you a visible difference w…" at bounding box center [689, 333] width 868 height 376
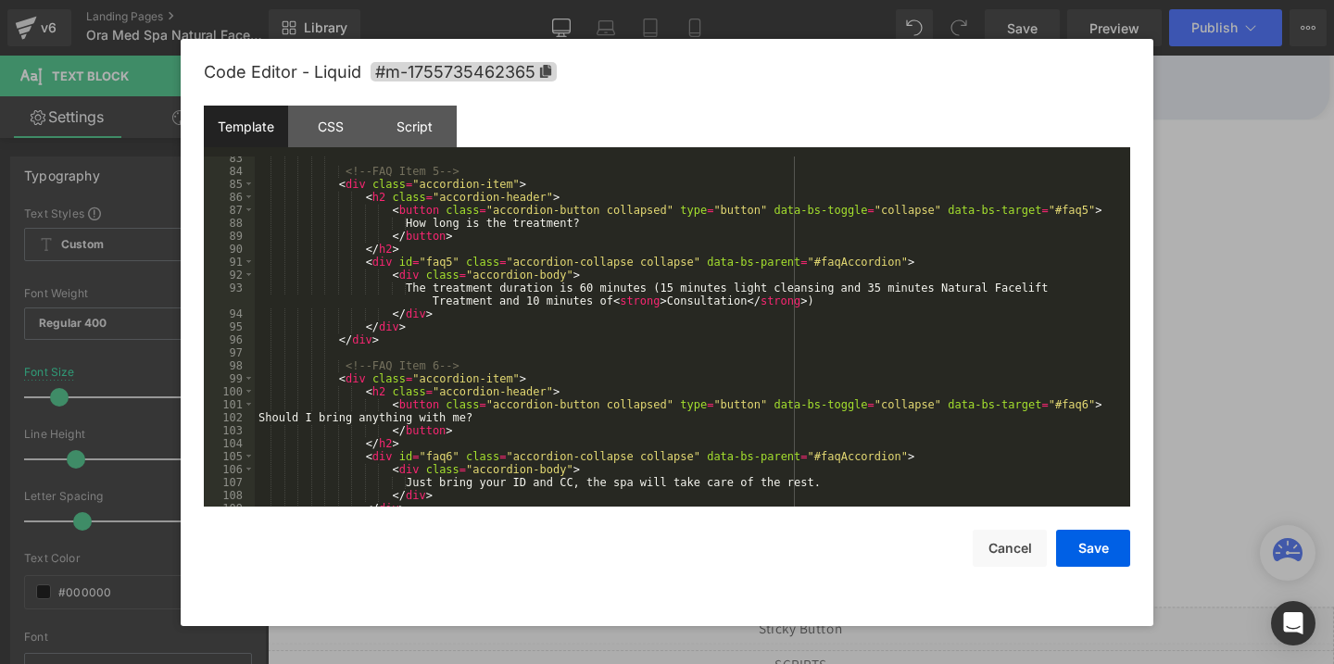
scroll to position [1120, 0]
click at [1093, 558] on button "Save" at bounding box center [1093, 548] width 74 height 37
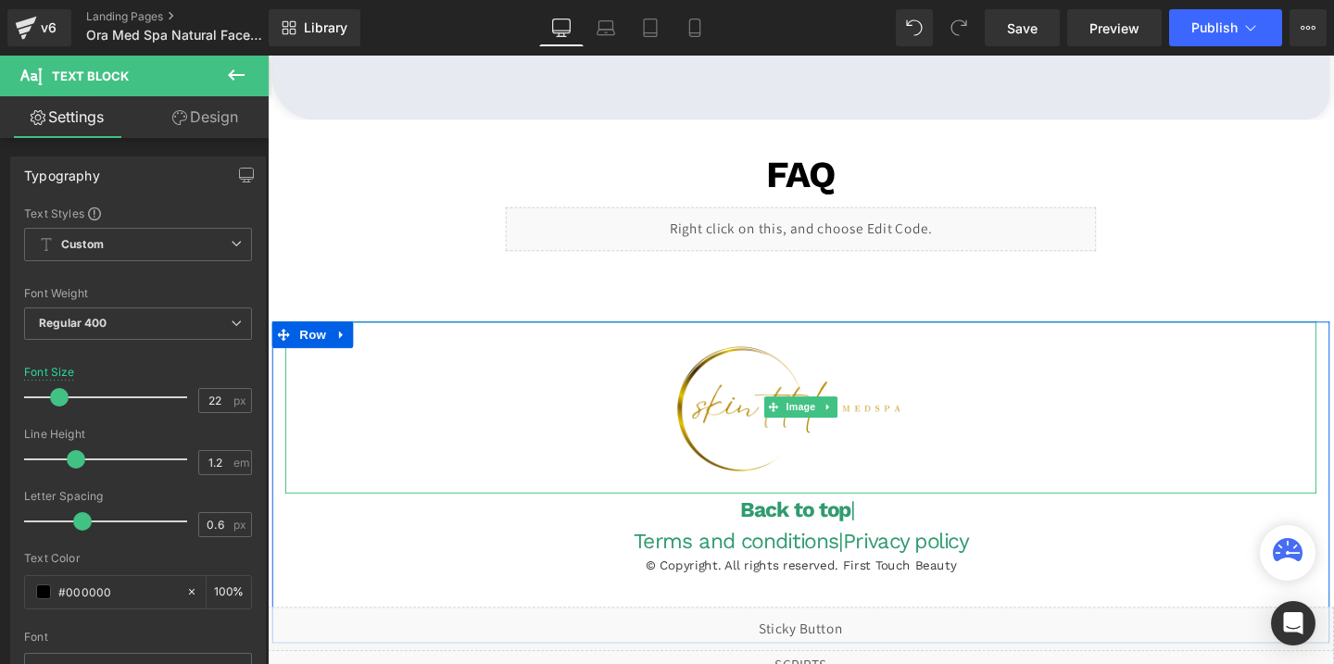
click at [745, 382] on img at bounding box center [828, 425] width 271 height 181
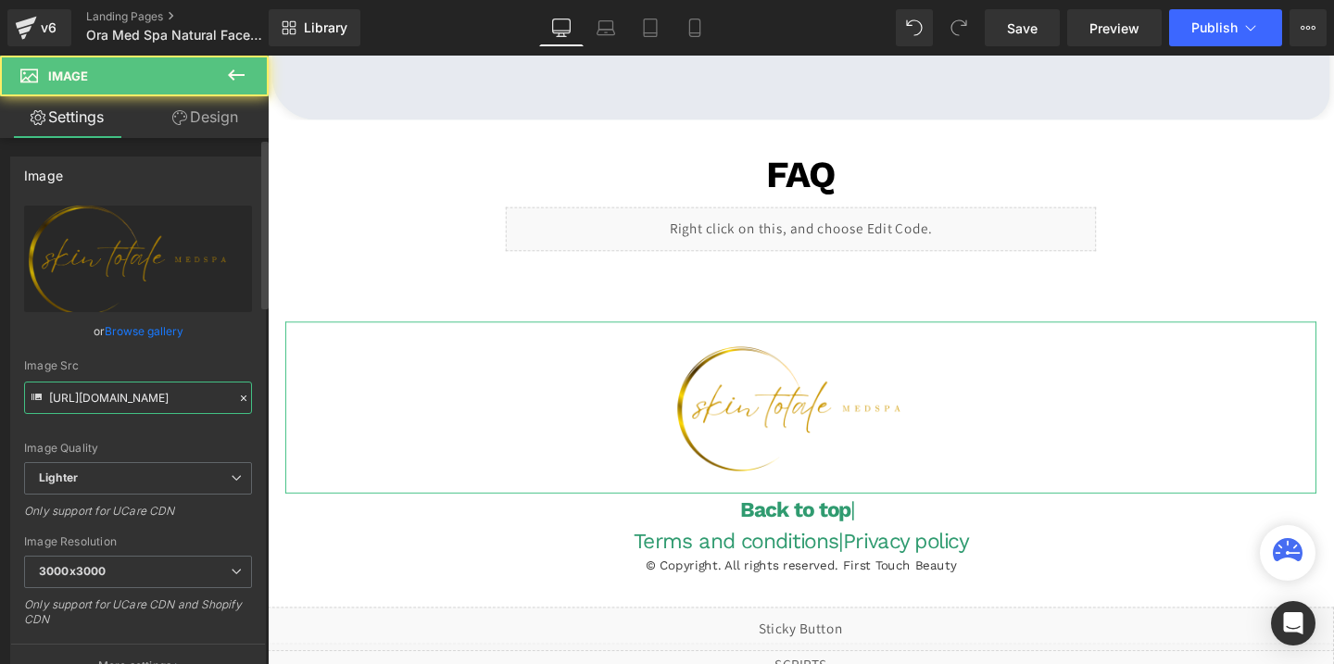
click at [167, 401] on input "[URL][DOMAIN_NAME]" at bounding box center [138, 398] width 228 height 32
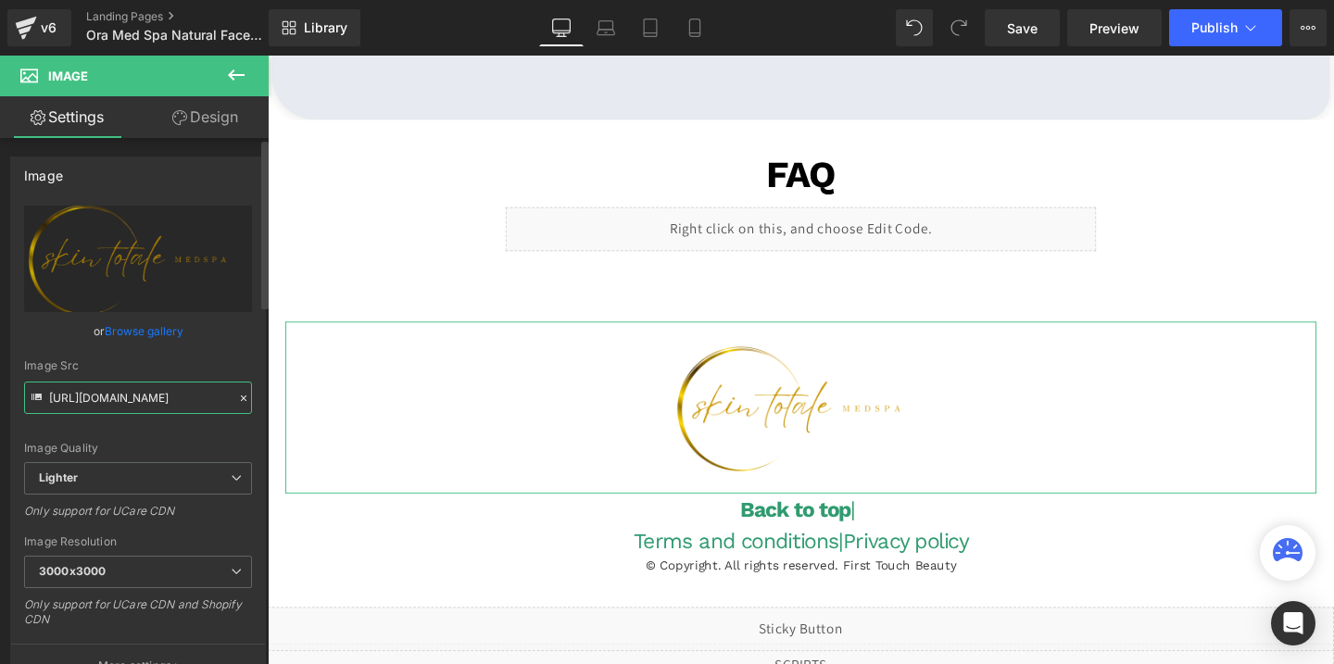
click at [167, 401] on input "[URL][DOMAIN_NAME]" at bounding box center [138, 398] width 228 height 32
paste input "[DOMAIN_NAME][URL]"
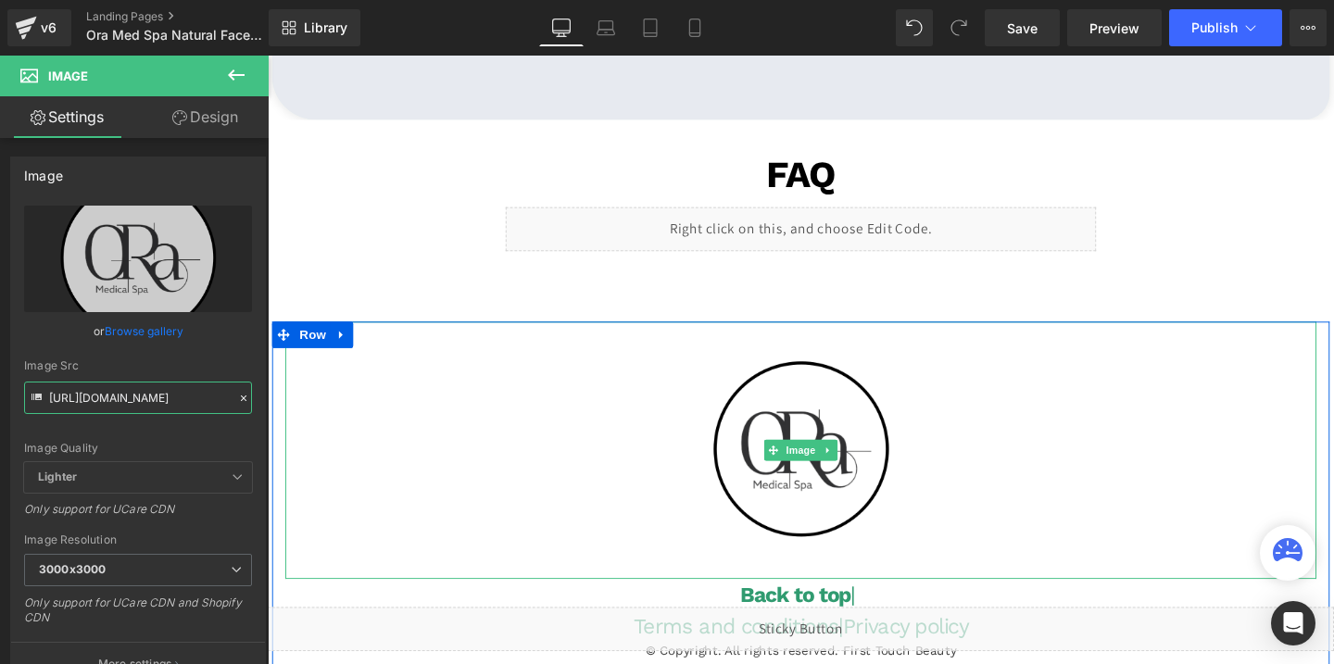
type input "[URL][DOMAIN_NAME]"
click at [632, 428] on div at bounding box center [828, 470] width 1084 height 271
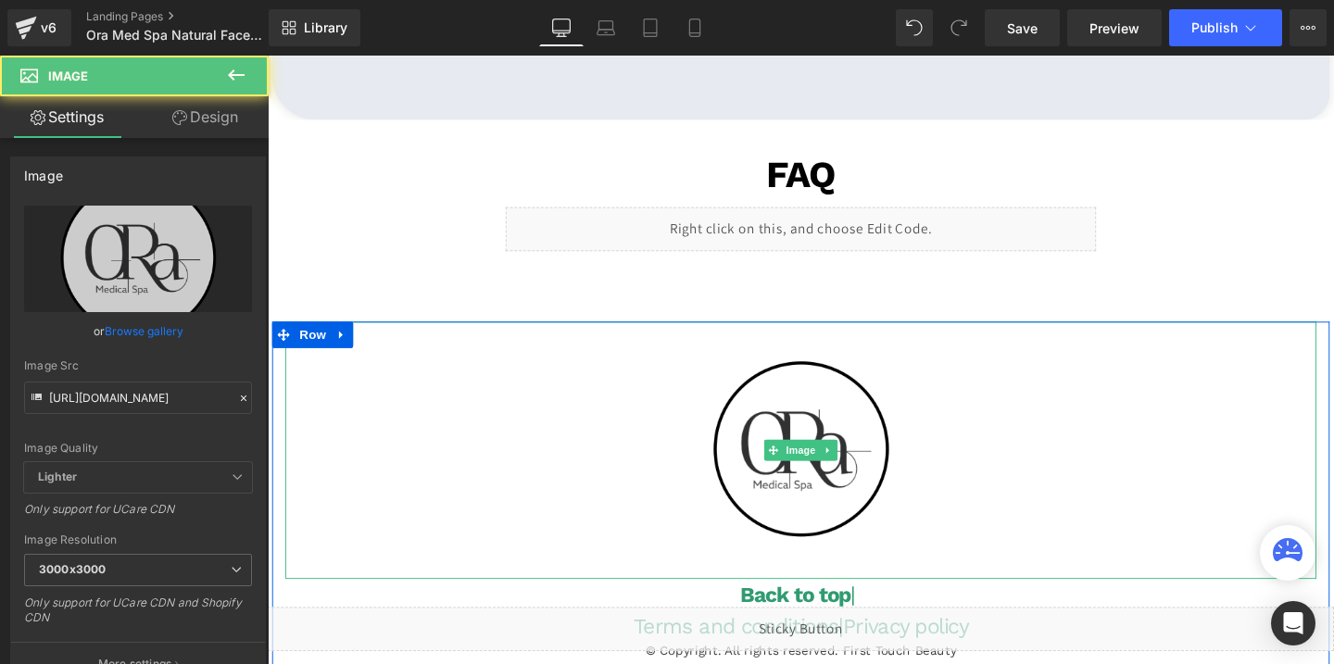
scroll to position [0, 0]
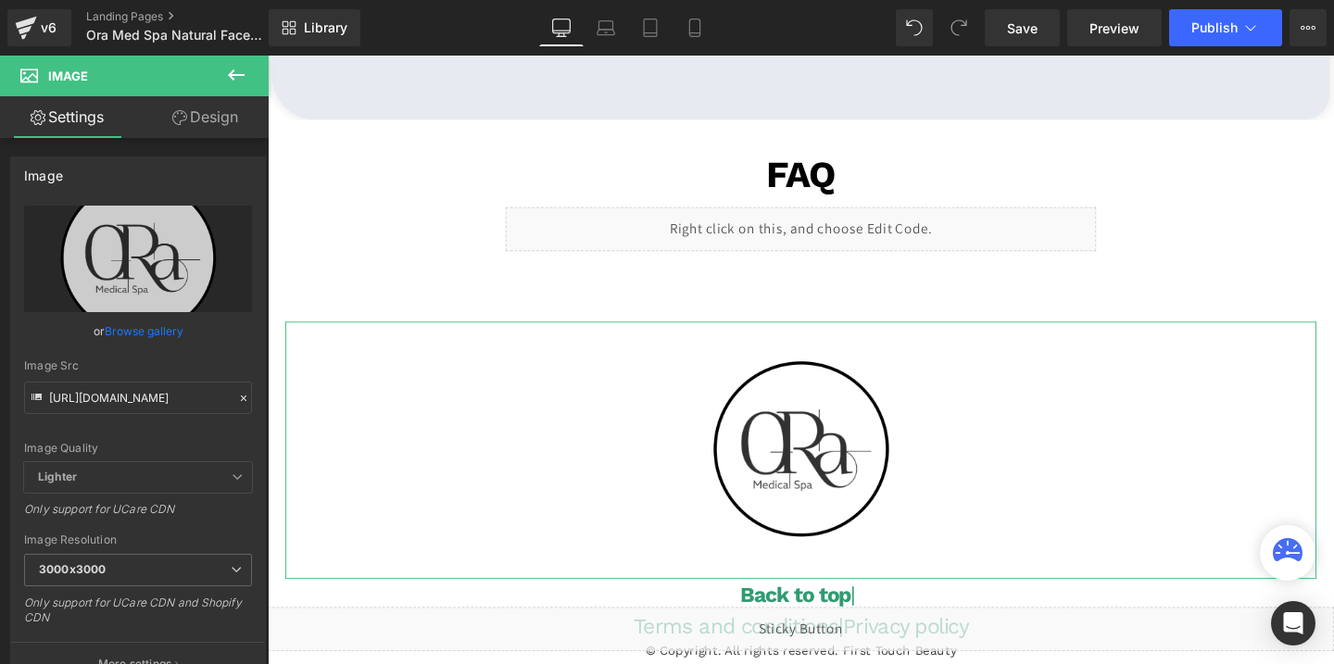
click at [212, 115] on link "Design" at bounding box center [205, 117] width 134 height 42
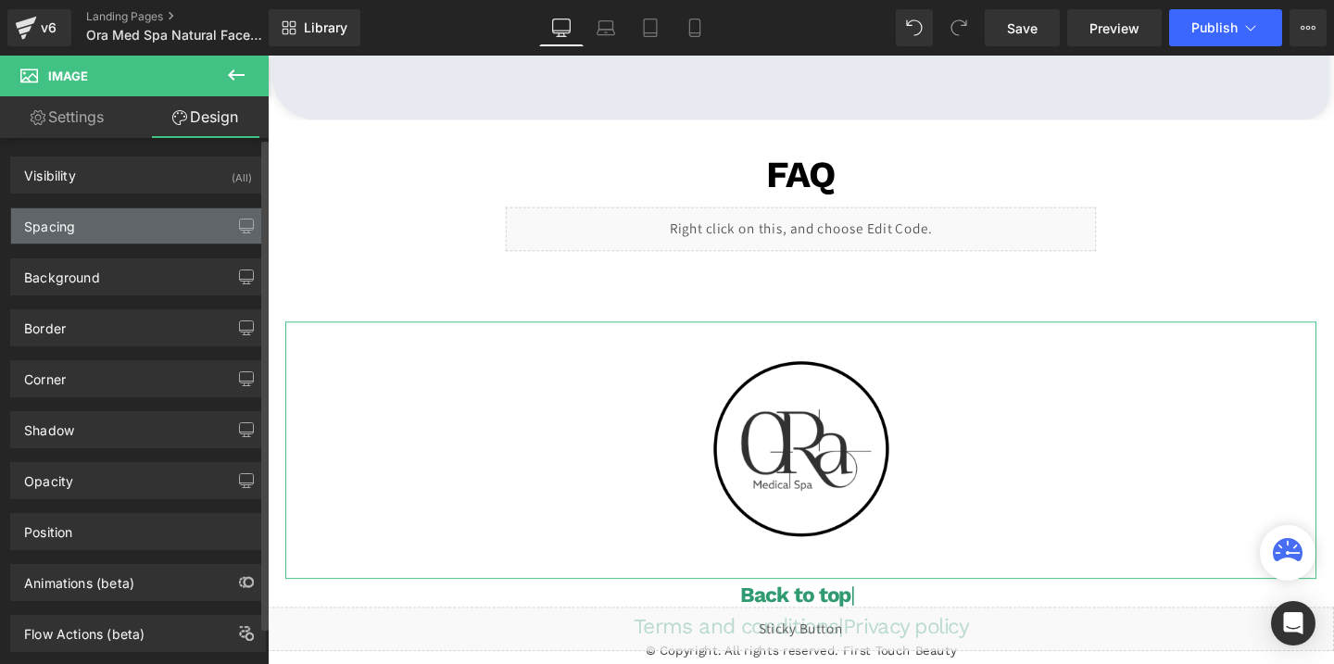
click at [66, 241] on div "Spacing" at bounding box center [138, 225] width 254 height 35
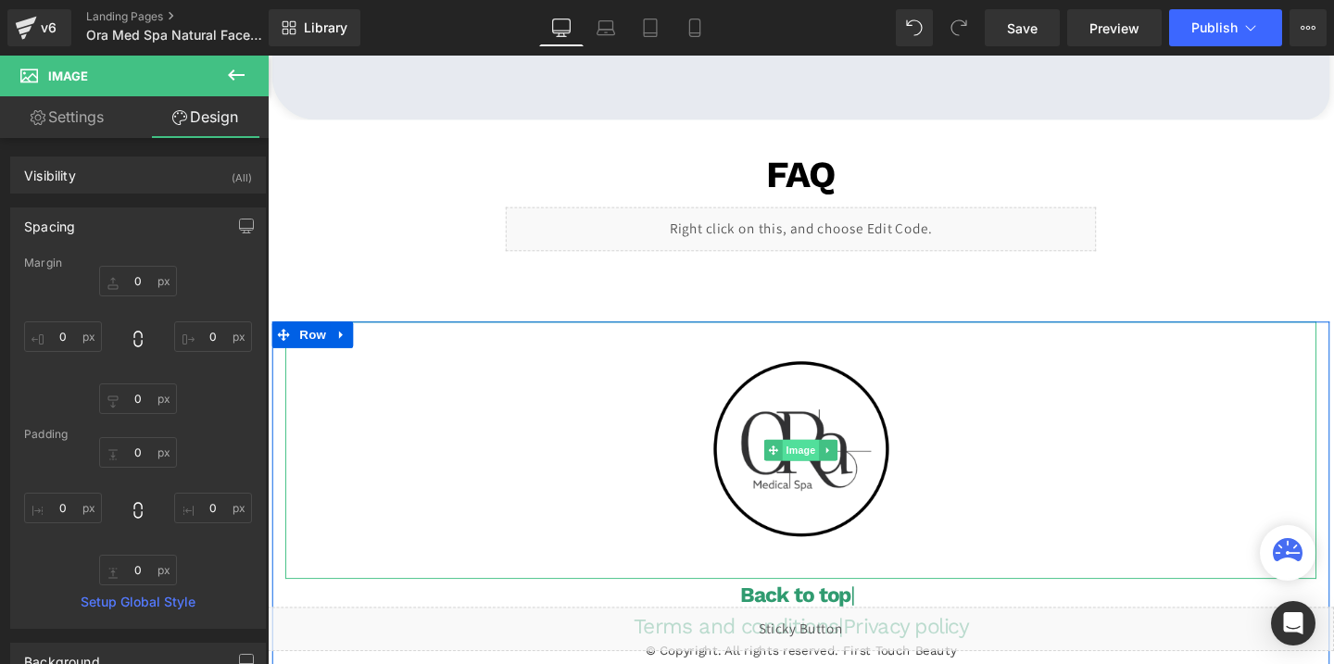
click at [828, 466] on span "Image" at bounding box center [828, 470] width 39 height 22
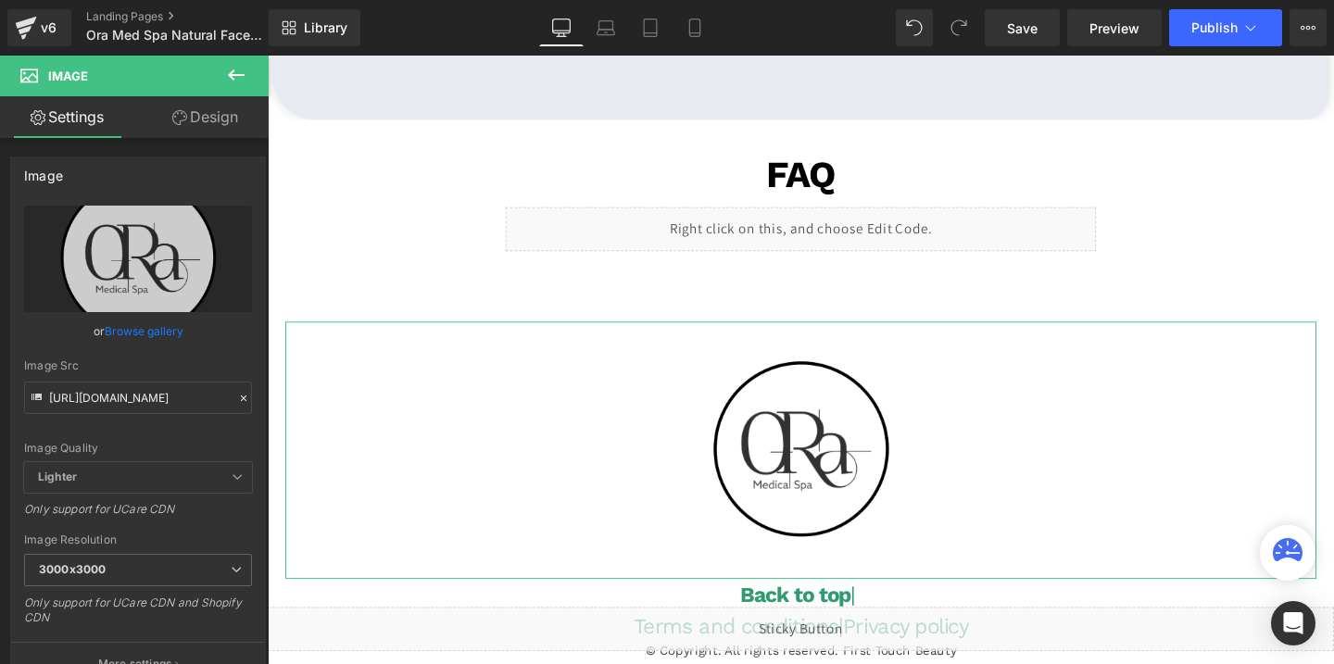
click at [189, 119] on link "Design" at bounding box center [205, 117] width 134 height 42
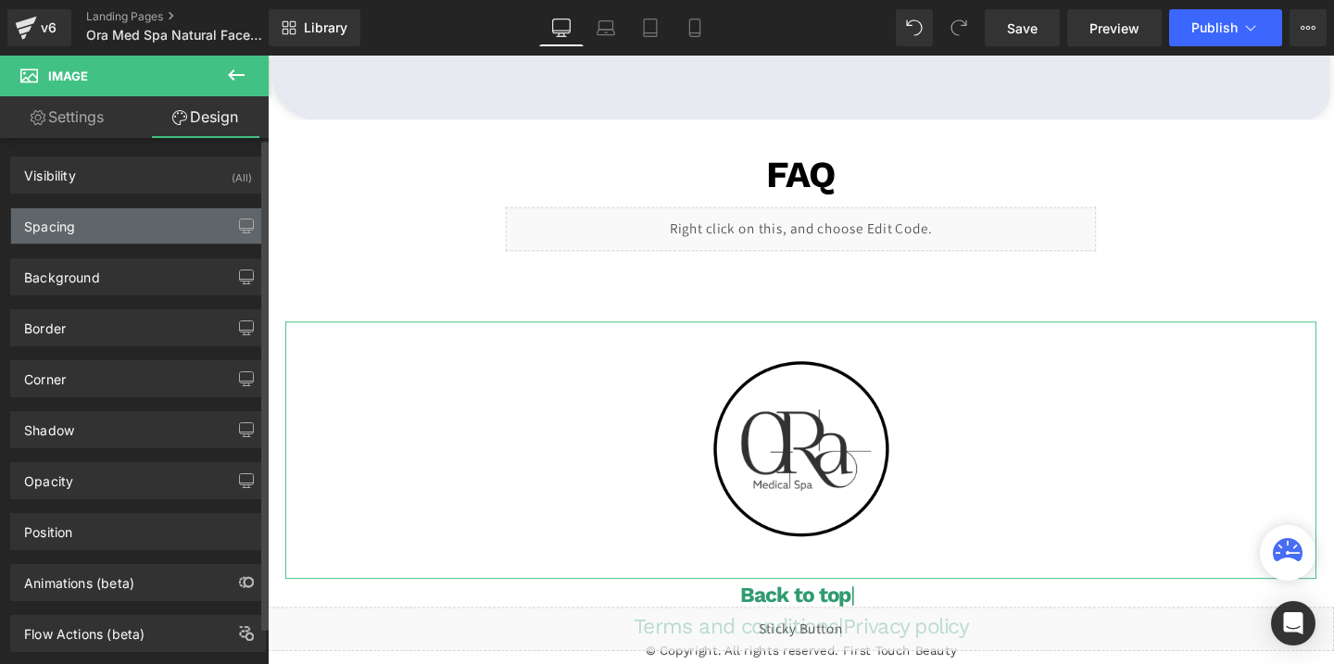
click at [94, 230] on div "Spacing" at bounding box center [138, 225] width 254 height 35
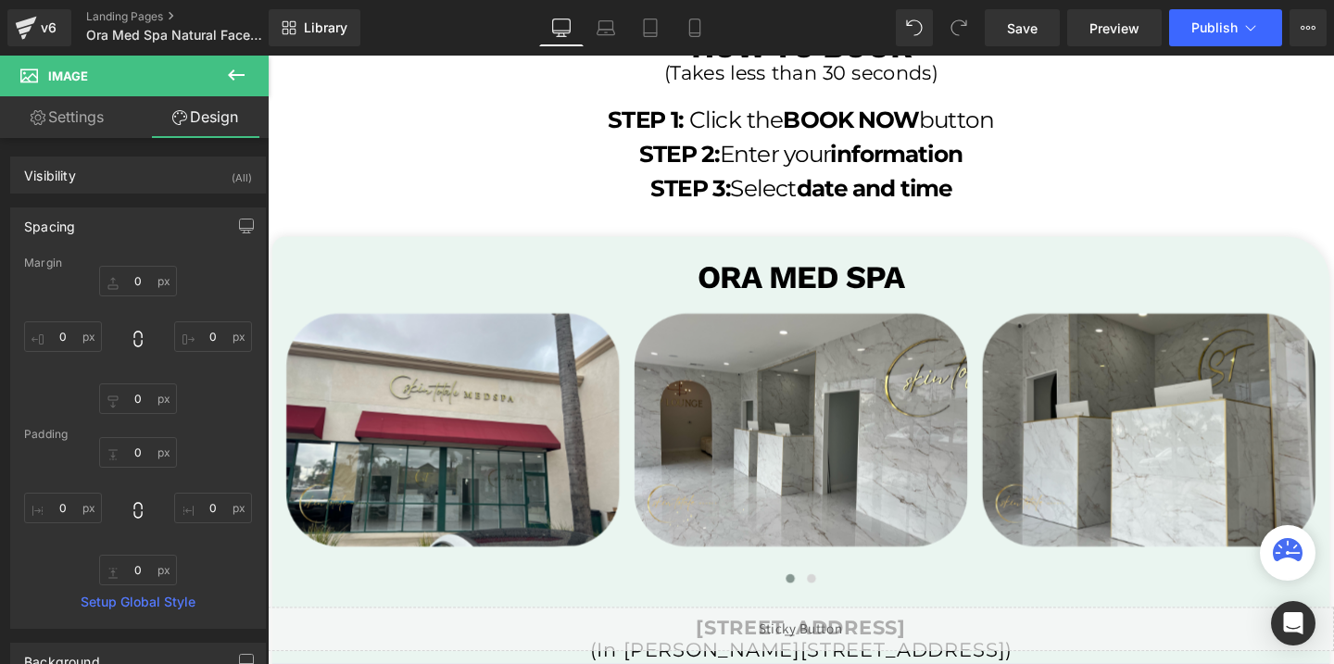
scroll to position [3634, 0]
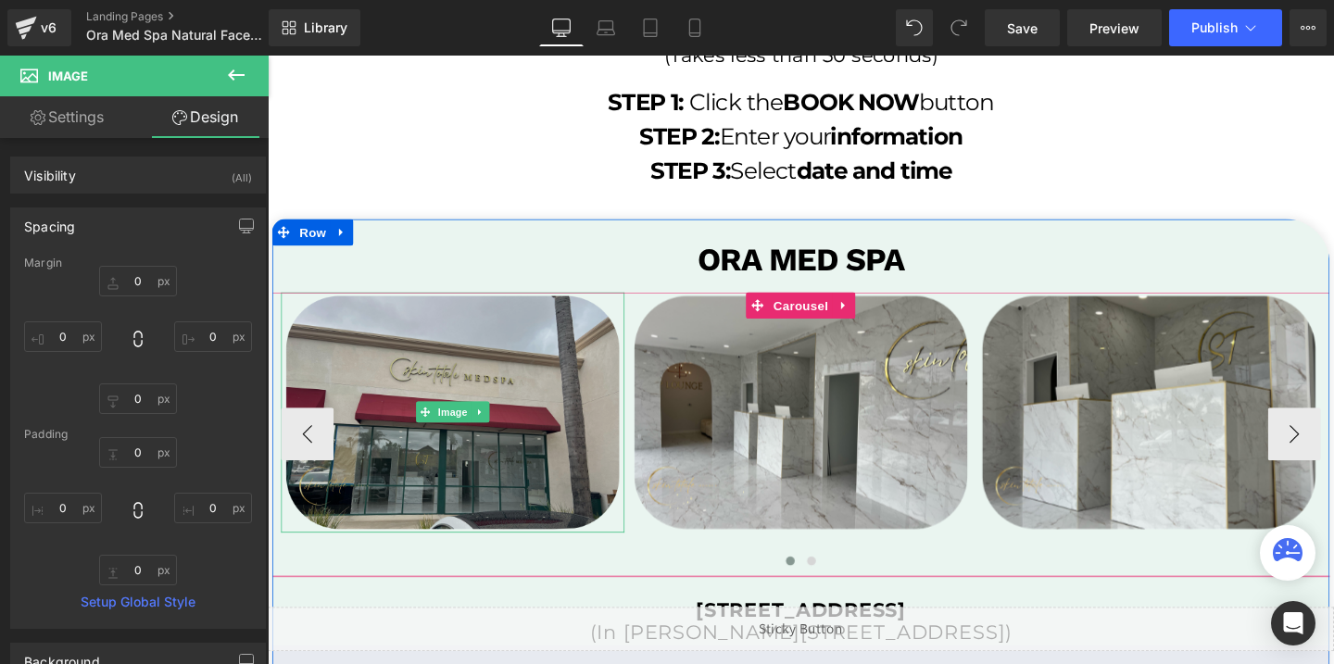
click at [465, 463] on img at bounding box center [462, 431] width 361 height 253
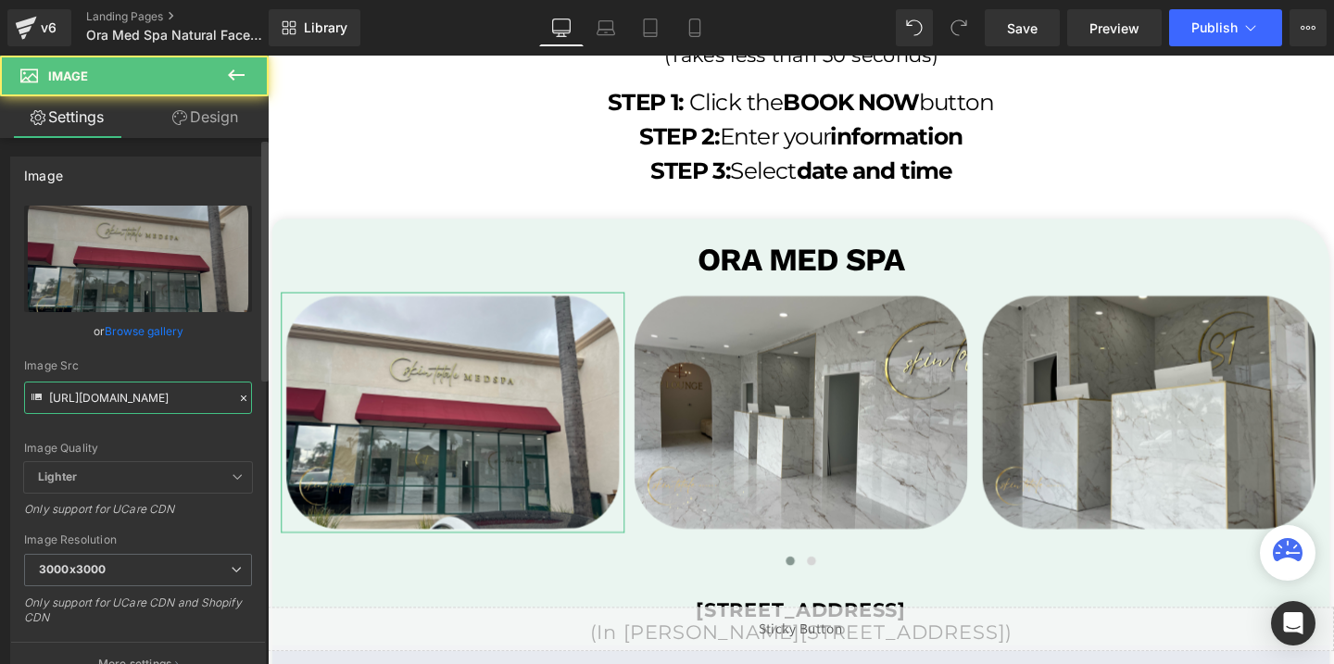
click at [107, 400] on input "https://cdn.shopify.com/s/files/1/0738/7430/9416/files/Skin_Totale_3000x3000.pn…" at bounding box center [138, 398] width 228 height 32
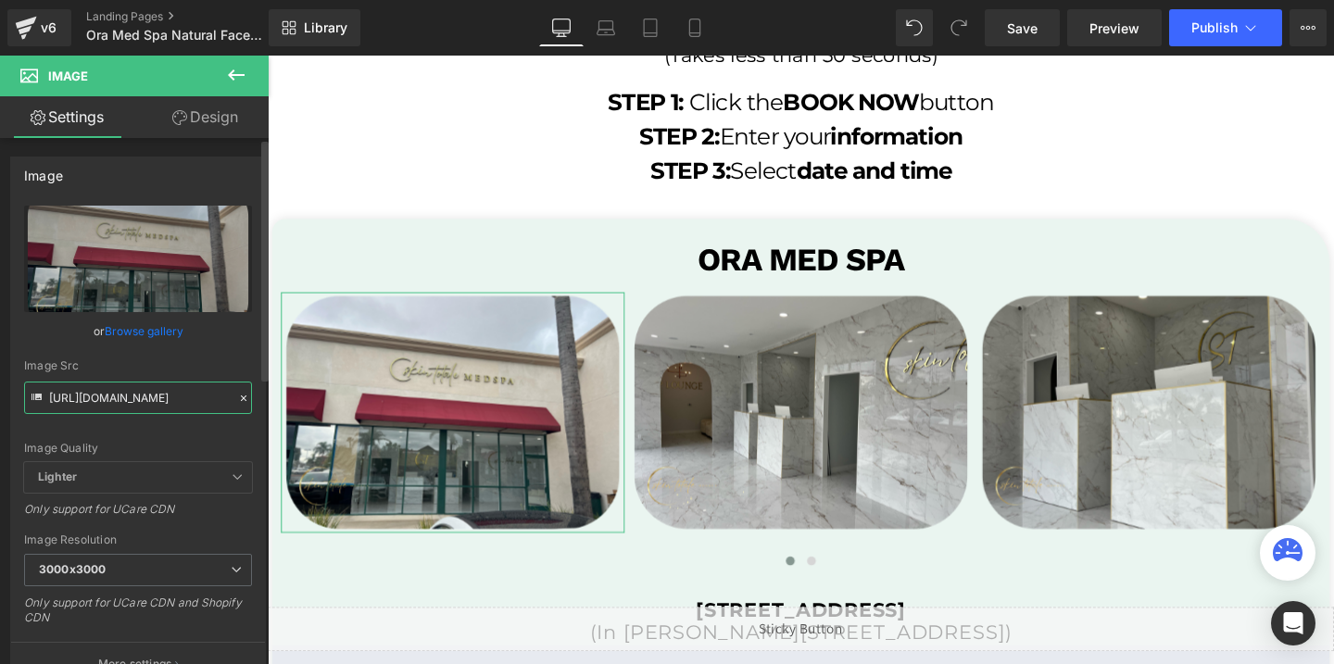
click at [107, 400] on input "https://cdn.shopify.com/s/files/1/0738/7430/9416/files/Skin_Totale_3000x3000.pn…" at bounding box center [138, 398] width 228 height 32
paste input "OraMedSpa_temp_3000x3000.png?v=1732211586"
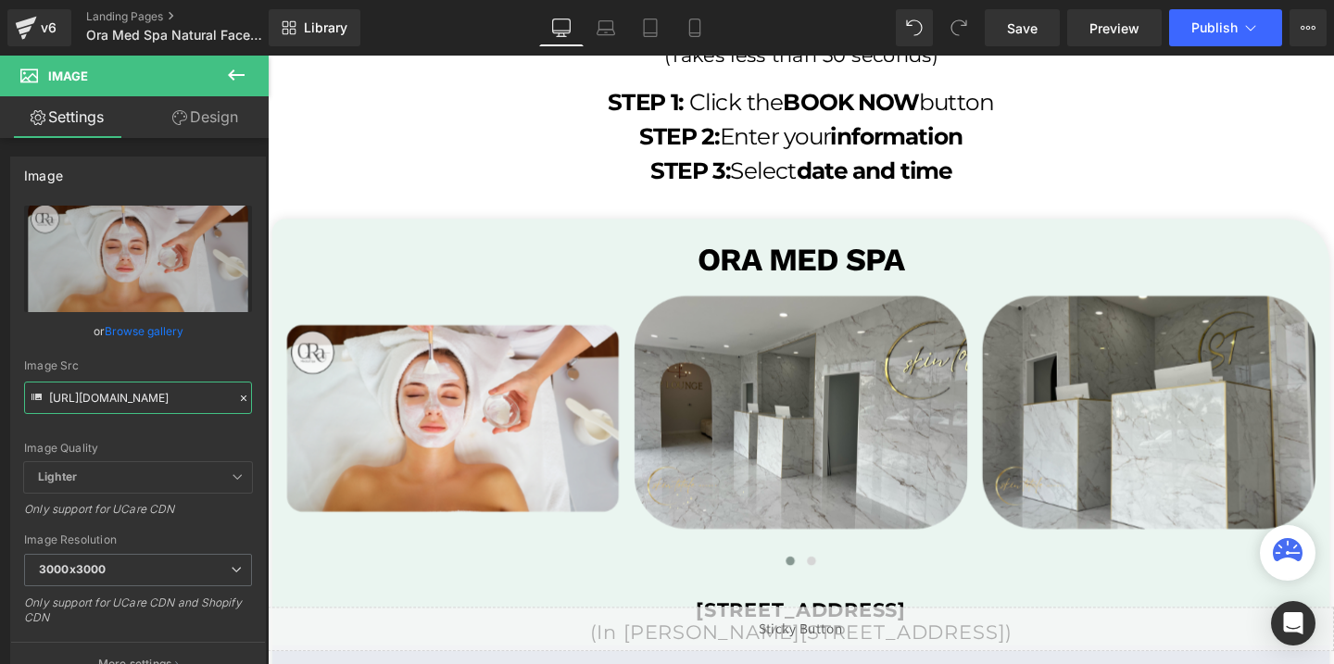
type input "https://cdn.shopify.com/s/files/1/0738/7430/9416/files/OraMedSpa_temp_3000x3000…"
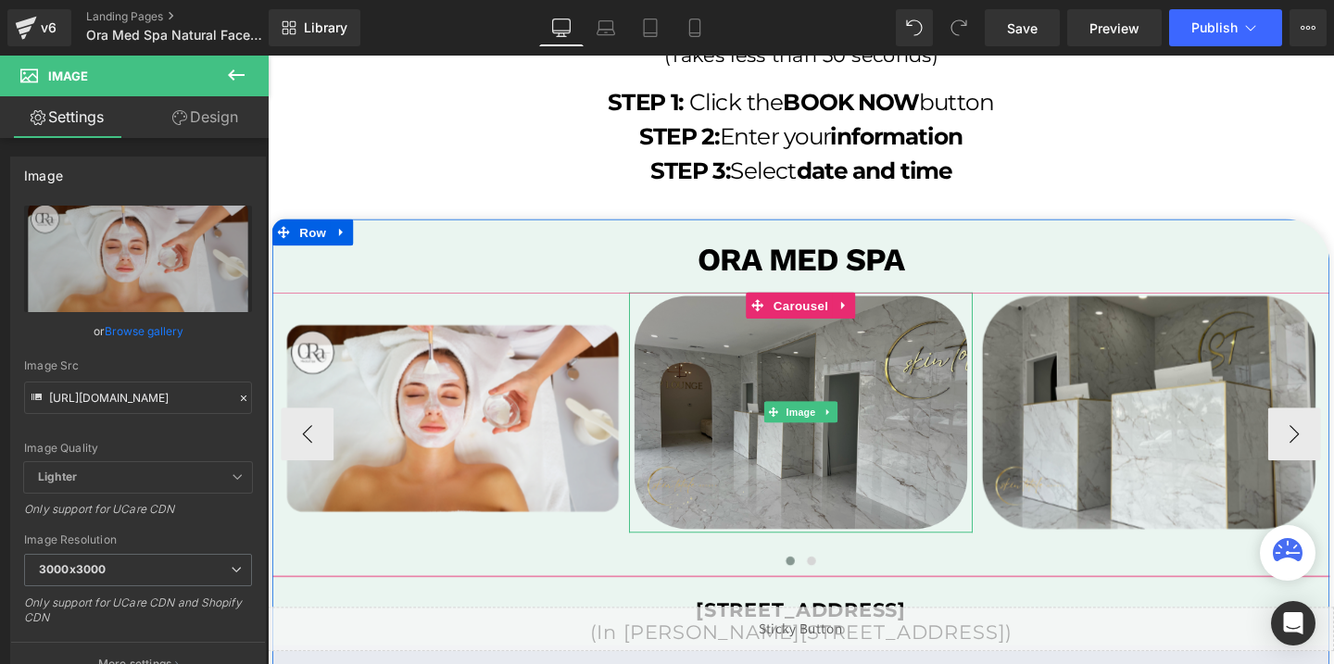
click at [720, 354] on img at bounding box center [827, 431] width 361 height 253
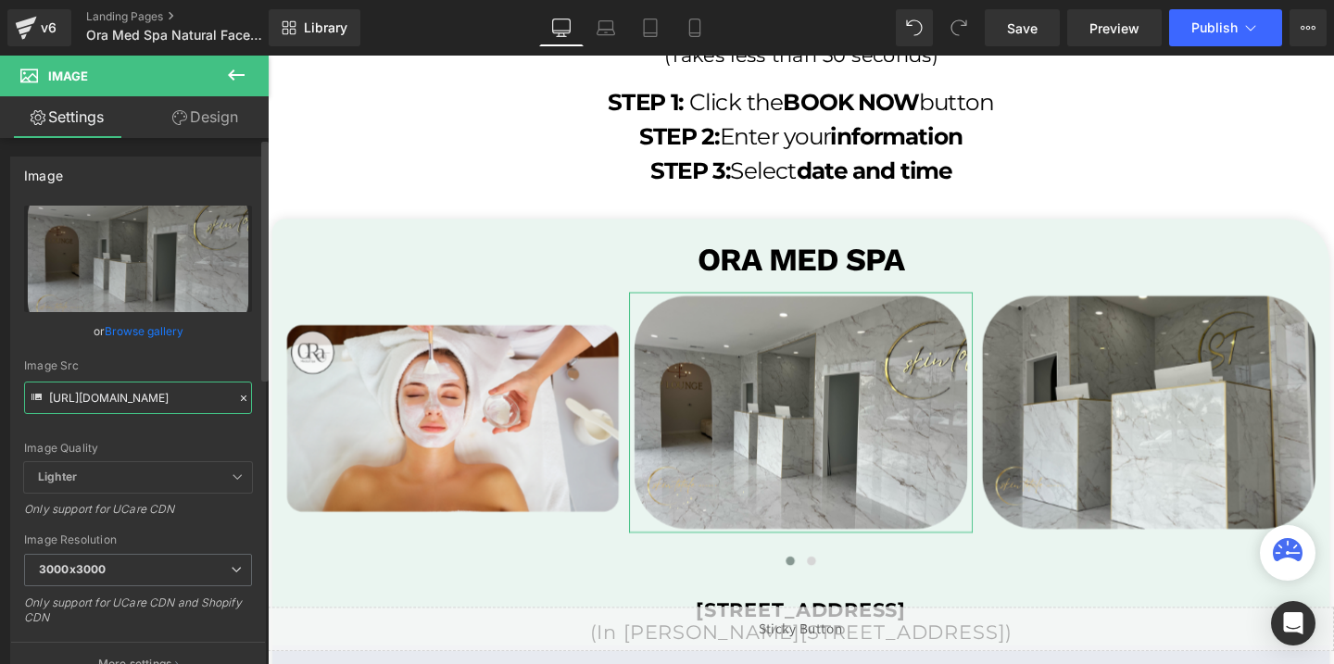
click at [166, 399] on input "https://cdn.shopify.com/s/files/1/0738/7430/9416/files/Skin_Totale_2_3000x3000.…" at bounding box center [138, 398] width 228 height 32
paste input "OraMedSpa_temp_2_3000x3000.png?v=1732211585"
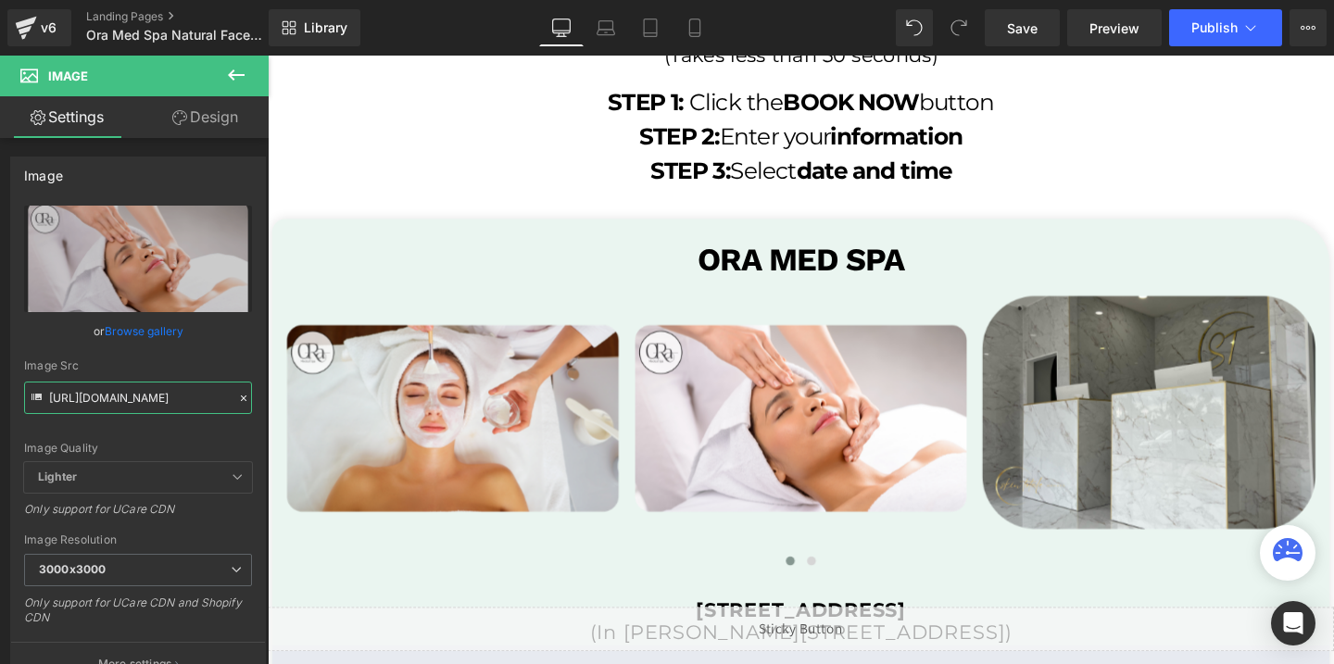
type input "https://cdn.shopify.com/s/files/1/0738/7430/9416/files/OraMedSpa_temp_2_3000x30…"
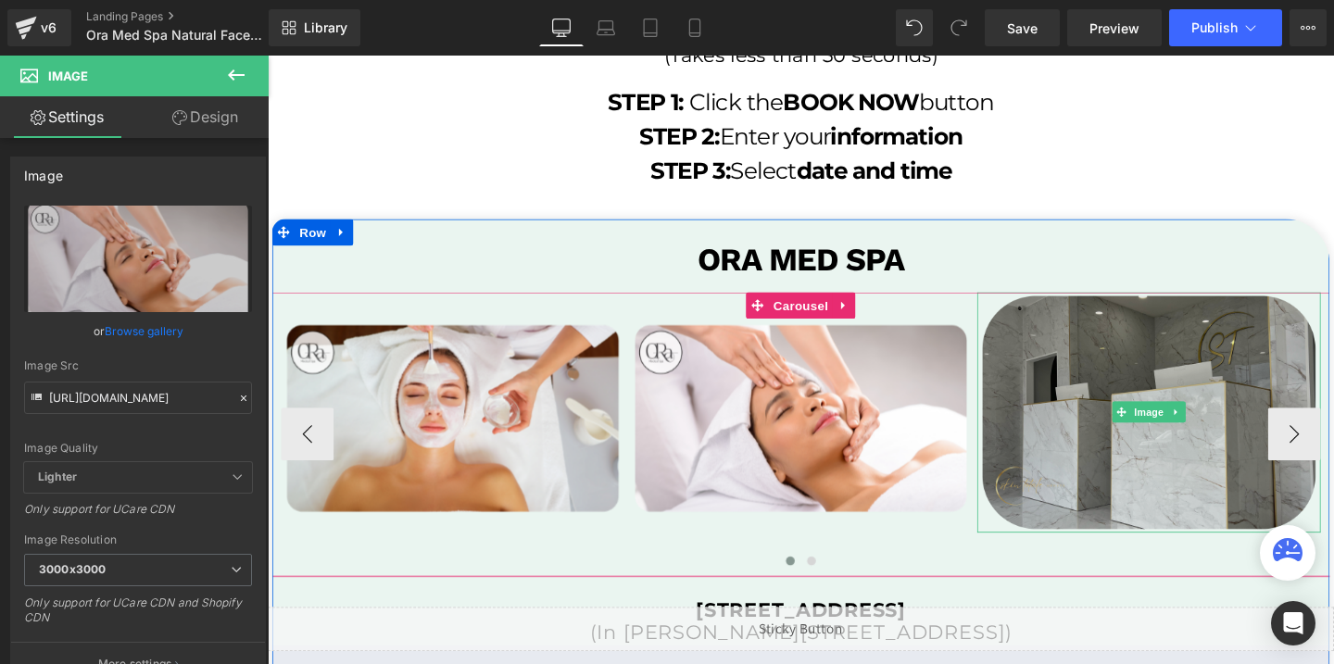
click at [1066, 391] on img at bounding box center [1193, 431] width 361 height 253
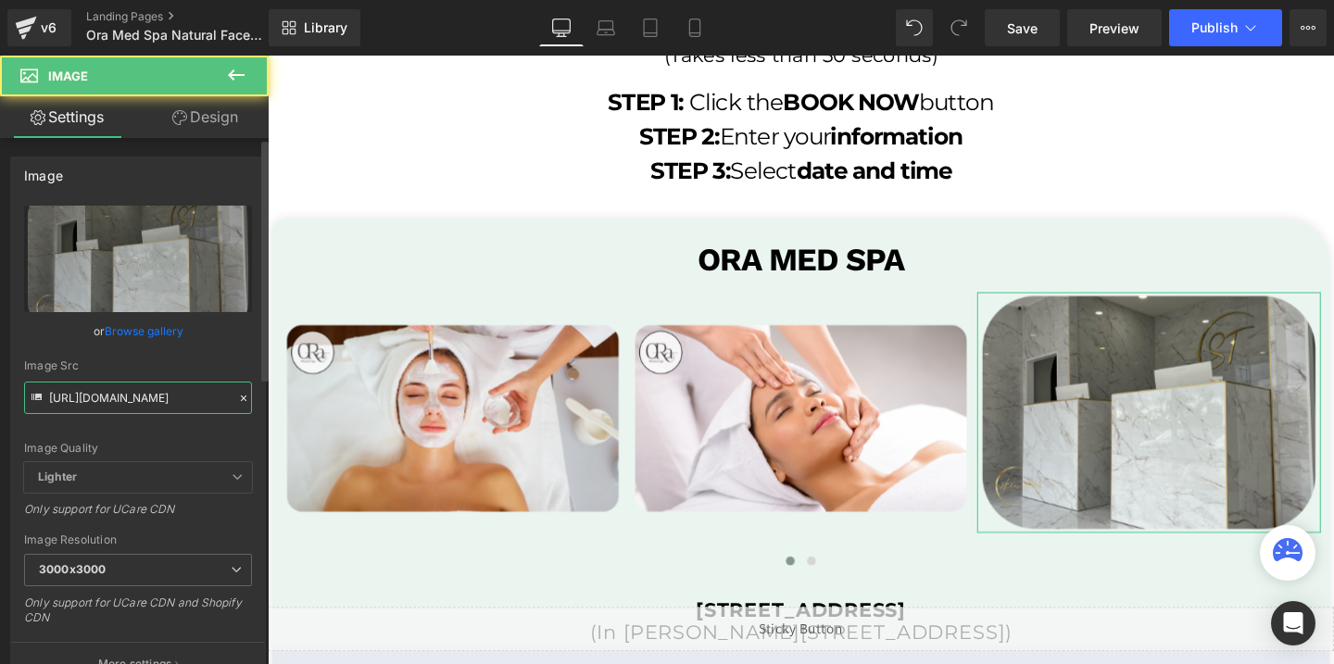
click at [139, 399] on input "https://cdn.shopify.com/s/files/1/0738/7430/9416/files/Skin_Totale_3_3000x3000.…" at bounding box center [138, 398] width 228 height 32
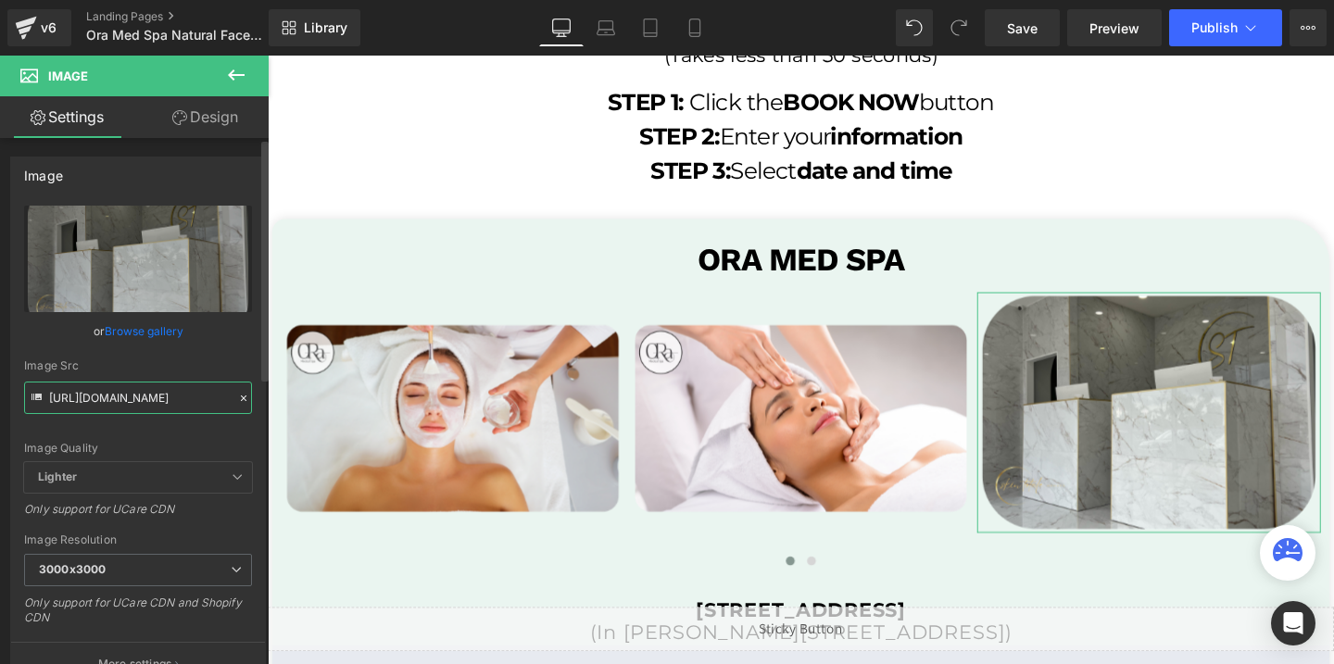
click at [139, 399] on input "https://cdn.shopify.com/s/files/1/0738/7430/9416/files/Skin_Totale_3_3000x3000.…" at bounding box center [138, 398] width 228 height 32
paste input "OraMedSpa_temp_3_3000x3000.png?v=1732211585"
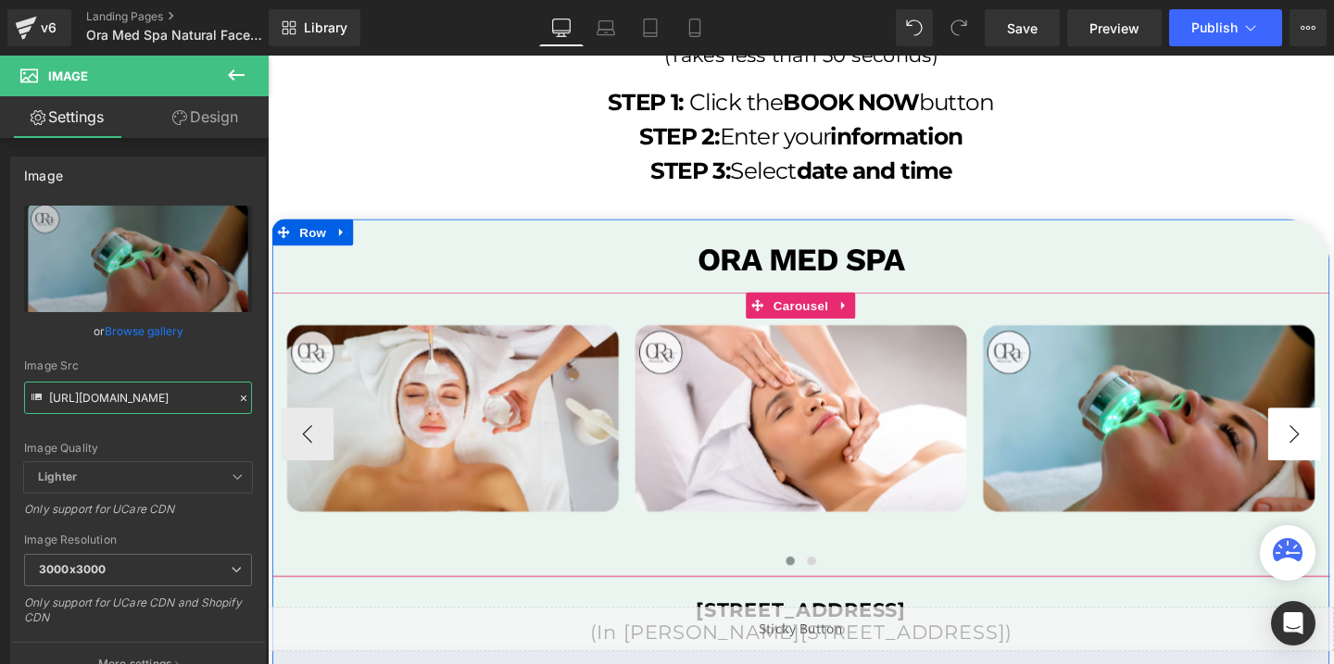
type input "https://cdn.shopify.com/s/files/1/0738/7430/9416/files/OraMedSpa_temp_3_3000x30…"
click at [1333, 457] on button "›" at bounding box center [1347, 454] width 56 height 56
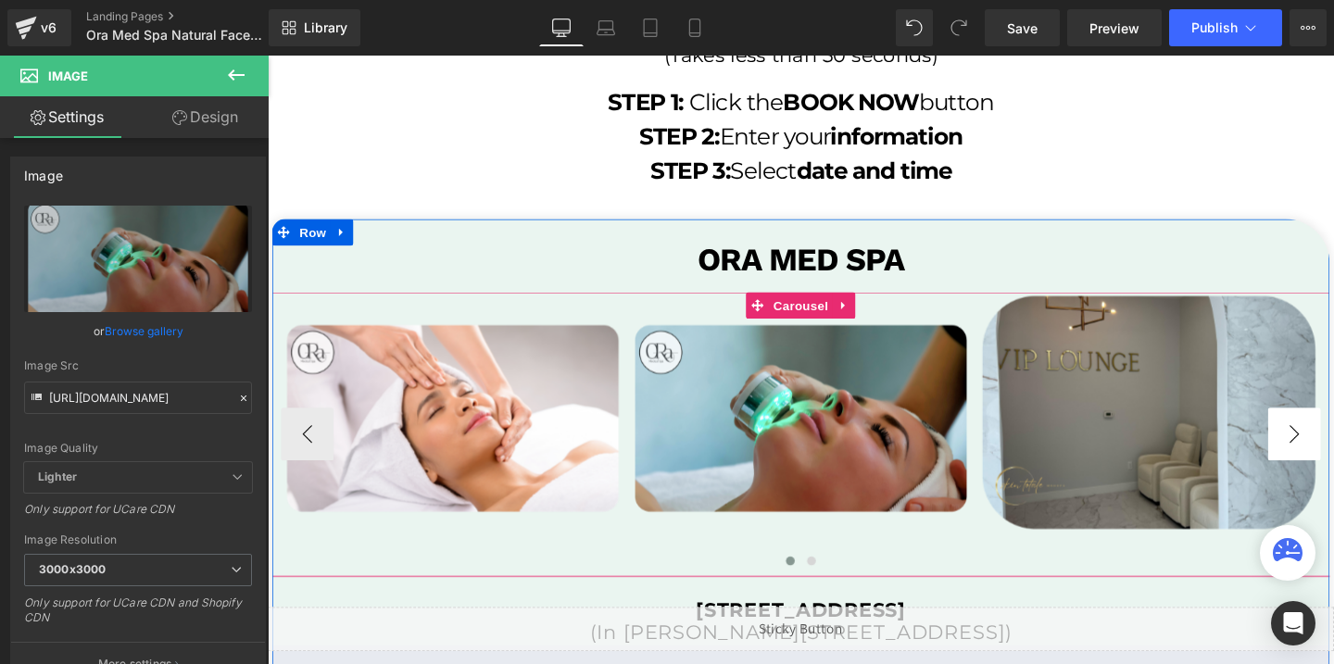
click at [1333, 457] on button "›" at bounding box center [1347, 454] width 56 height 56
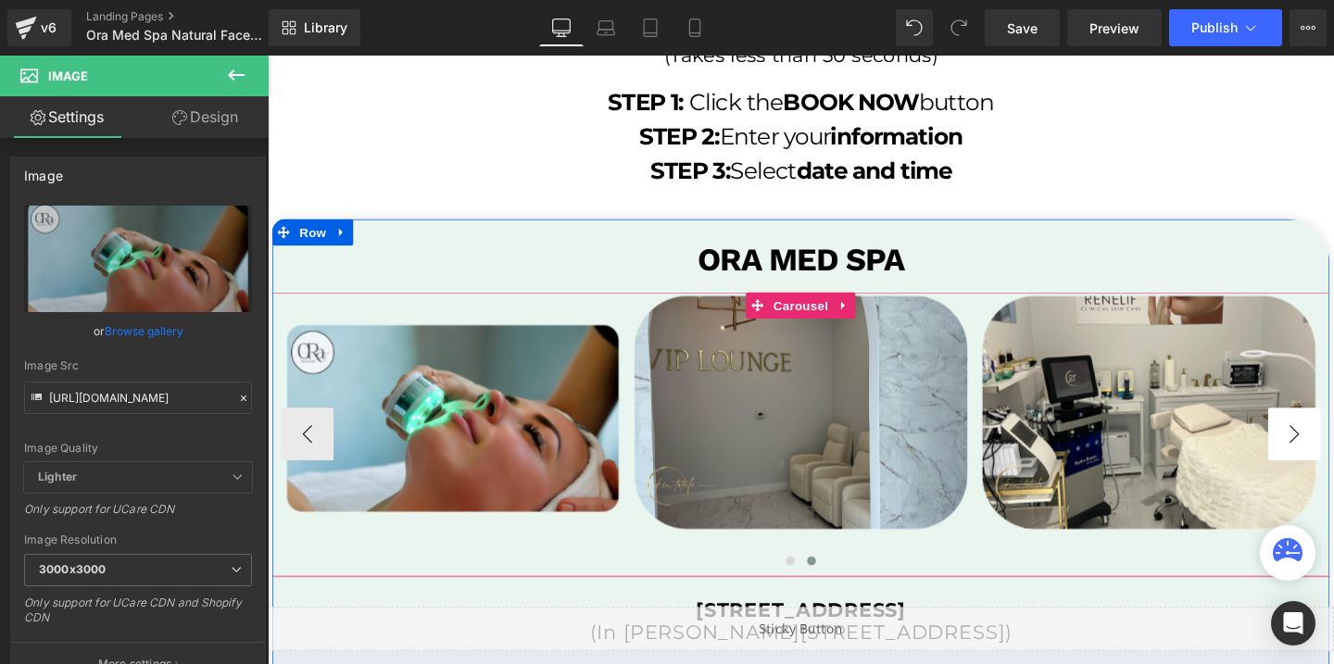
click at [1333, 457] on button "›" at bounding box center [1347, 454] width 56 height 56
click at [825, 321] on span "Carousel" at bounding box center [828, 319] width 67 height 28
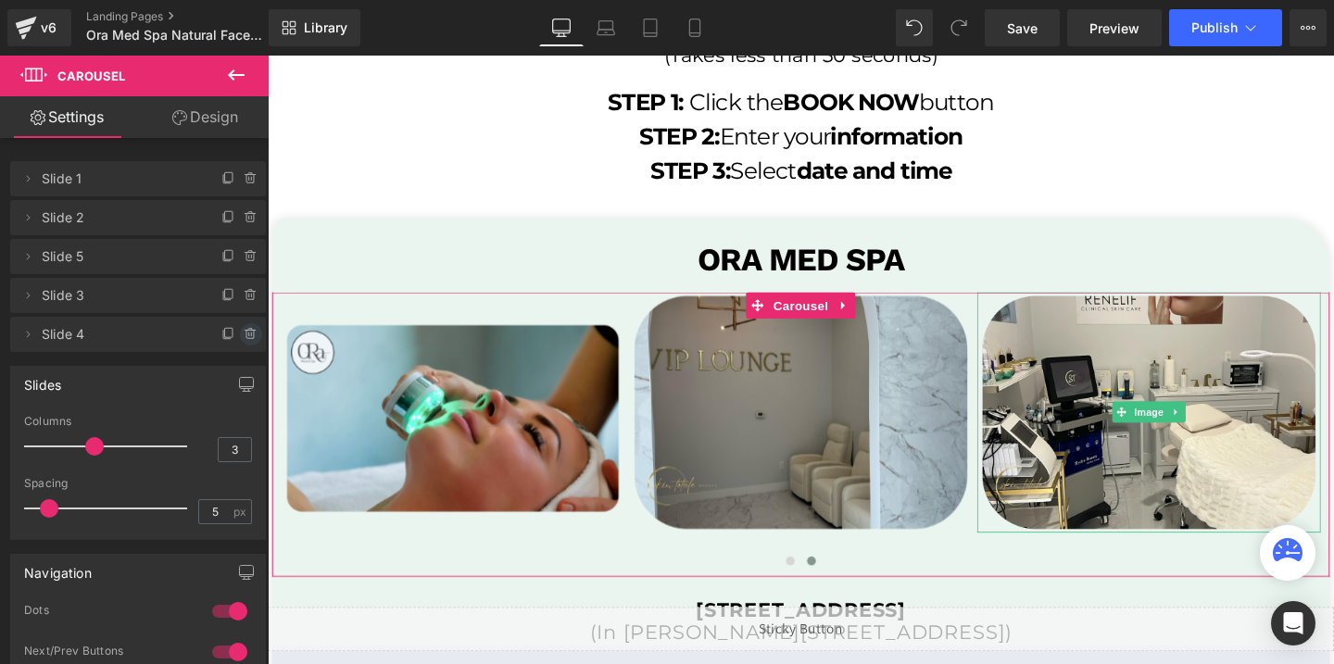
click at [244, 331] on icon at bounding box center [251, 334] width 15 height 15
click at [242, 331] on button "Delete" at bounding box center [231, 335] width 58 height 24
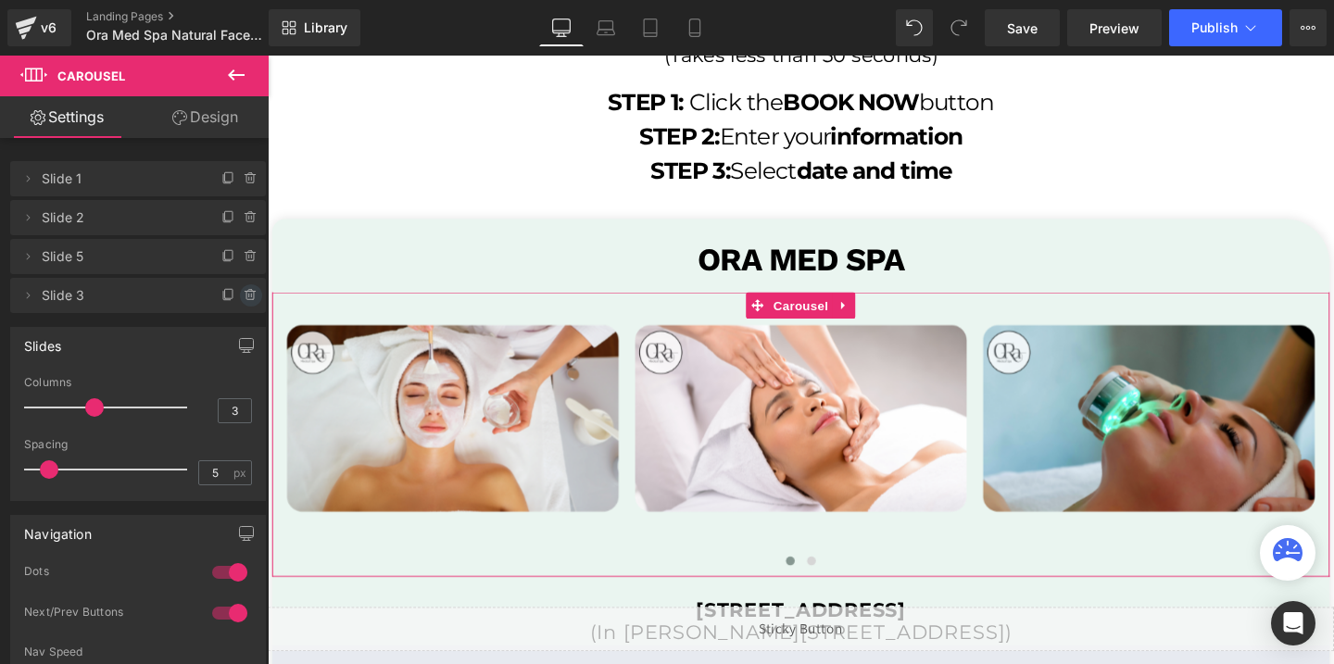
click at [247, 288] on icon at bounding box center [251, 295] width 15 height 15
click at [247, 287] on button "Delete" at bounding box center [231, 296] width 58 height 24
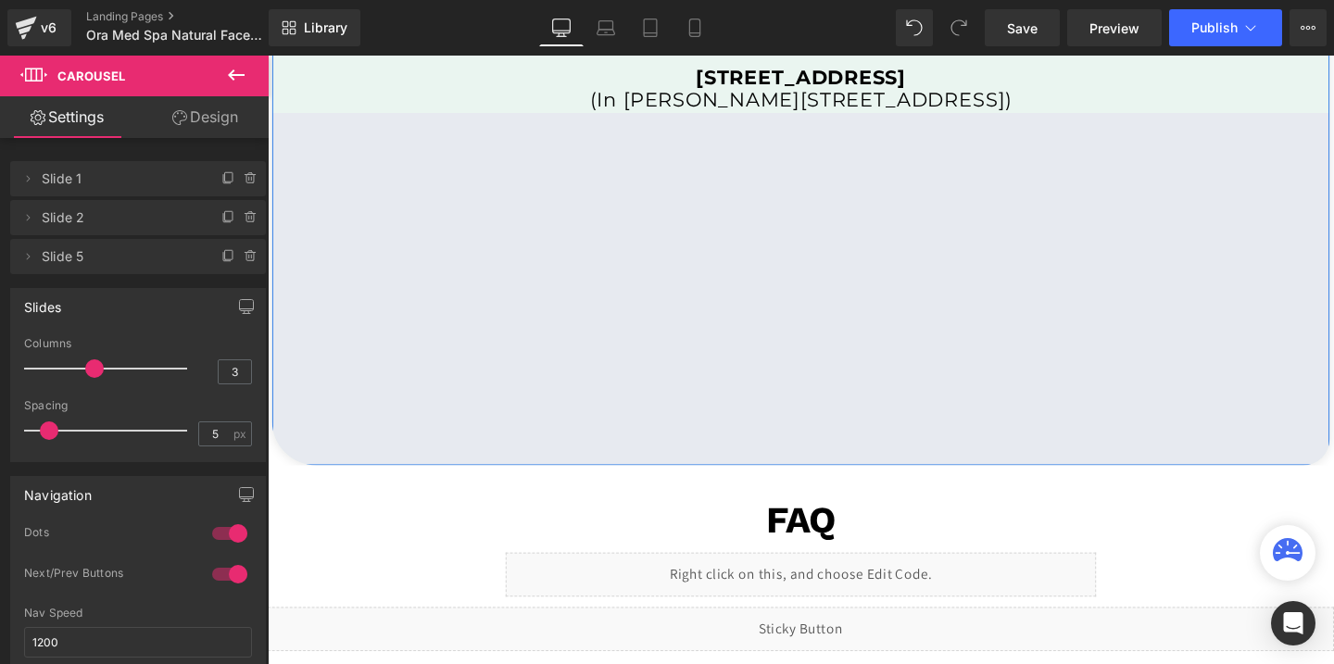
scroll to position [4195, 0]
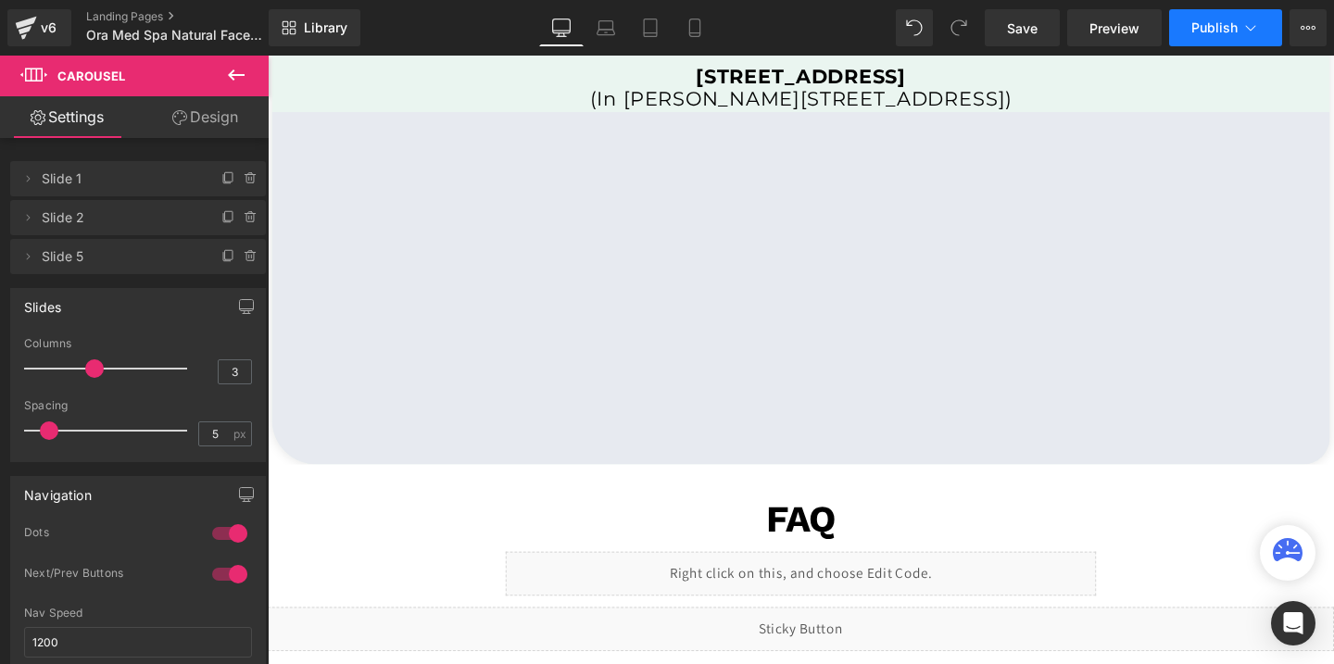
click at [1223, 38] on button "Publish" at bounding box center [1225, 27] width 113 height 37
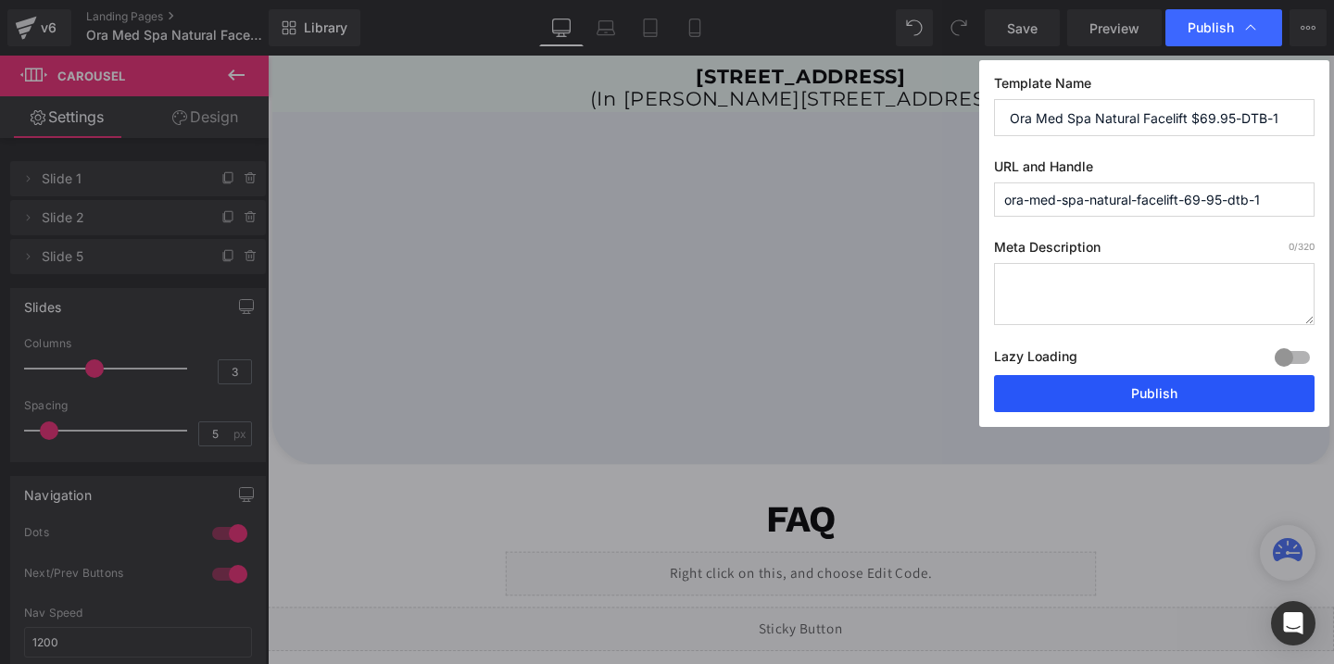
click at [1122, 391] on button "Publish" at bounding box center [1154, 393] width 320 height 37
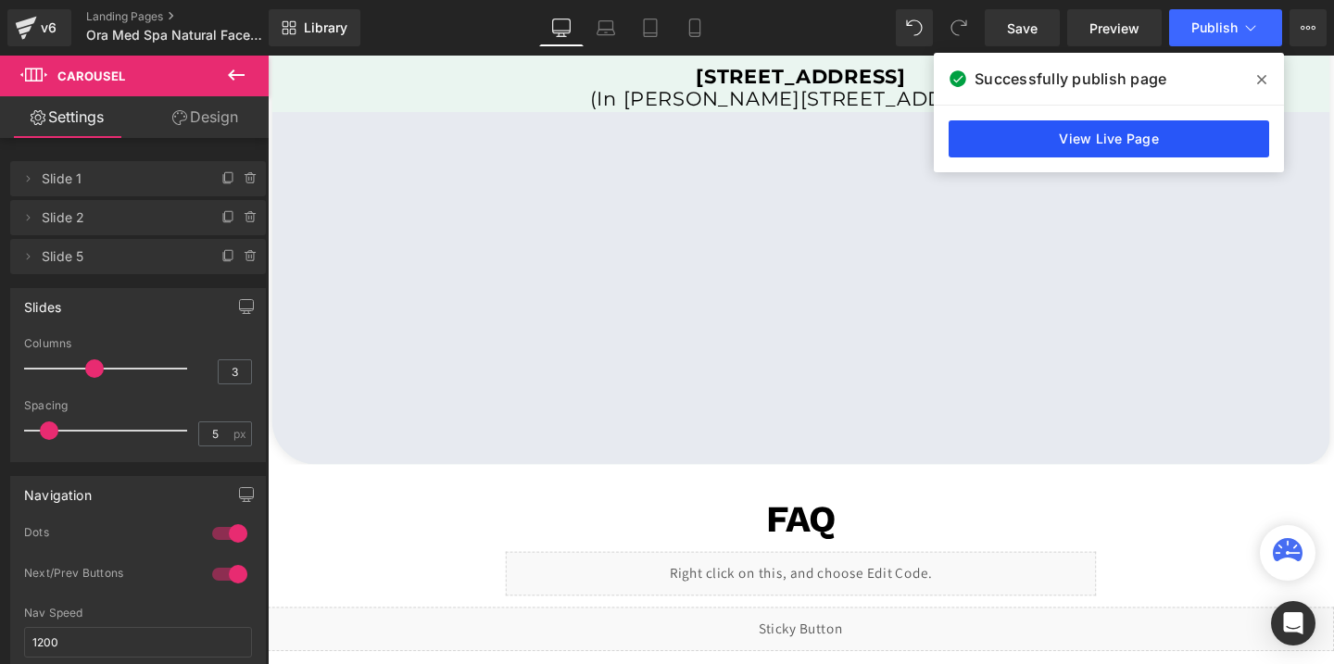
click at [1077, 144] on link "View Live Page" at bounding box center [1108, 138] width 320 height 37
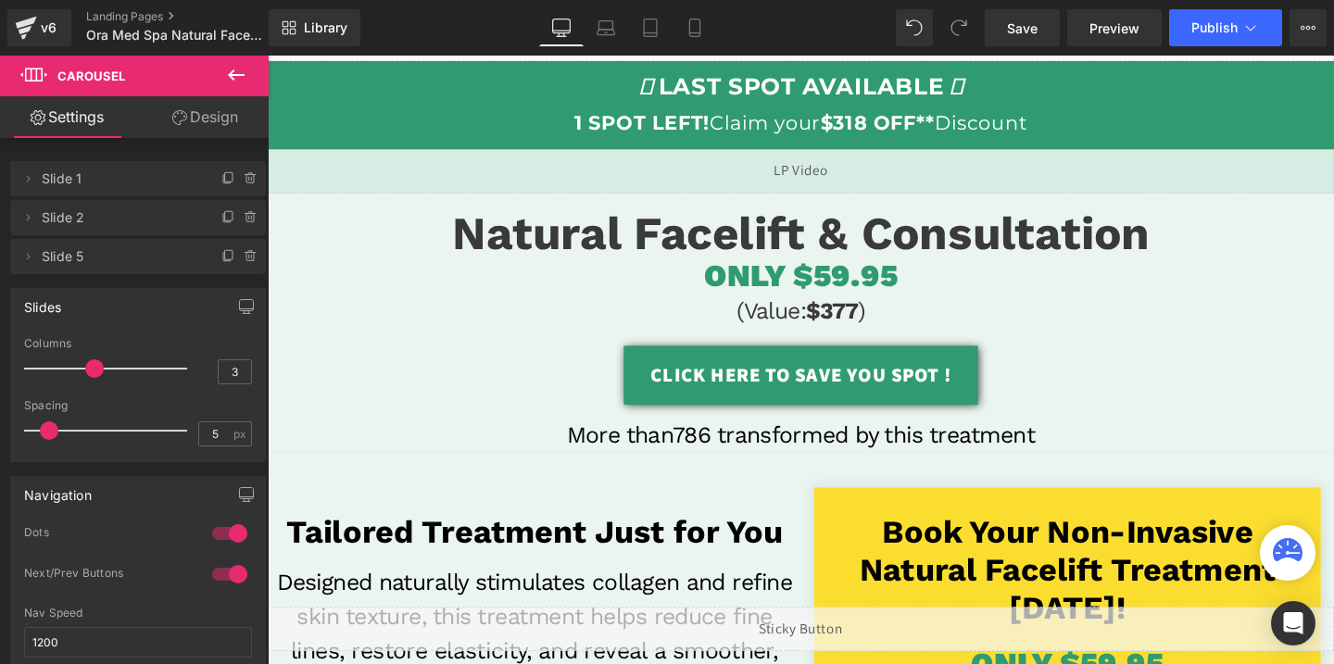
scroll to position [85, 0]
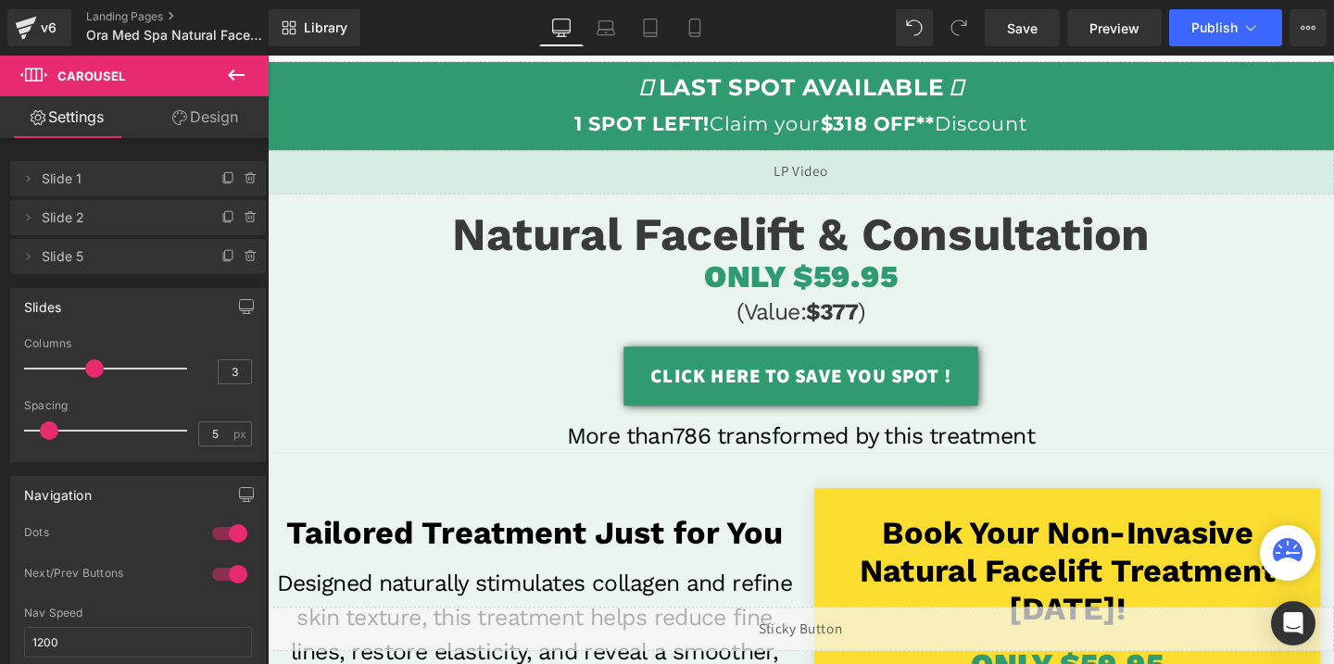
click at [856, 293] on div "ONLY $59.95 Heading" at bounding box center [828, 288] width 1121 height 39
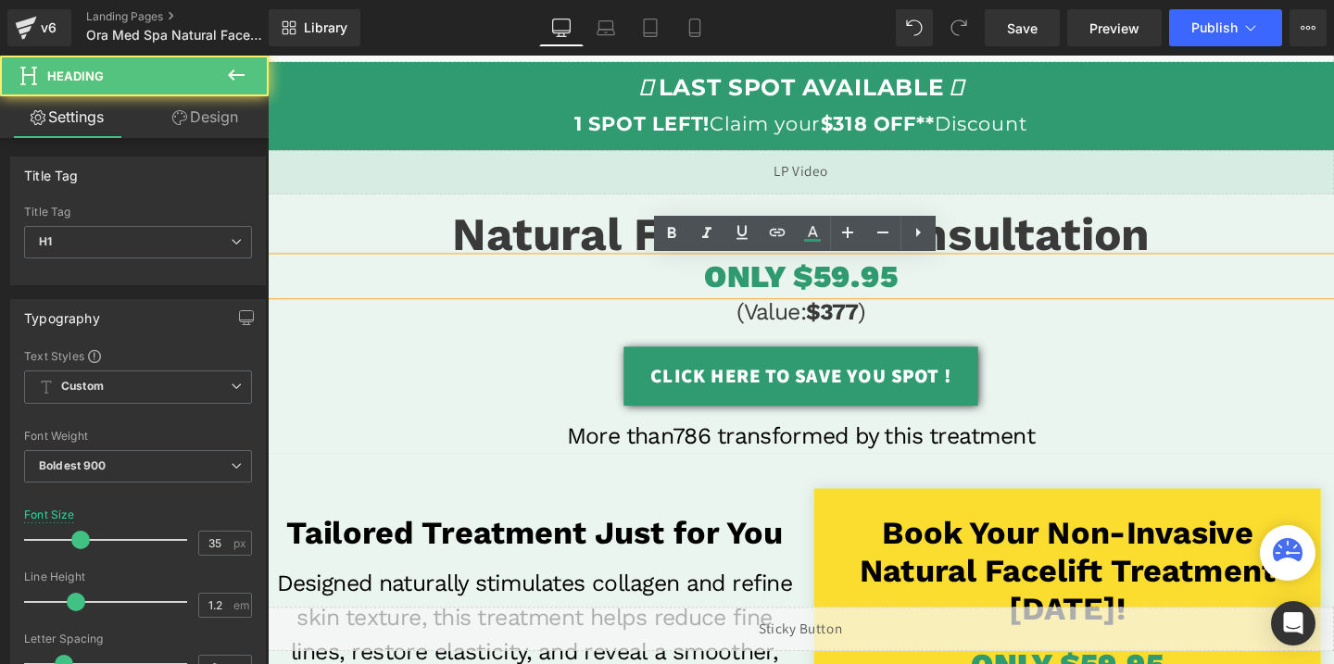
click at [856, 293] on span "ONLY $59.95" at bounding box center [828, 288] width 203 height 39
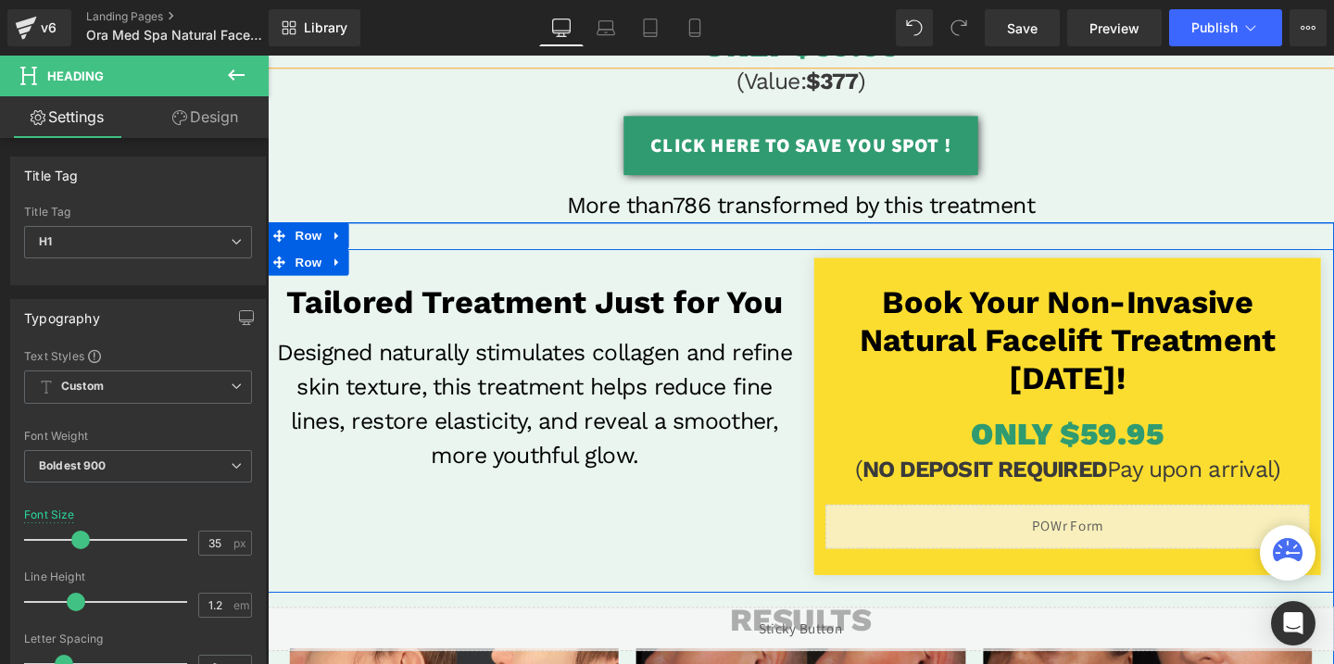
scroll to position [375, 0]
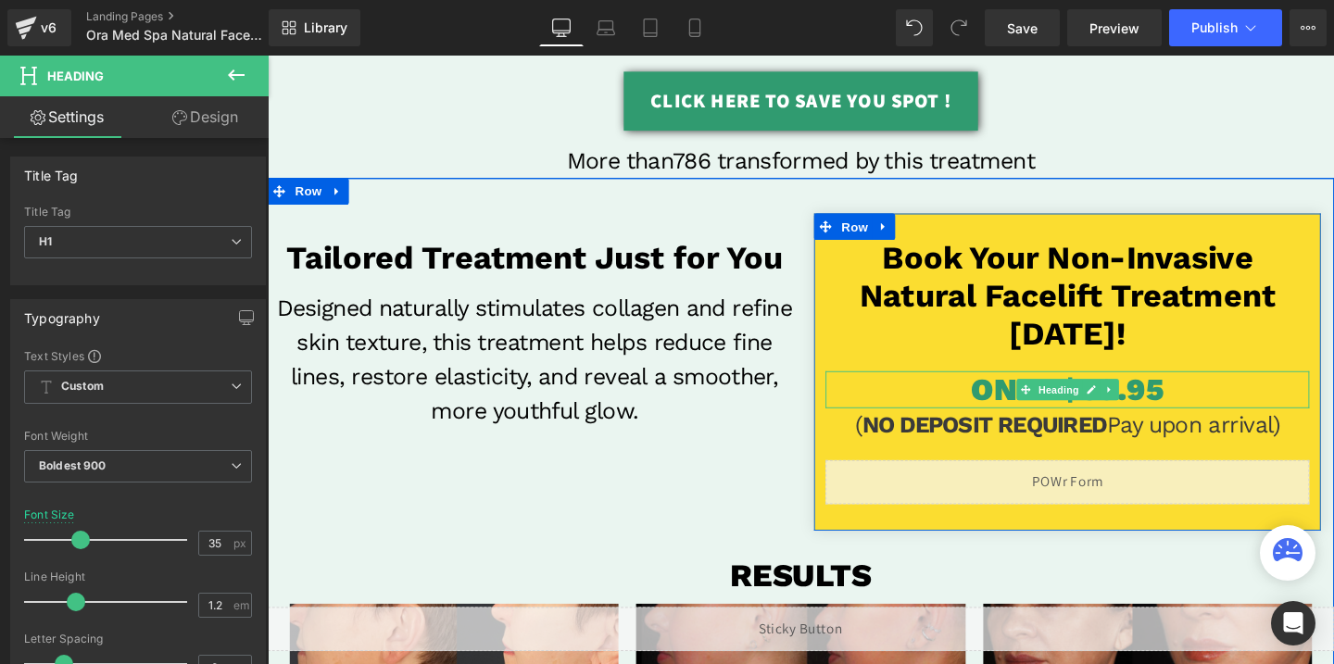
click at [1172, 403] on span "ONLY $59.95" at bounding box center [1108, 406] width 203 height 39
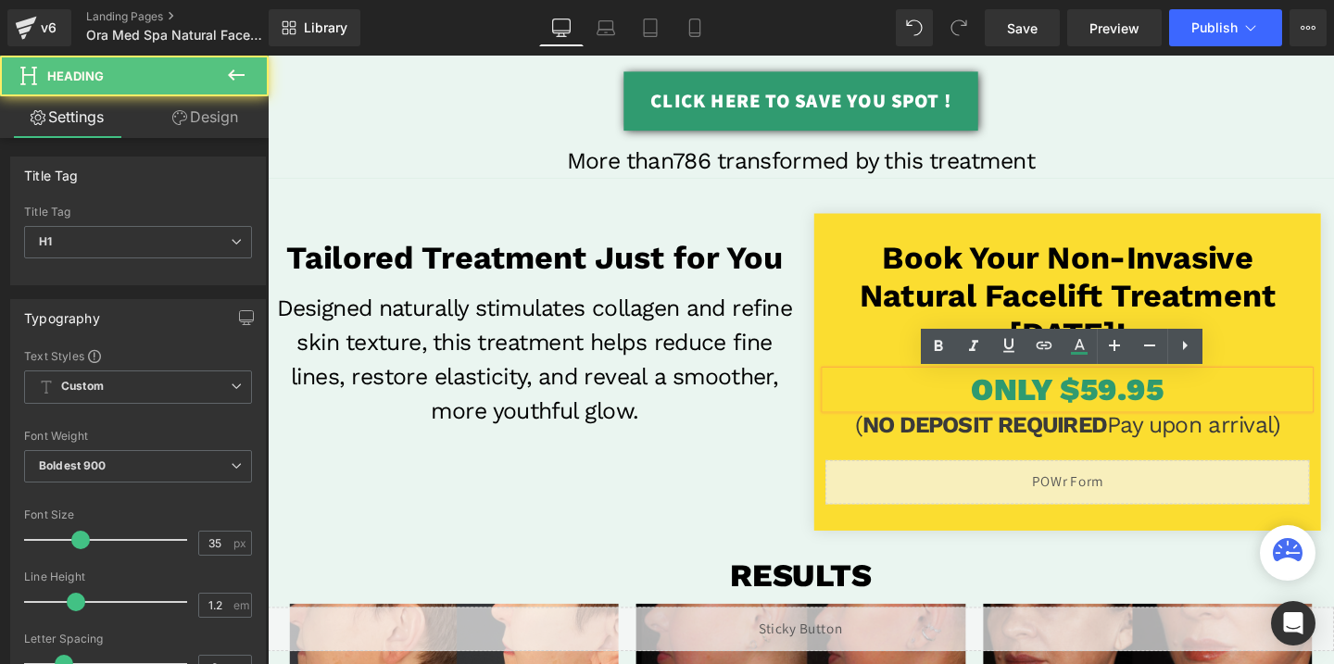
click at [1129, 408] on span "ONLY $59.95" at bounding box center [1108, 406] width 203 height 39
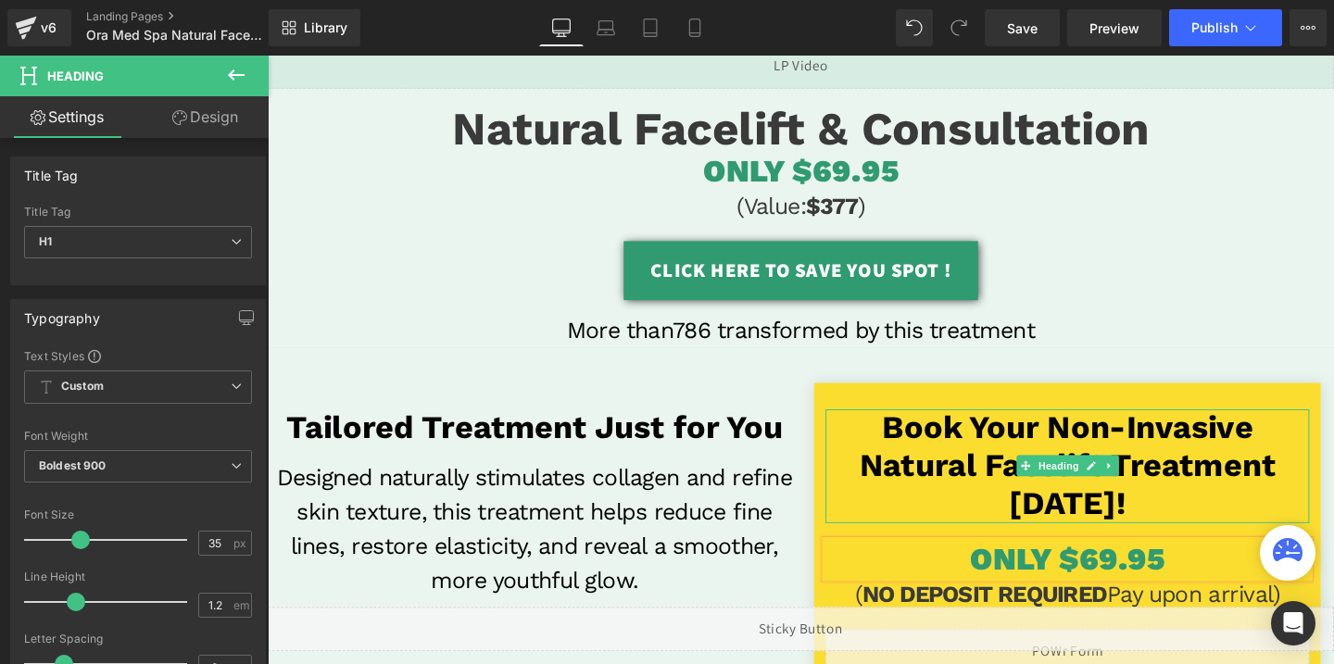
scroll to position [0, 0]
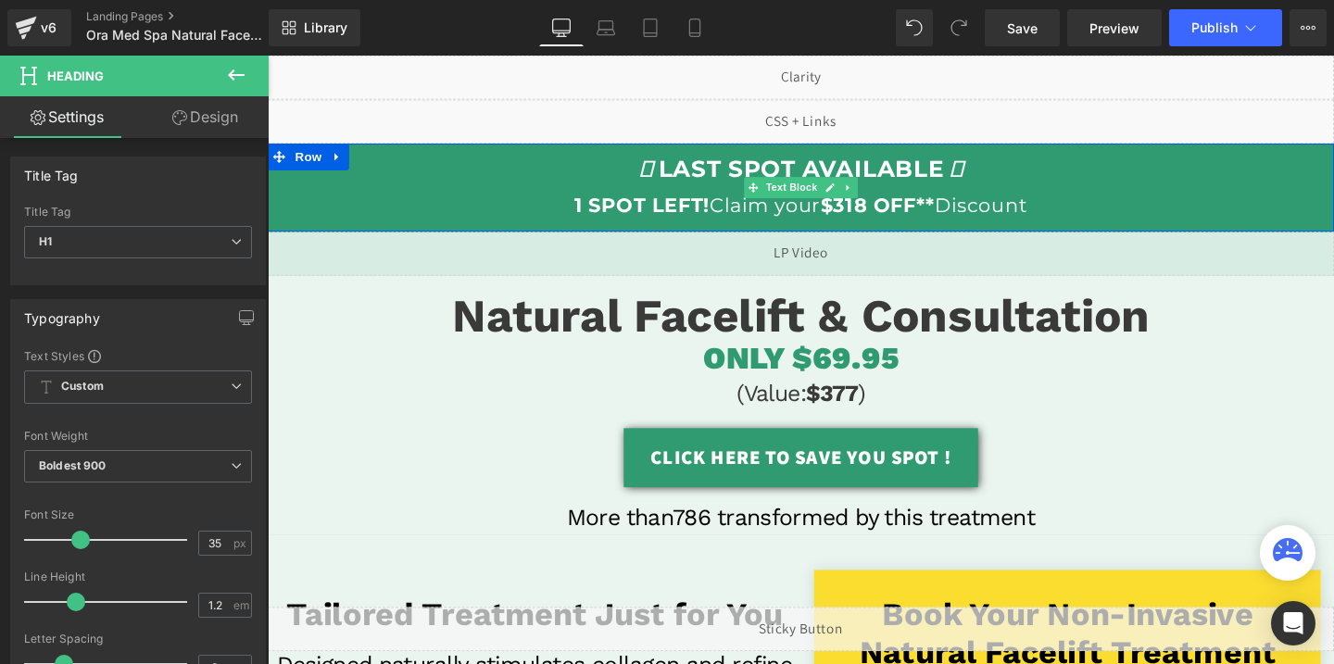
click at [890, 207] on strong "$318 OFF**" at bounding box center [908, 213] width 120 height 25
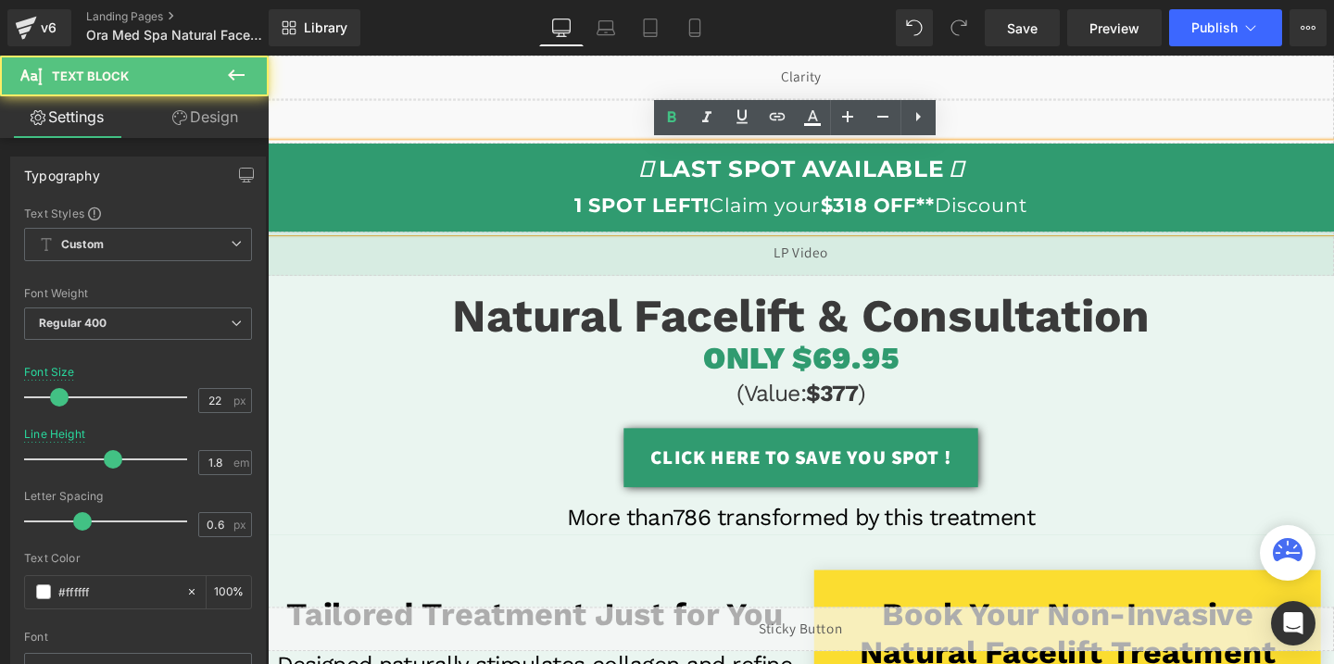
click at [889, 216] on strong "$318 OFF**" at bounding box center [908, 213] width 120 height 25
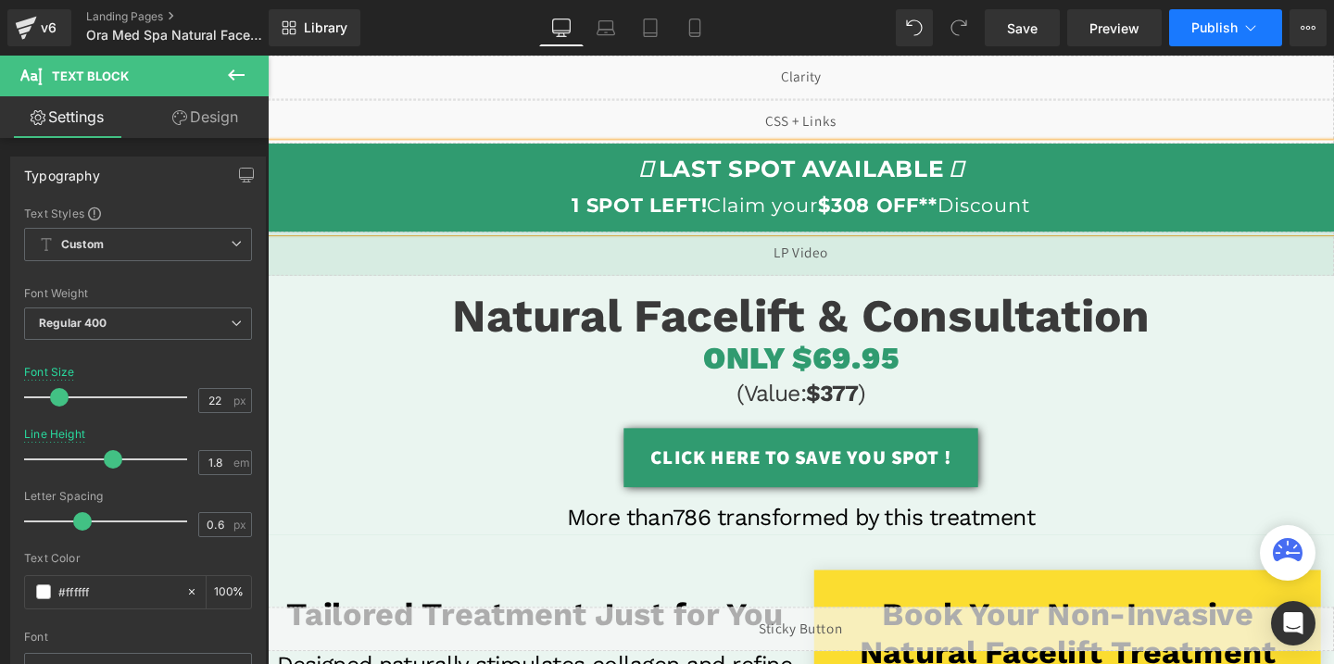
click at [1199, 25] on span "Publish" at bounding box center [1214, 27] width 46 height 15
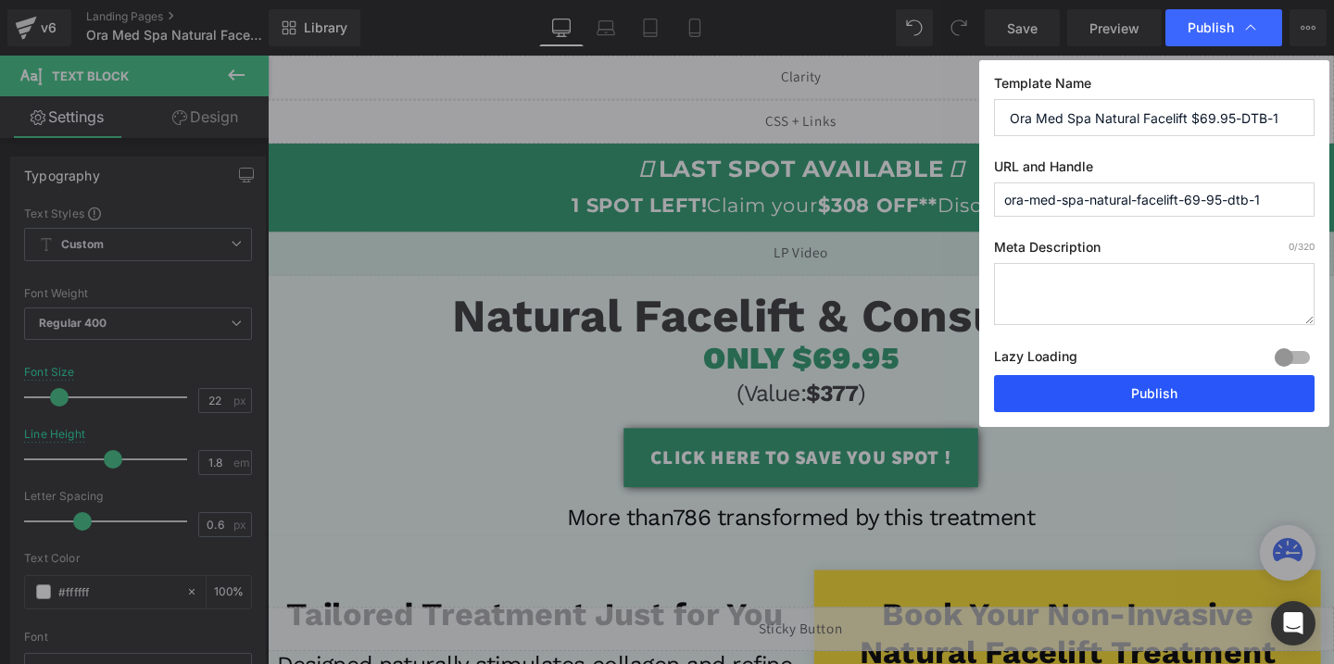
click at [1076, 388] on button "Publish" at bounding box center [1154, 393] width 320 height 37
